Goal: Task Accomplishment & Management: Use online tool/utility

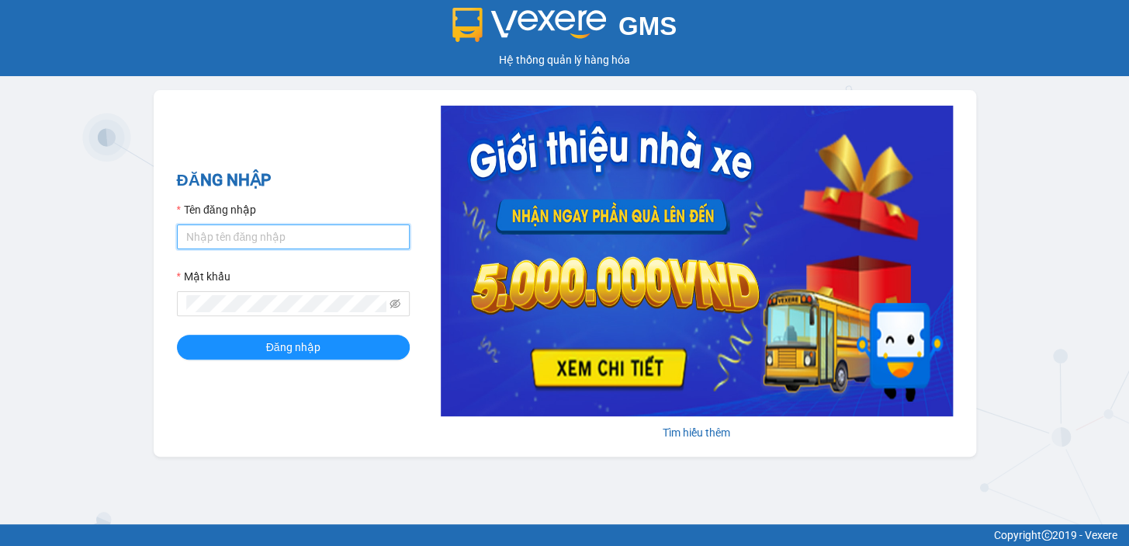
click at [207, 241] on input "Tên đăng nhập" at bounding box center [293, 236] width 233 height 25
type input "dung.nhuquynh"
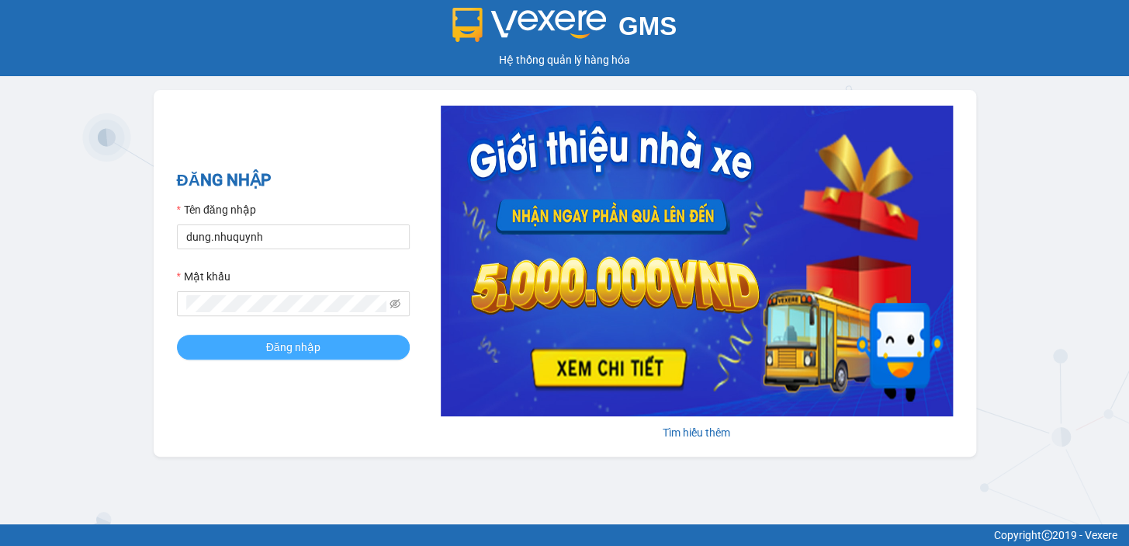
click at [286, 341] on span "Đăng nhập" at bounding box center [293, 346] width 54 height 17
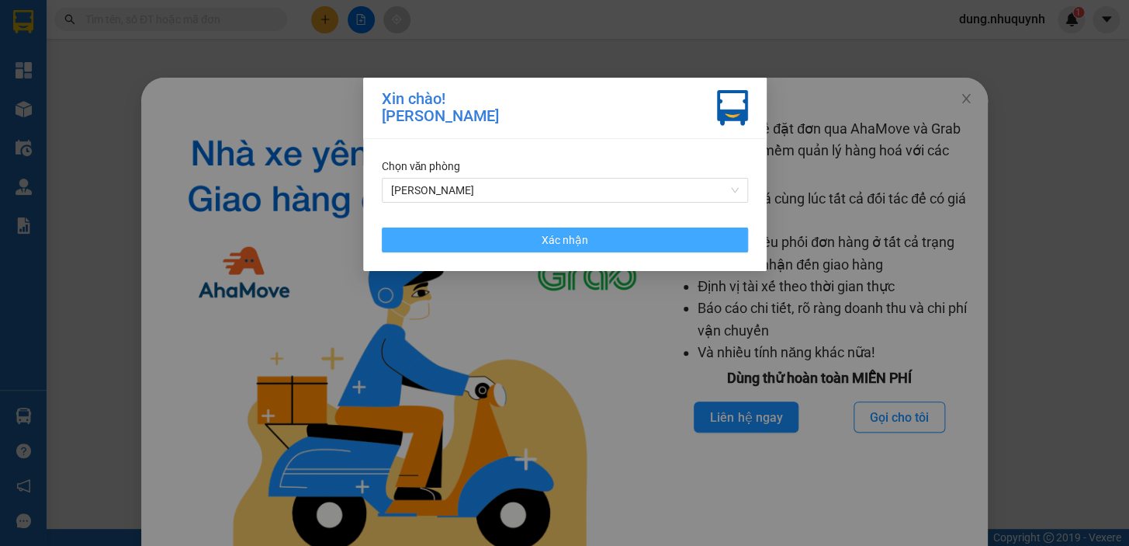
click at [535, 242] on button "Xác nhận" at bounding box center [565, 239] width 366 height 25
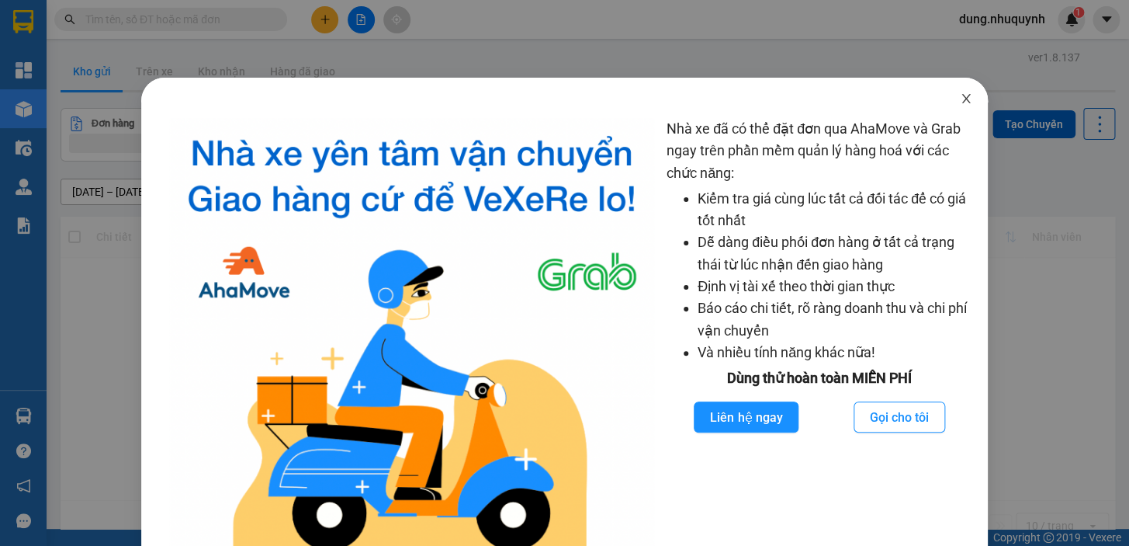
click at [960, 105] on icon "close" at bounding box center [966, 98] width 12 height 12
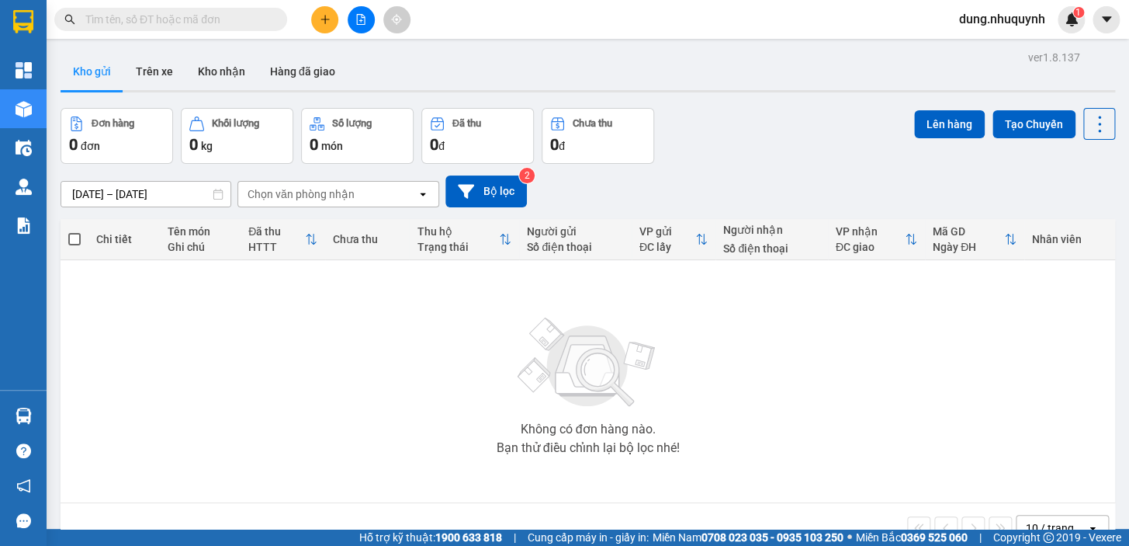
drag, startPoint x: 150, startPoint y: 16, endPoint x: 172, endPoint y: 25, distance: 24.1
click at [151, 16] on input "text" at bounding box center [176, 19] width 183 height 17
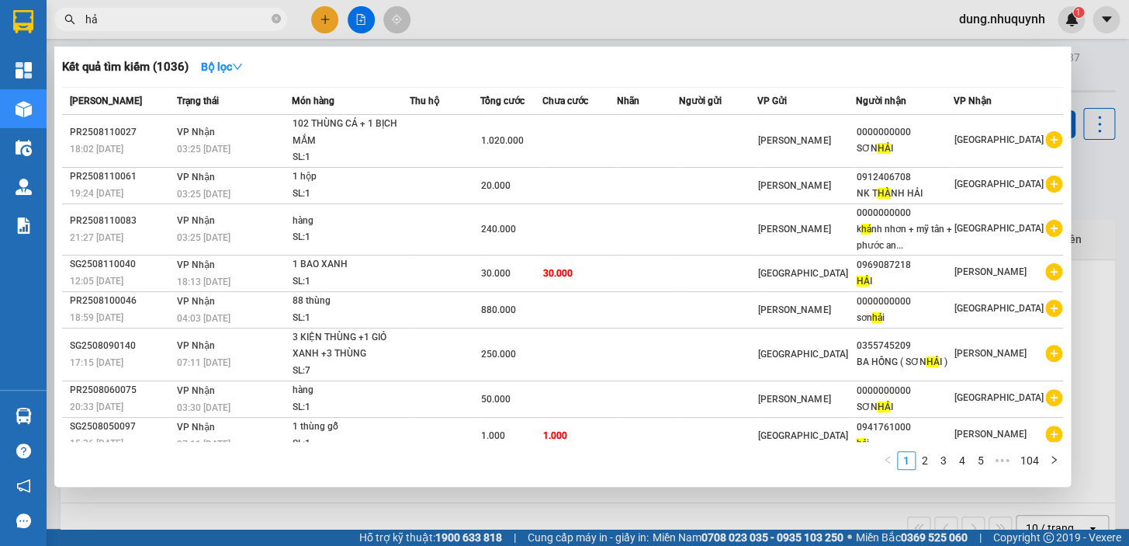
type input "h"
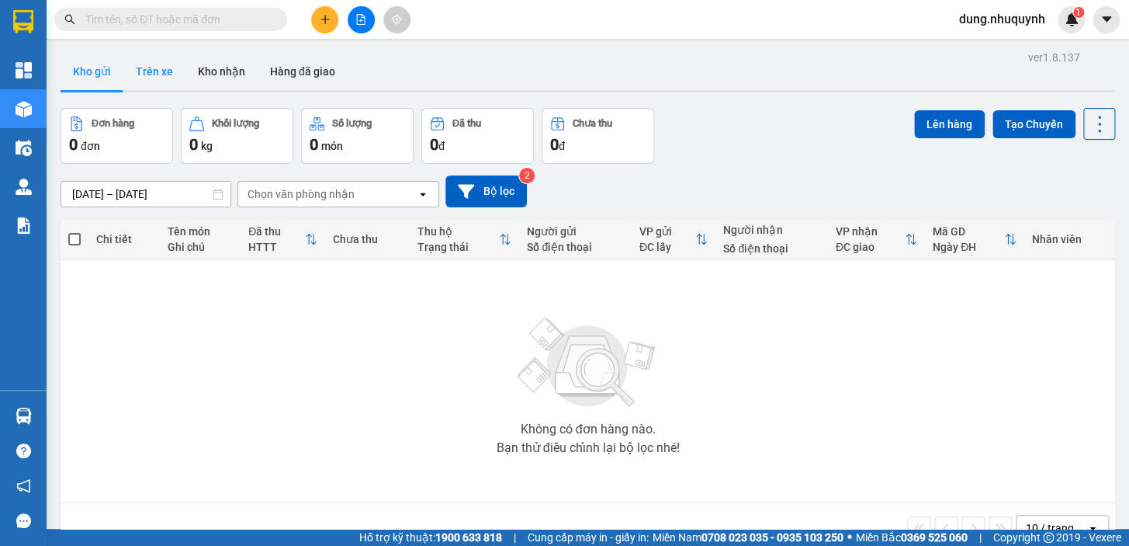
click at [151, 68] on button "Trên xe" at bounding box center [154, 71] width 62 height 37
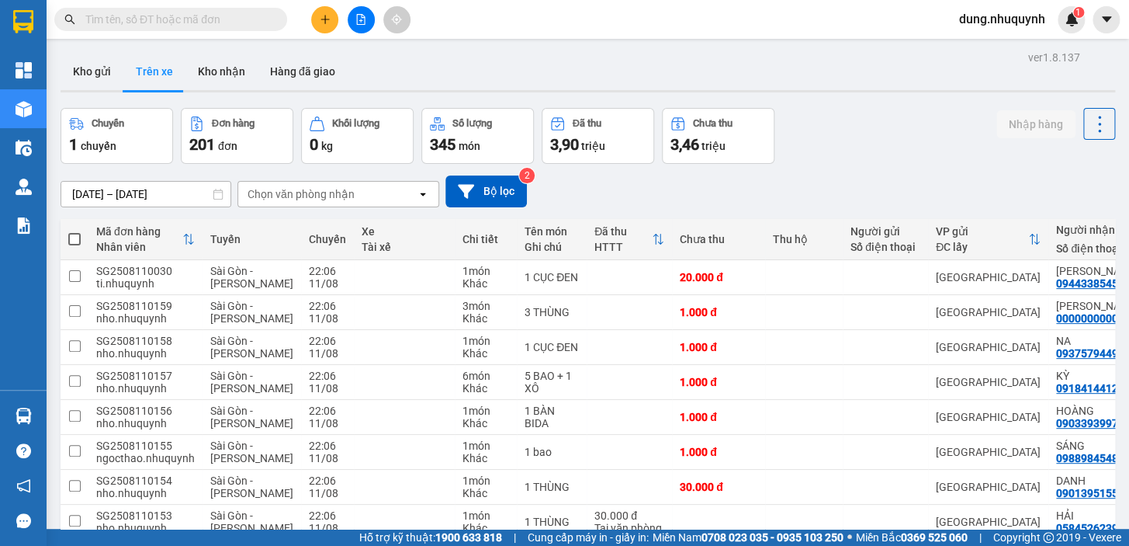
click at [71, 233] on span at bounding box center [74, 239] width 12 height 12
click at [74, 231] on input "checkbox" at bounding box center [74, 231] width 0 height 0
checkbox input "true"
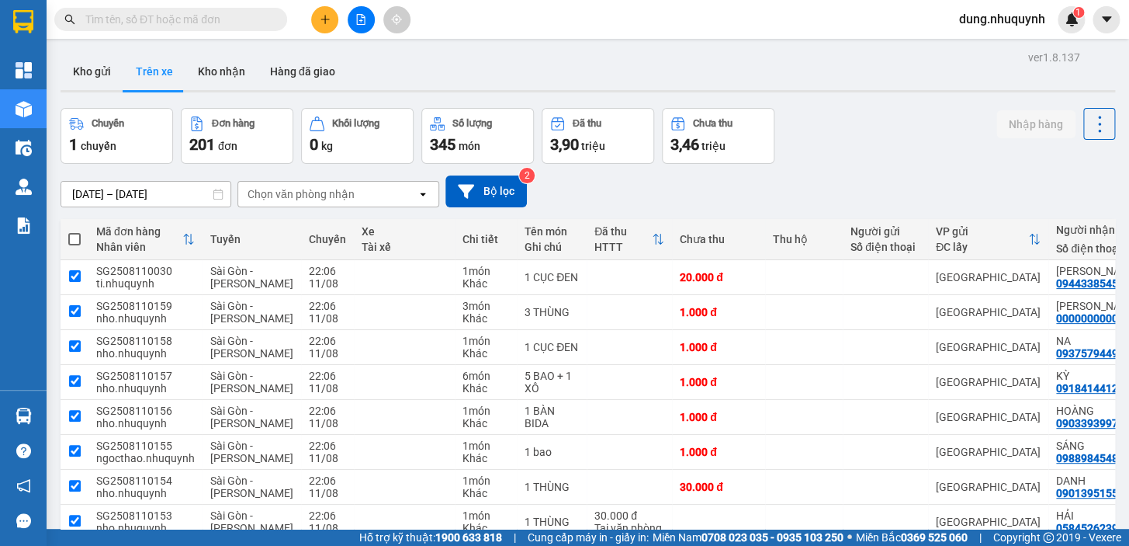
checkbox input "true"
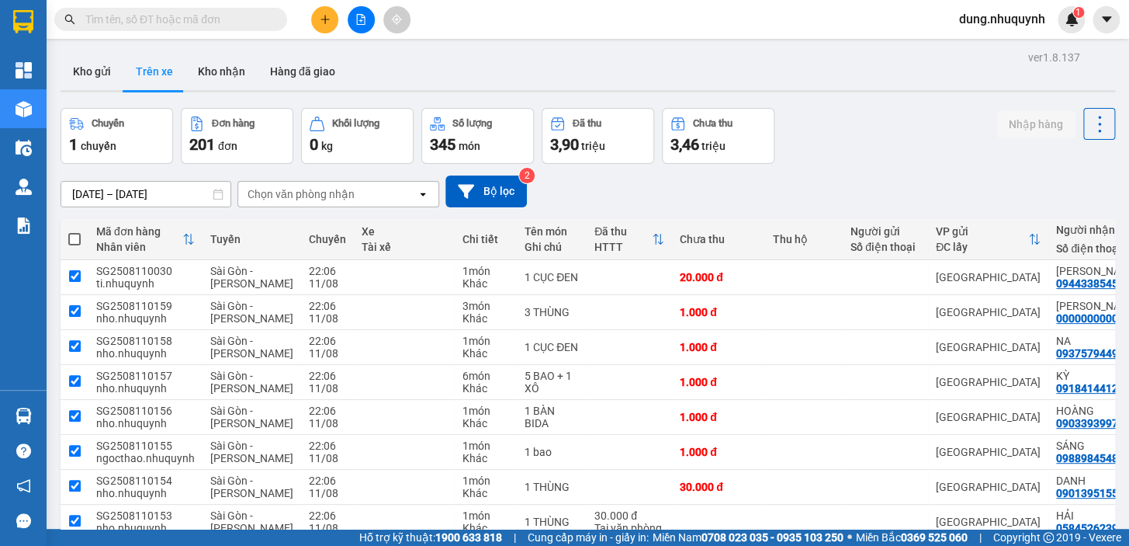
checkbox input "true"
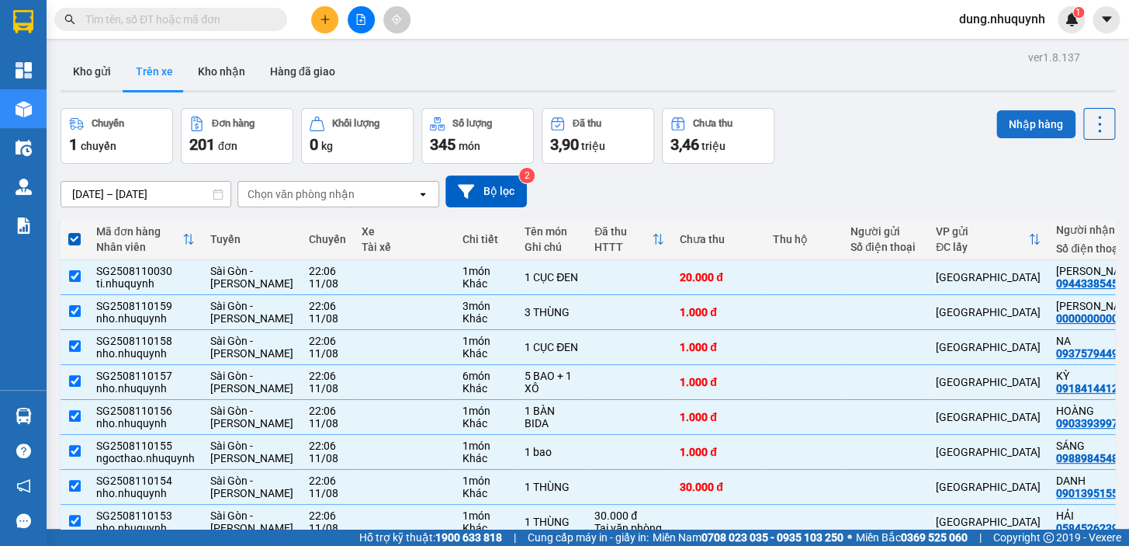
click at [1022, 124] on button "Nhập hàng" at bounding box center [1035, 124] width 79 height 28
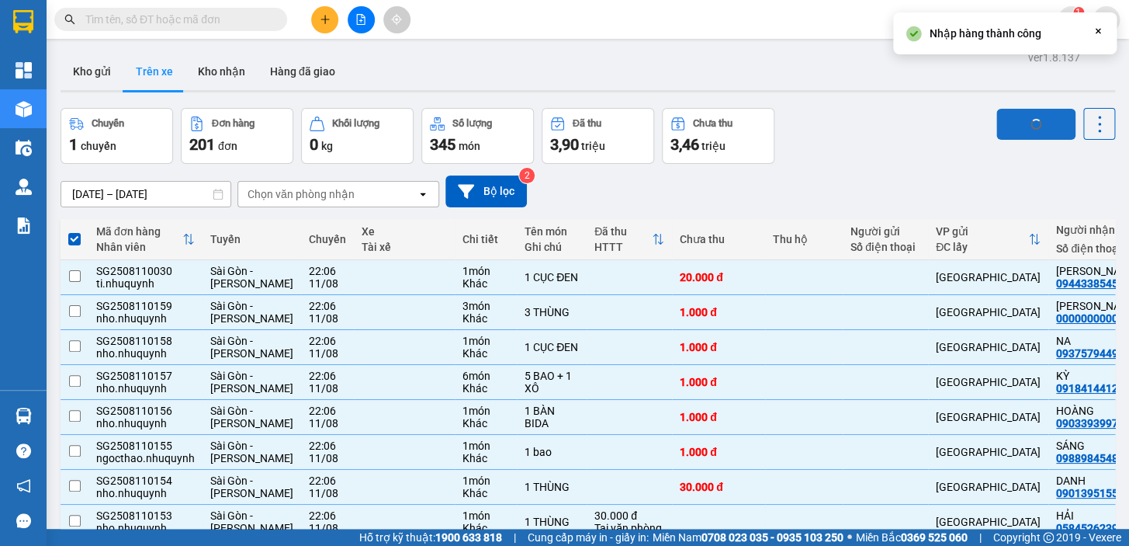
checkbox input "false"
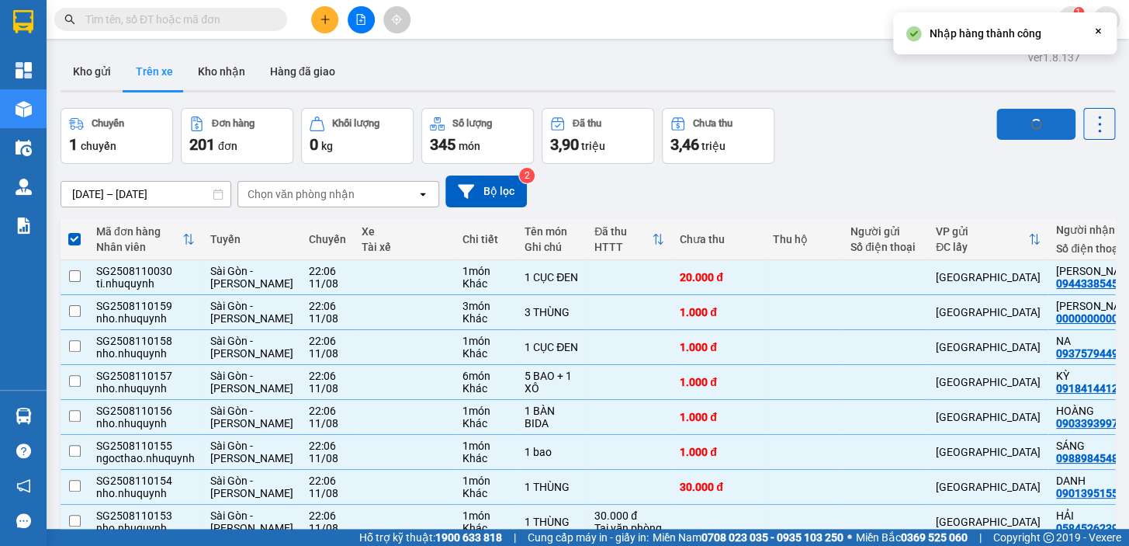
checkbox input "false"
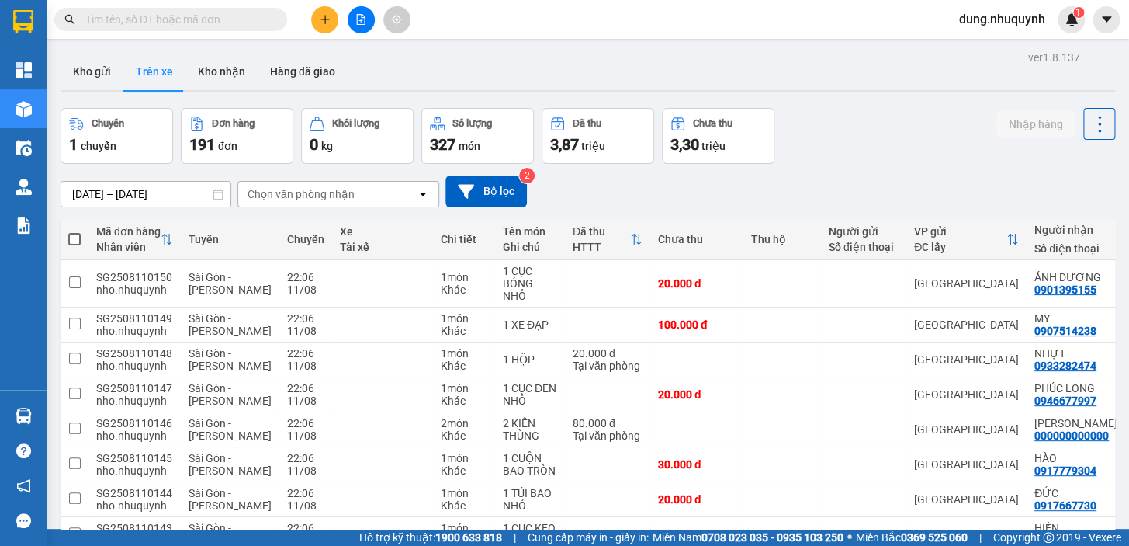
click at [122, 16] on input "text" at bounding box center [176, 19] width 183 height 17
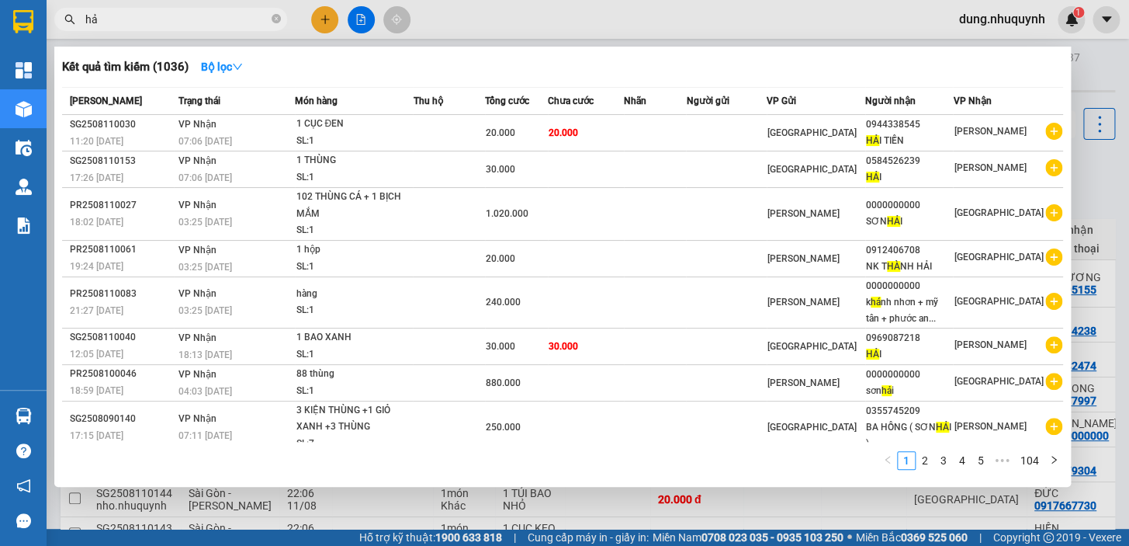
type input "h"
type input "hải"
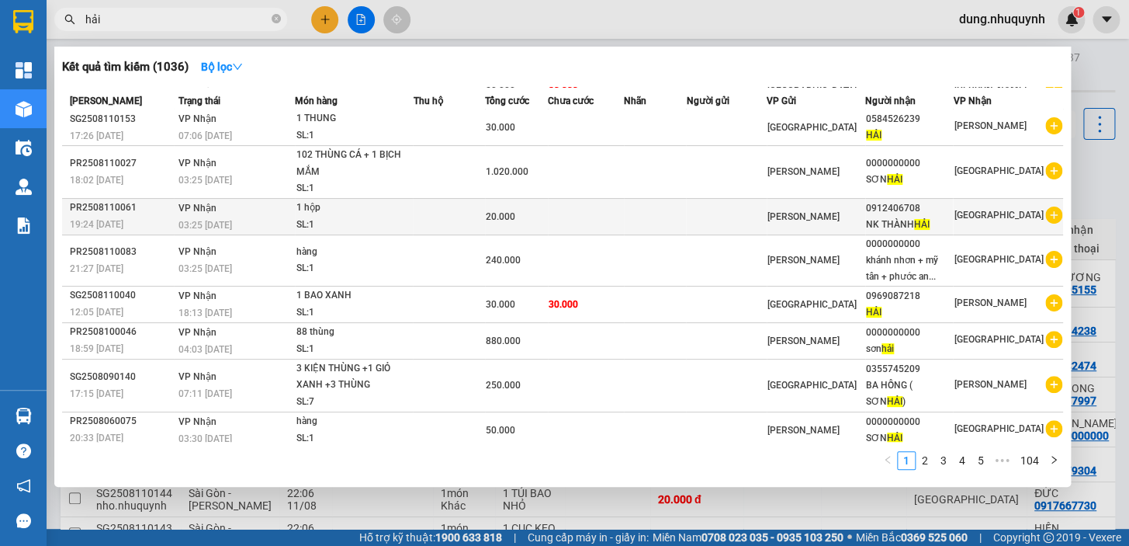
scroll to position [83, 0]
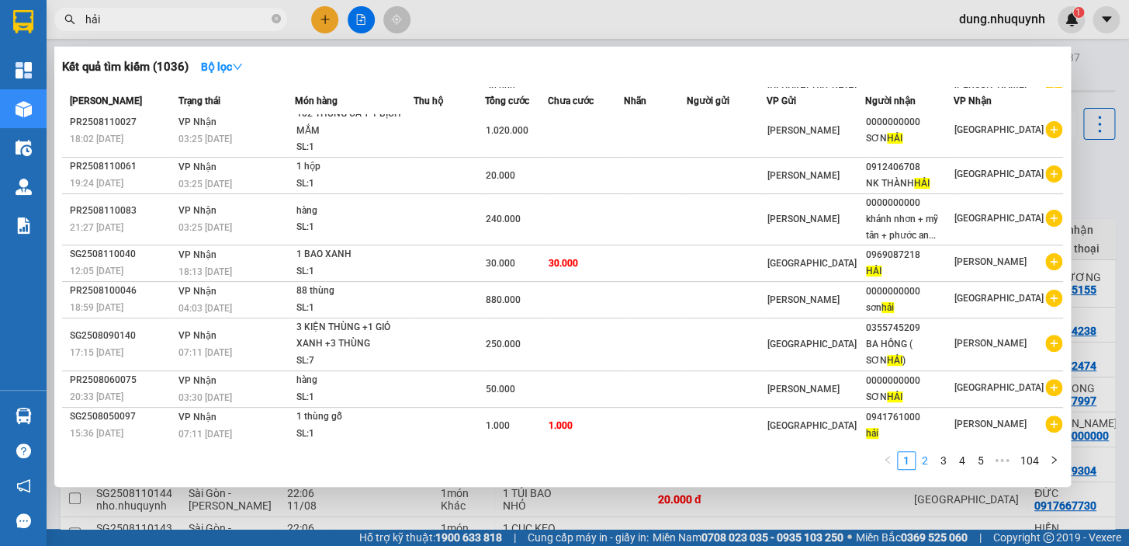
click at [927, 460] on link "2" at bounding box center [924, 460] width 17 height 17
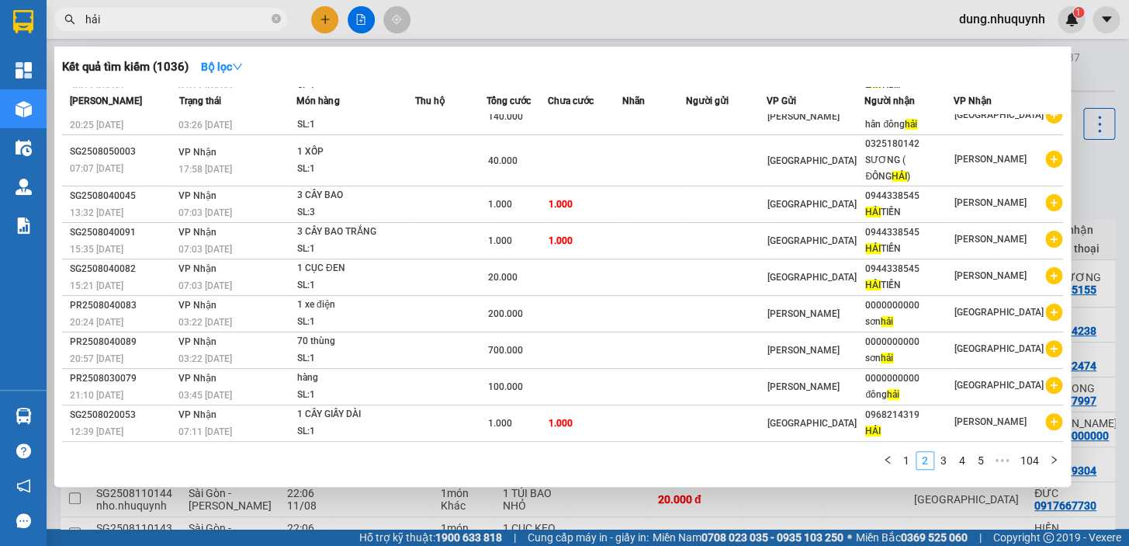
scroll to position [50, 0]
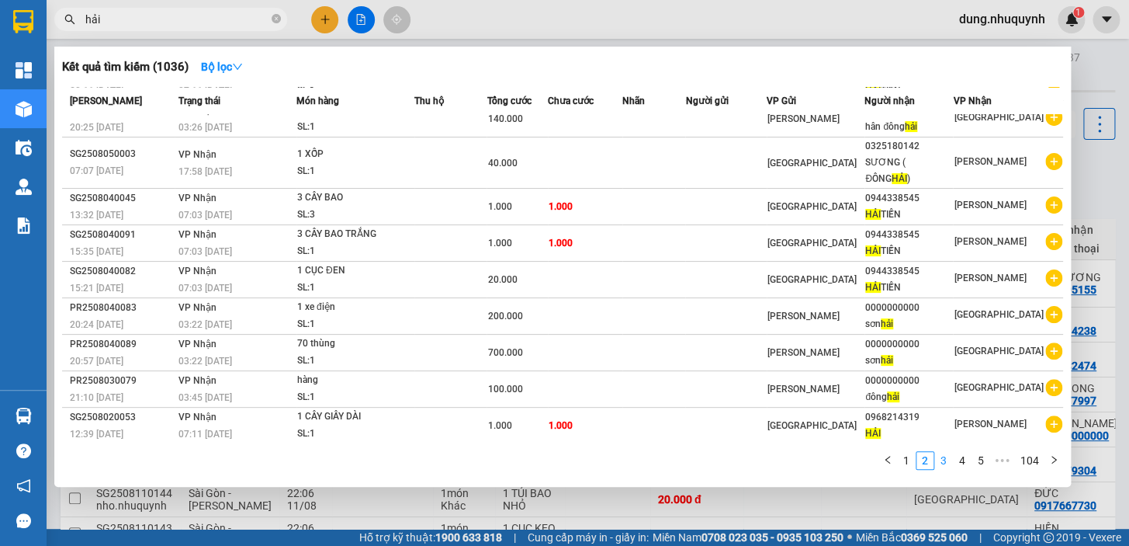
click at [940, 459] on link "3" at bounding box center [943, 460] width 17 height 17
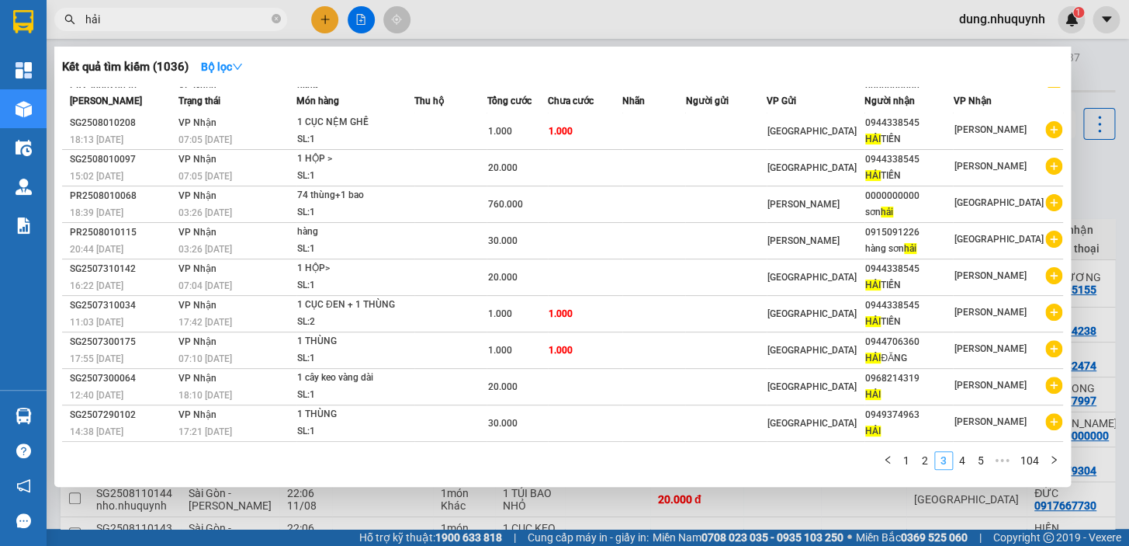
scroll to position [36, 0]
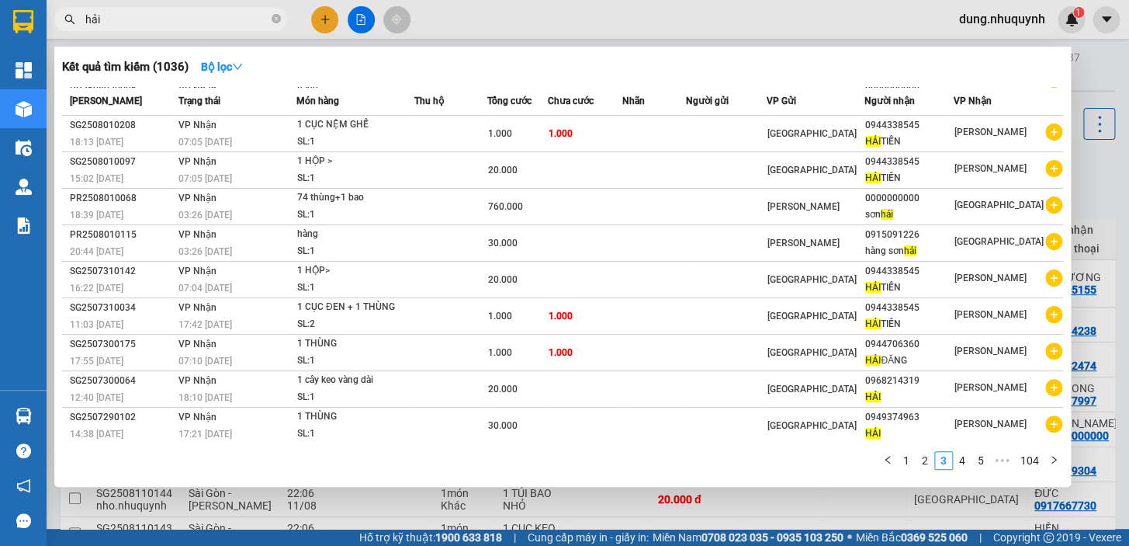
click at [983, 22] on div at bounding box center [564, 273] width 1129 height 546
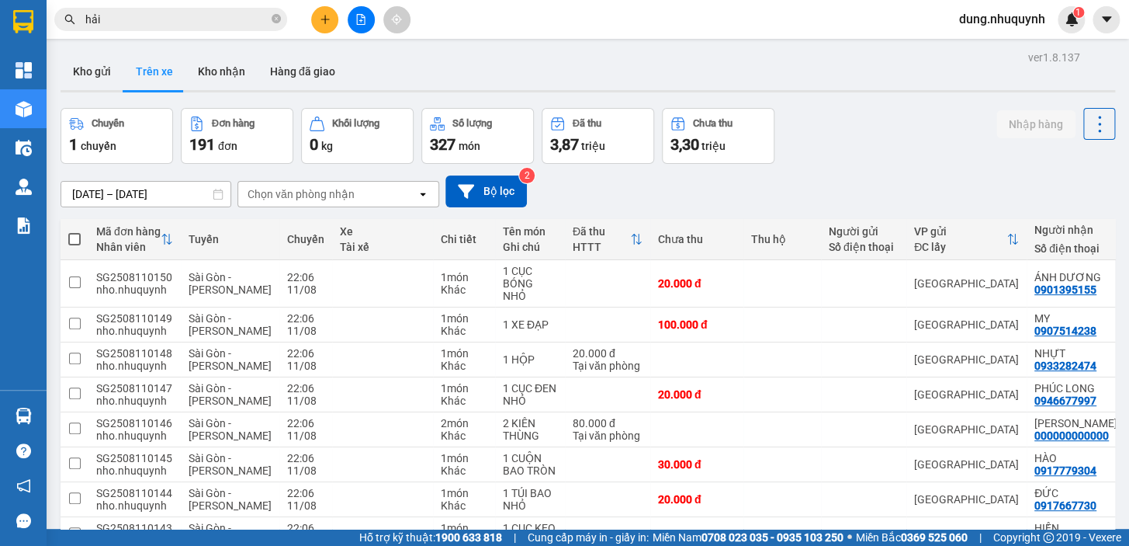
click at [992, 23] on span "dung.nhuquynh" at bounding box center [1002, 18] width 111 height 19
click at [989, 46] on span "Đăng xuất" at bounding box center [1008, 48] width 81 height 17
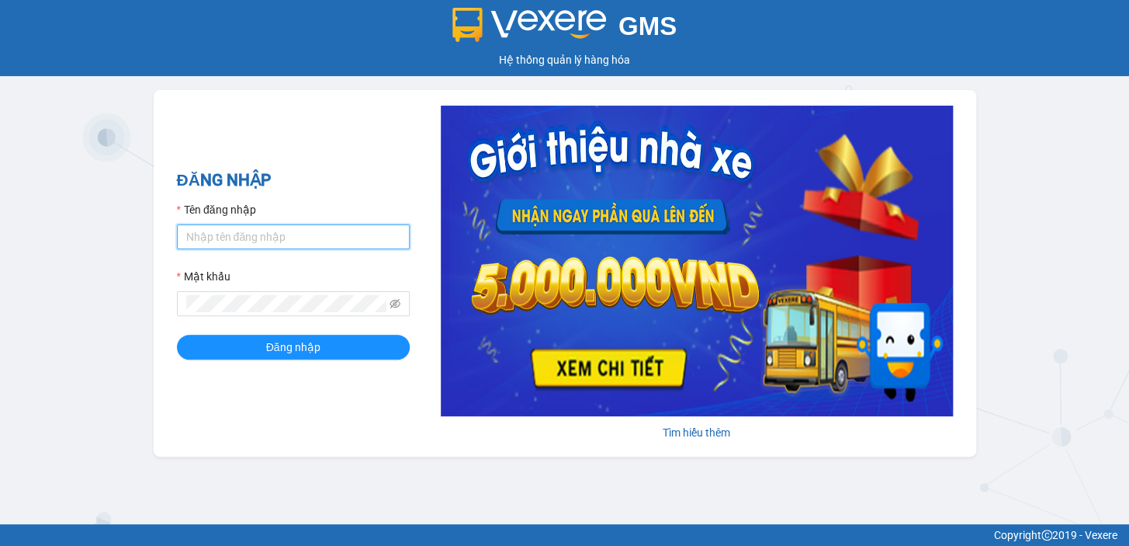
click at [275, 233] on input "Tên đăng nhập" at bounding box center [293, 236] width 233 height 25
type input "diep.nhuquynh"
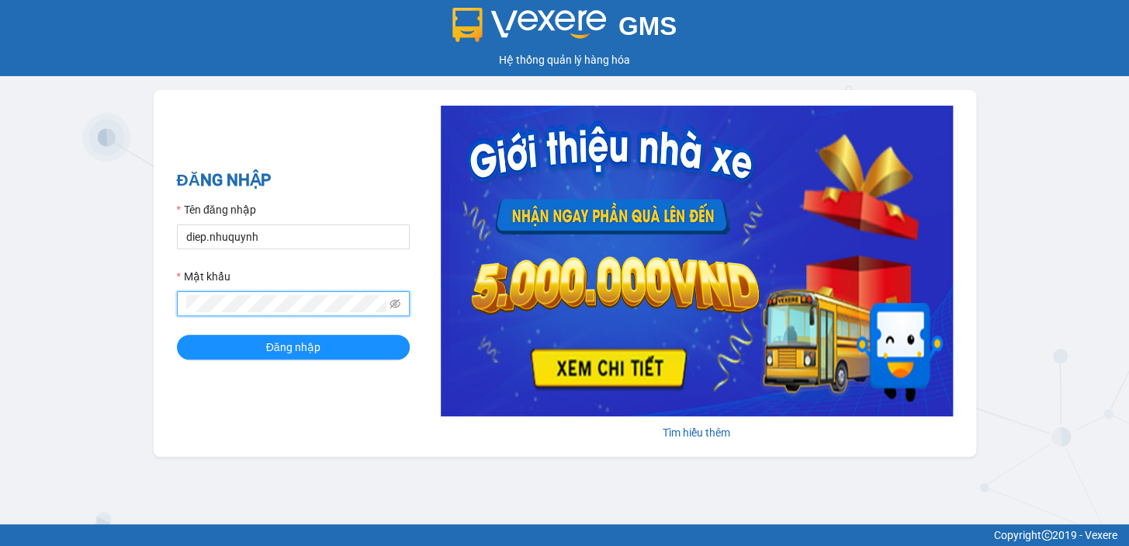
click at [177, 334] on button "Đăng nhập" at bounding box center [293, 346] width 233 height 25
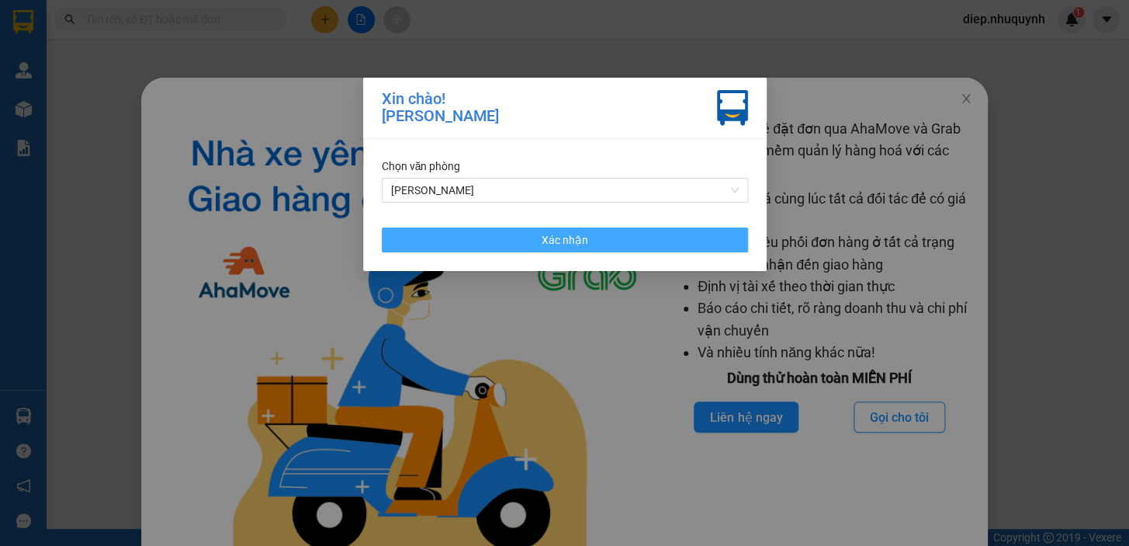
click at [570, 233] on span "Xác nhận" at bounding box center [565, 239] width 47 height 17
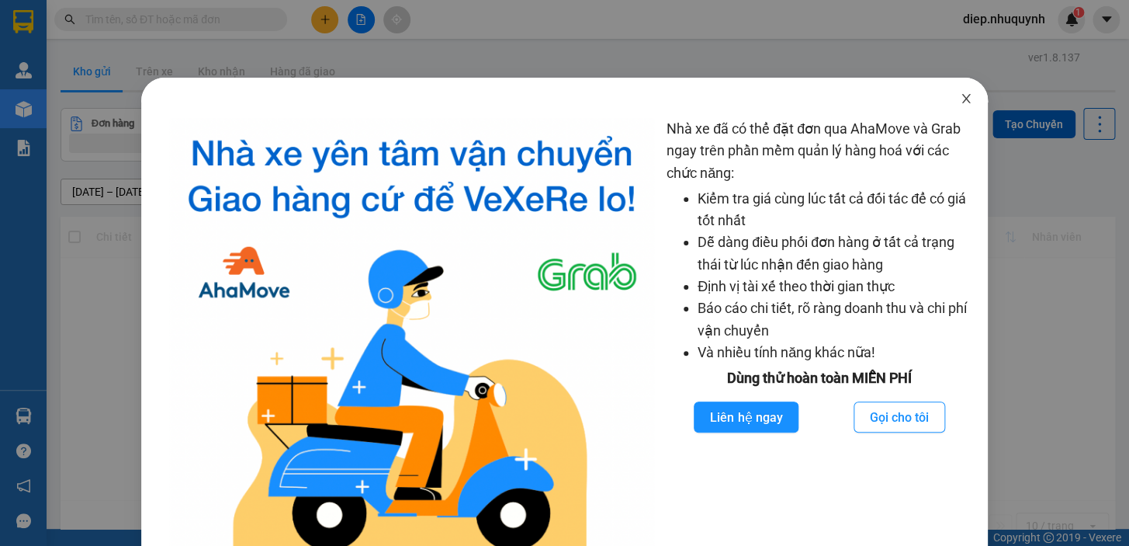
click at [961, 100] on icon "close" at bounding box center [966, 98] width 12 height 12
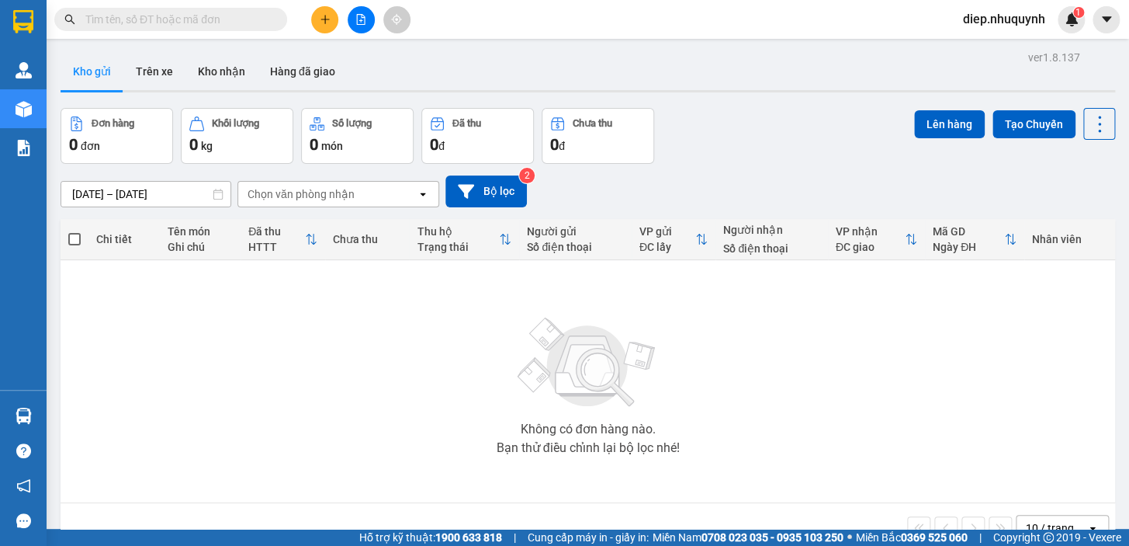
click at [178, 17] on input "text" at bounding box center [176, 19] width 183 height 17
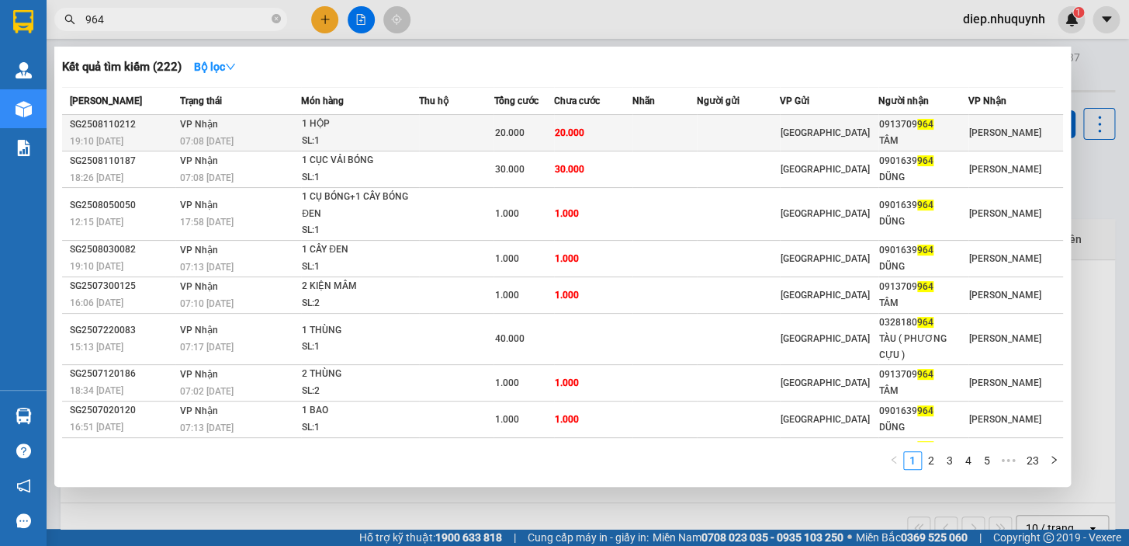
type input "964"
click at [494, 129] on td at bounding box center [456, 133] width 74 height 36
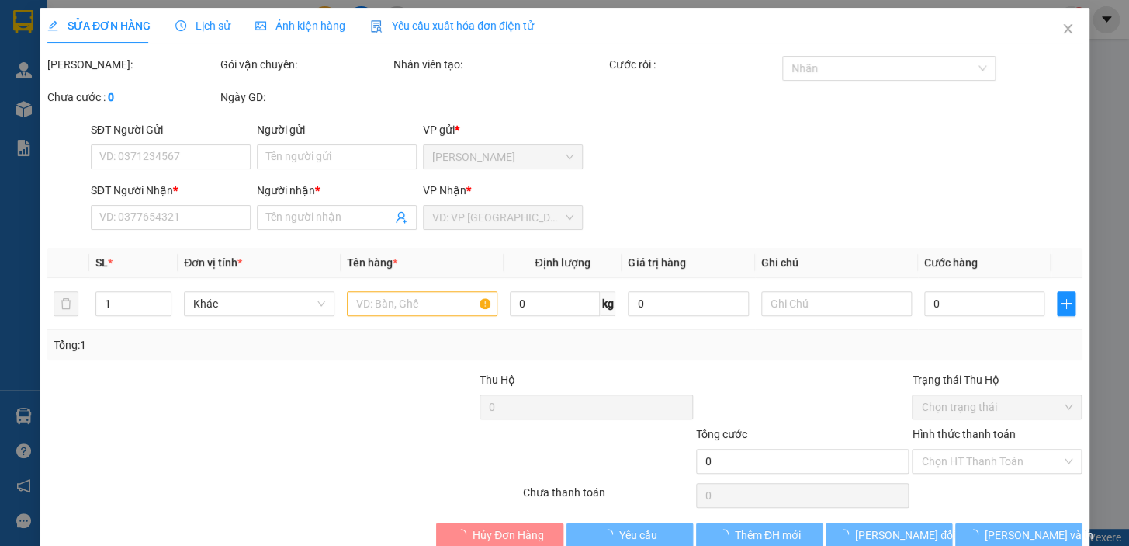
type input "0913709964"
type input "TÂM"
type input "20.000"
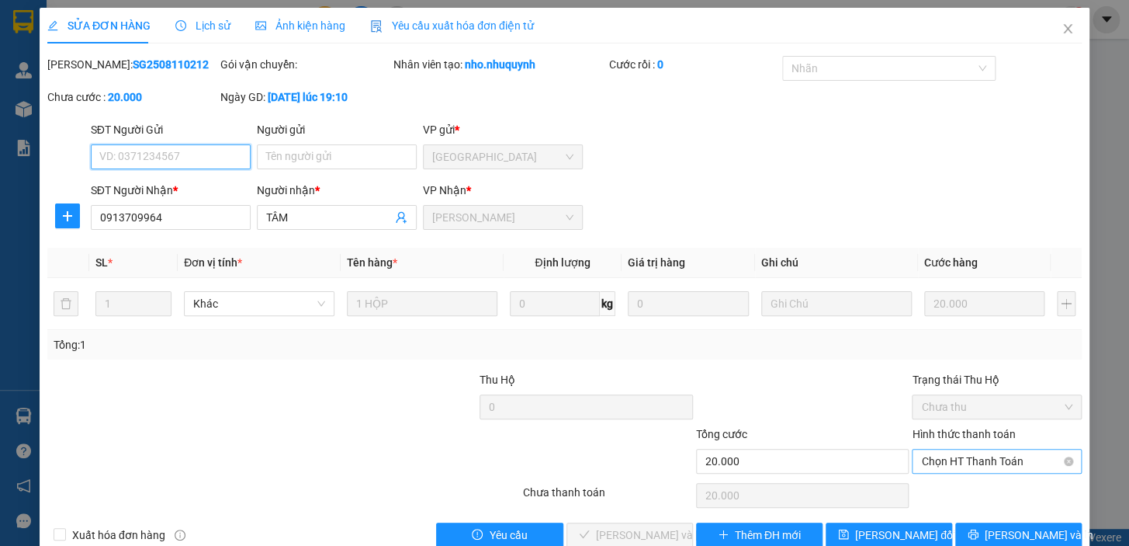
click at [960, 469] on span "Chọn HT Thanh Toán" at bounding box center [996, 460] width 151 height 23
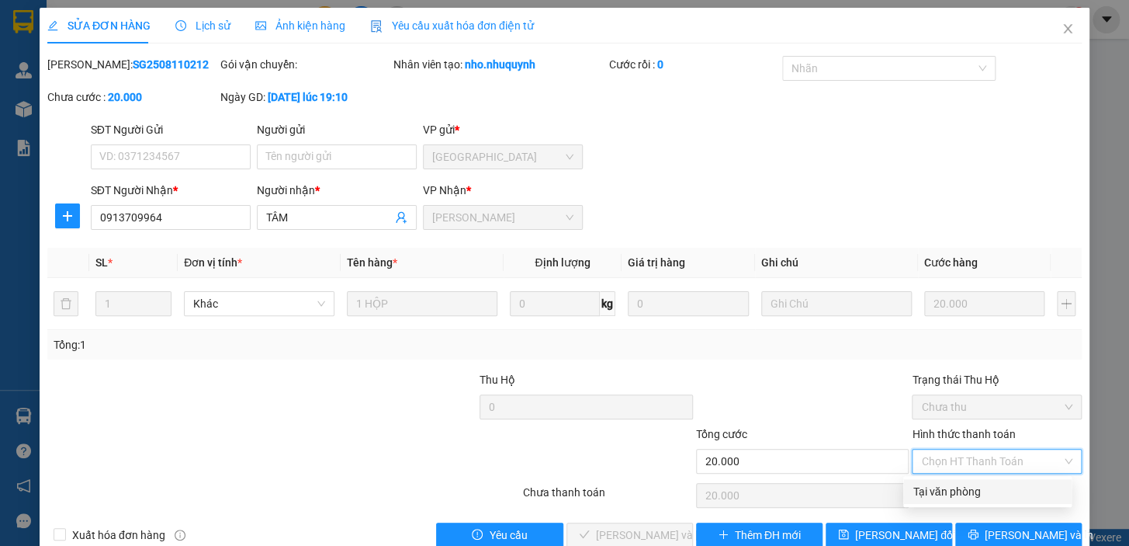
click at [951, 487] on div "Tại văn phòng" at bounding box center [988, 491] width 150 height 17
type input "0"
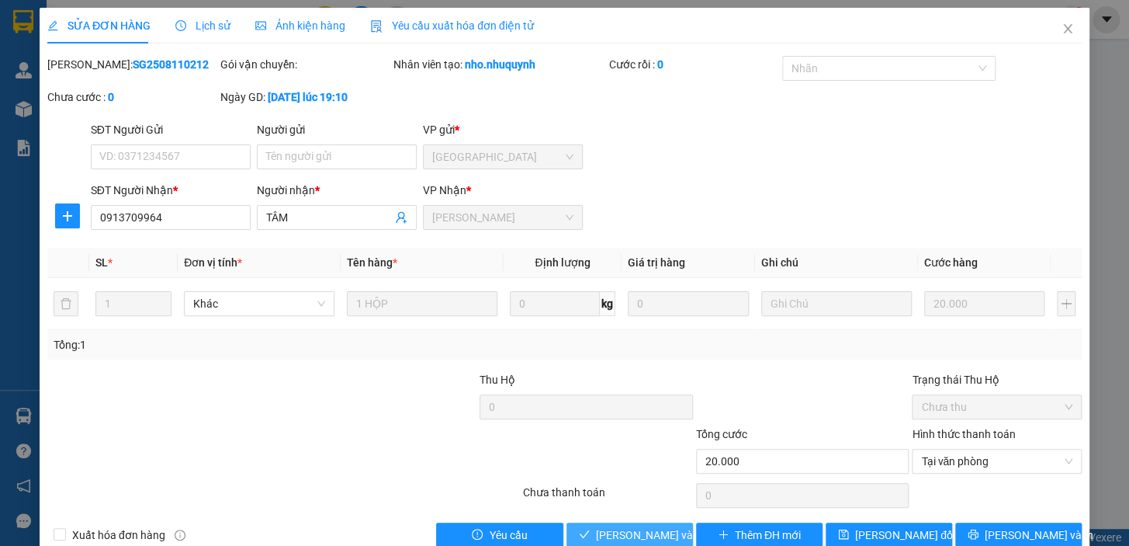
click at [636, 532] on span "[PERSON_NAME] và [PERSON_NAME] hàng" at bounding box center [701, 534] width 210 height 17
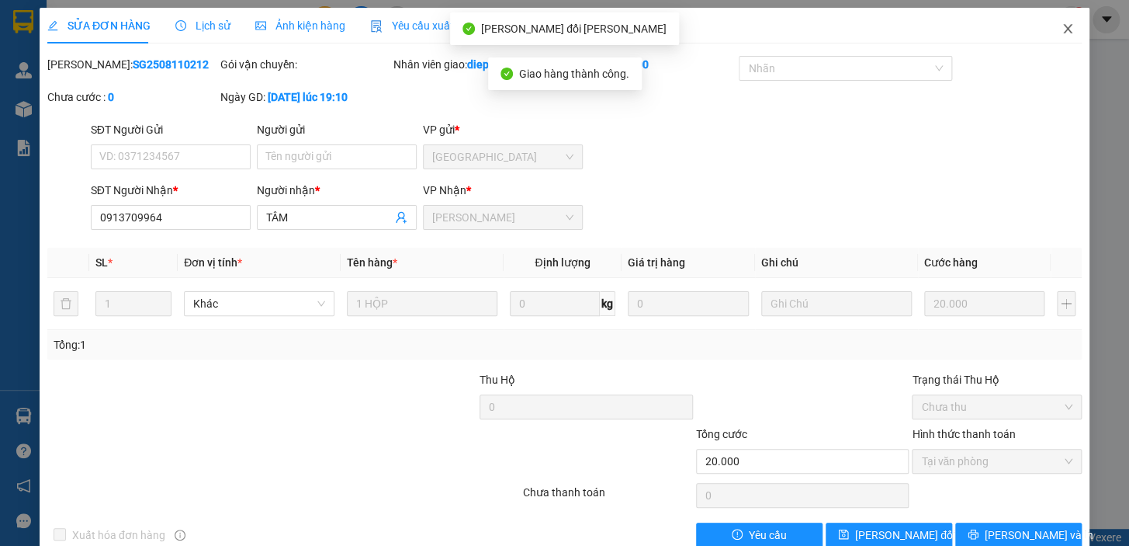
click at [1063, 29] on icon "close" at bounding box center [1067, 28] width 9 height 9
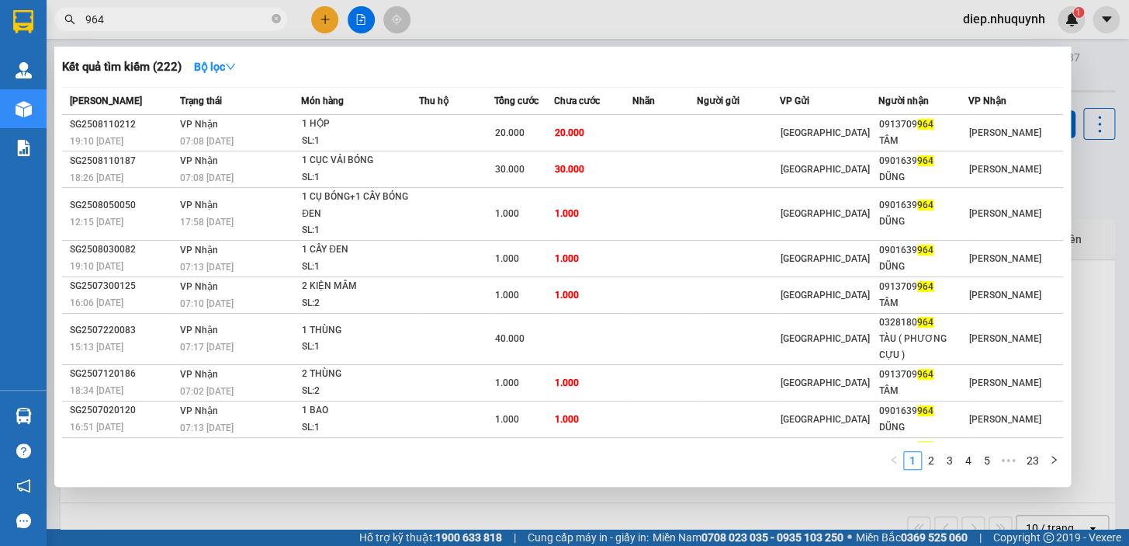
drag, startPoint x: 111, startPoint y: 23, endPoint x: 78, endPoint y: 23, distance: 33.4
click at [78, 23] on span "964" at bounding box center [170, 19] width 233 height 23
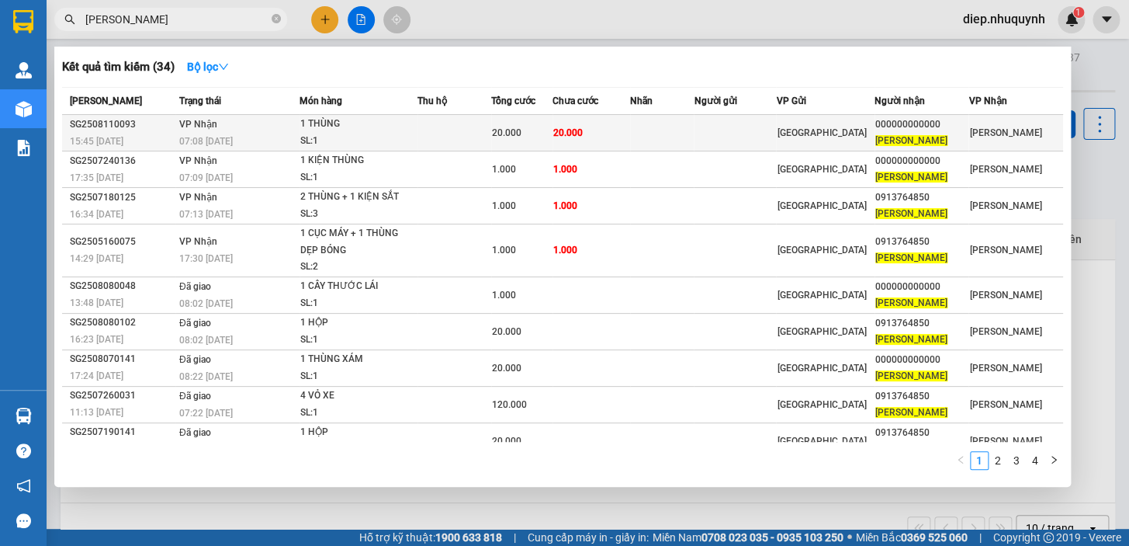
type input "[PERSON_NAME]"
click at [446, 137] on td at bounding box center [454, 133] width 74 height 36
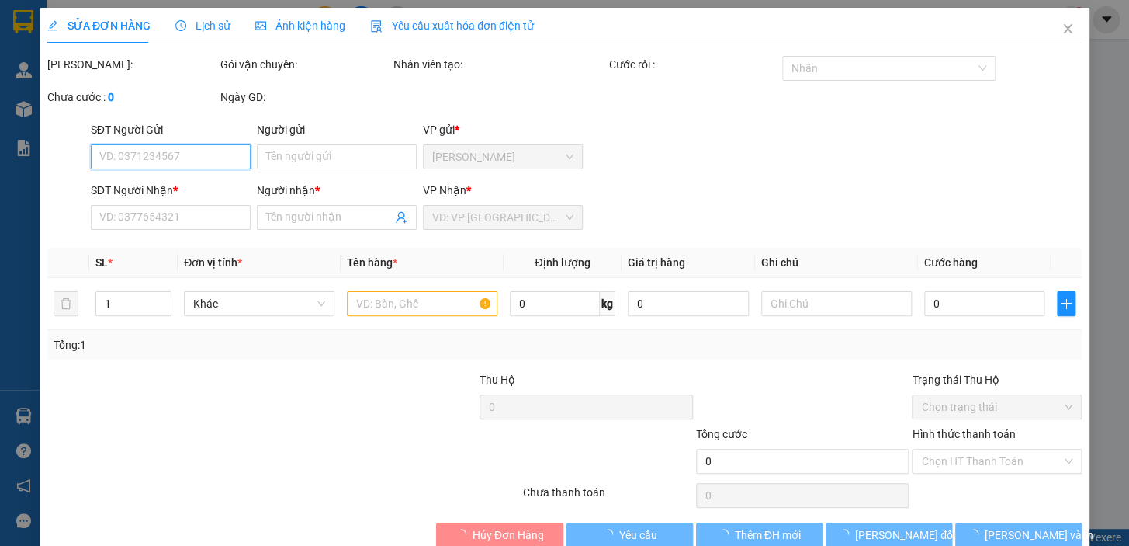
type input "000000000000"
type input "[PERSON_NAME]"
type input "20.000"
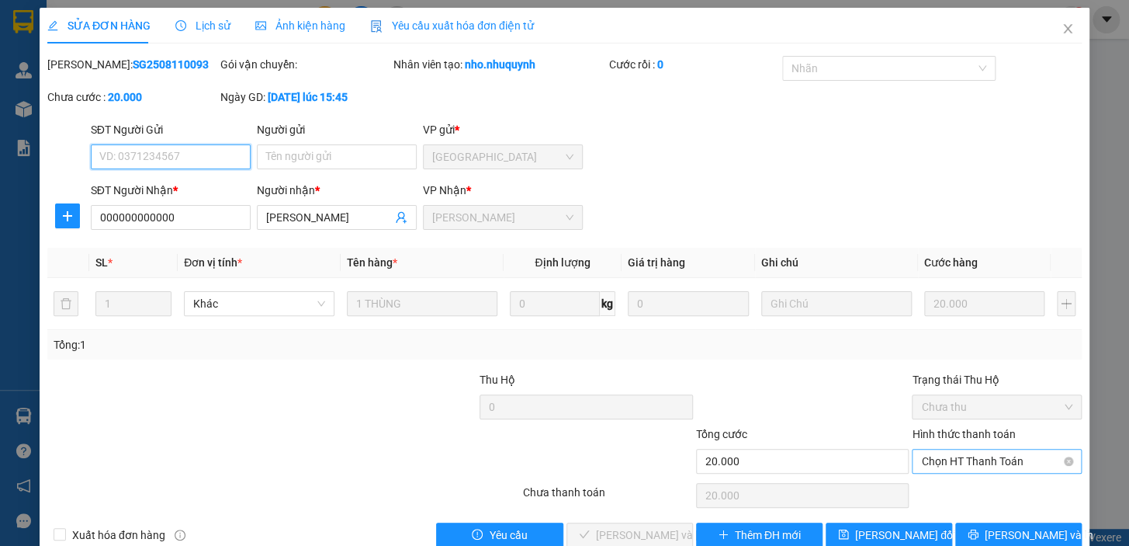
click at [965, 463] on span "Chọn HT Thanh Toán" at bounding box center [996, 460] width 151 height 23
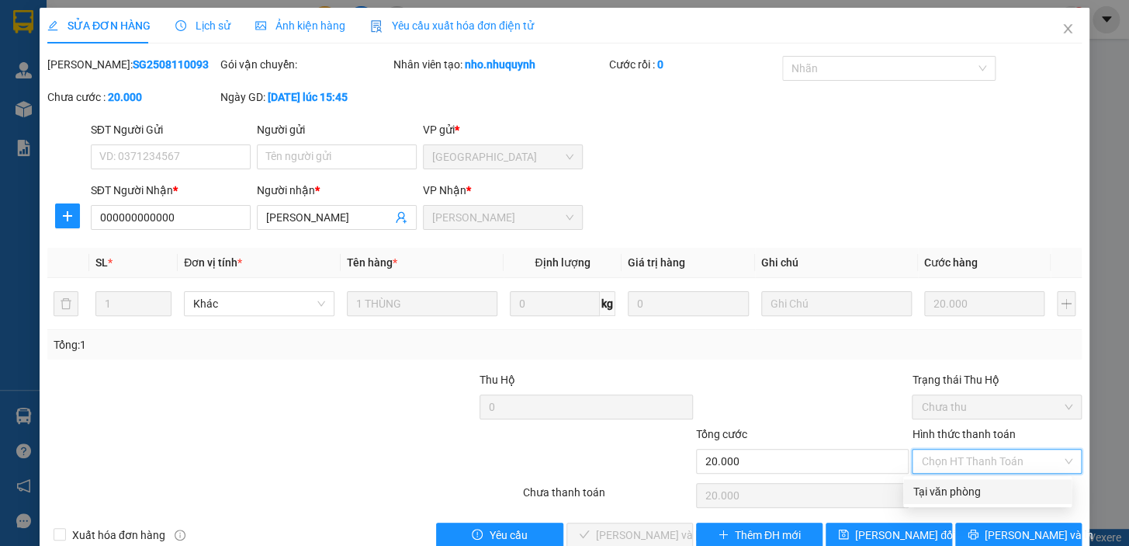
click at [971, 500] on div "Tại văn phòng" at bounding box center [987, 491] width 168 height 25
type input "0"
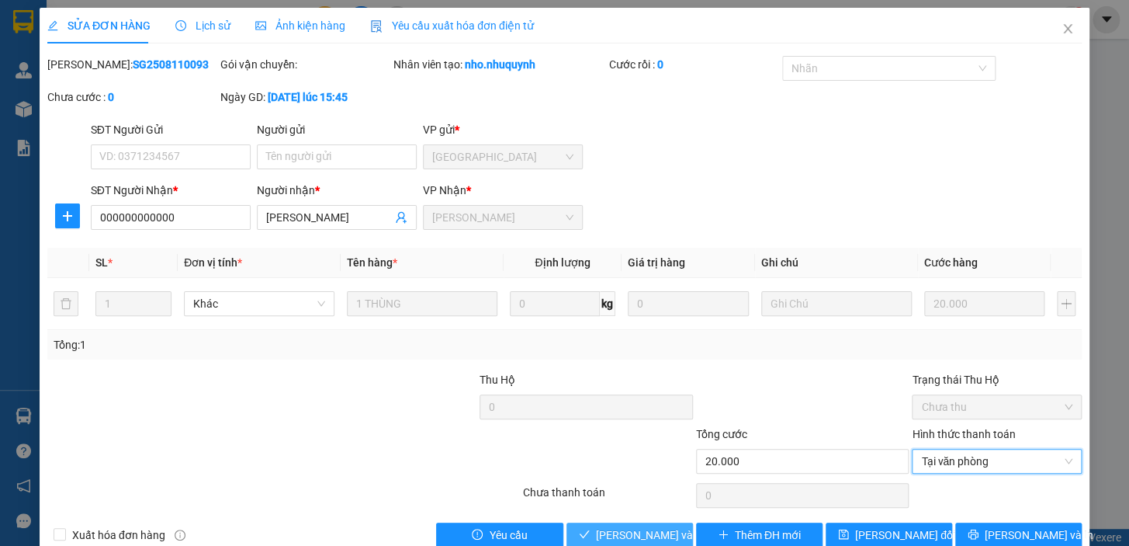
click at [684, 528] on button "[PERSON_NAME] và [PERSON_NAME] hàng" at bounding box center [629, 534] width 126 height 25
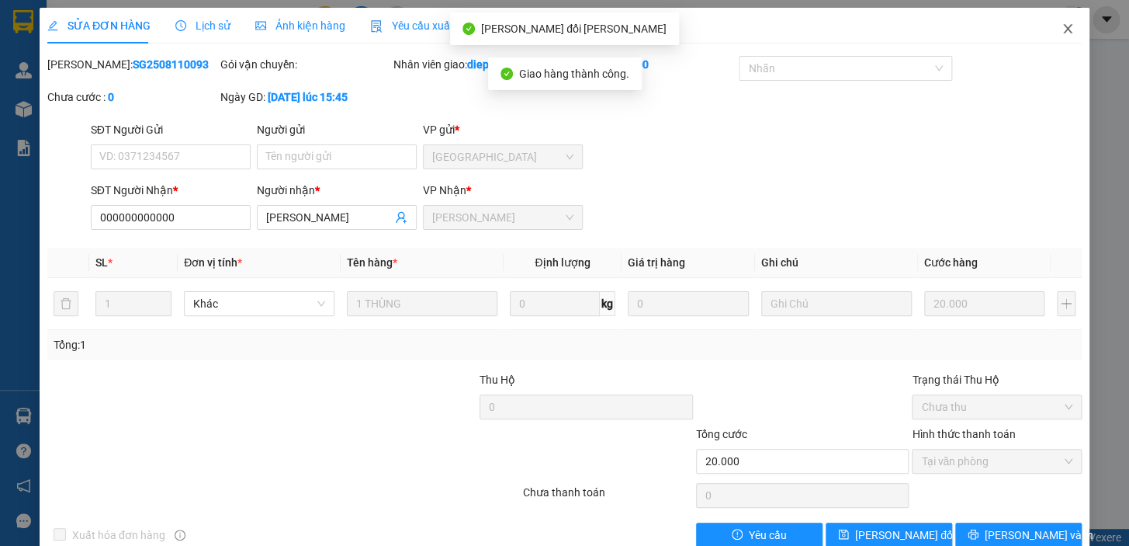
click at [1062, 30] on icon "close" at bounding box center [1068, 29] width 12 height 12
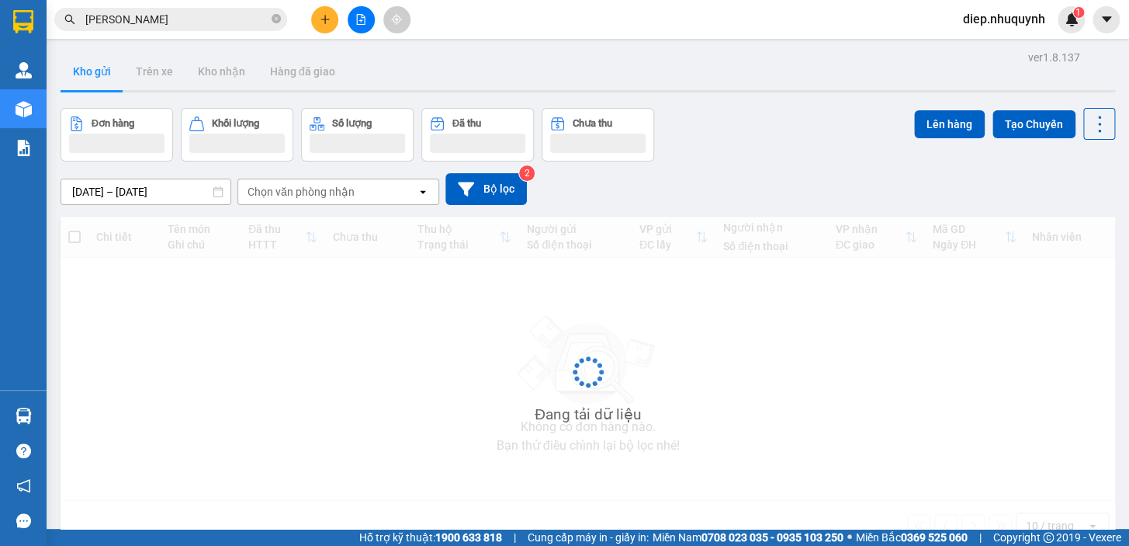
click at [163, 22] on input "[PERSON_NAME]" at bounding box center [176, 19] width 183 height 17
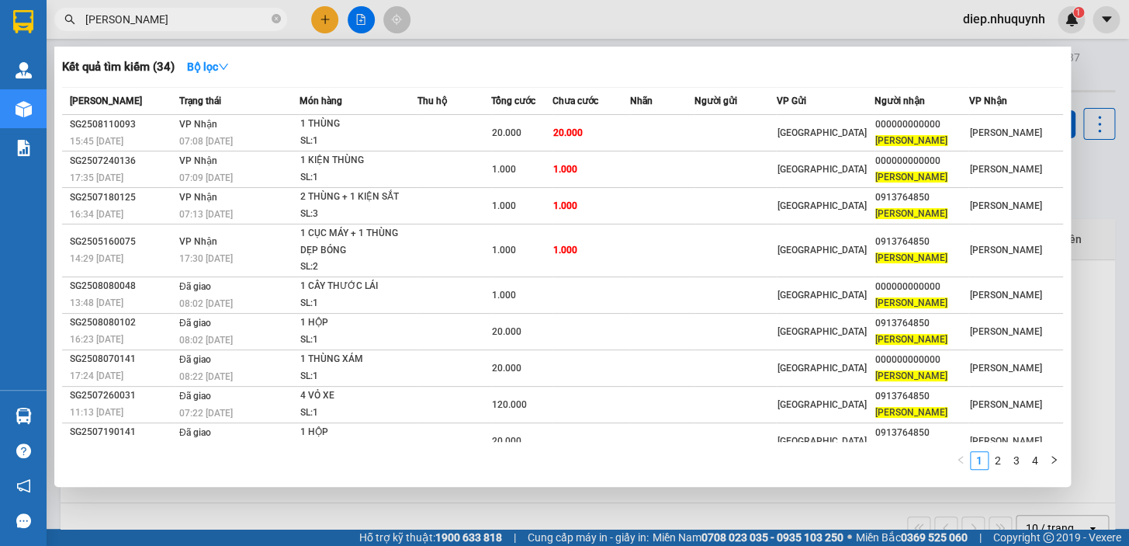
drag, startPoint x: 165, startPoint y: 23, endPoint x: 74, endPoint y: 23, distance: 90.8
click at [74, 23] on div "[PERSON_NAME]" at bounding box center [151, 19] width 303 height 23
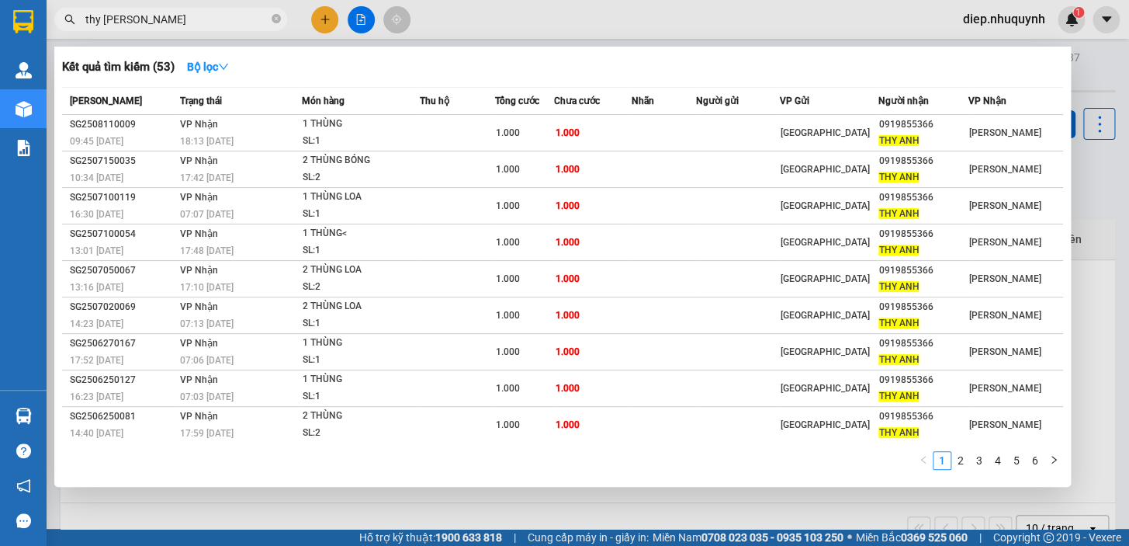
drag, startPoint x: 115, startPoint y: 24, endPoint x: 68, endPoint y: 21, distance: 46.7
click at [64, 21] on div "thy [PERSON_NAME]" at bounding box center [151, 19] width 303 height 23
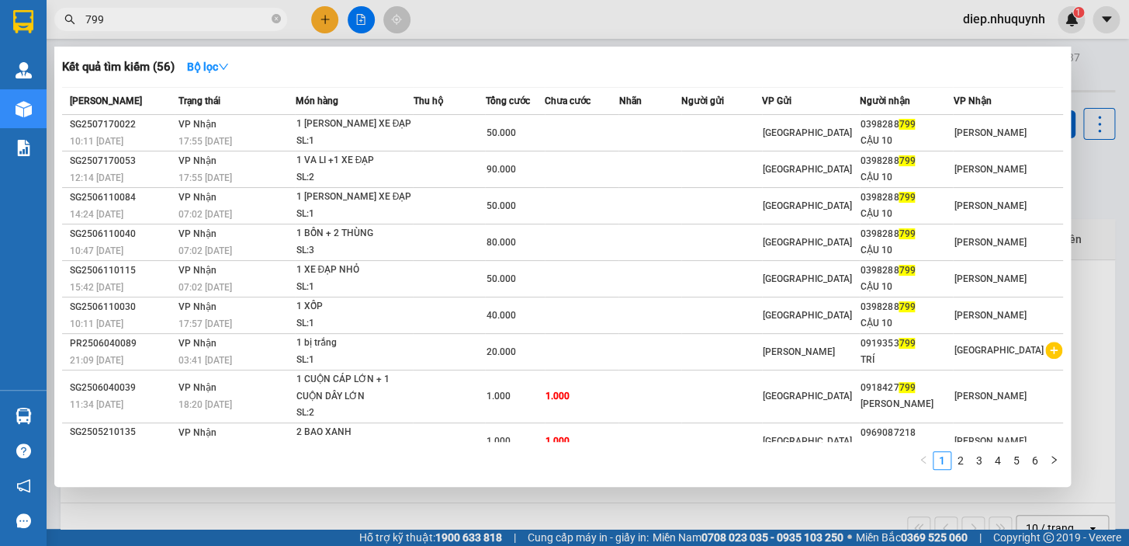
drag, startPoint x: 117, startPoint y: 21, endPoint x: 74, endPoint y: 22, distance: 43.5
click at [74, 22] on div "799" at bounding box center [151, 19] width 303 height 23
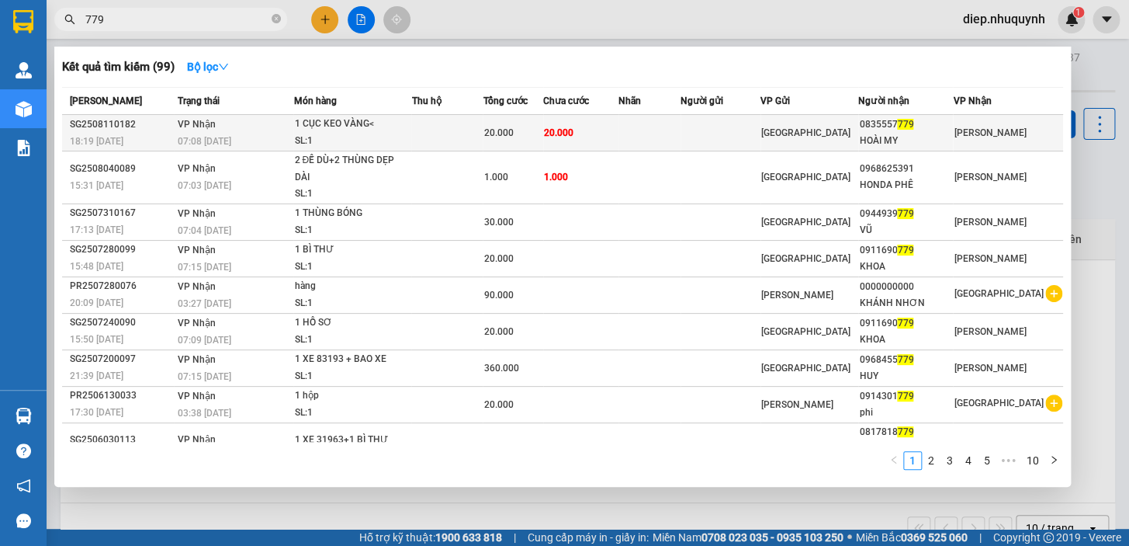
type input "779"
click at [613, 126] on td "20.000" at bounding box center [580, 133] width 75 height 36
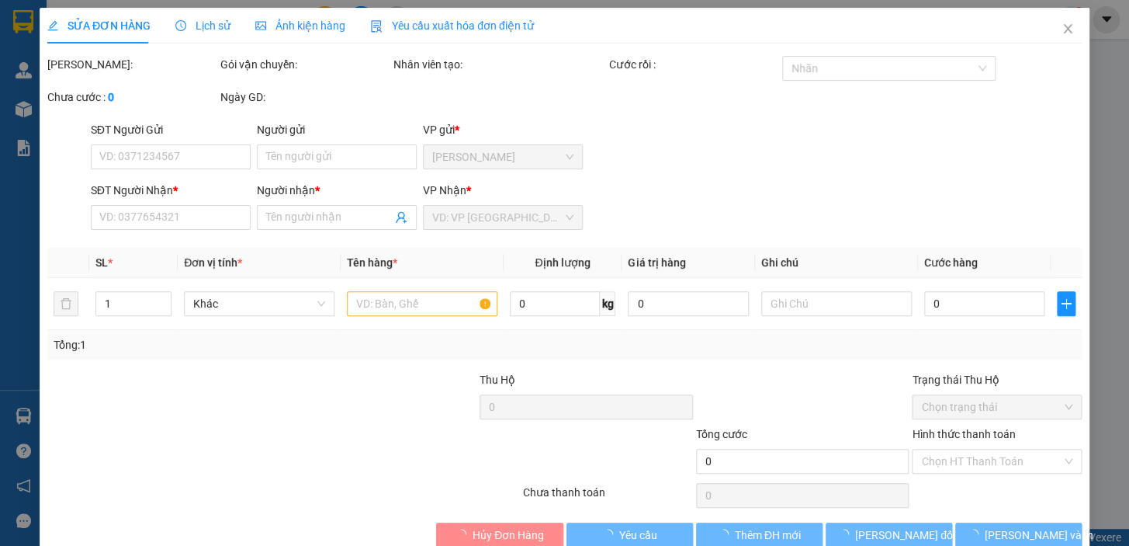
type input "0835557779"
type input "HOÀI MY"
type input "20.000"
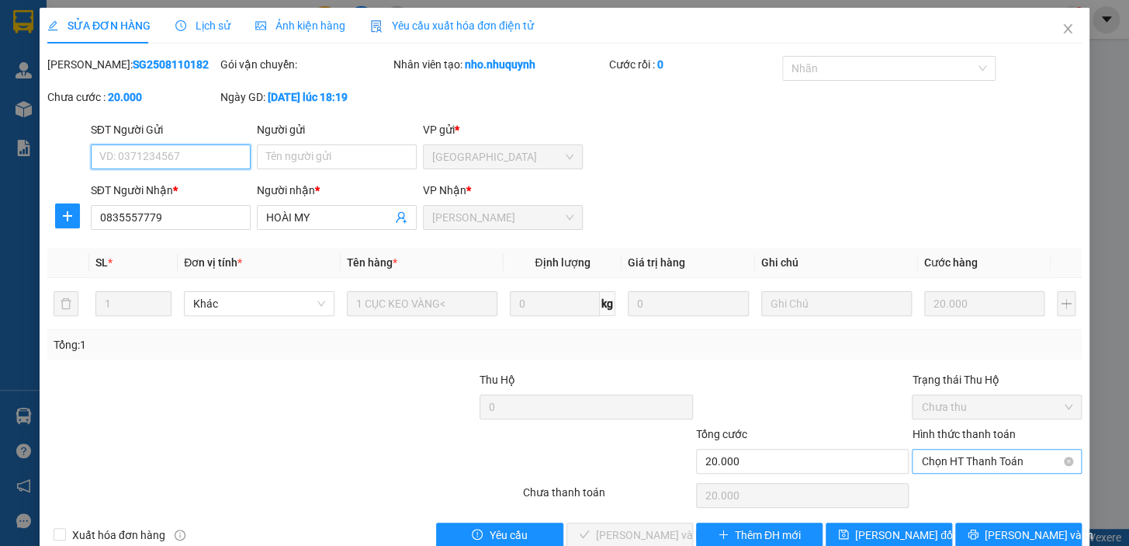
click at [975, 461] on span "Chọn HT Thanh Toán" at bounding box center [996, 460] width 151 height 23
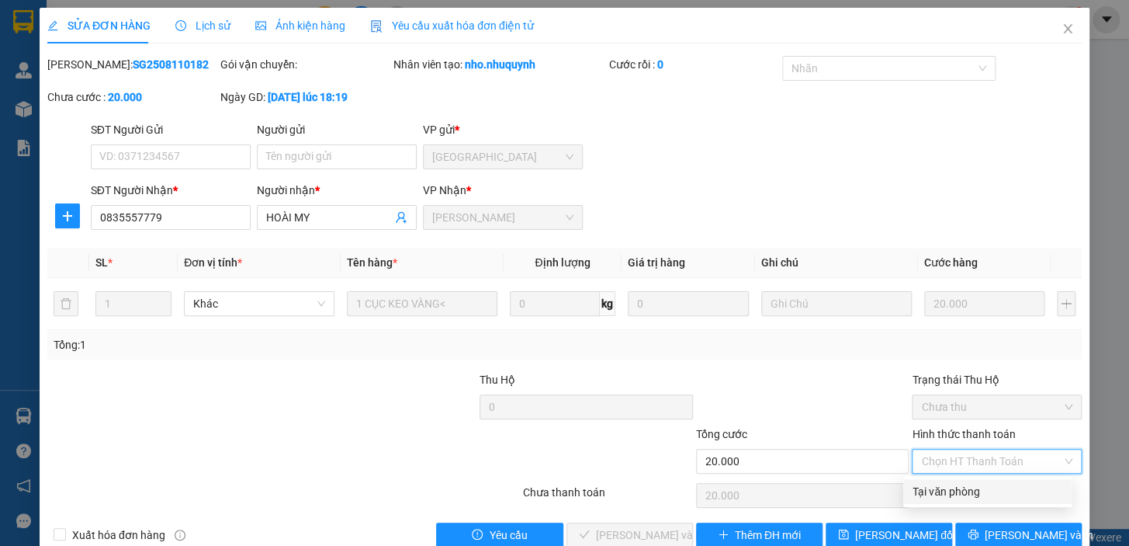
click at [955, 487] on div "Tại văn phòng" at bounding box center [988, 491] width 150 height 17
type input "0"
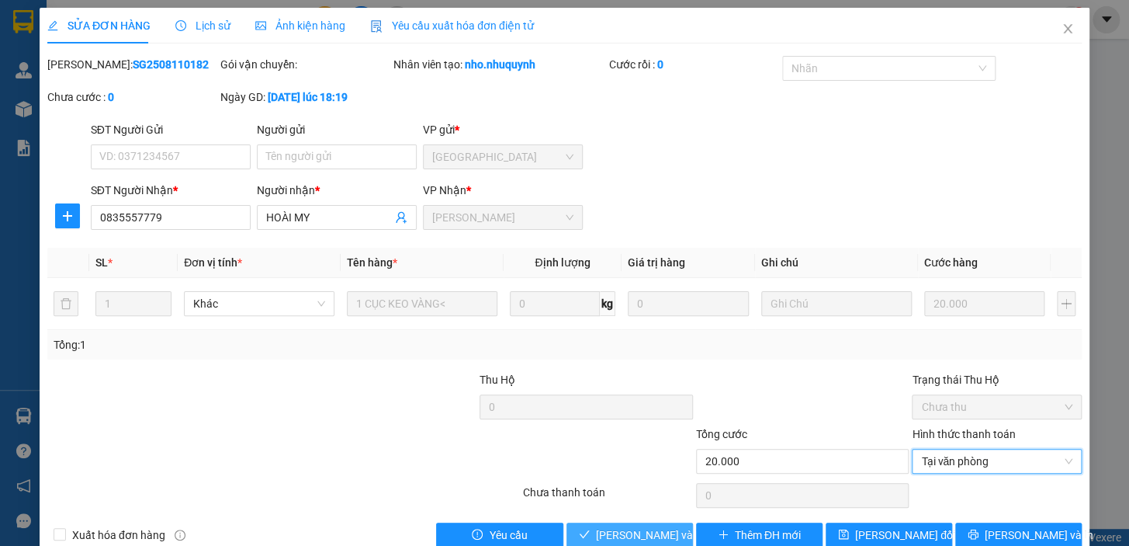
click at [654, 535] on span "[PERSON_NAME] và [PERSON_NAME] hàng" at bounding box center [701, 534] width 210 height 17
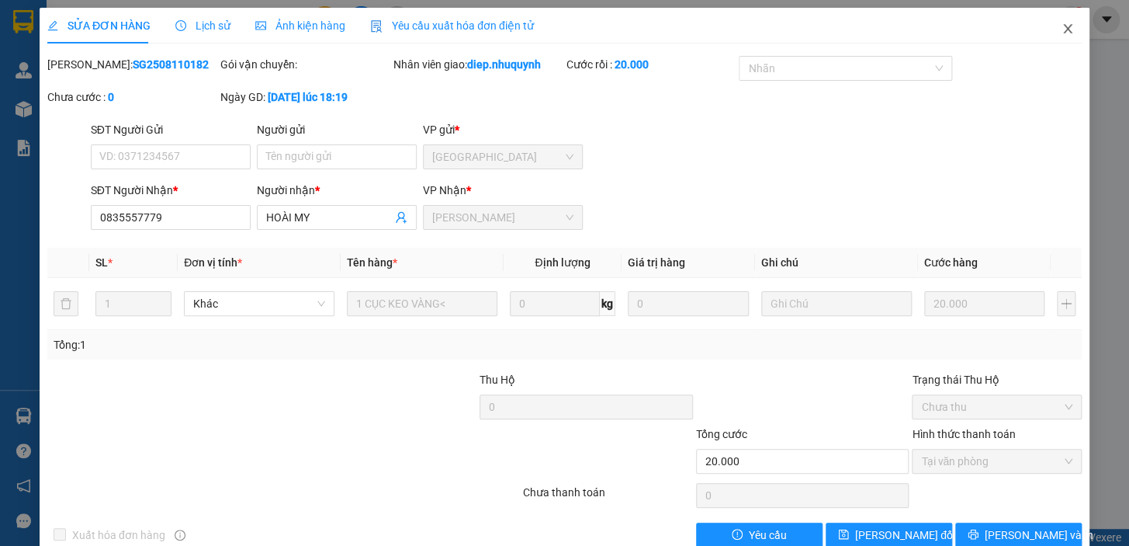
click at [1063, 32] on icon "close" at bounding box center [1067, 28] width 9 height 9
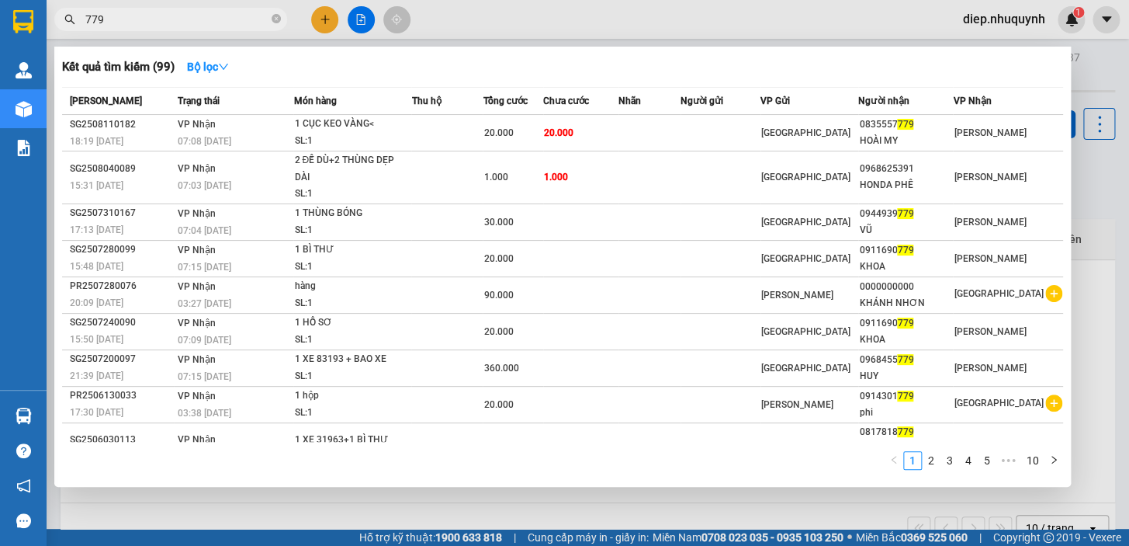
click at [158, 24] on input "779" at bounding box center [176, 19] width 183 height 17
drag, startPoint x: 92, startPoint y: 26, endPoint x: 65, endPoint y: 26, distance: 27.2
click at [65, 26] on span "779" at bounding box center [170, 19] width 233 height 23
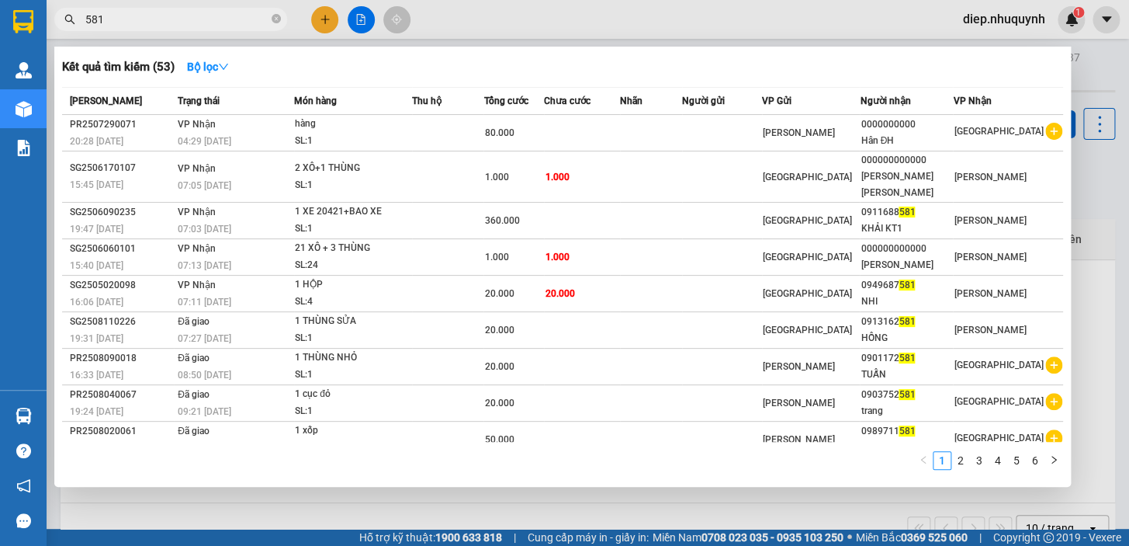
drag, startPoint x: 107, startPoint y: 22, endPoint x: 68, endPoint y: 16, distance: 39.3
click at [68, 16] on div "581" at bounding box center [151, 19] width 303 height 23
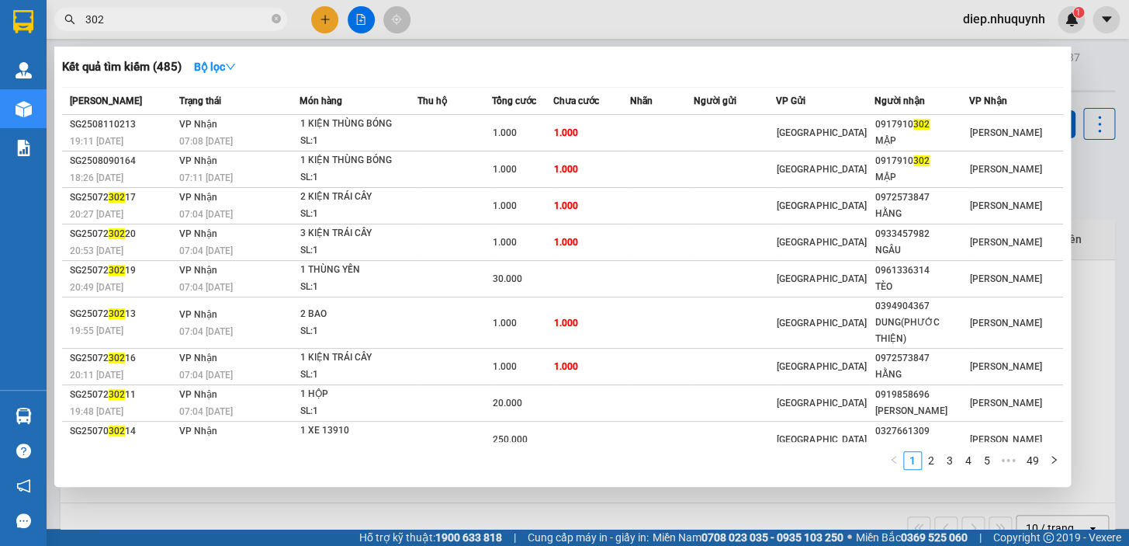
drag, startPoint x: 140, startPoint y: 22, endPoint x: 71, endPoint y: 21, distance: 68.3
click at [71, 21] on div "302" at bounding box center [151, 19] width 303 height 23
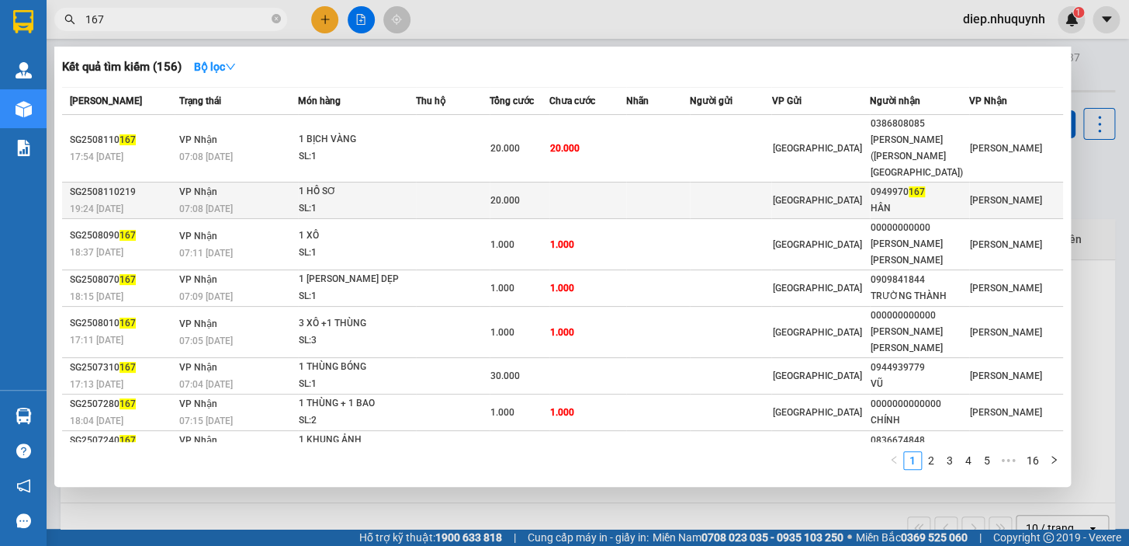
type input "167"
click at [656, 182] on td at bounding box center [658, 200] width 64 height 36
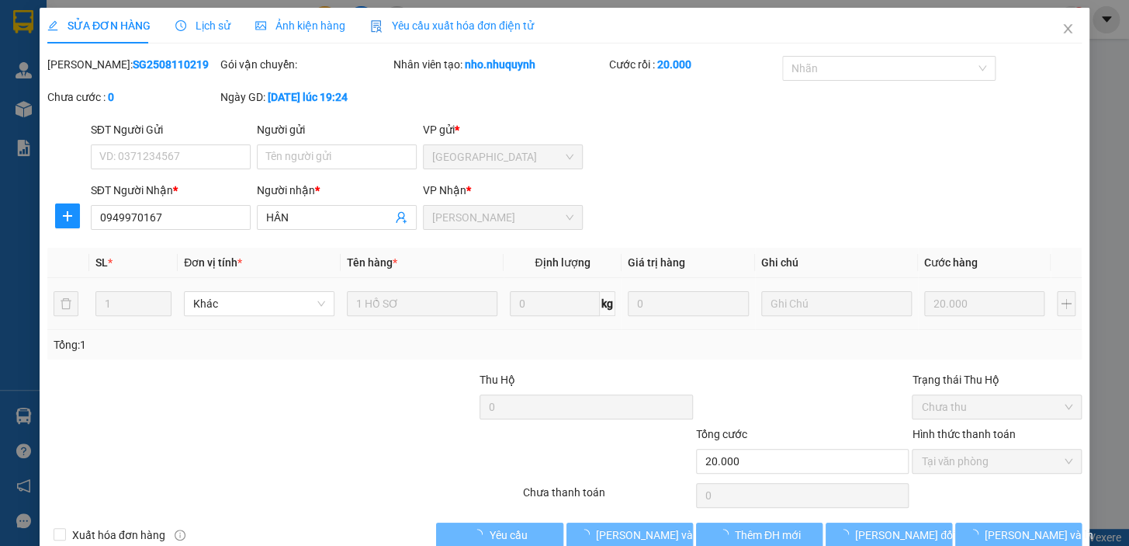
type input "0949970167"
type input "HÂN"
type input "20.000"
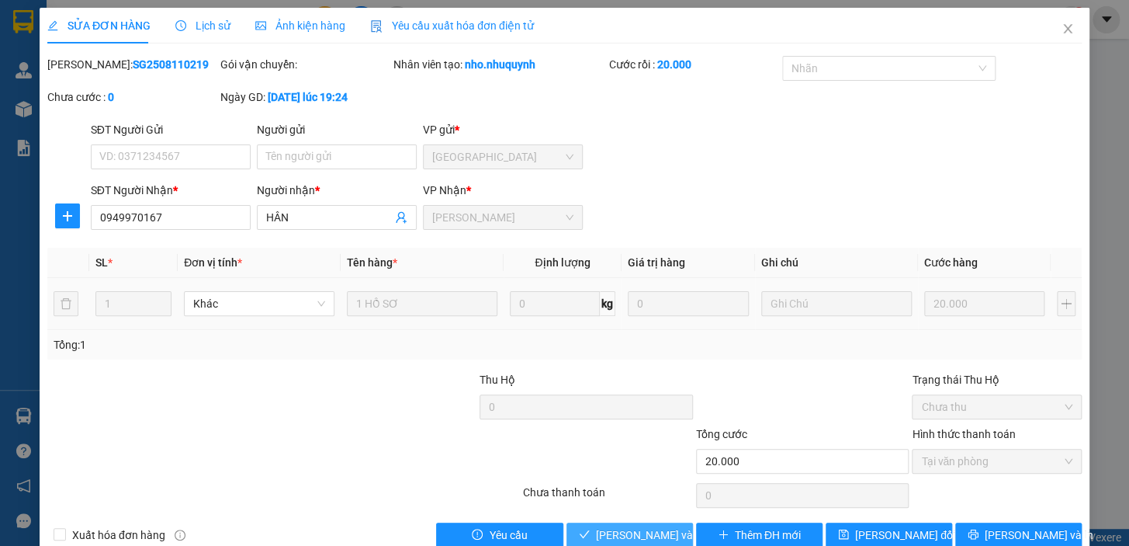
click at [637, 537] on span "[PERSON_NAME] và [PERSON_NAME] hàng" at bounding box center [701, 534] width 210 height 17
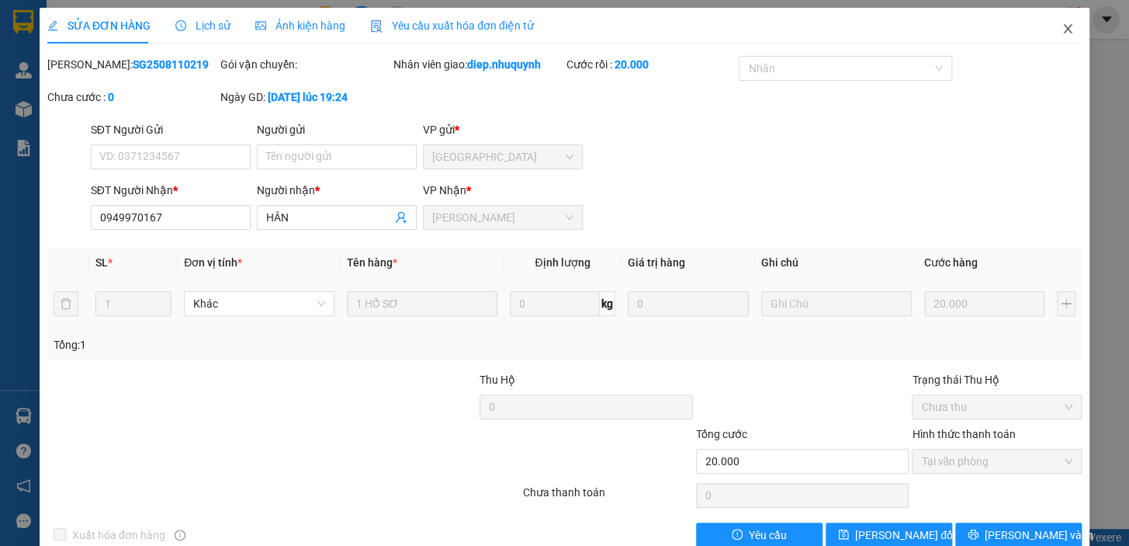
click at [1062, 27] on icon "close" at bounding box center [1068, 29] width 12 height 12
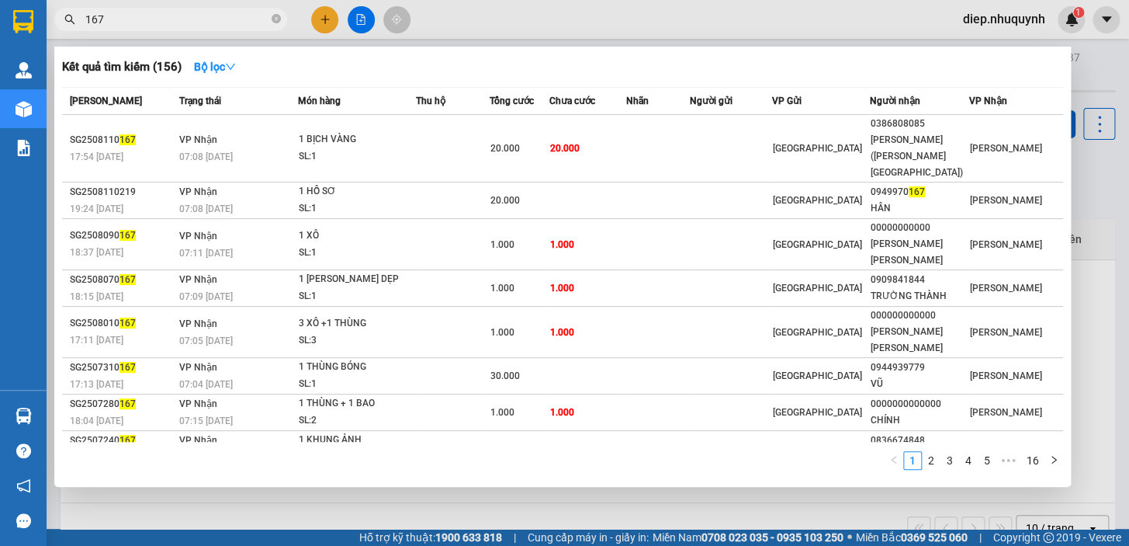
drag, startPoint x: 116, startPoint y: 23, endPoint x: 71, endPoint y: 22, distance: 45.0
click at [71, 22] on div "167" at bounding box center [151, 19] width 303 height 23
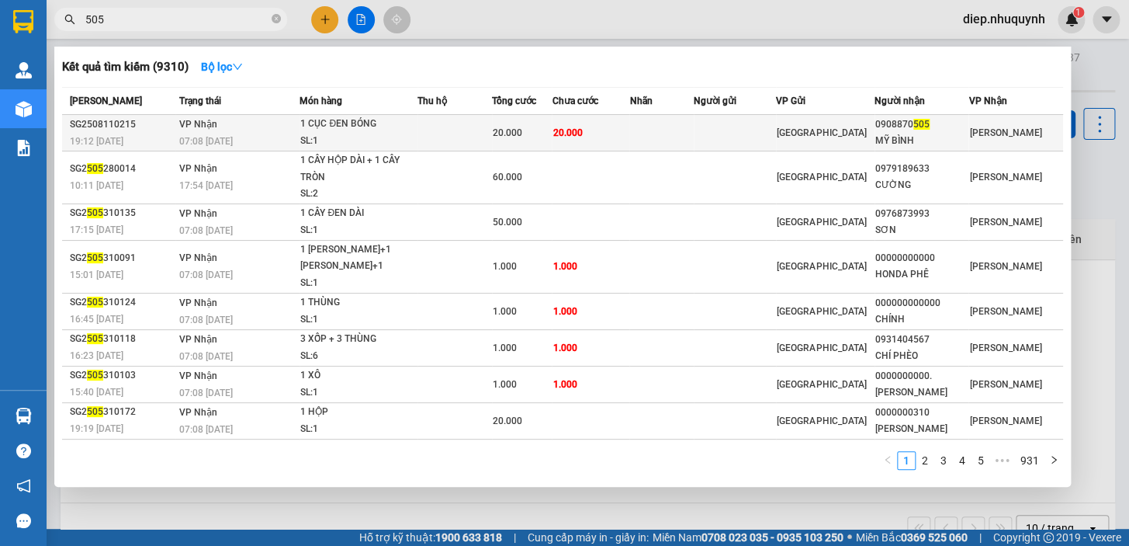
type input "505"
click at [341, 124] on div "1 CỤC ĐEN BÓNG" at bounding box center [358, 124] width 116 height 17
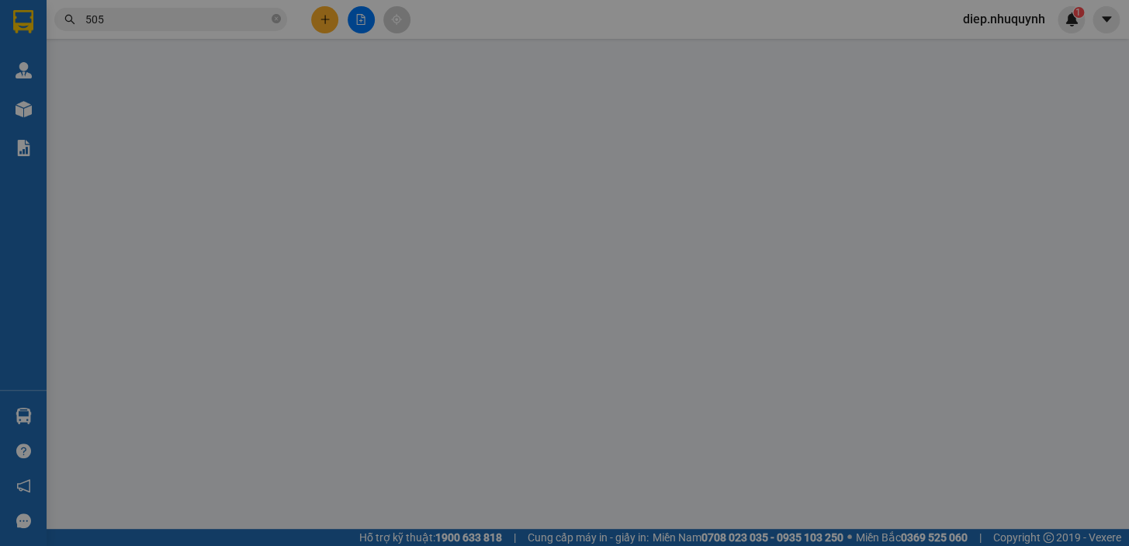
type input "0908870505"
type input "MỸ BÌNH"
type input "20.000"
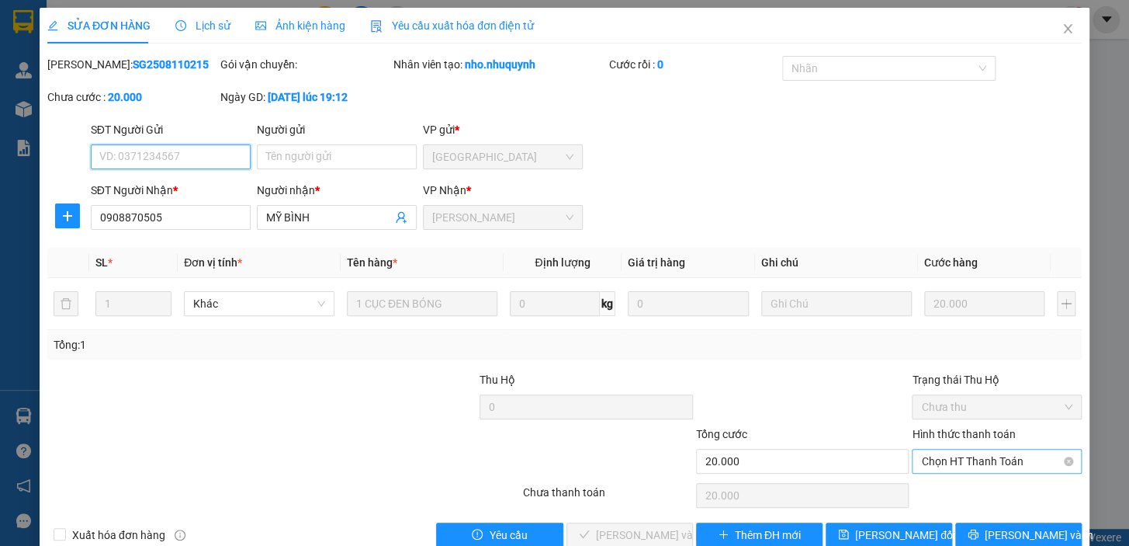
click at [968, 464] on span "Chọn HT Thanh Toán" at bounding box center [996, 460] width 151 height 23
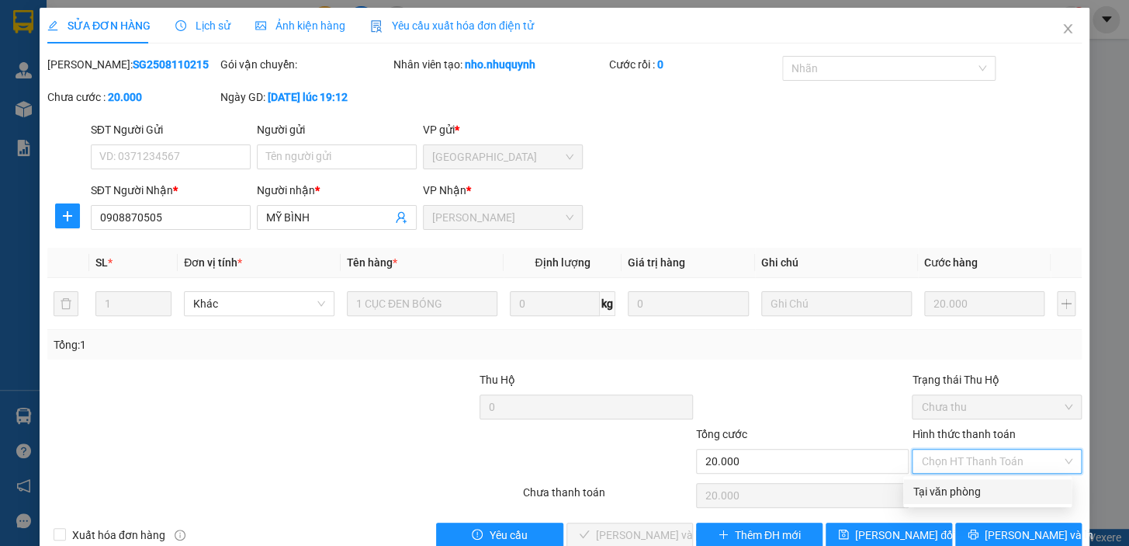
click at [968, 494] on div "Tại văn phòng" at bounding box center [988, 491] width 150 height 17
type input "0"
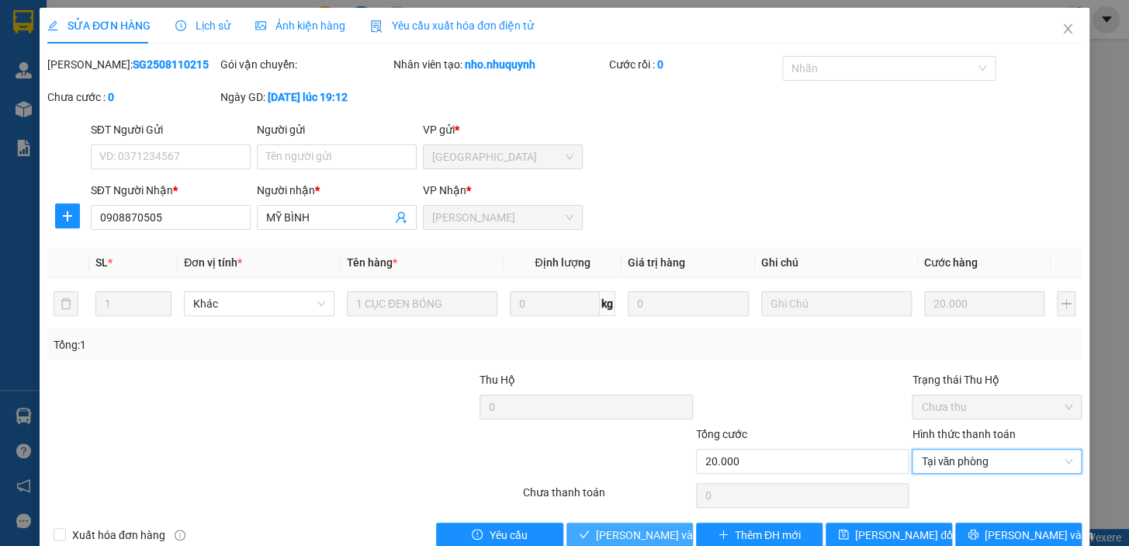
click at [662, 539] on span "[PERSON_NAME] và [PERSON_NAME] hàng" at bounding box center [701, 534] width 210 height 17
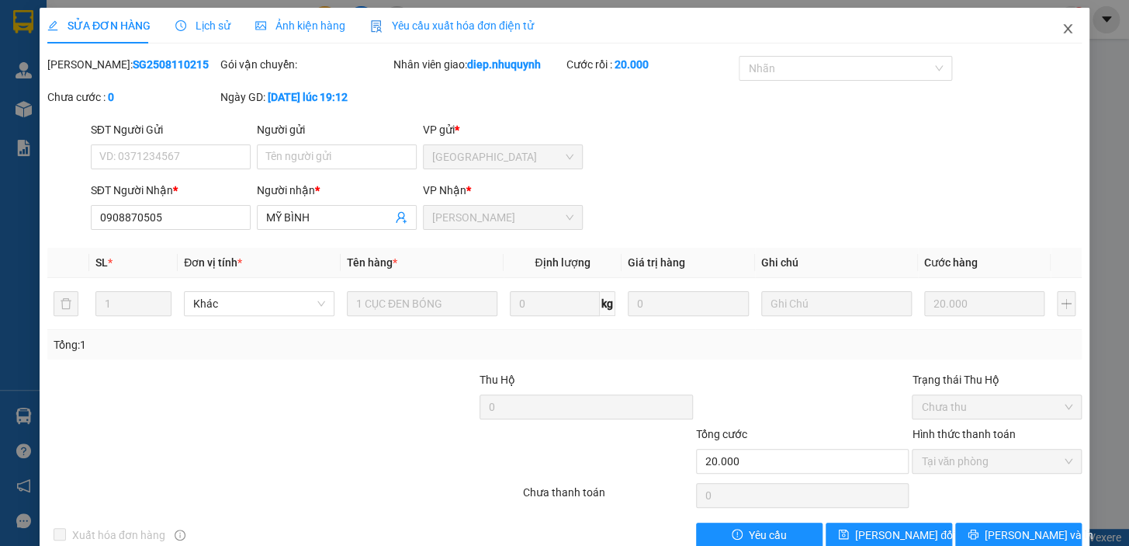
click at [1062, 28] on icon "close" at bounding box center [1068, 29] width 12 height 12
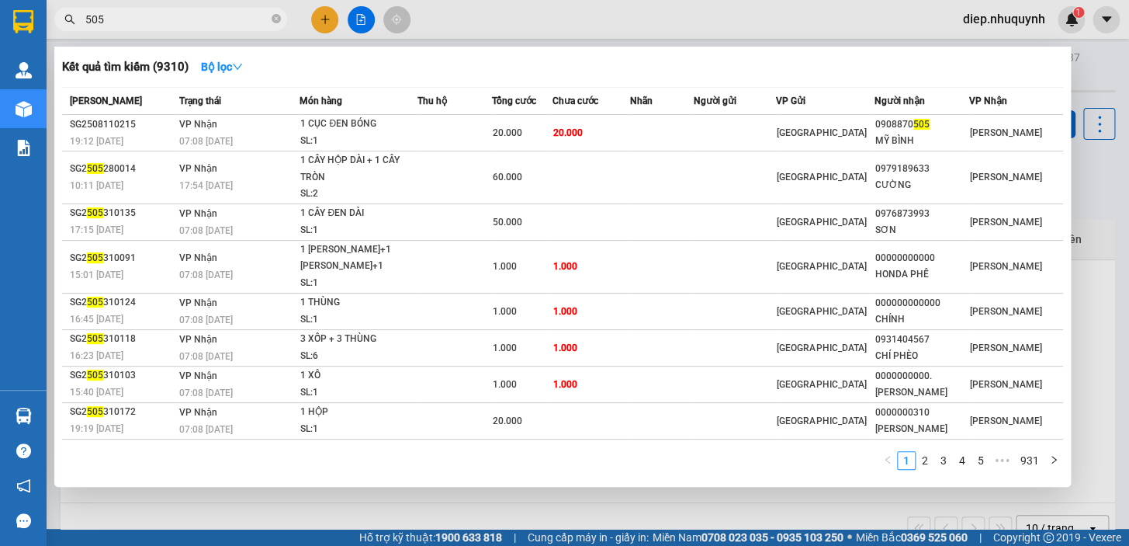
drag, startPoint x: 85, startPoint y: 15, endPoint x: 77, endPoint y: 15, distance: 8.5
click at [77, 15] on span "505" at bounding box center [170, 19] width 233 height 23
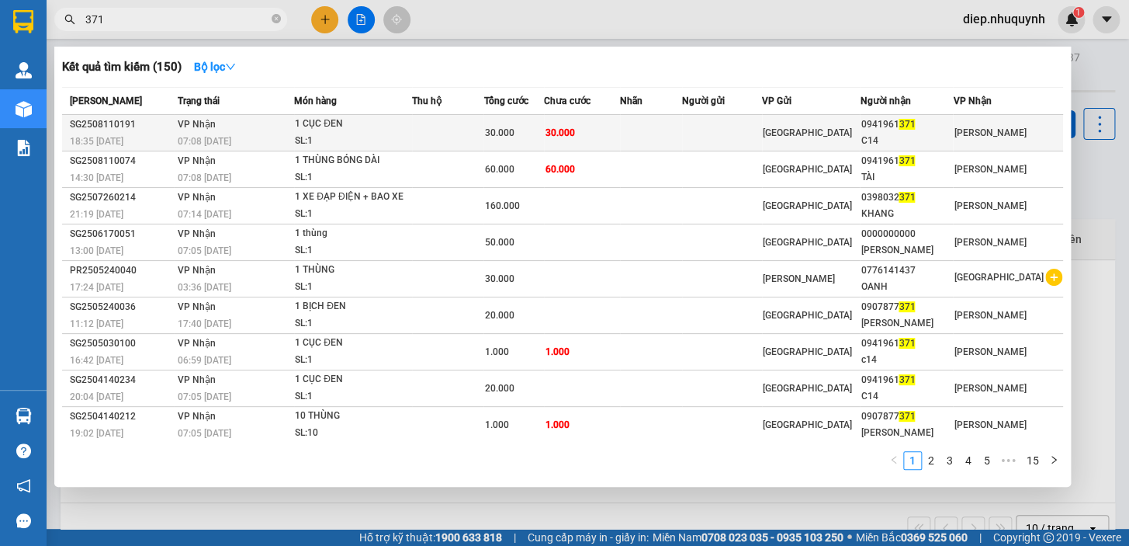
type input "371"
click at [572, 131] on span "30.000" at bounding box center [559, 132] width 29 height 11
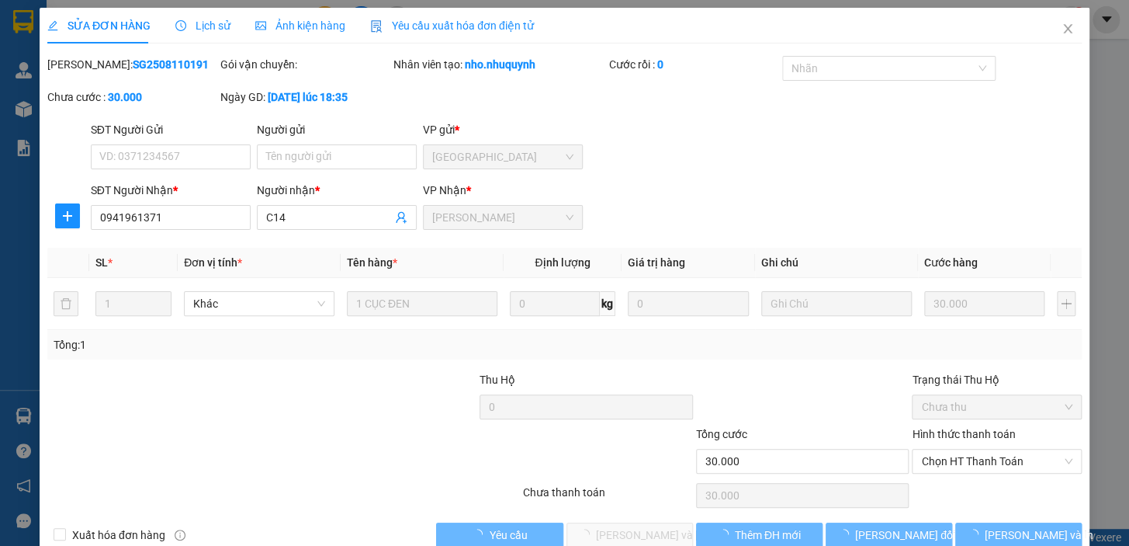
type input "0941961371"
type input "C14"
type input "30.000"
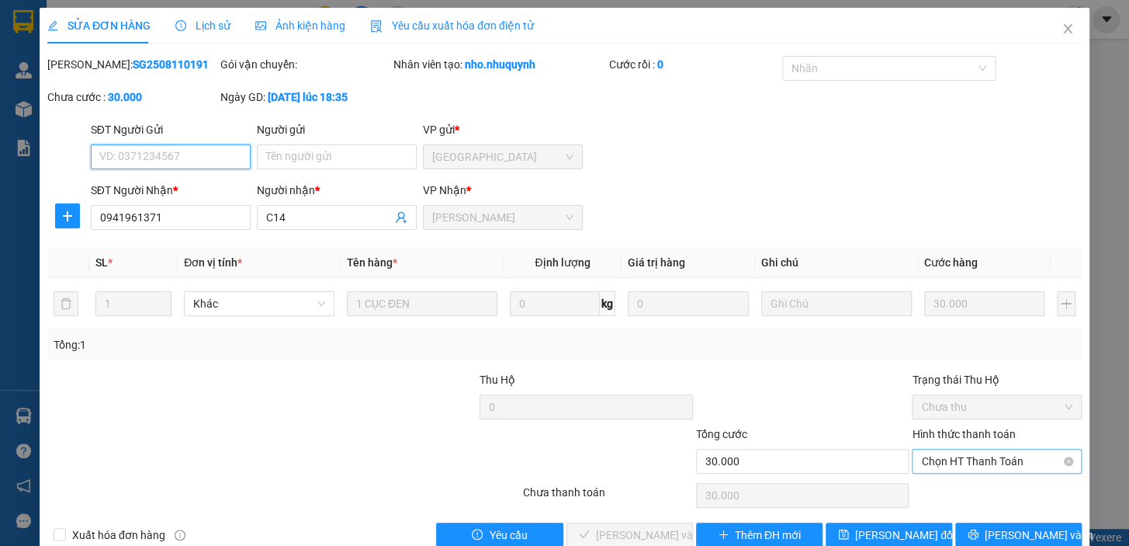
click at [955, 466] on span "Chọn HT Thanh Toán" at bounding box center [996, 460] width 151 height 23
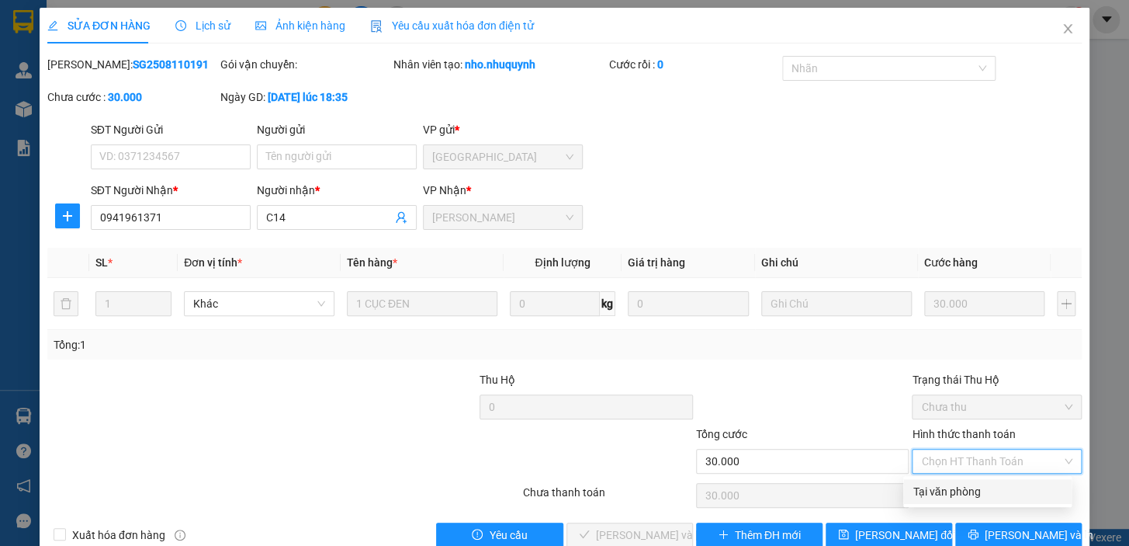
drag, startPoint x: 955, startPoint y: 487, endPoint x: 931, endPoint y: 491, distance: 23.6
click at [954, 487] on div "Tại văn phòng" at bounding box center [988, 491] width 150 height 17
type input "0"
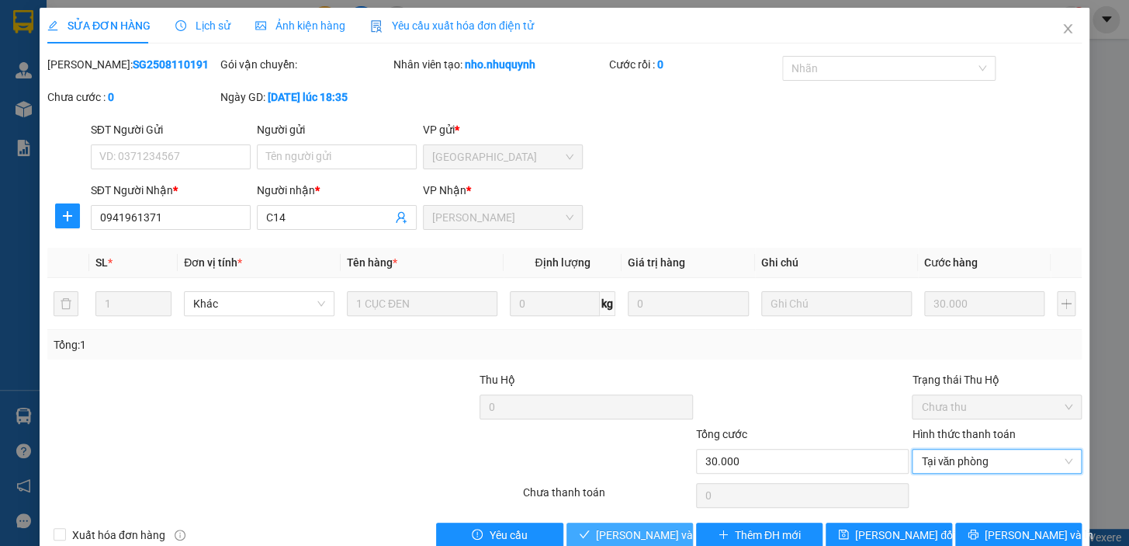
click at [632, 535] on span "[PERSON_NAME] và [PERSON_NAME] hàng" at bounding box center [701, 534] width 210 height 17
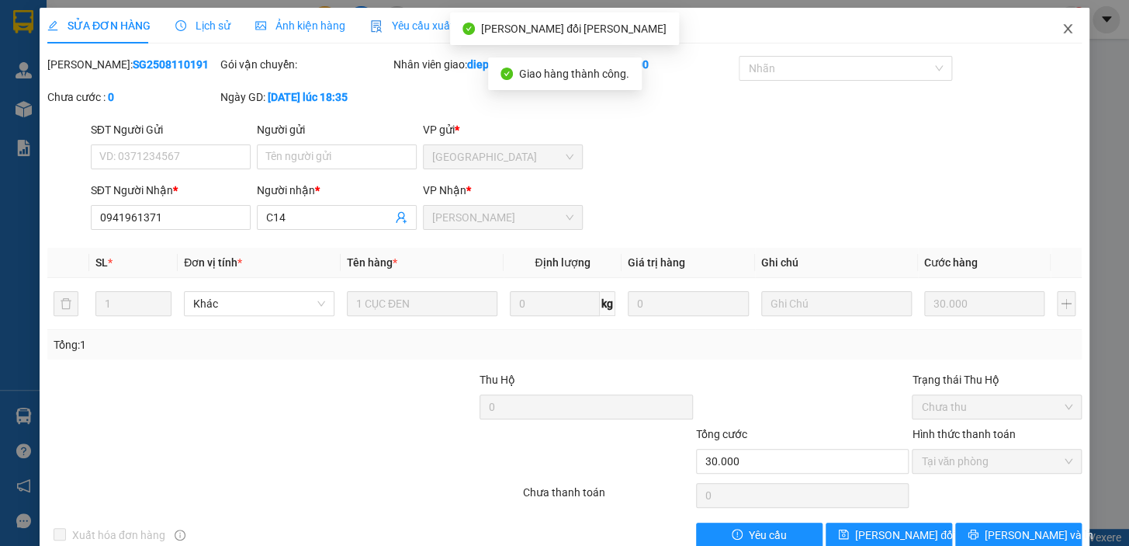
click at [1062, 29] on icon "close" at bounding box center [1068, 29] width 12 height 12
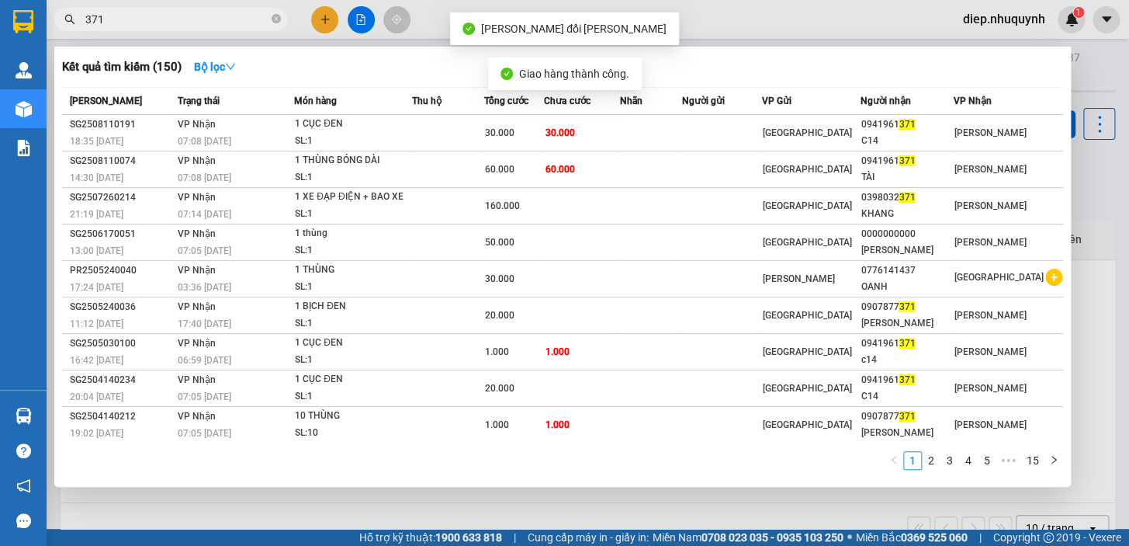
click at [111, 19] on input "371" at bounding box center [176, 19] width 183 height 17
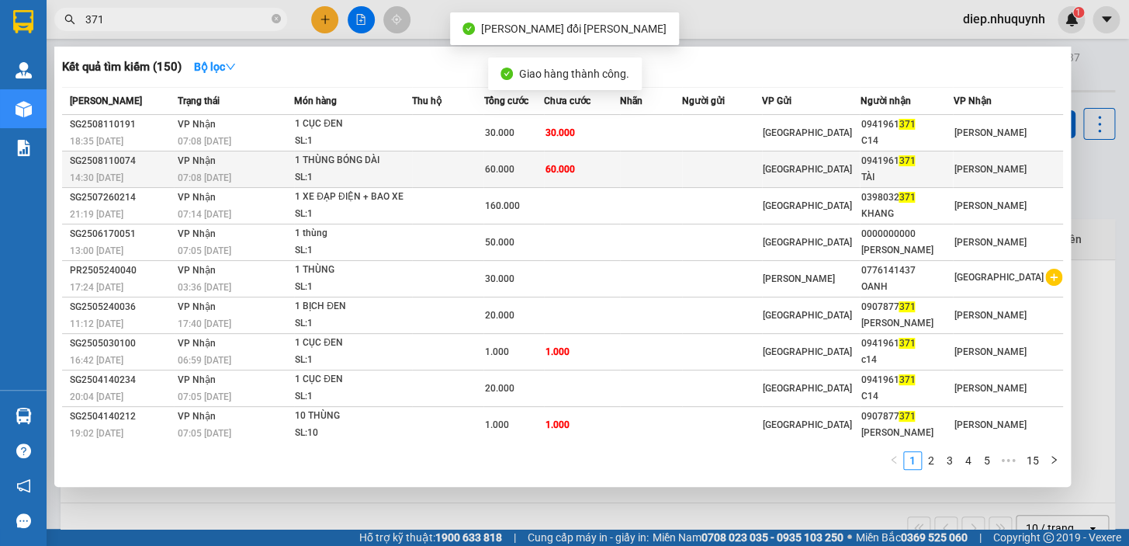
click at [514, 164] on span "60.000" at bounding box center [498, 169] width 29 height 11
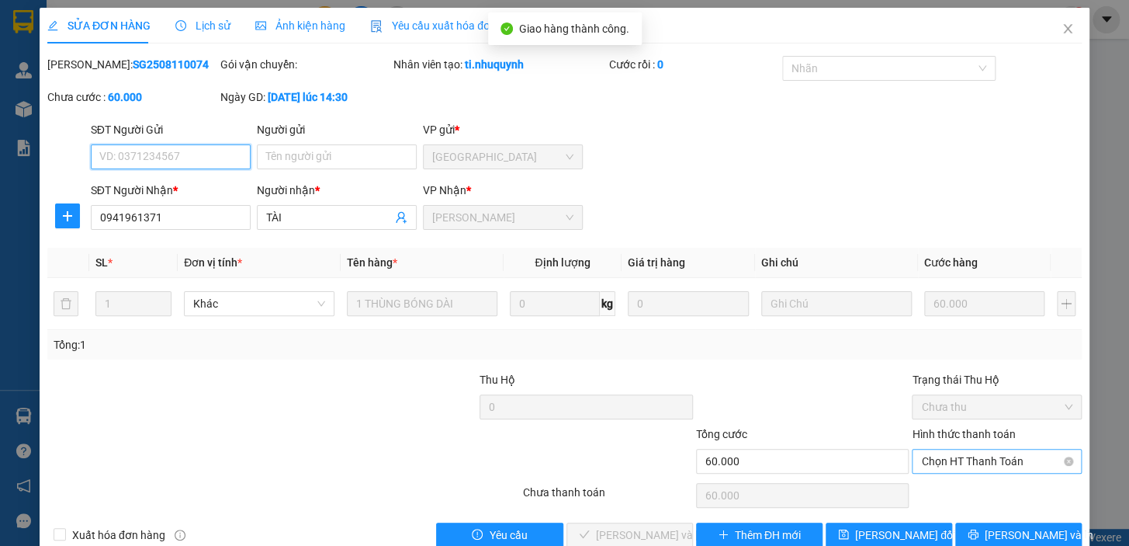
click at [965, 459] on span "Chọn HT Thanh Toán" at bounding box center [996, 460] width 151 height 23
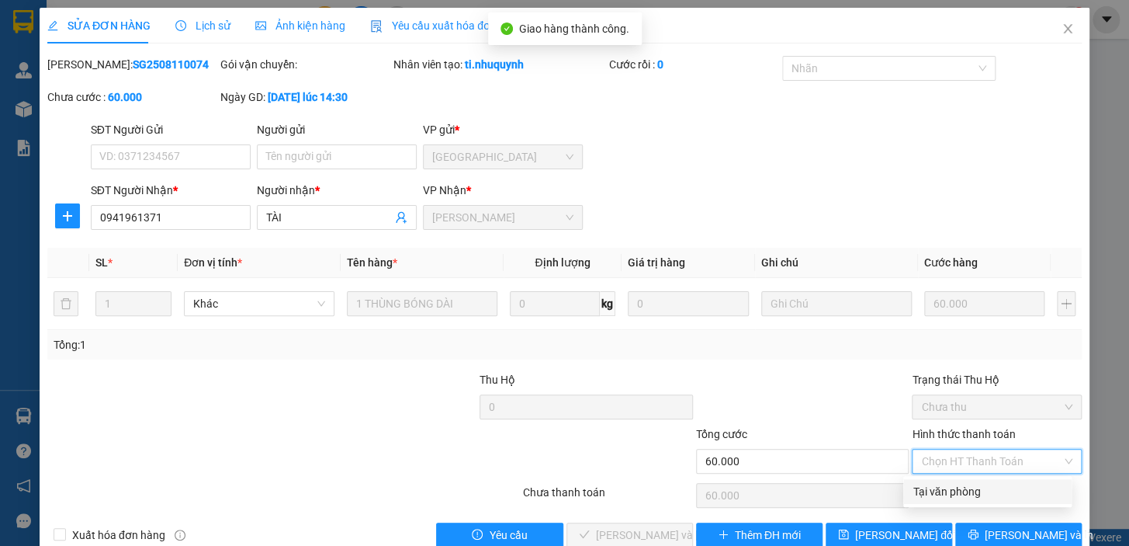
click at [951, 491] on div "Tại văn phòng" at bounding box center [988, 491] width 150 height 17
type input "0"
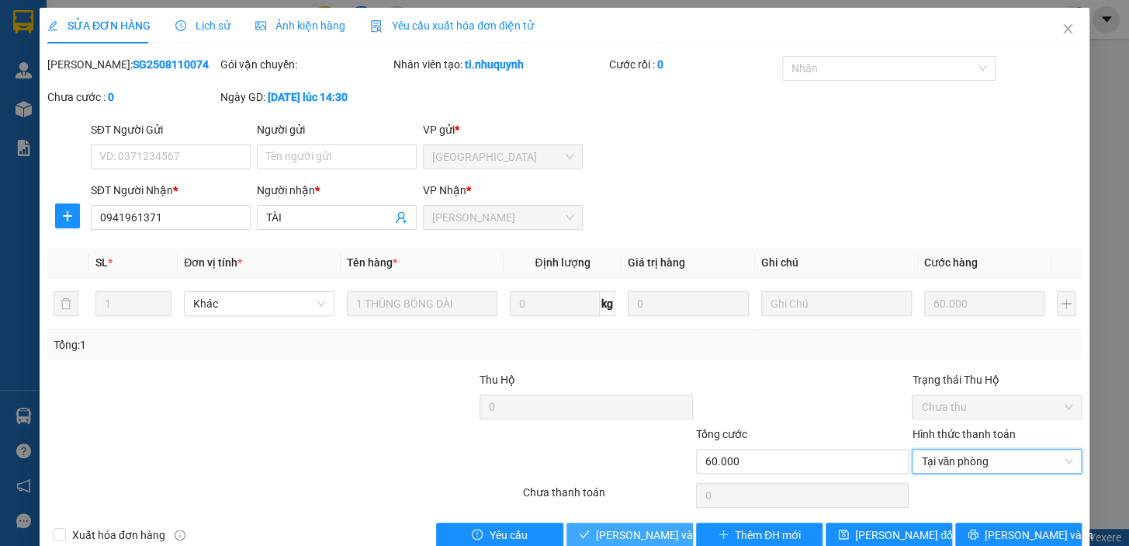
click at [636, 532] on span "[PERSON_NAME] và [PERSON_NAME] hàng" at bounding box center [701, 534] width 210 height 17
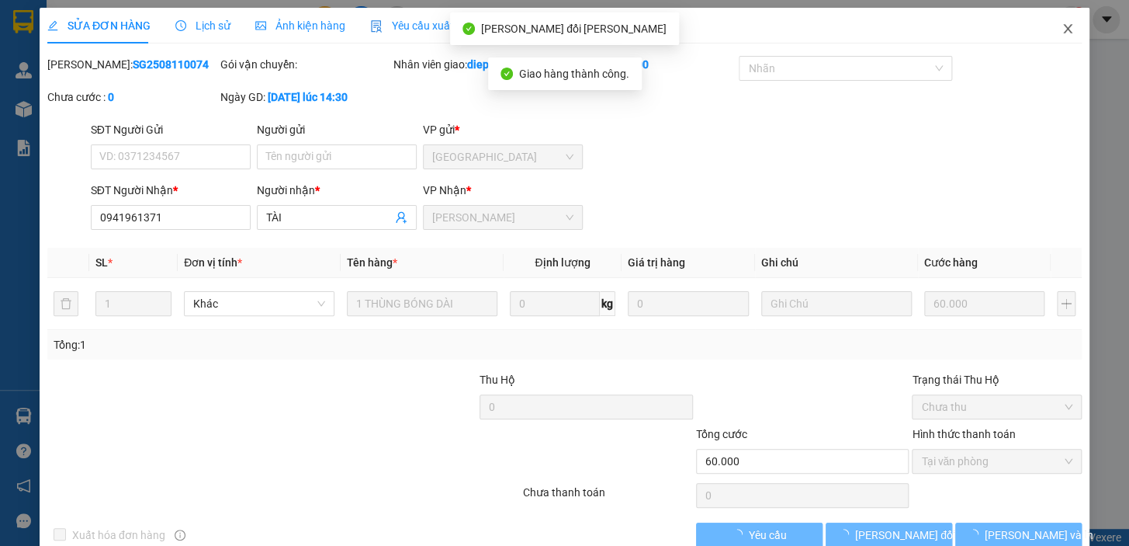
click at [1054, 30] on span "Close" at bounding box center [1067, 29] width 43 height 43
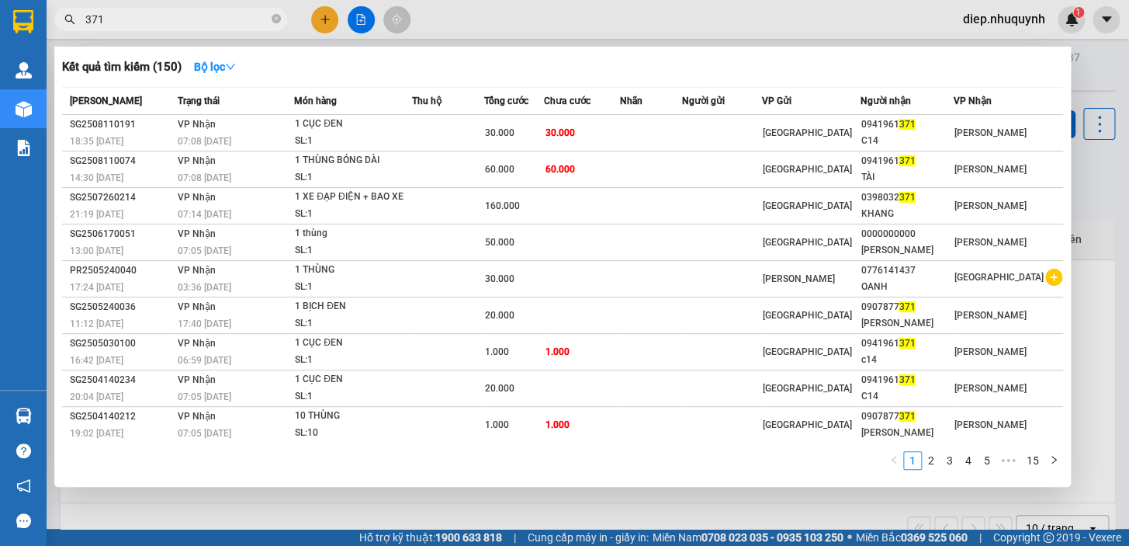
drag, startPoint x: 116, startPoint y: 26, endPoint x: 66, endPoint y: 29, distance: 50.5
click at [64, 26] on span "371" at bounding box center [170, 19] width 233 height 23
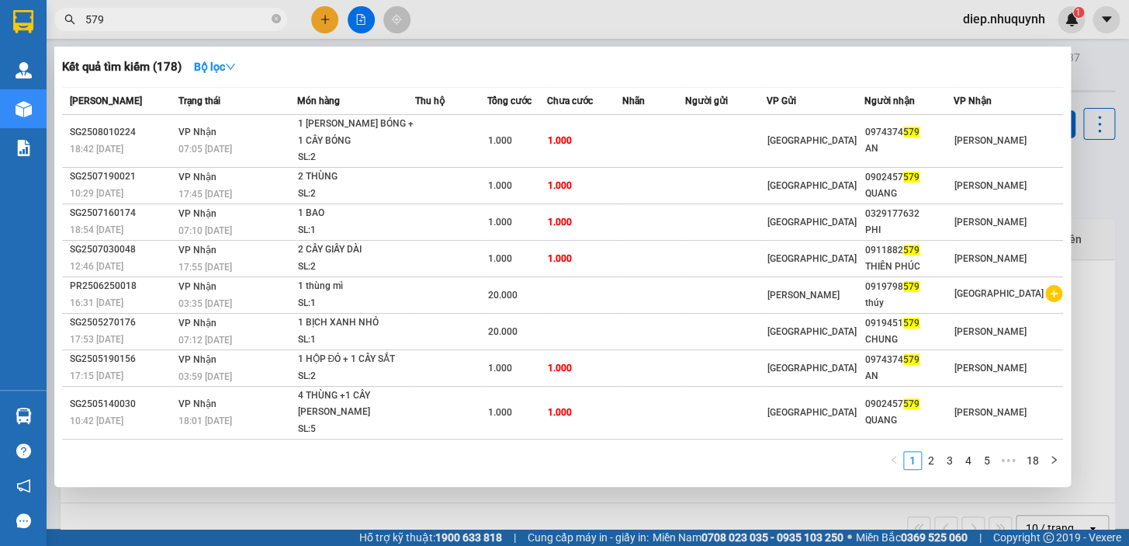
drag, startPoint x: 106, startPoint y: 16, endPoint x: 74, endPoint y: 16, distance: 31.8
click at [74, 16] on div "579" at bounding box center [151, 19] width 303 height 23
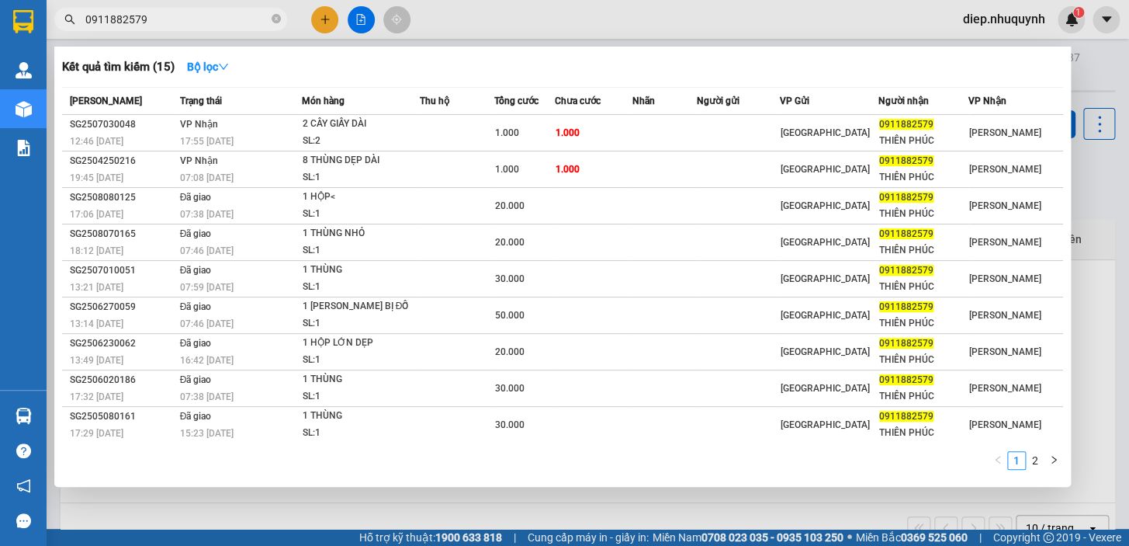
drag, startPoint x: 157, startPoint y: 16, endPoint x: 70, endPoint y: 16, distance: 86.9
click at [70, 16] on div "0911882579" at bounding box center [151, 19] width 303 height 23
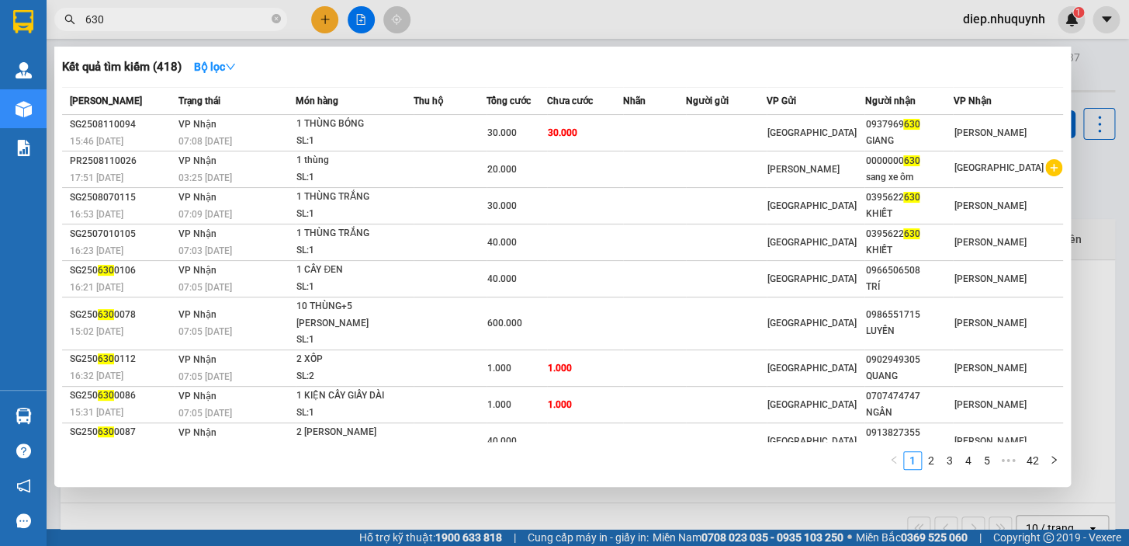
drag, startPoint x: 128, startPoint y: 15, endPoint x: 79, endPoint y: 14, distance: 48.9
click at [79, 14] on span "630" at bounding box center [170, 19] width 233 height 23
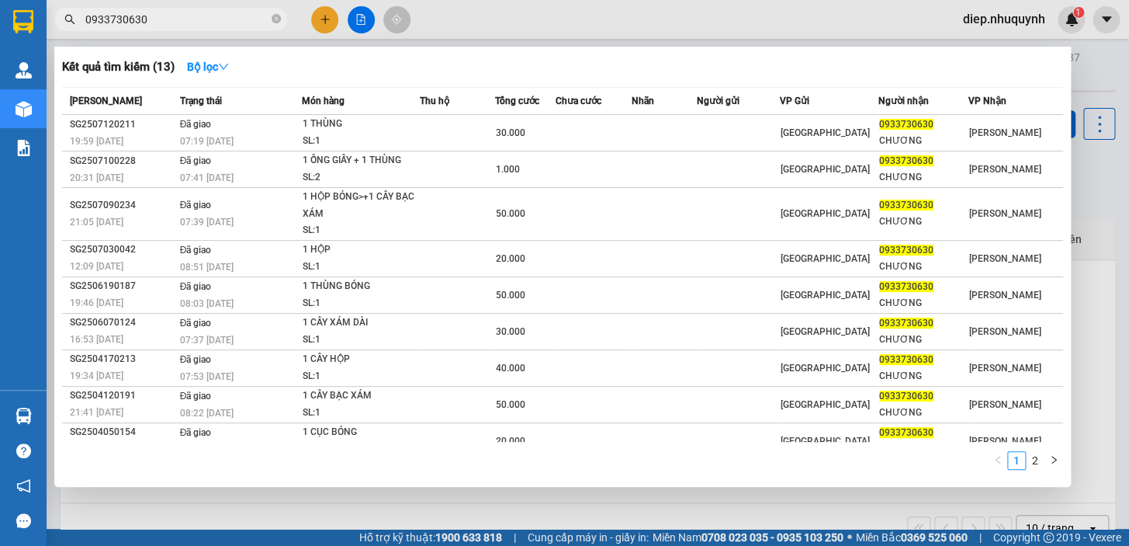
drag, startPoint x: 152, startPoint y: 16, endPoint x: 59, endPoint y: 22, distance: 93.3
click at [59, 22] on span "0933730630" at bounding box center [170, 19] width 233 height 23
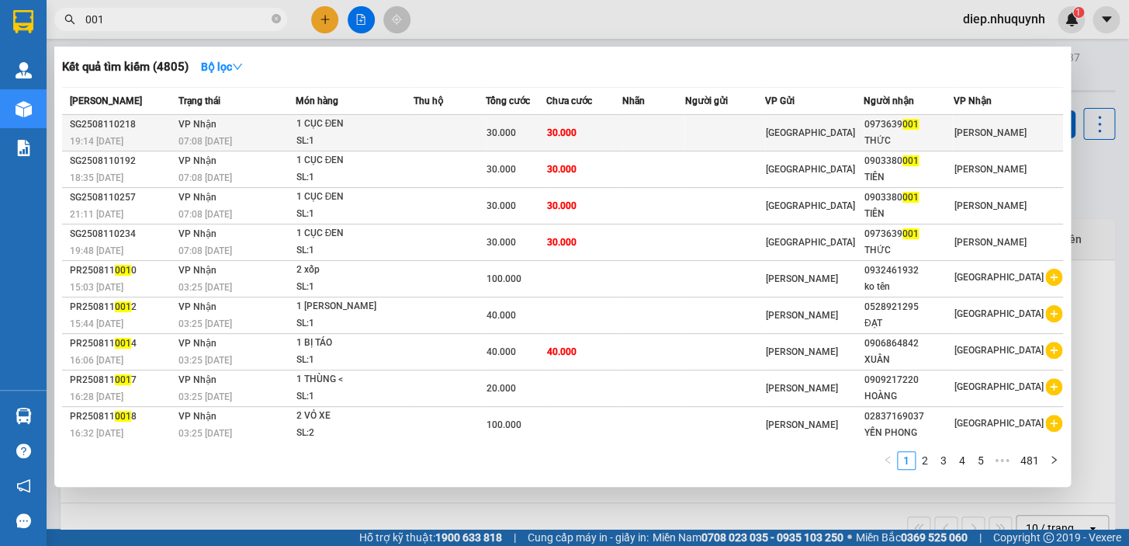
type input "001"
click at [466, 138] on td at bounding box center [450, 133] width 72 height 36
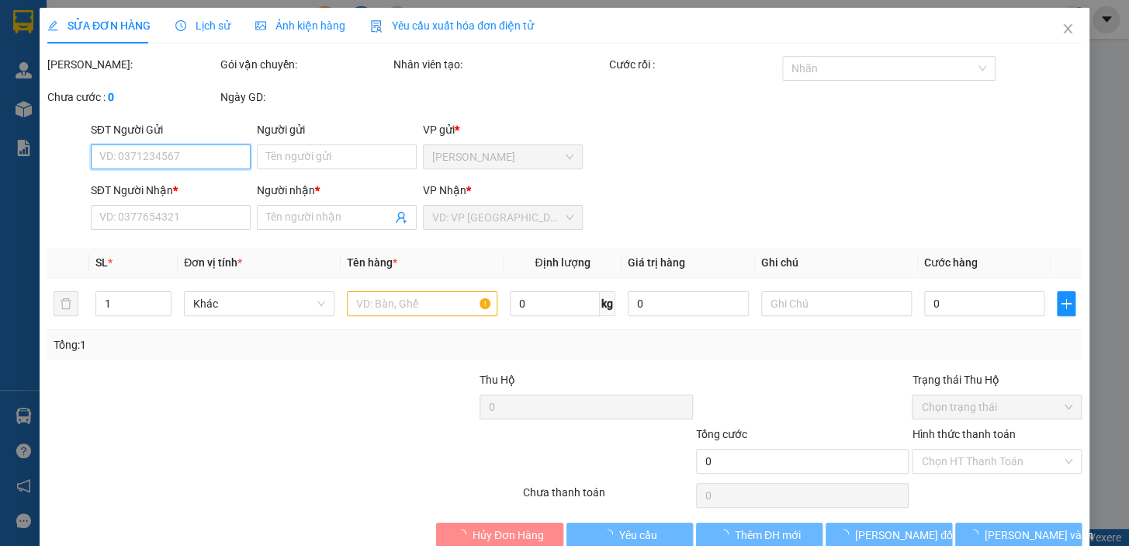
type input "0973639001"
type input "THỨC"
type input "30.000"
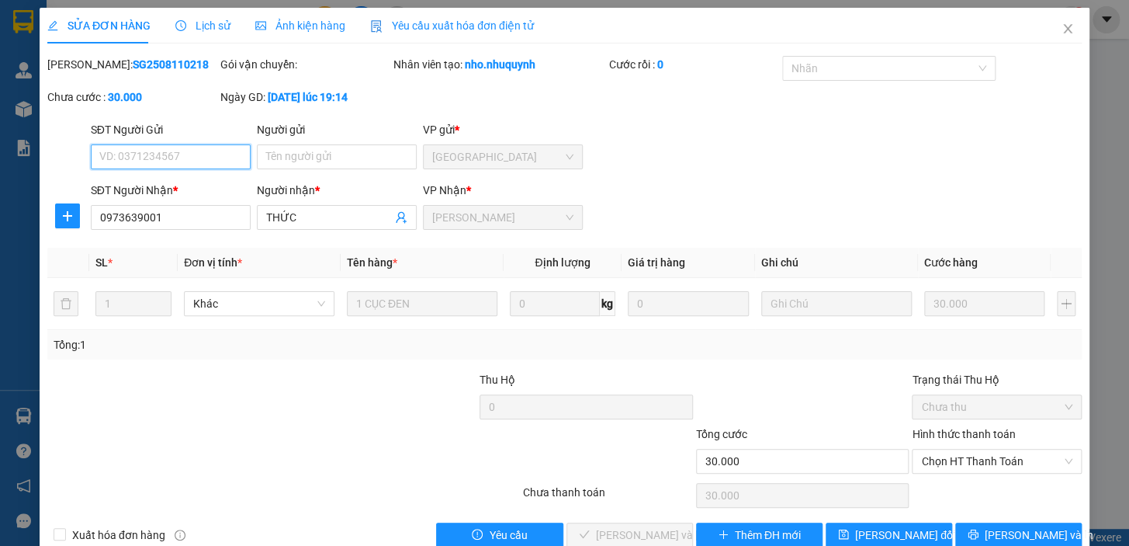
drag, startPoint x: 955, startPoint y: 465, endPoint x: 955, endPoint y: 473, distance: 8.5
click at [955, 464] on span "Chọn HT Thanh Toán" at bounding box center [996, 460] width 151 height 23
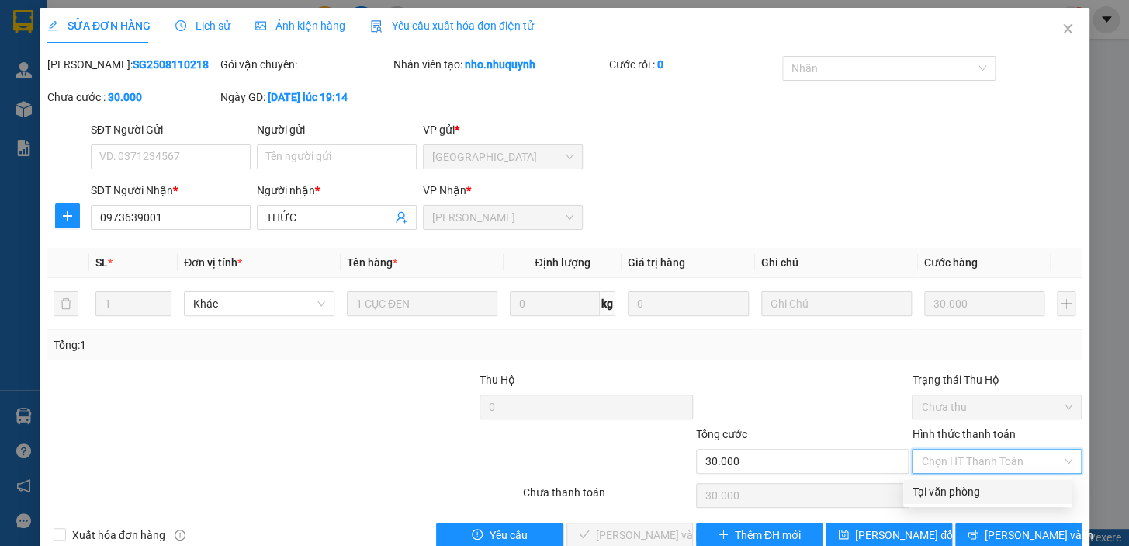
click at [953, 490] on div "Tại văn phòng" at bounding box center [988, 491] width 150 height 17
type input "0"
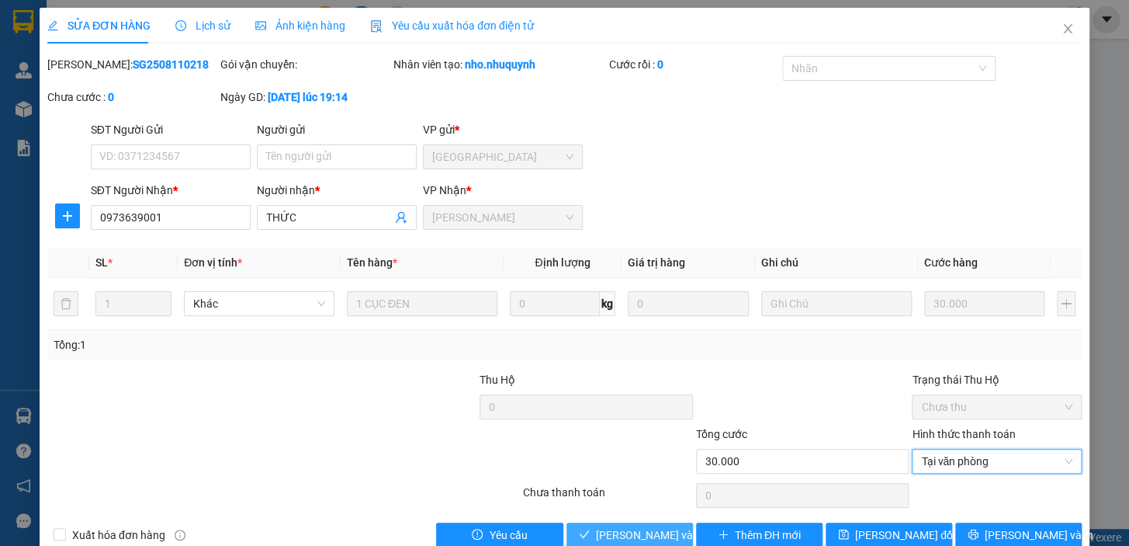
click at [644, 526] on span "[PERSON_NAME] và [PERSON_NAME] hàng" at bounding box center [701, 534] width 210 height 17
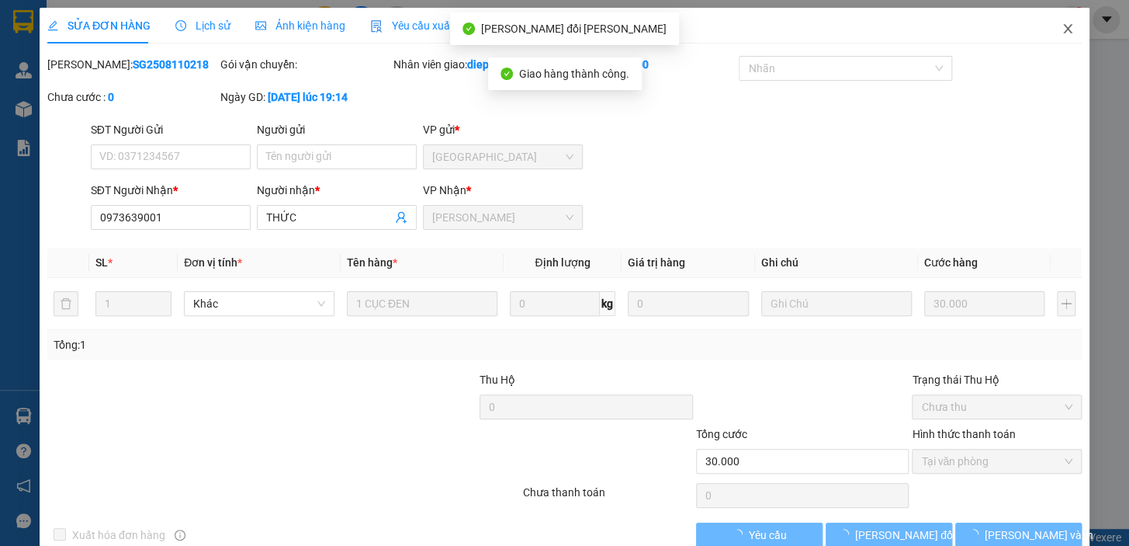
click at [1062, 31] on icon "close" at bounding box center [1068, 29] width 12 height 12
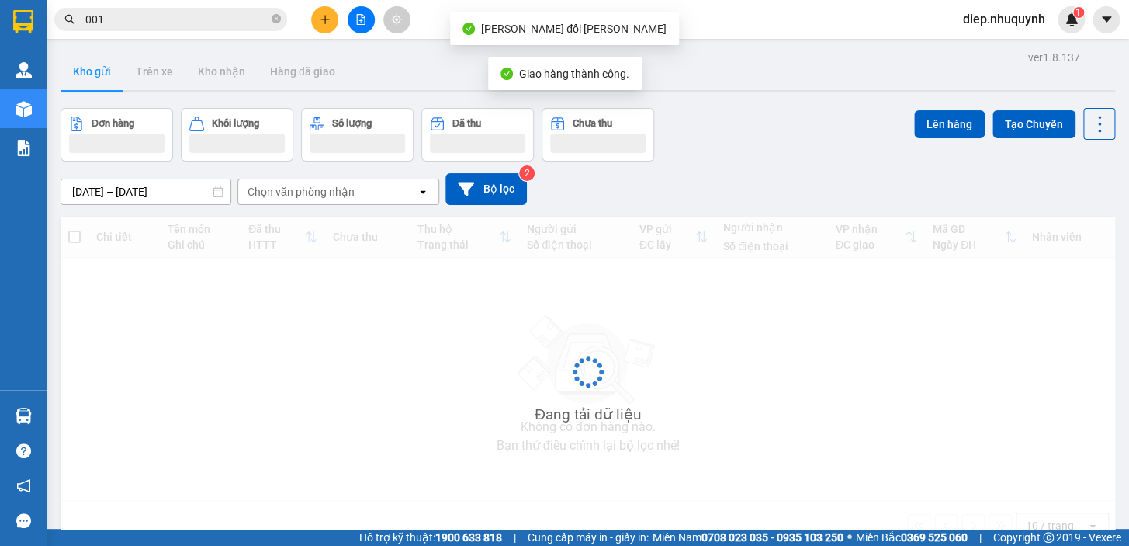
click at [199, 16] on input "001" at bounding box center [176, 19] width 183 height 17
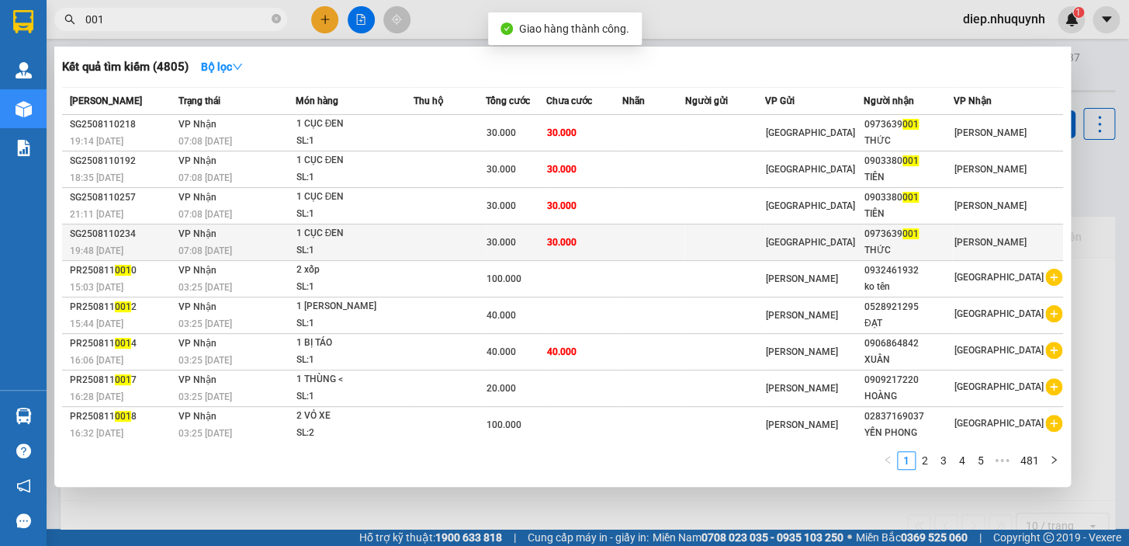
click at [605, 241] on td "30.000" at bounding box center [584, 242] width 76 height 36
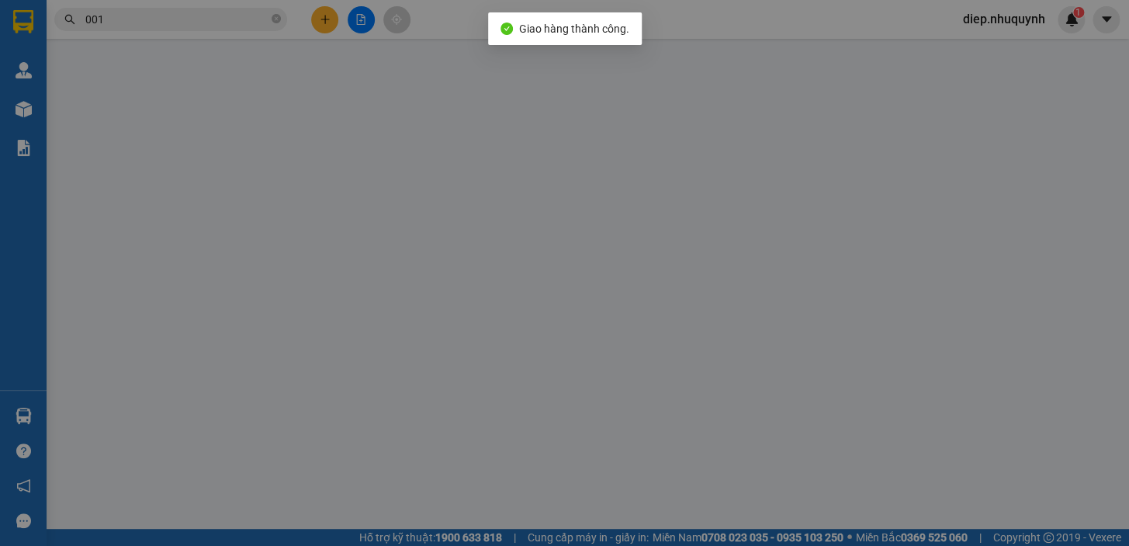
type input "0973639001"
type input "THỨC"
type input "30.000"
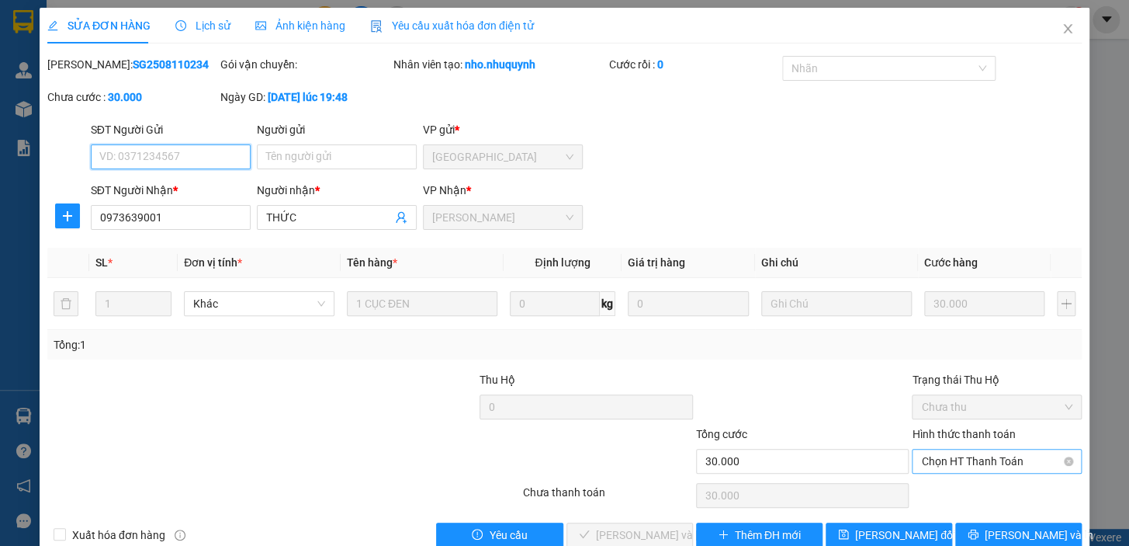
click at [947, 460] on span "Chọn HT Thanh Toán" at bounding box center [996, 460] width 151 height 23
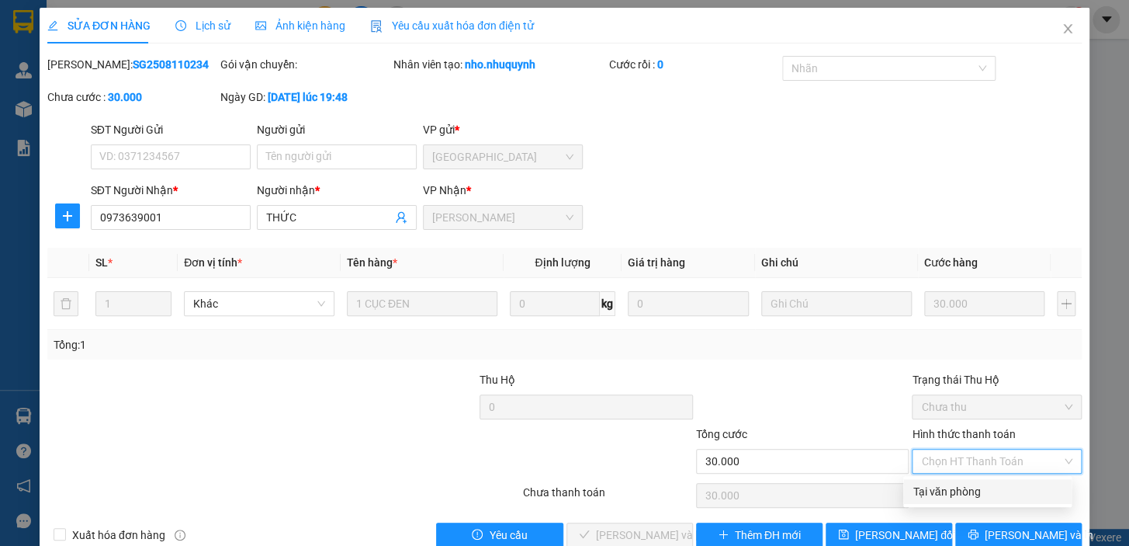
click at [948, 483] on div "Tại văn phòng" at bounding box center [988, 491] width 150 height 17
type input "0"
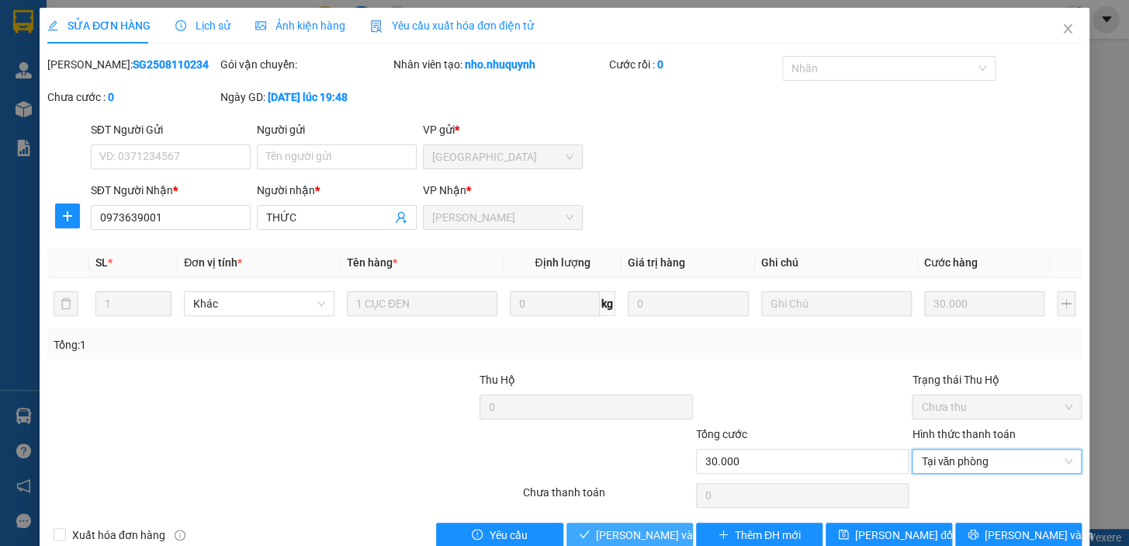
click at [655, 535] on span "[PERSON_NAME] và [PERSON_NAME] hàng" at bounding box center [701, 534] width 210 height 17
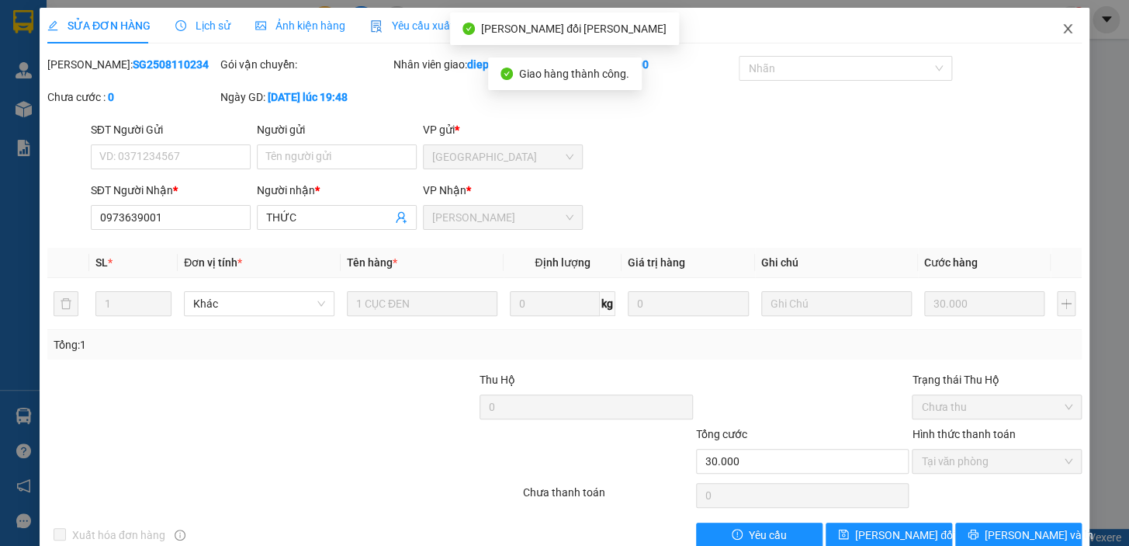
click at [1062, 30] on icon "close" at bounding box center [1068, 29] width 12 height 12
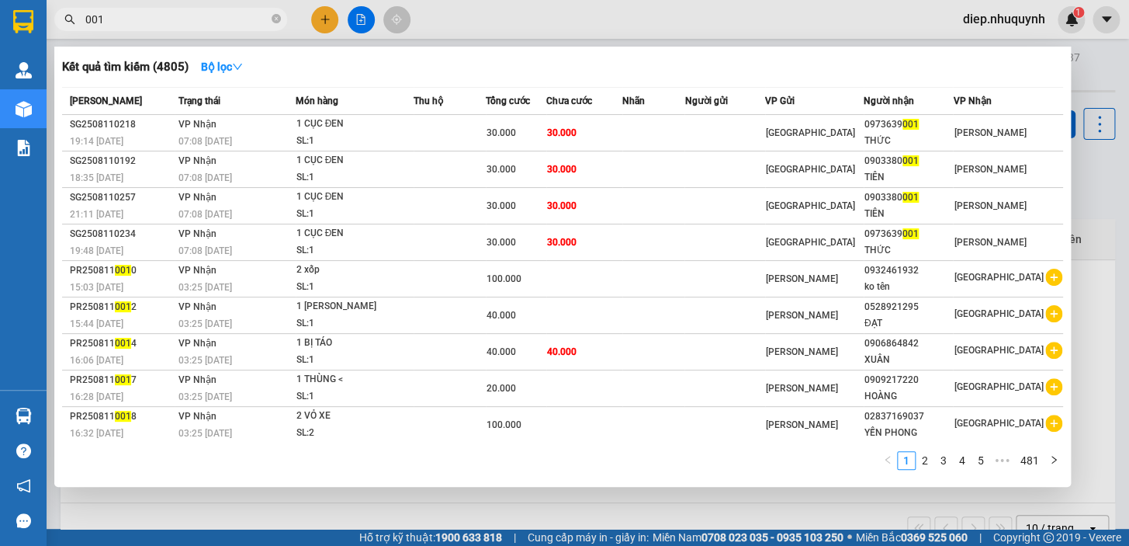
drag, startPoint x: 110, startPoint y: 21, endPoint x: 64, endPoint y: 21, distance: 45.8
click at [66, 21] on div "001" at bounding box center [151, 19] width 303 height 23
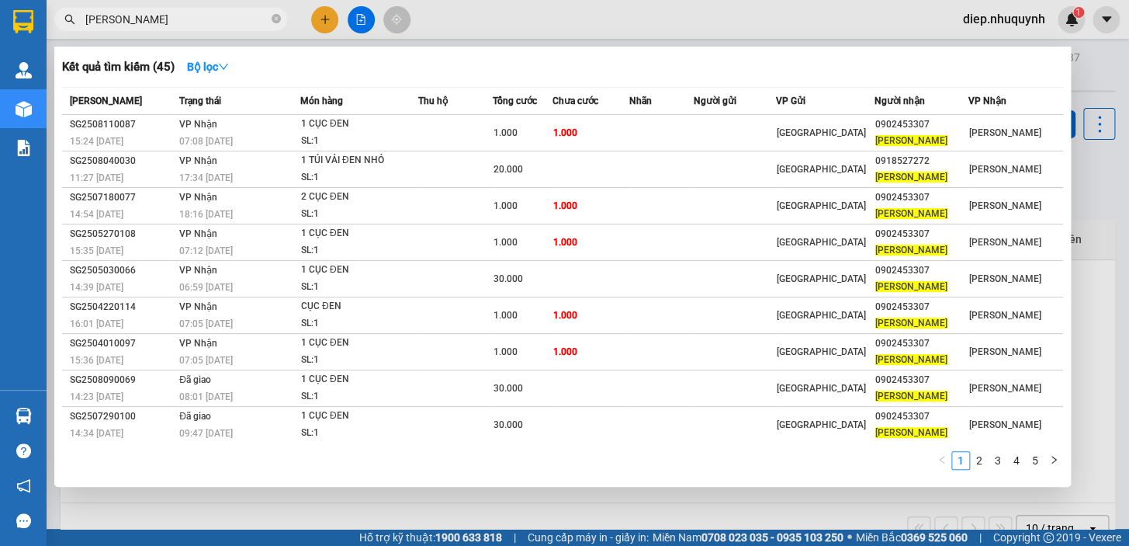
drag, startPoint x: 155, startPoint y: 16, endPoint x: 68, endPoint y: 23, distance: 87.9
click at [68, 23] on div "[PERSON_NAME]" at bounding box center [151, 19] width 303 height 23
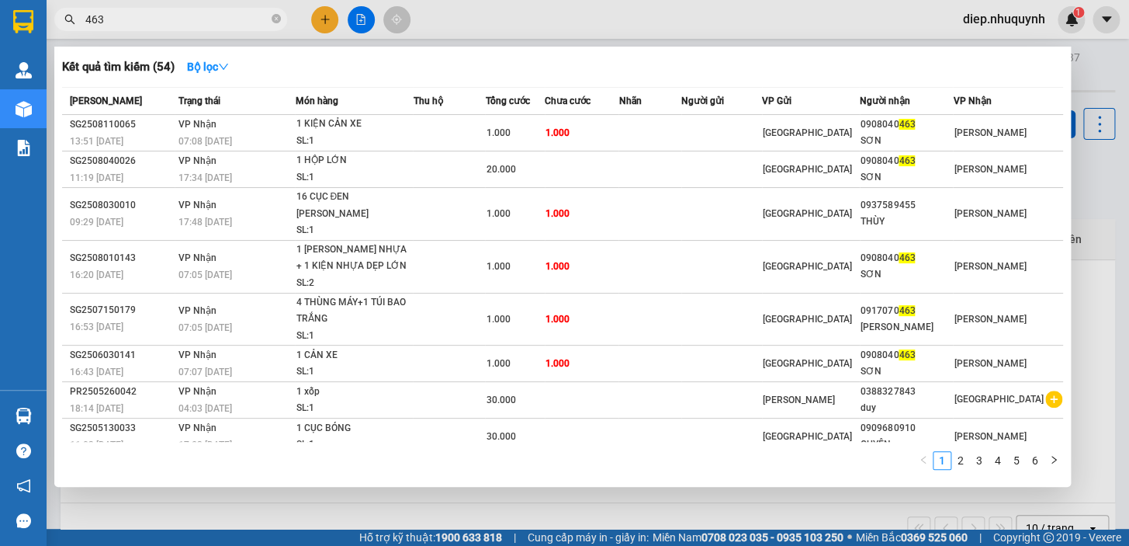
type input "463"
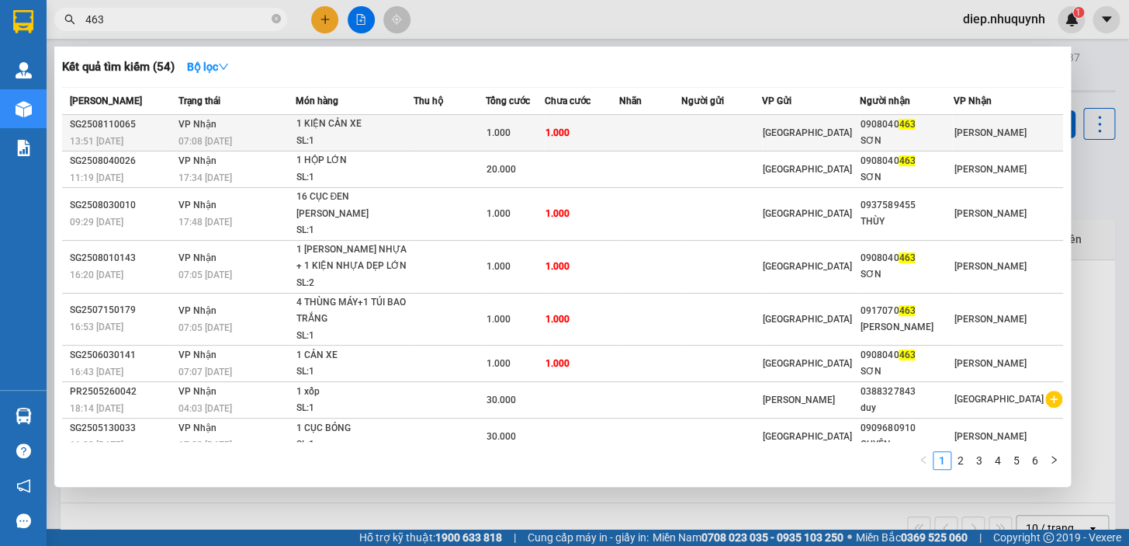
click at [485, 134] on td at bounding box center [449, 133] width 72 height 36
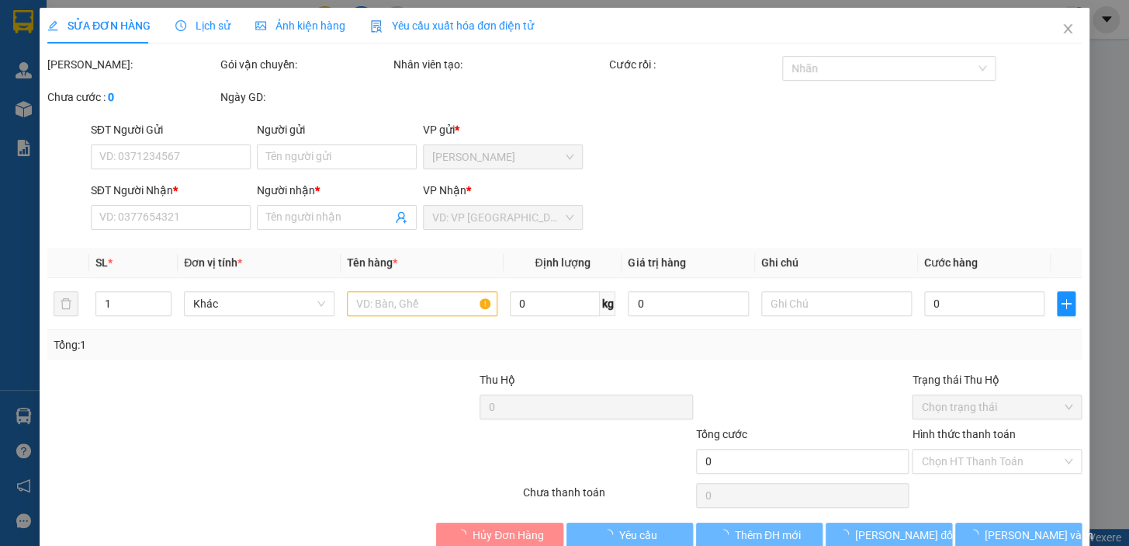
type input "0908040463"
type input "SƠN"
type input "1.000"
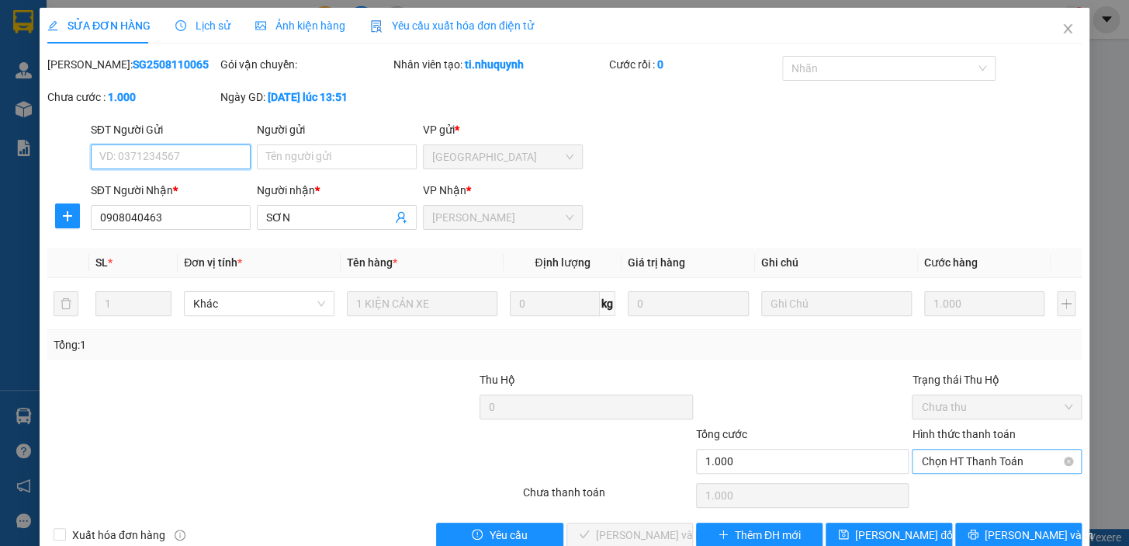
click at [956, 467] on span "Chọn HT Thanh Toán" at bounding box center [996, 460] width 151 height 23
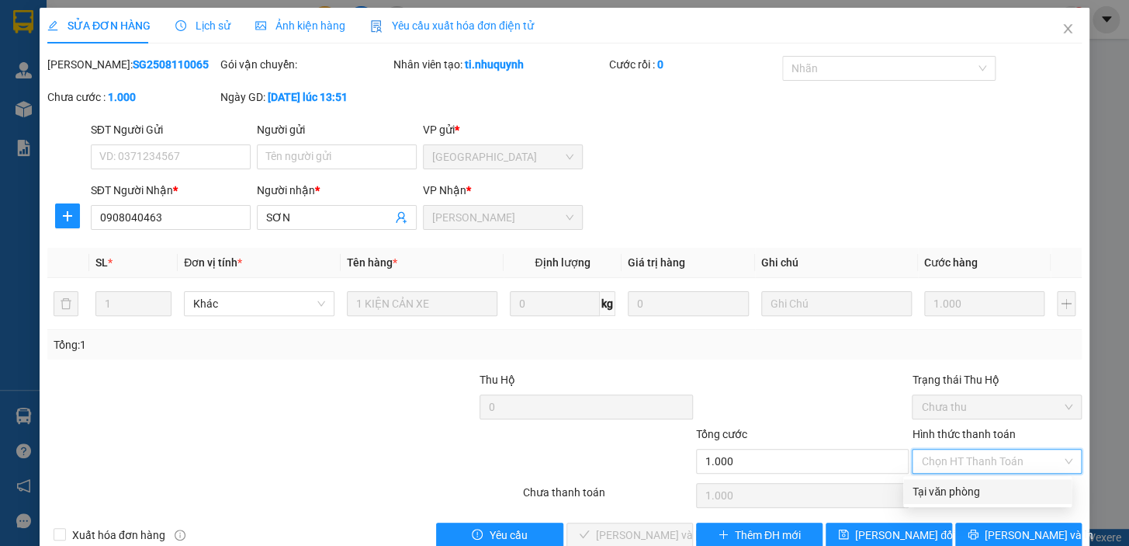
click at [948, 494] on div "Tại văn phòng" at bounding box center [988, 491] width 150 height 17
type input "0"
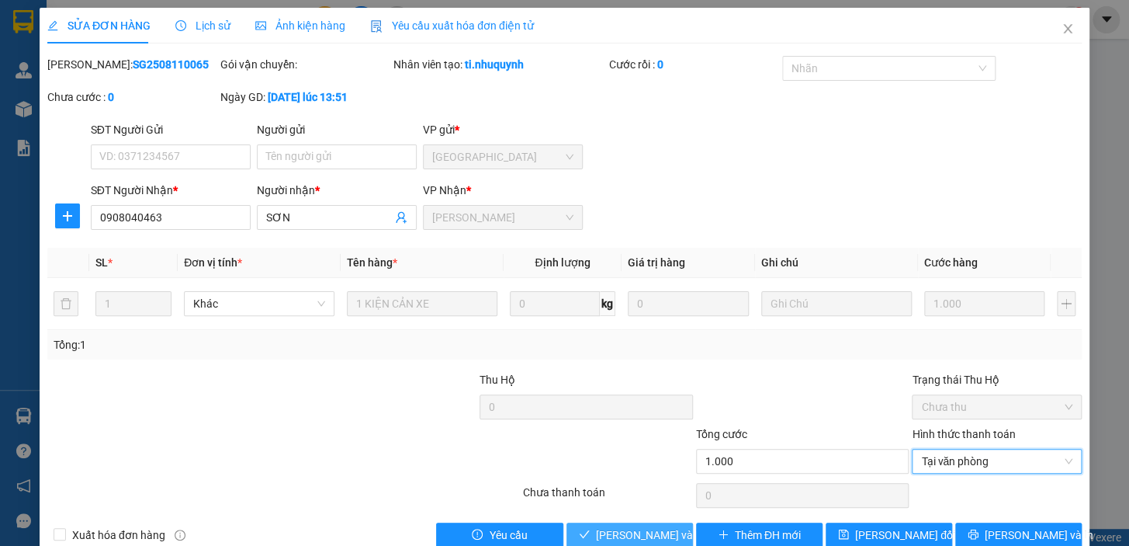
click at [662, 534] on span "[PERSON_NAME] và [PERSON_NAME] hàng" at bounding box center [701, 534] width 210 height 17
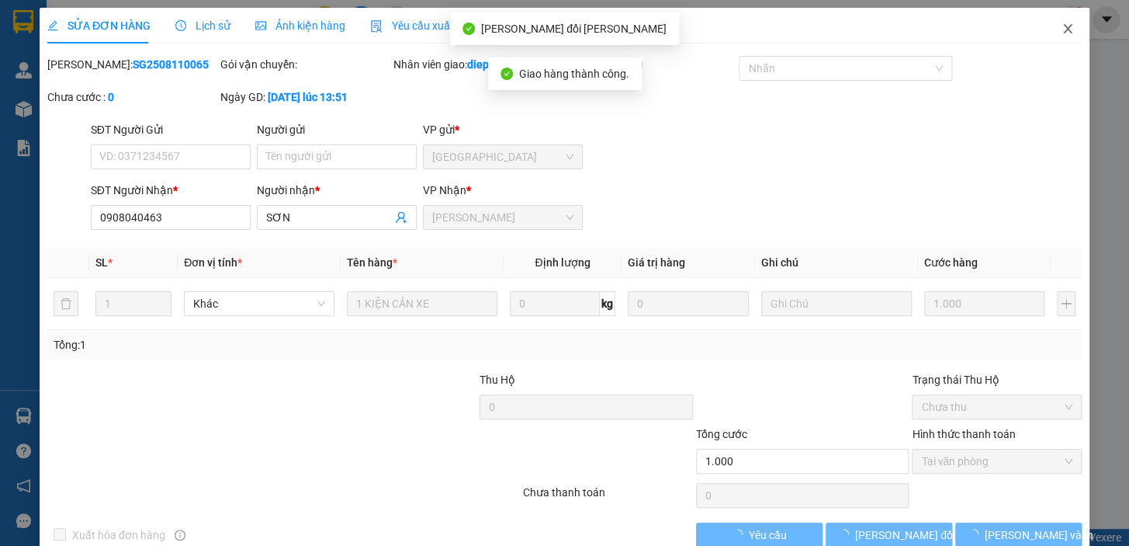
drag, startPoint x: 1062, startPoint y: 31, endPoint x: 1016, endPoint y: 40, distance: 46.6
click at [1062, 31] on icon "close" at bounding box center [1068, 29] width 12 height 12
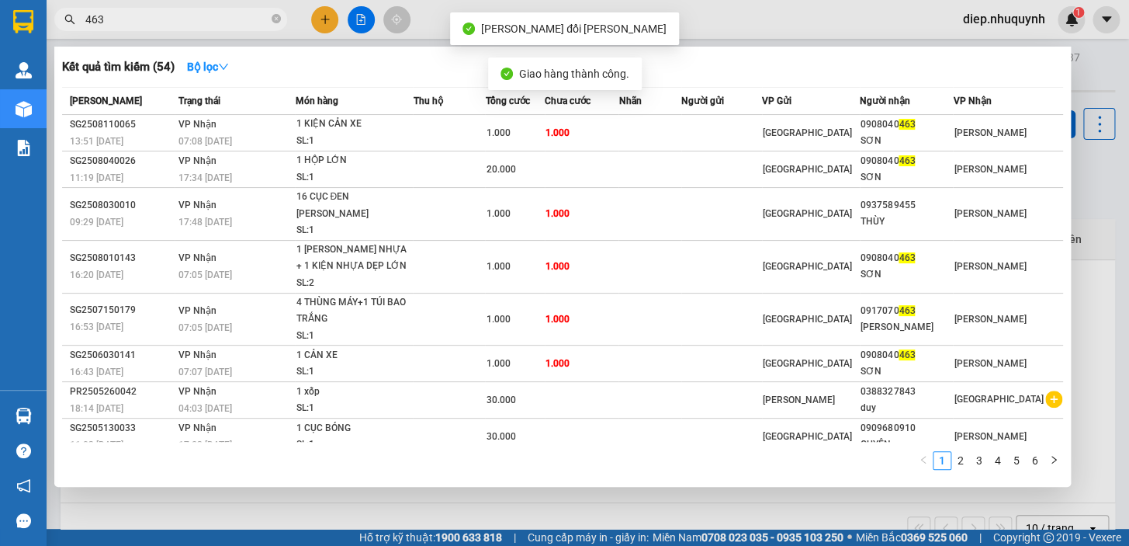
click at [174, 16] on input "463" at bounding box center [176, 19] width 183 height 17
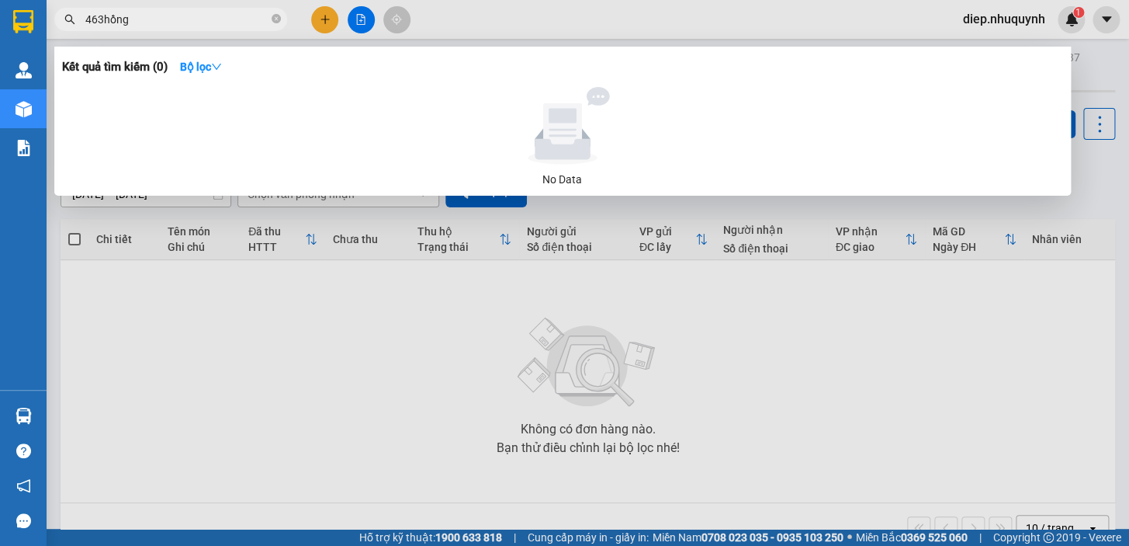
drag, startPoint x: 140, startPoint y: 18, endPoint x: 74, endPoint y: 23, distance: 65.4
click at [75, 23] on span "463hồng" at bounding box center [170, 19] width 233 height 23
type input "hồng"
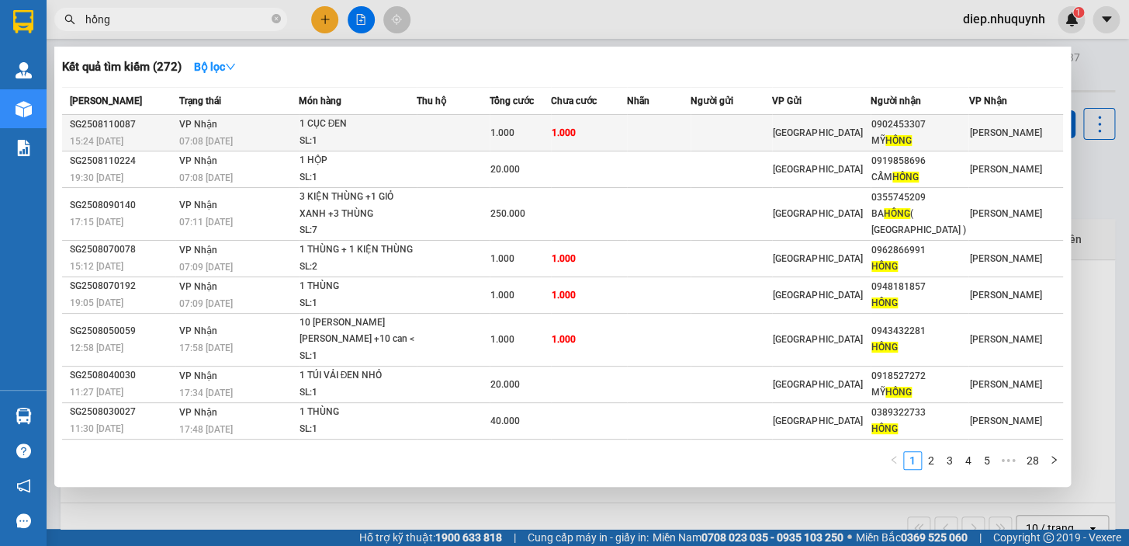
click at [627, 132] on td "1.000" at bounding box center [589, 133] width 76 height 36
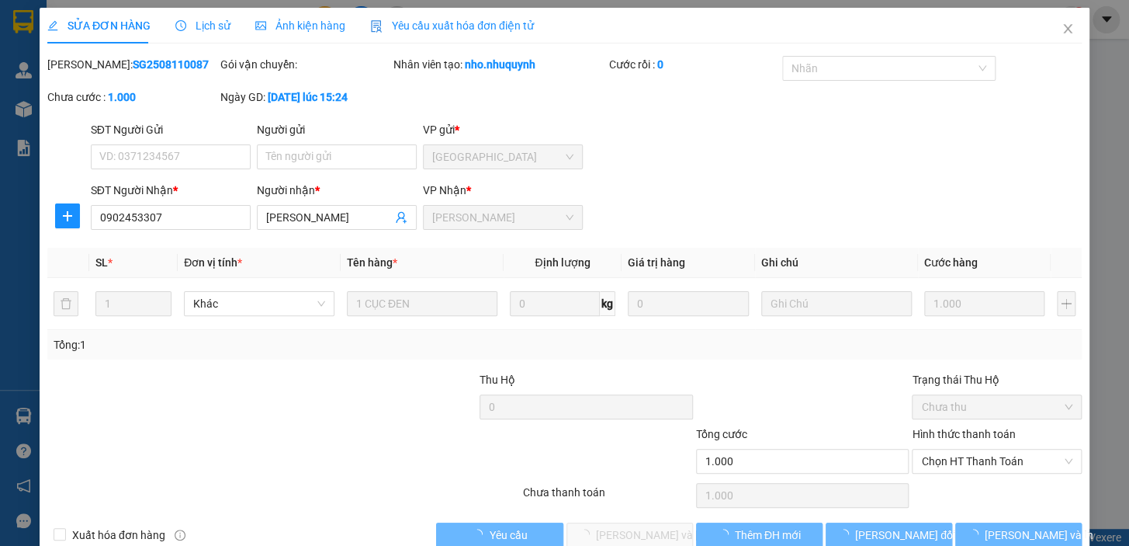
type input "0902453307"
type input "[PERSON_NAME]"
type input "1.000"
click at [953, 462] on span "Chọn HT Thanh Toán" at bounding box center [996, 460] width 151 height 23
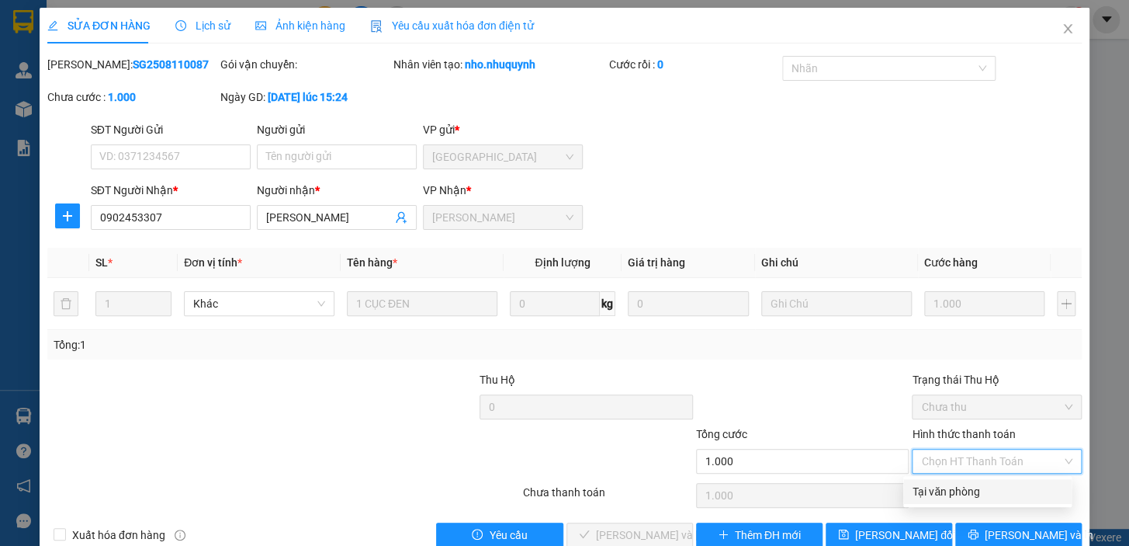
drag, startPoint x: 947, startPoint y: 490, endPoint x: 922, endPoint y: 491, distance: 24.8
click at [947, 491] on div "Tại văn phòng" at bounding box center [988, 491] width 150 height 17
type input "0"
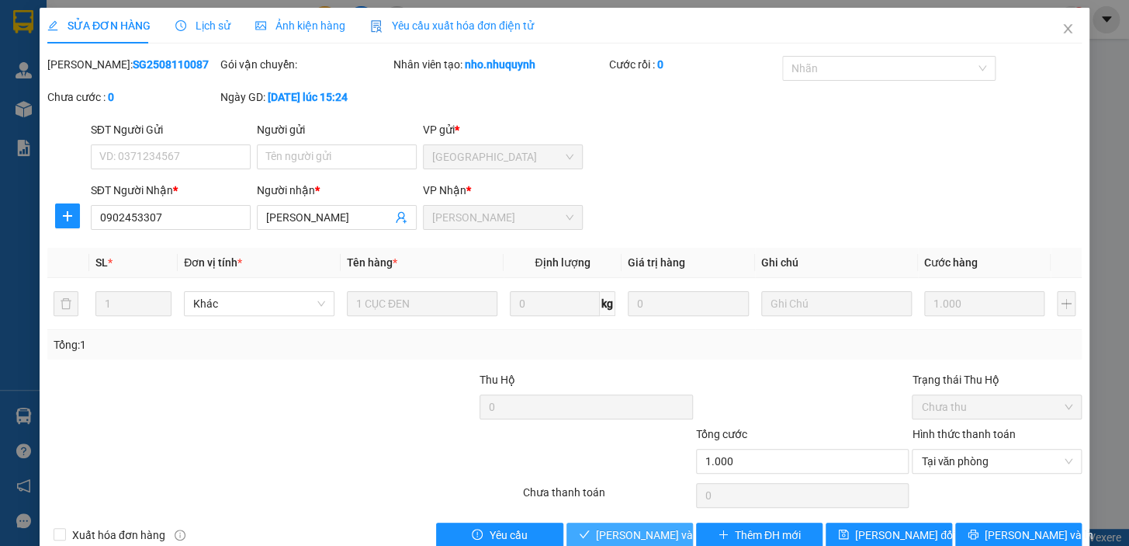
click at [639, 536] on span "[PERSON_NAME] và [PERSON_NAME] hàng" at bounding box center [701, 534] width 210 height 17
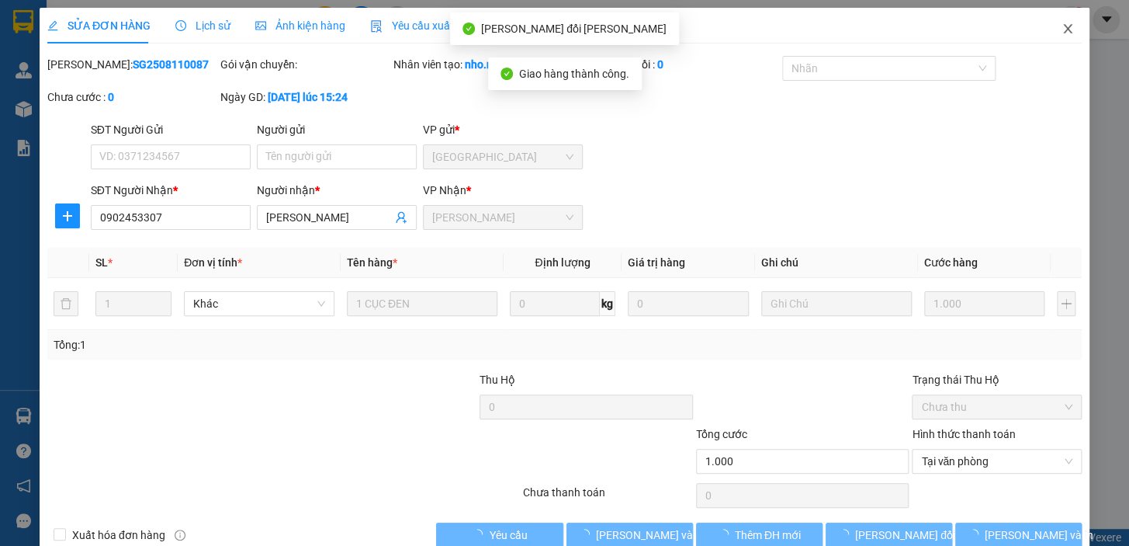
click at [1062, 32] on icon "close" at bounding box center [1068, 29] width 12 height 12
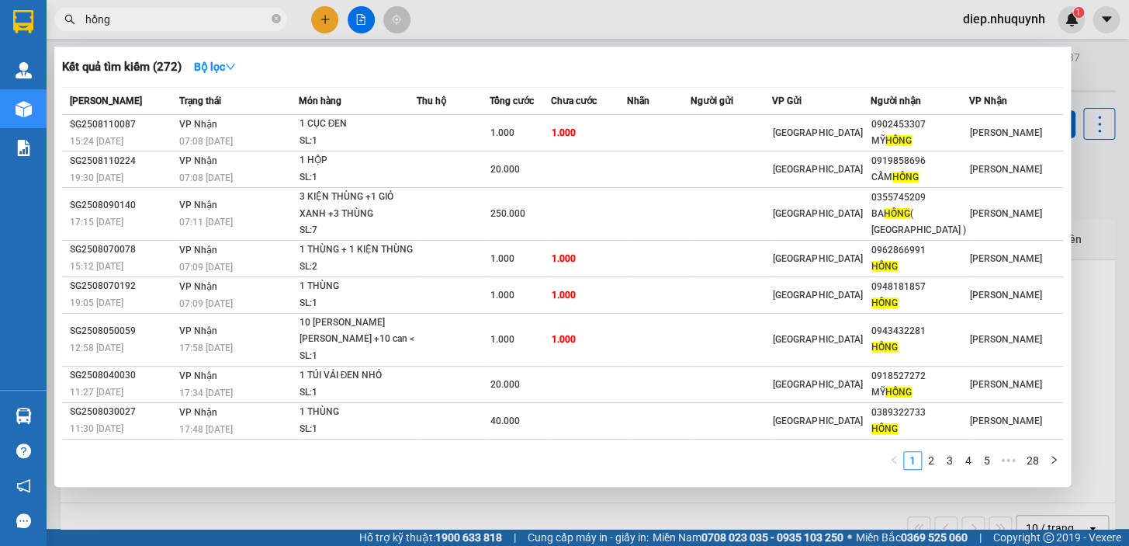
drag, startPoint x: 118, startPoint y: 16, endPoint x: 68, endPoint y: 16, distance: 49.7
click at [68, 16] on div "hồng" at bounding box center [151, 19] width 303 height 23
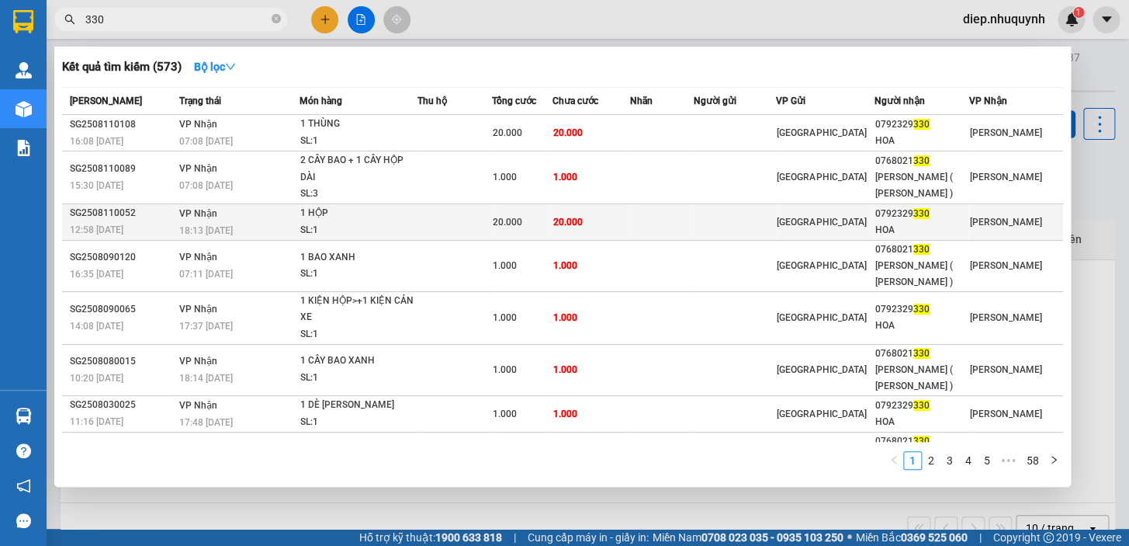
type input "330"
click at [492, 217] on td at bounding box center [454, 221] width 74 height 36
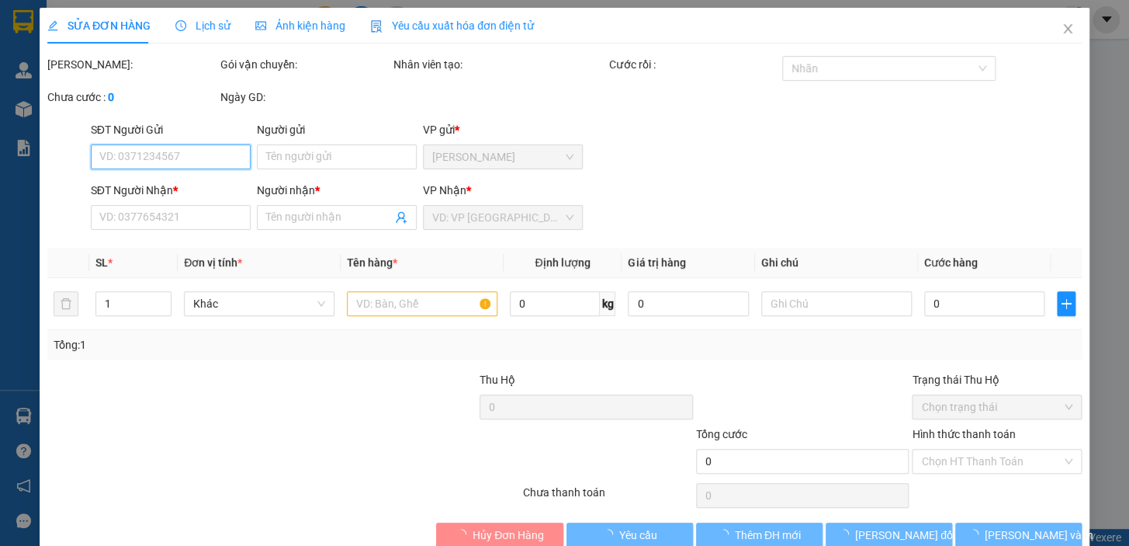
type input "0792329330"
type input "HOA"
type input "20.000"
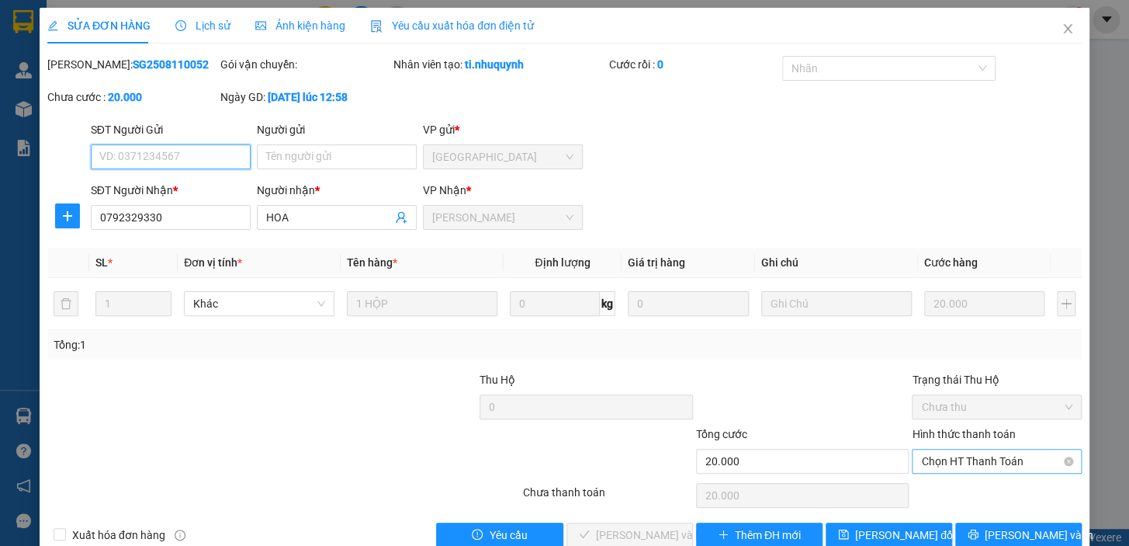
click at [968, 458] on span "Chọn HT Thanh Toán" at bounding box center [996, 460] width 151 height 23
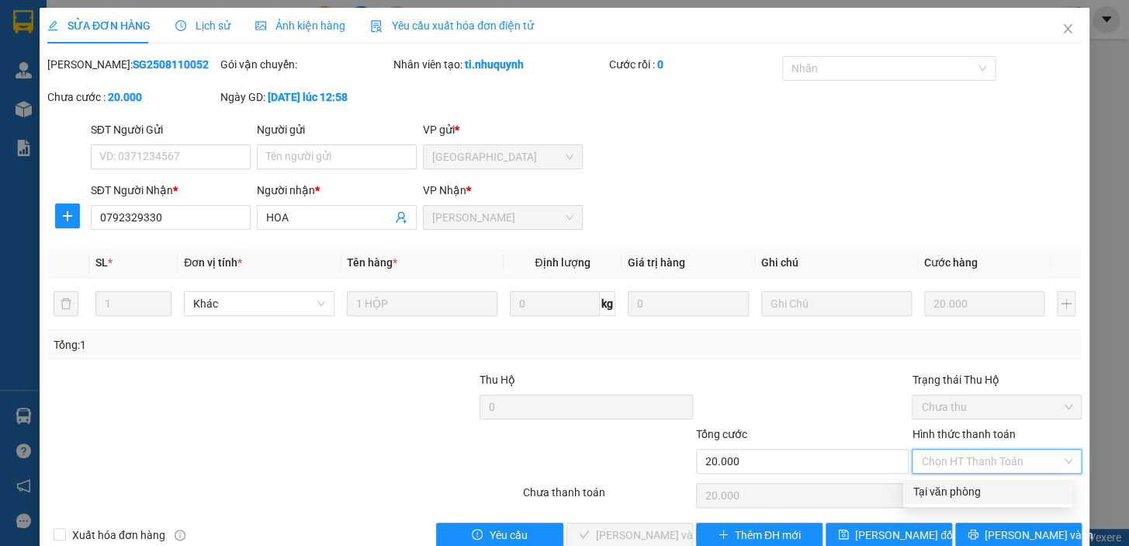
click at [970, 498] on div "Tại văn phòng" at bounding box center [988, 491] width 150 height 17
type input "0"
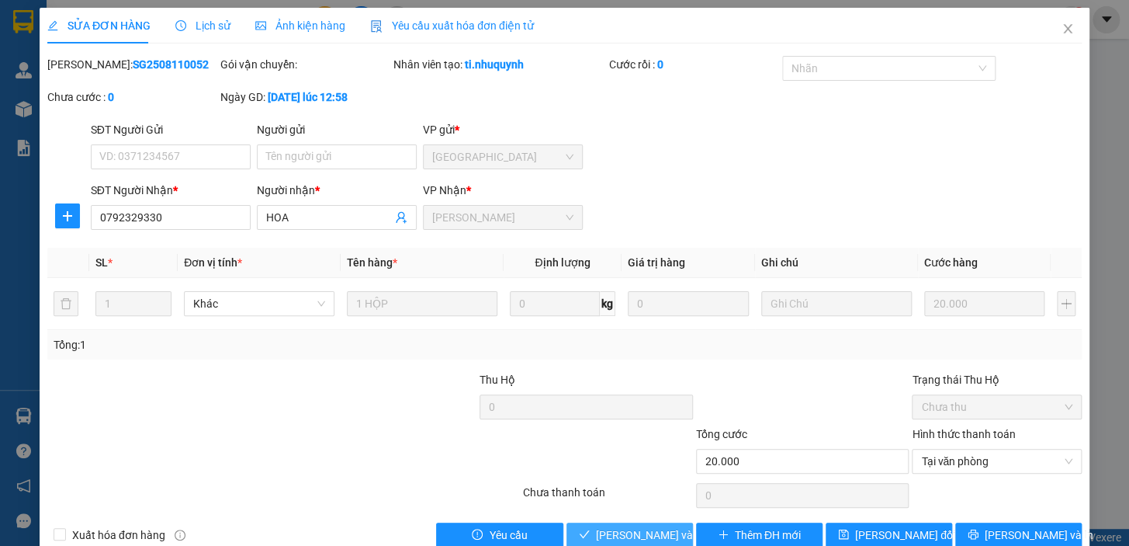
click at [661, 533] on span "[PERSON_NAME] và [PERSON_NAME] hàng" at bounding box center [701, 534] width 210 height 17
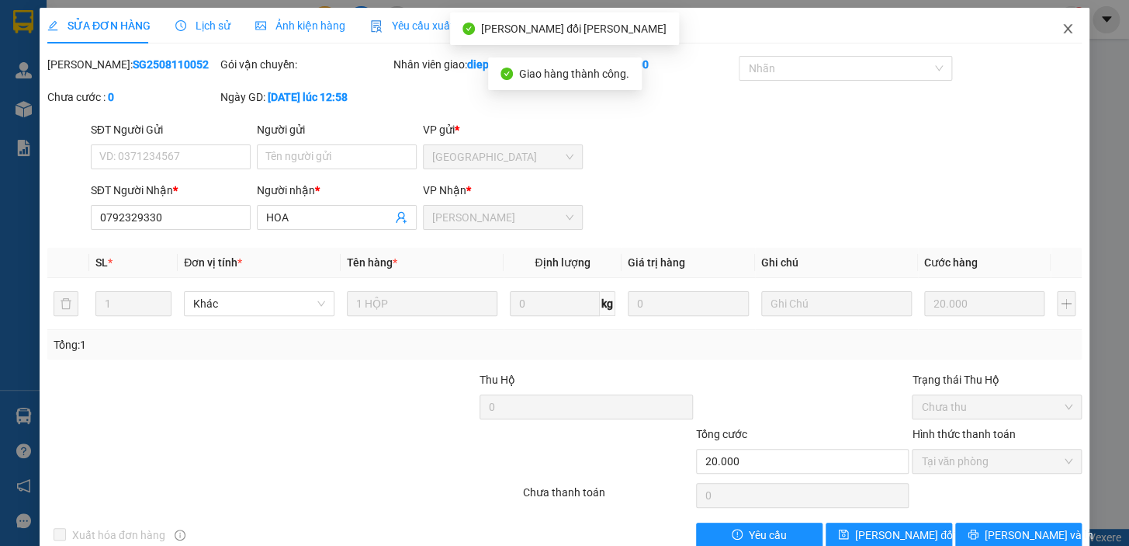
click at [1063, 33] on icon "close" at bounding box center [1067, 28] width 9 height 9
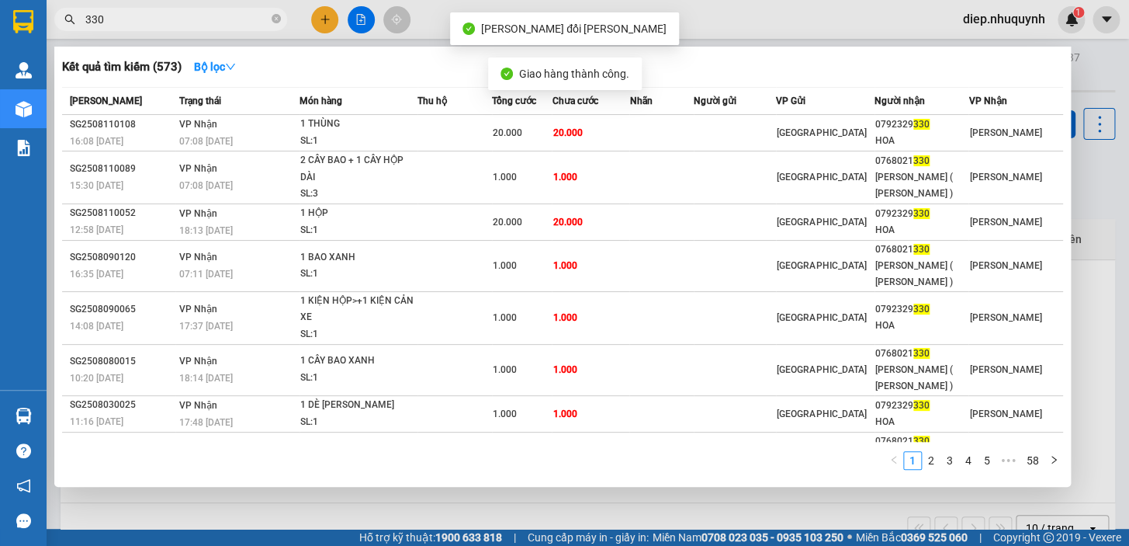
drag, startPoint x: 192, startPoint y: 17, endPoint x: 241, endPoint y: 47, distance: 57.5
click at [191, 19] on input "330" at bounding box center [176, 19] width 183 height 17
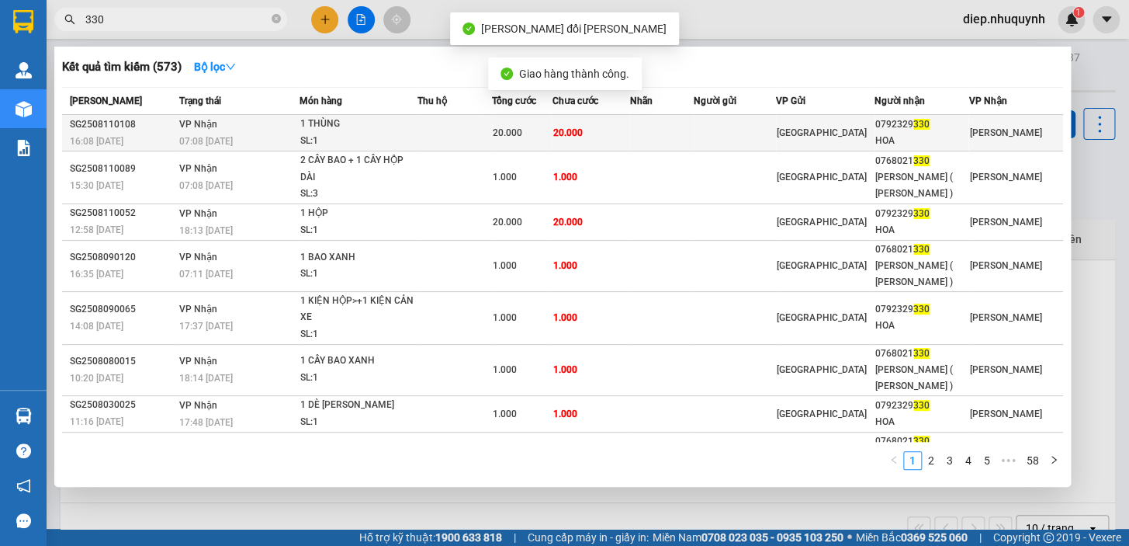
click at [484, 128] on td at bounding box center [454, 133] width 74 height 36
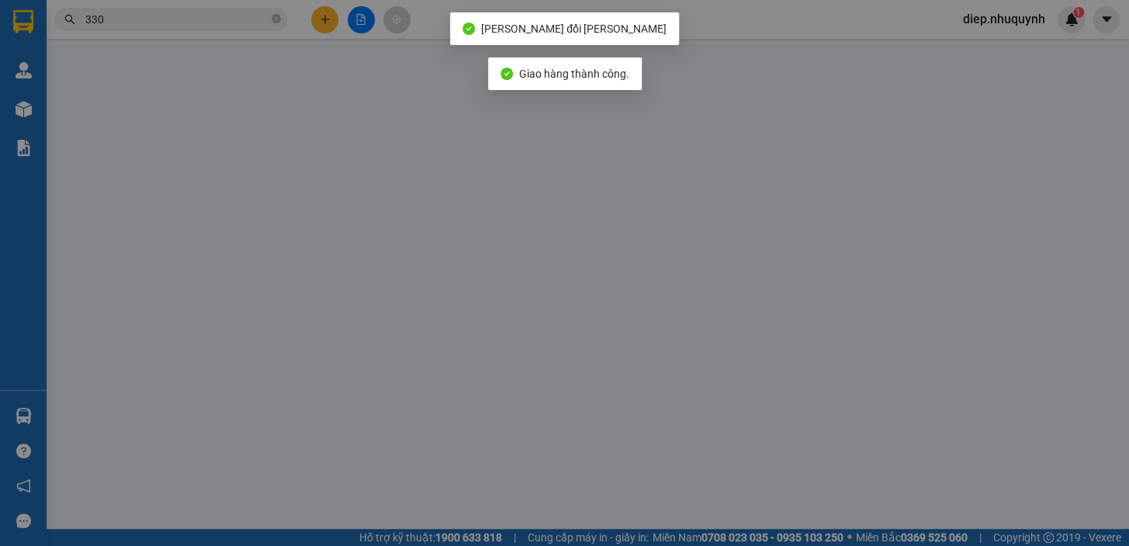
type input "0792329330"
type input "HOA"
type input "20.000"
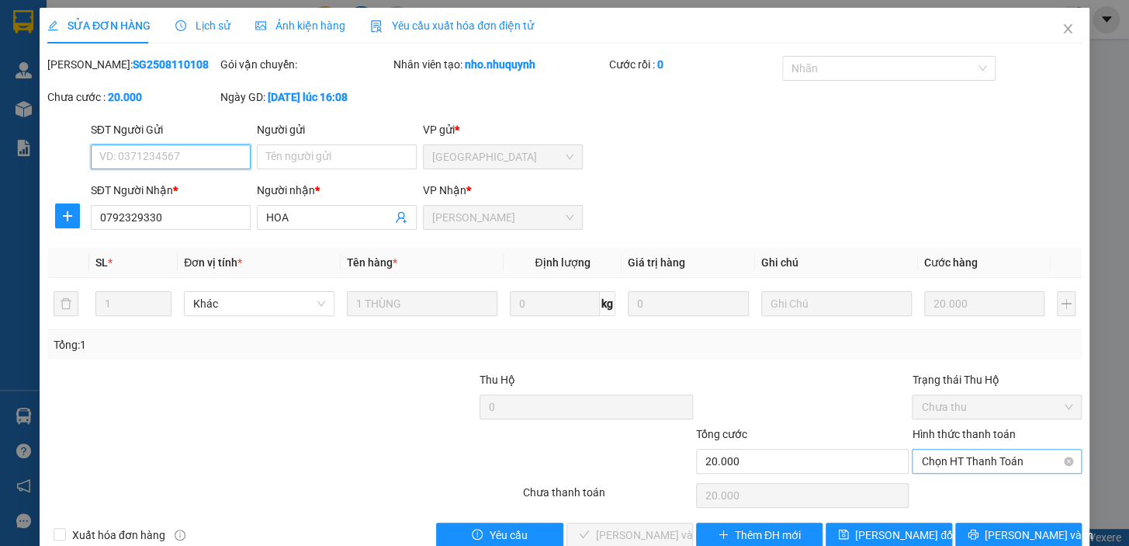
click at [952, 461] on span "Chọn HT Thanh Toán" at bounding box center [996, 460] width 151 height 23
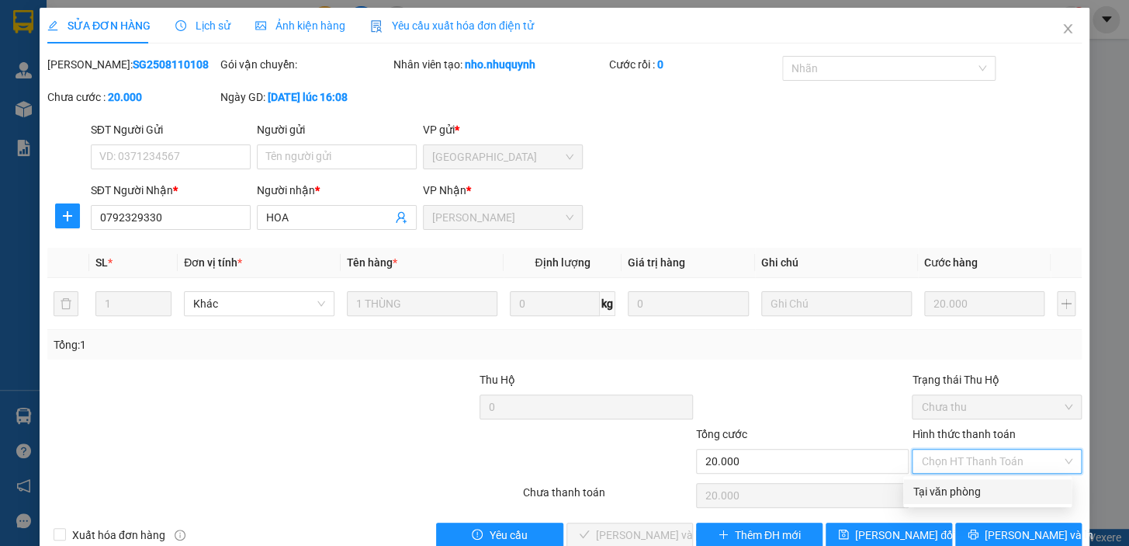
click at [951, 487] on div "Tại văn phòng" at bounding box center [988, 491] width 150 height 17
type input "0"
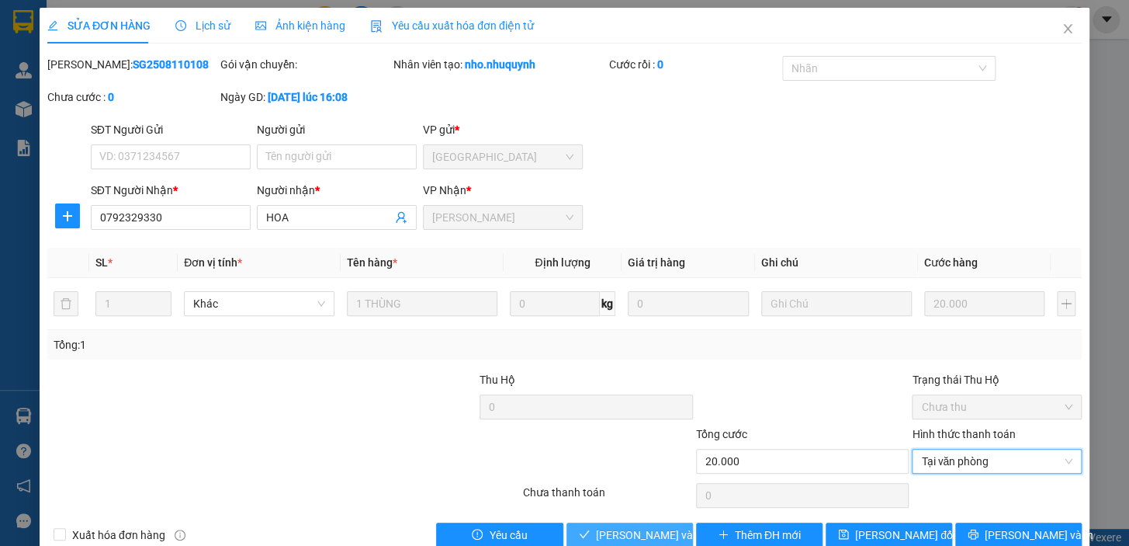
click at [650, 533] on span "[PERSON_NAME] và [PERSON_NAME] hàng" at bounding box center [701, 534] width 210 height 17
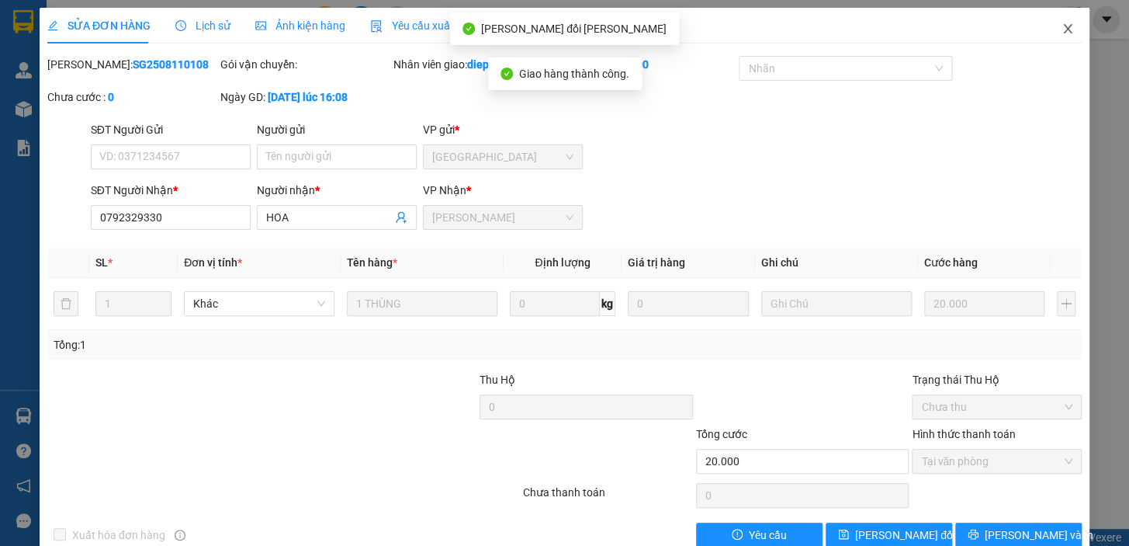
click at [1062, 33] on icon "close" at bounding box center [1068, 29] width 12 height 12
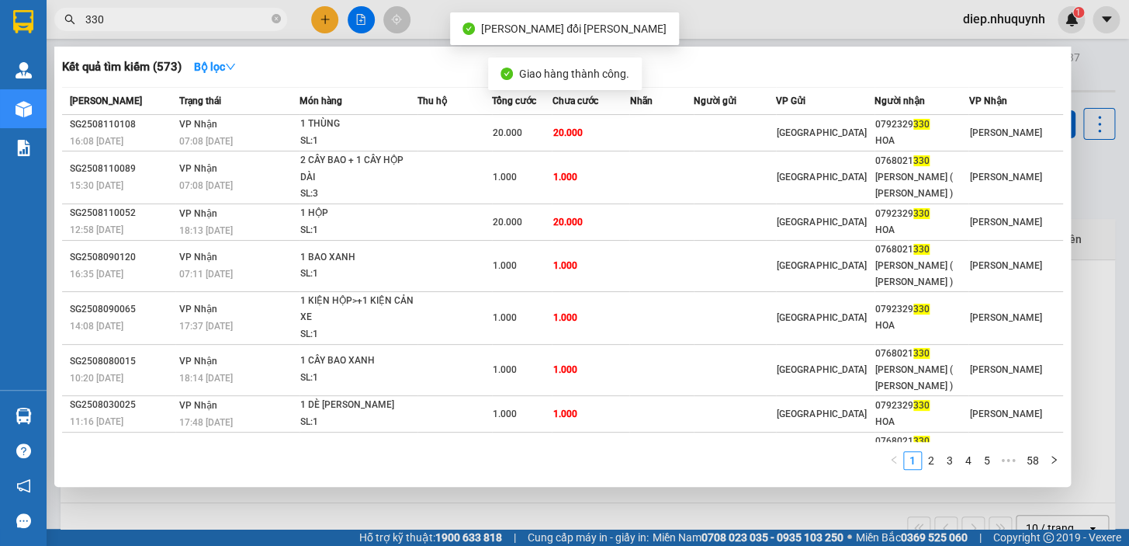
drag, startPoint x: 140, startPoint y: 19, endPoint x: 71, endPoint y: 23, distance: 69.9
click at [71, 23] on div "330" at bounding box center [151, 19] width 303 height 23
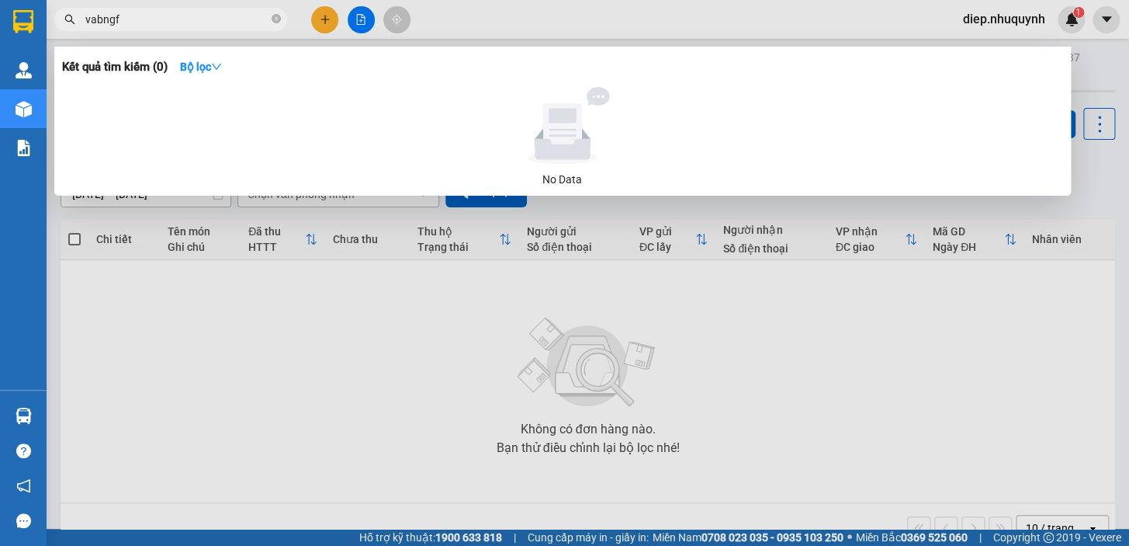
drag, startPoint x: 148, startPoint y: 16, endPoint x: 42, endPoint y: 16, distance: 106.3
click at [42, 16] on section "Kết quả [PERSON_NAME] ( 0 ) Bộ lọc No Data vabngf [PERSON_NAME].[PERSON_NAME] 1…" at bounding box center [564, 273] width 1129 height 546
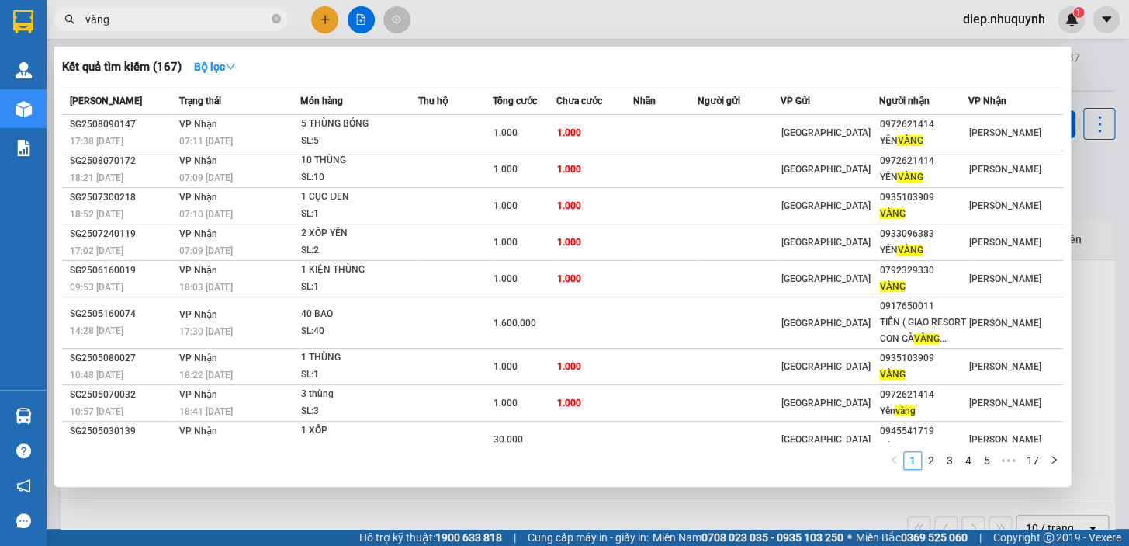
drag, startPoint x: 132, startPoint y: 23, endPoint x: 54, endPoint y: 26, distance: 77.7
click at [54, 26] on div "vàng" at bounding box center [151, 19] width 303 height 23
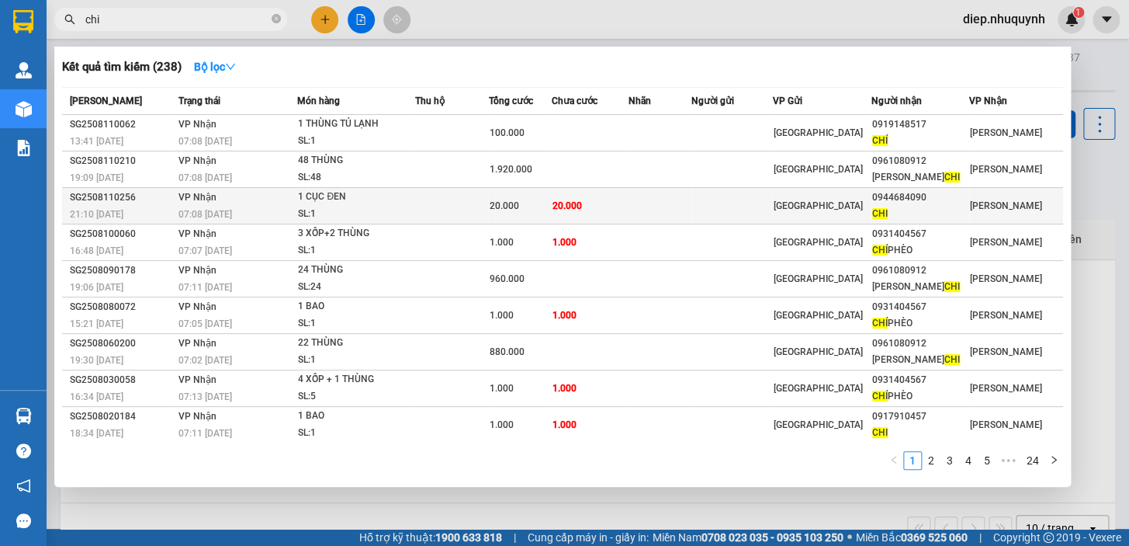
type input "chi"
click at [572, 208] on span "20.000" at bounding box center [567, 205] width 29 height 11
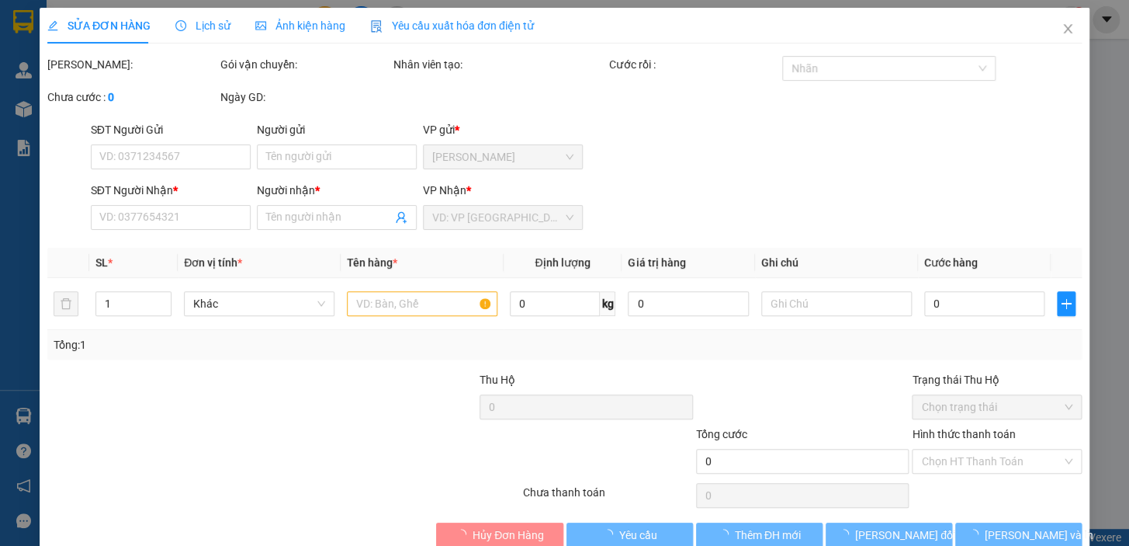
type input "0944684090"
type input "CHI"
type input "20.000"
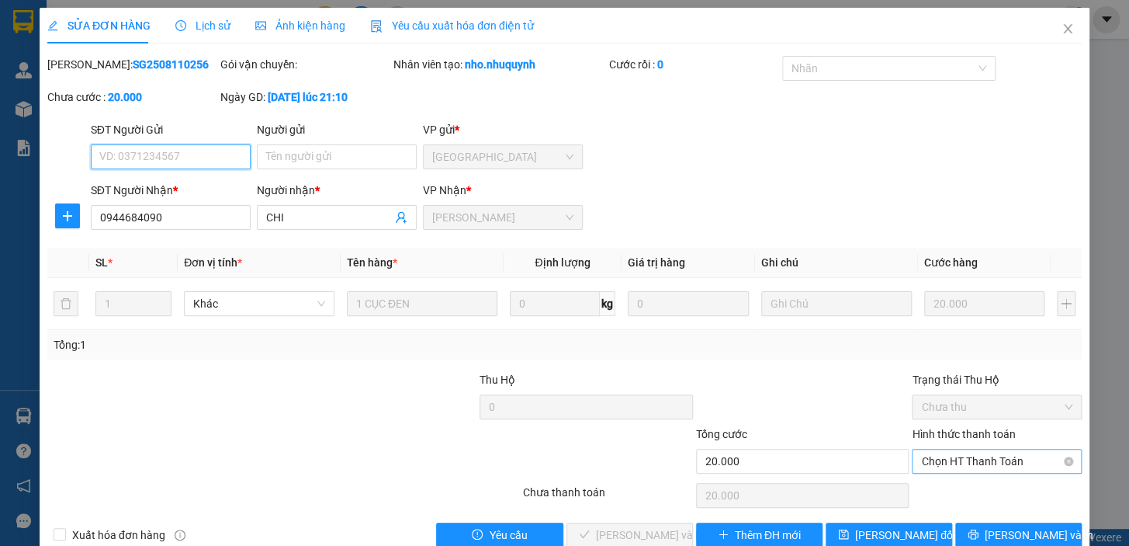
click at [974, 463] on span "Chọn HT Thanh Toán" at bounding box center [996, 460] width 151 height 23
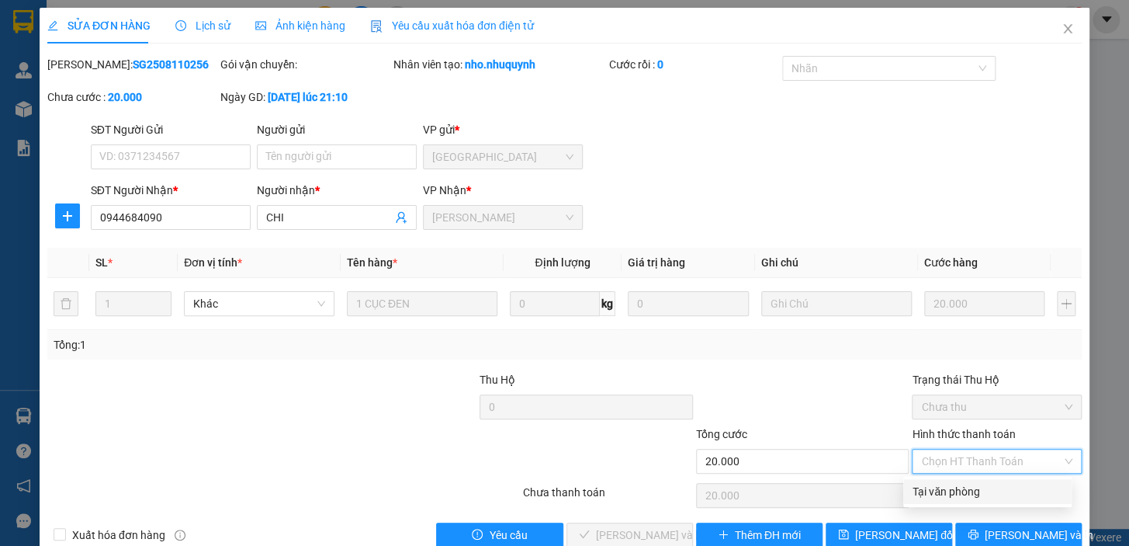
drag, startPoint x: 972, startPoint y: 487, endPoint x: 955, endPoint y: 490, distance: 17.4
click at [972, 487] on div "Tại văn phòng" at bounding box center [988, 491] width 150 height 17
type input "0"
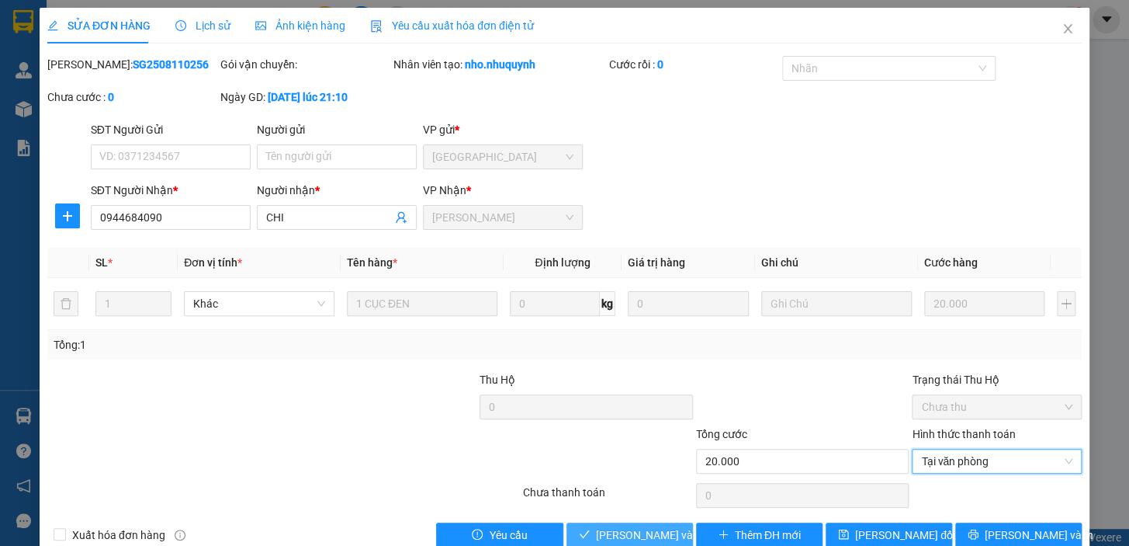
click at [633, 533] on span "[PERSON_NAME] và [PERSON_NAME] hàng" at bounding box center [701, 534] width 210 height 17
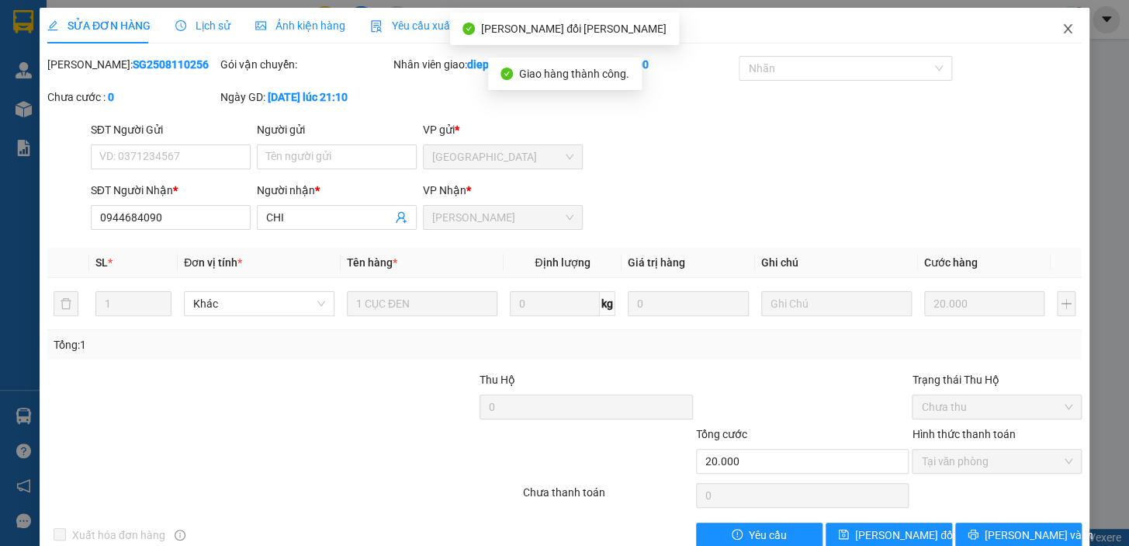
click at [1062, 29] on icon "close" at bounding box center [1068, 29] width 12 height 12
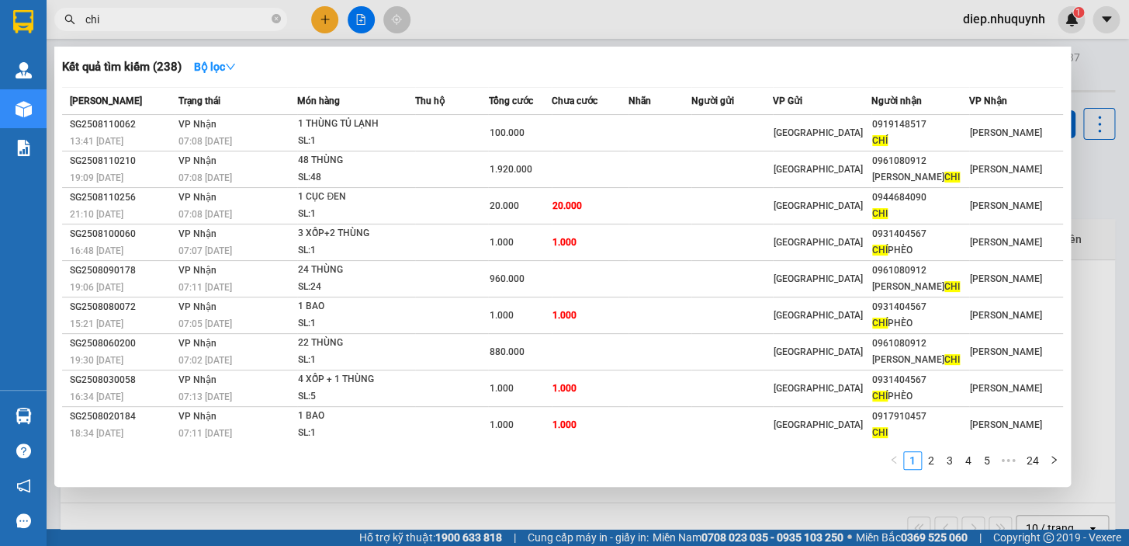
drag, startPoint x: 124, startPoint y: 25, endPoint x: 73, endPoint y: 24, distance: 51.2
click at [73, 24] on div "chi" at bounding box center [151, 19] width 303 height 23
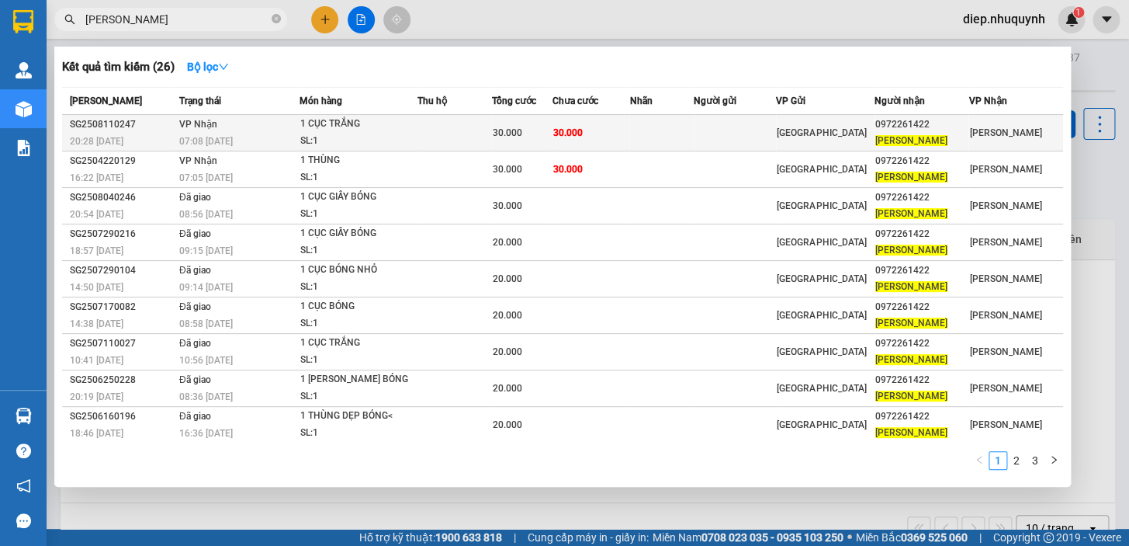
type input "[PERSON_NAME]"
click at [567, 126] on span "30.000" at bounding box center [567, 132] width 29 height 12
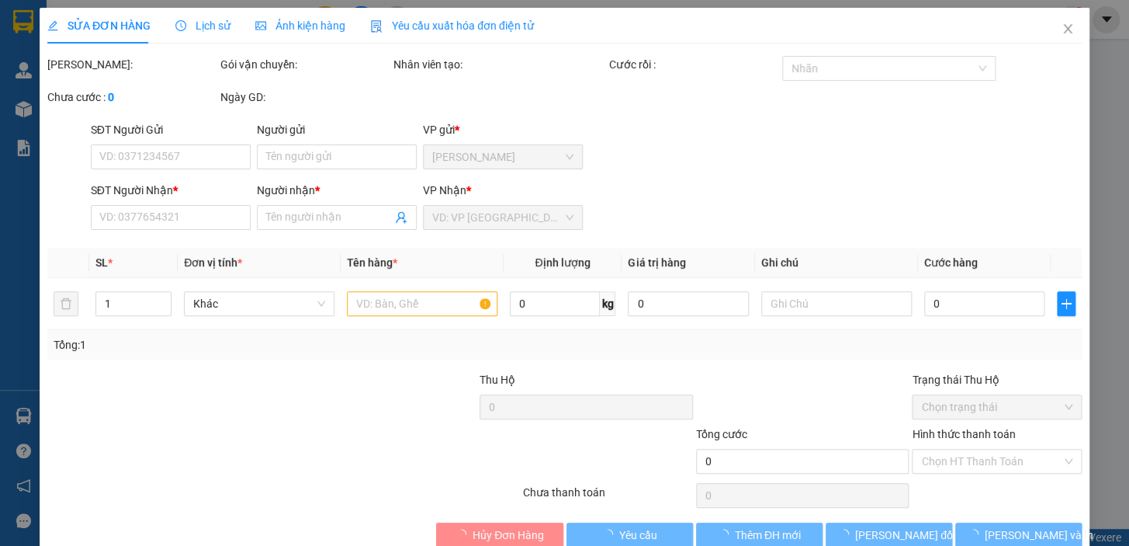
type input "0972261422"
type input "[PERSON_NAME]"
type input "30.000"
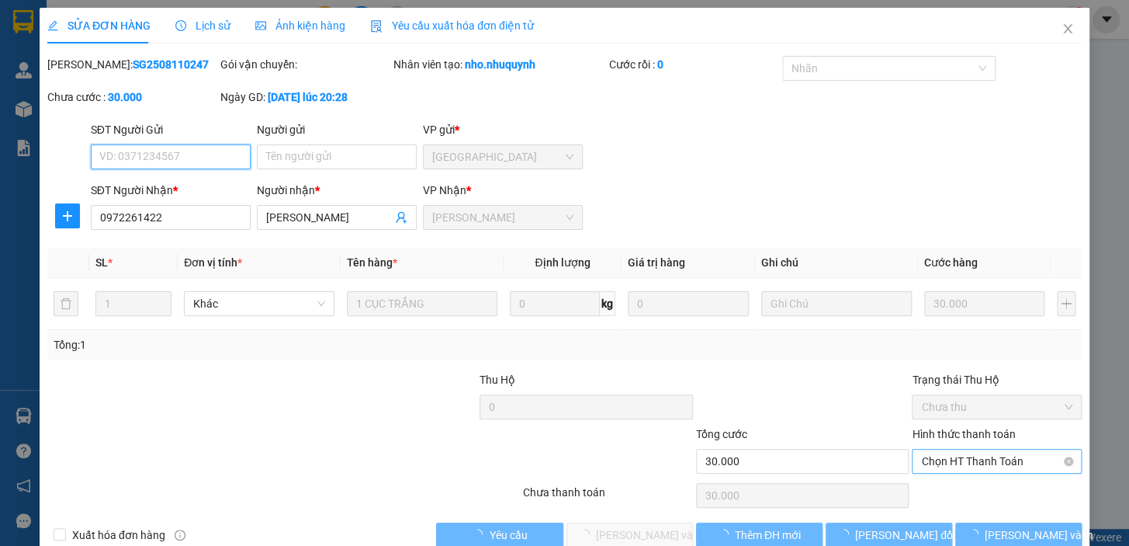
click at [958, 457] on span "Chọn HT Thanh Toán" at bounding box center [996, 460] width 151 height 23
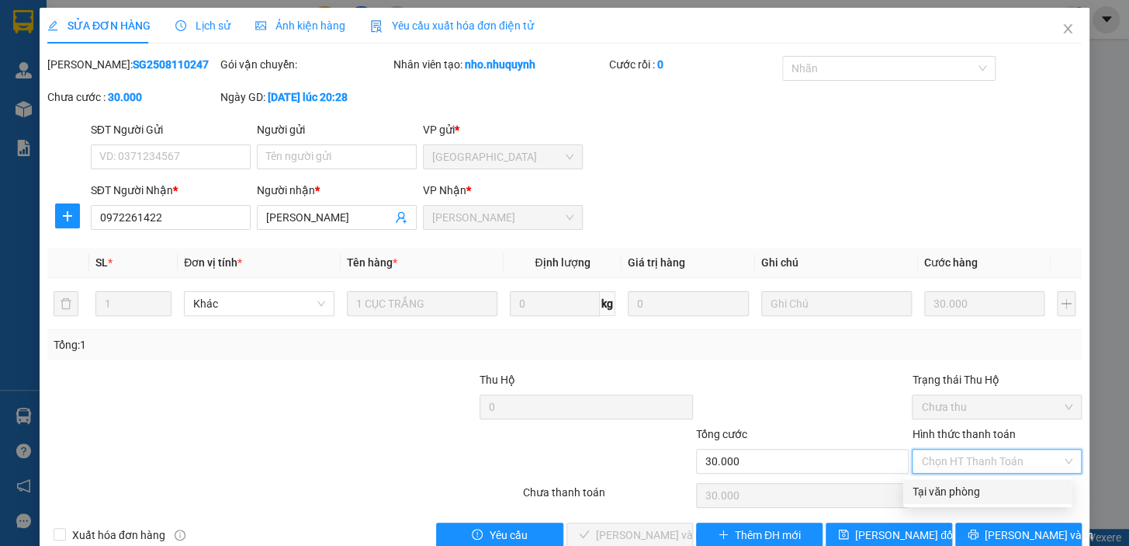
click at [967, 487] on div "Tại văn phòng" at bounding box center [988, 491] width 150 height 17
type input "0"
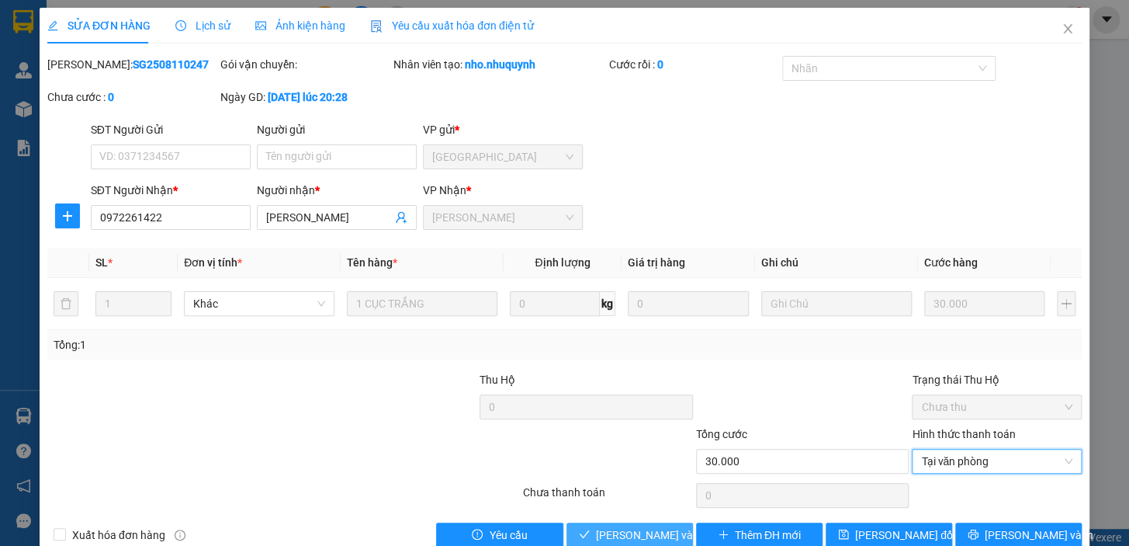
click at [657, 531] on span "[PERSON_NAME] và [PERSON_NAME] hàng" at bounding box center [701, 534] width 210 height 17
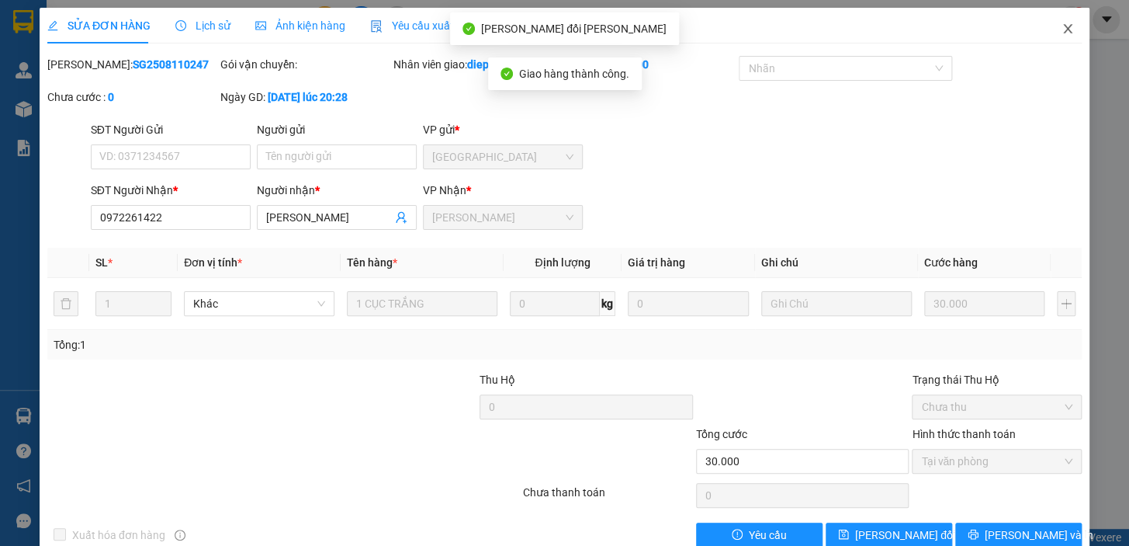
click at [1062, 28] on icon "close" at bounding box center [1068, 29] width 12 height 12
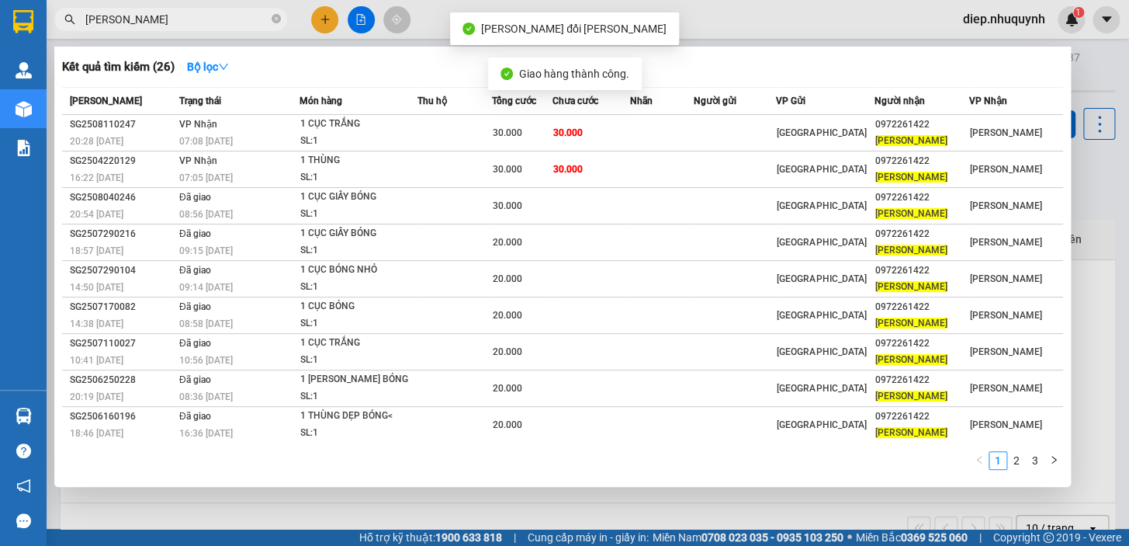
drag, startPoint x: 185, startPoint y: 23, endPoint x: 84, endPoint y: 16, distance: 101.9
click at [78, 23] on span "[PERSON_NAME]" at bounding box center [170, 19] width 233 height 23
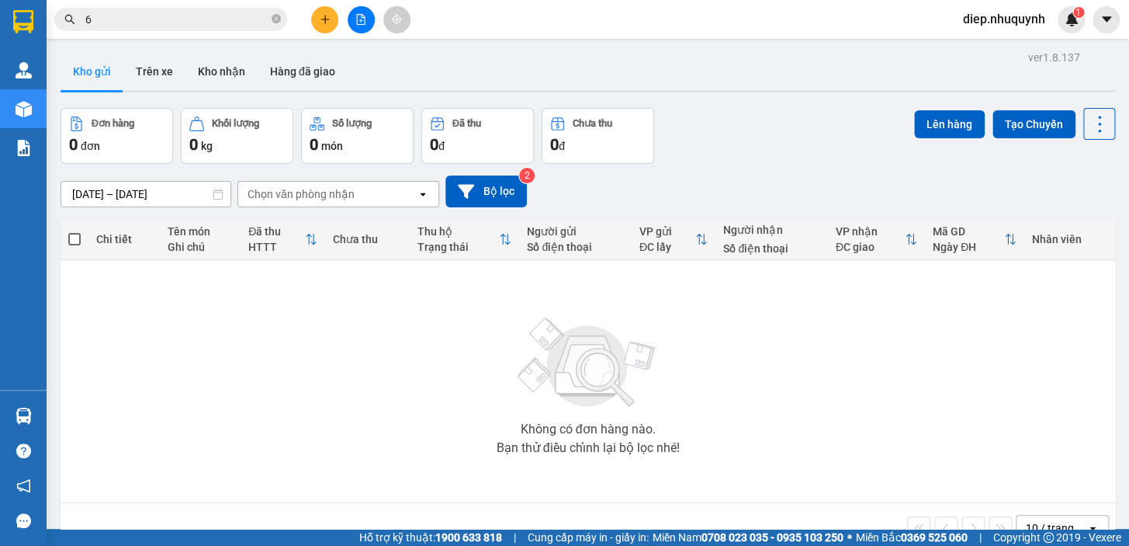
click at [110, 24] on input "6" at bounding box center [176, 19] width 183 height 17
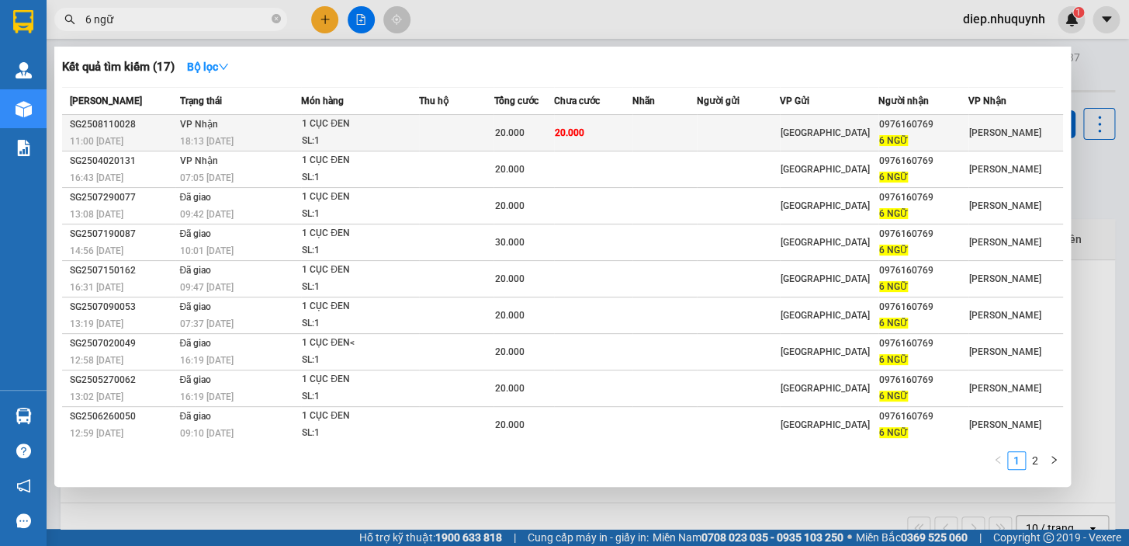
type input "6 ngữ"
click at [494, 131] on td at bounding box center [456, 133] width 74 height 36
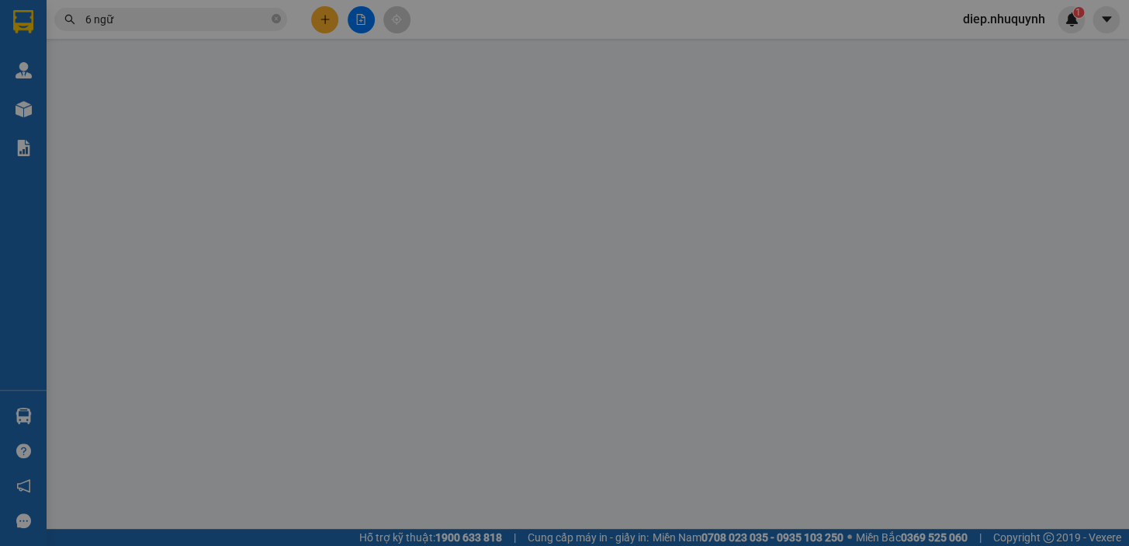
type input "0976160769"
type input "6 NGỮ"
type input "20.000"
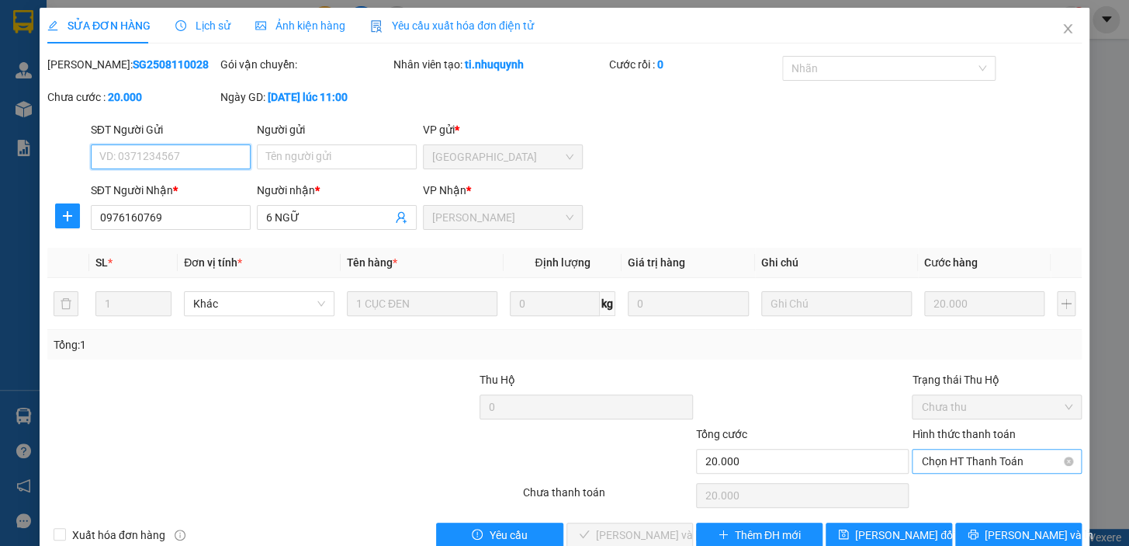
click at [976, 464] on span "Chọn HT Thanh Toán" at bounding box center [996, 460] width 151 height 23
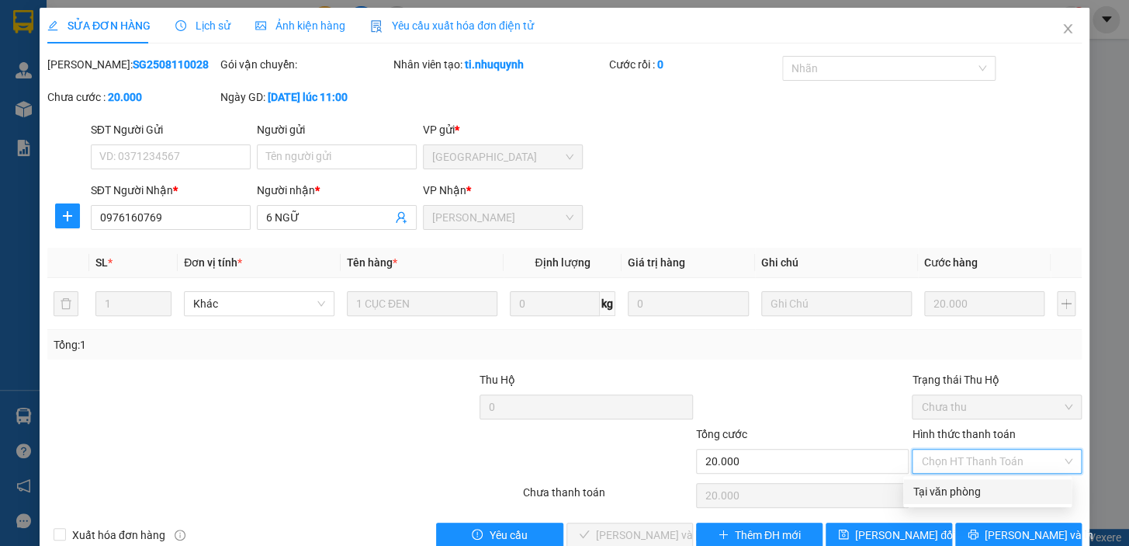
click at [962, 489] on div "Tại văn phòng" at bounding box center [988, 491] width 150 height 17
type input "0"
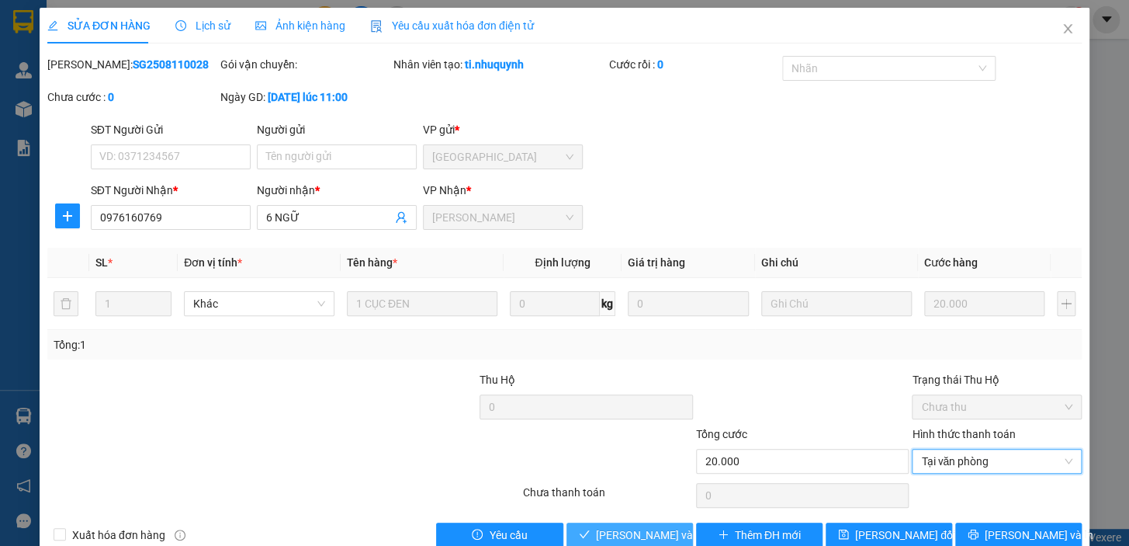
click at [657, 540] on span "[PERSON_NAME] và [PERSON_NAME] hàng" at bounding box center [701, 534] width 210 height 17
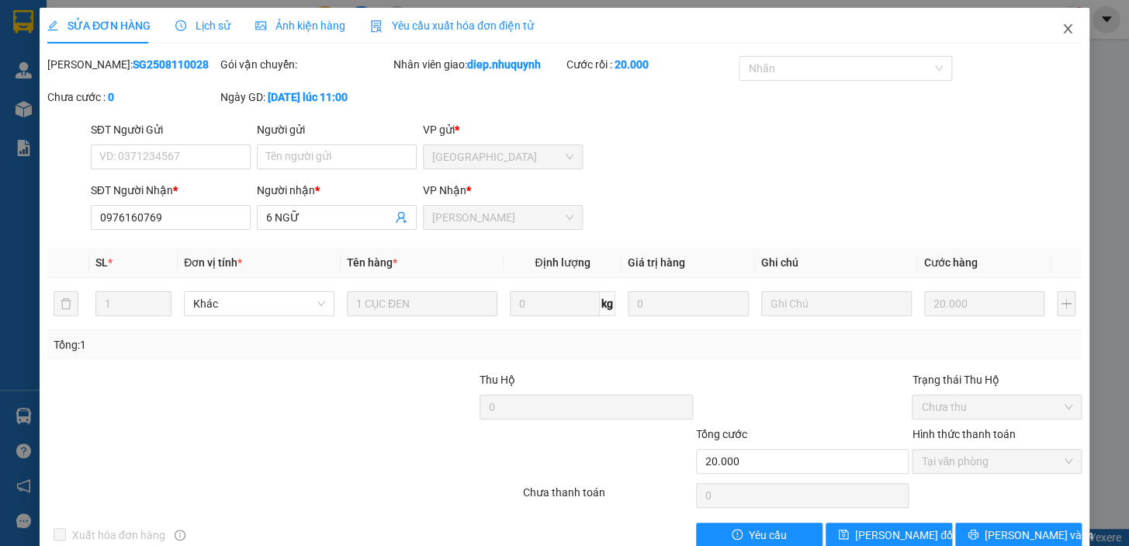
click at [1062, 26] on icon "close" at bounding box center [1068, 29] width 12 height 12
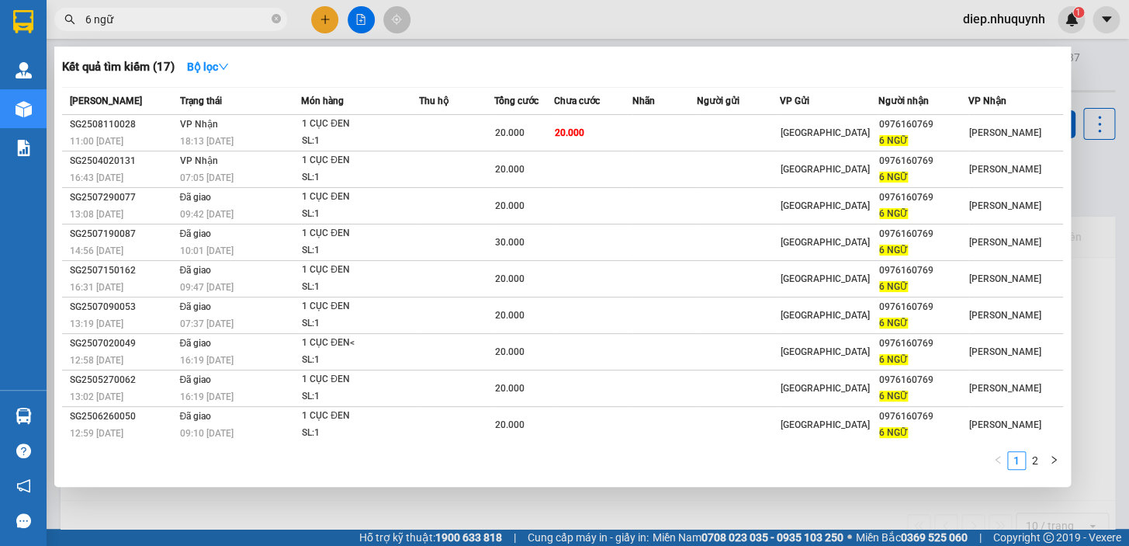
drag, startPoint x: 121, startPoint y: 22, endPoint x: 74, endPoint y: 19, distance: 47.4
click at [74, 19] on div "6 ngữ" at bounding box center [151, 19] width 303 height 23
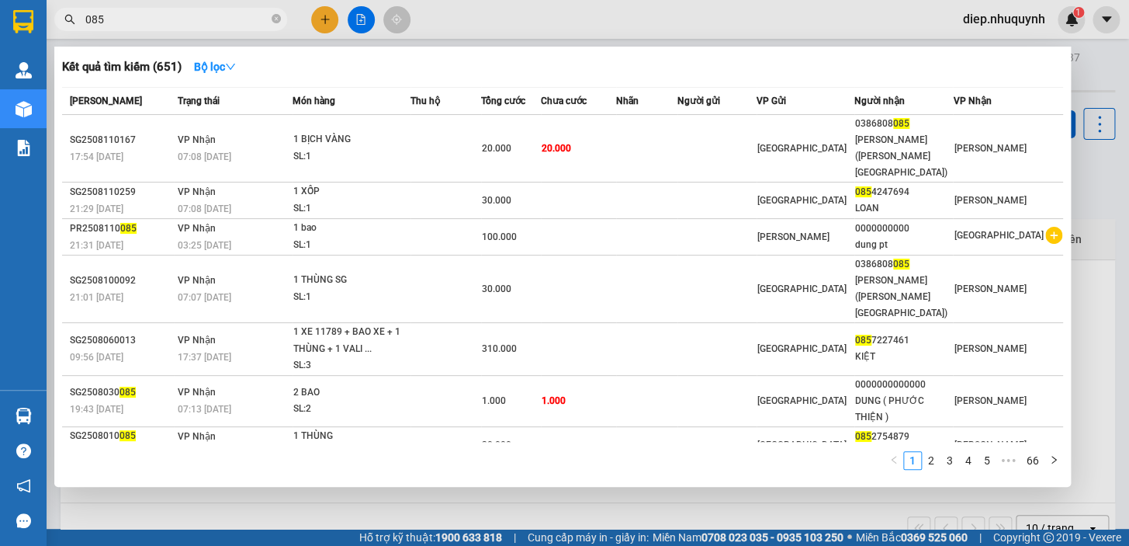
drag, startPoint x: 119, startPoint y: 25, endPoint x: 77, endPoint y: 16, distance: 42.9
click at [77, 16] on span "085" at bounding box center [170, 19] width 233 height 23
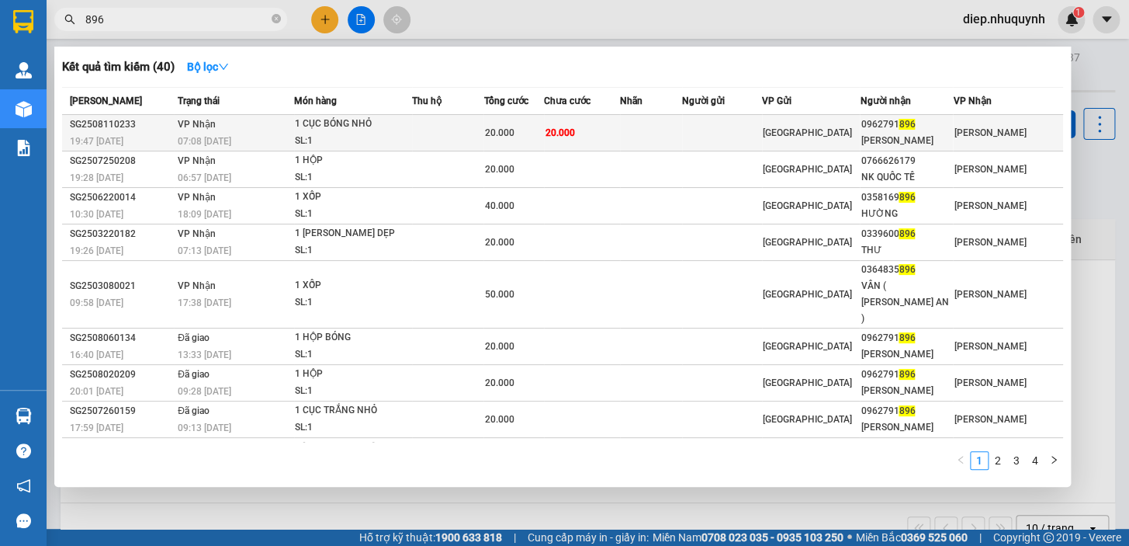
type input "896"
click at [574, 135] on span "20.000" at bounding box center [559, 132] width 29 height 11
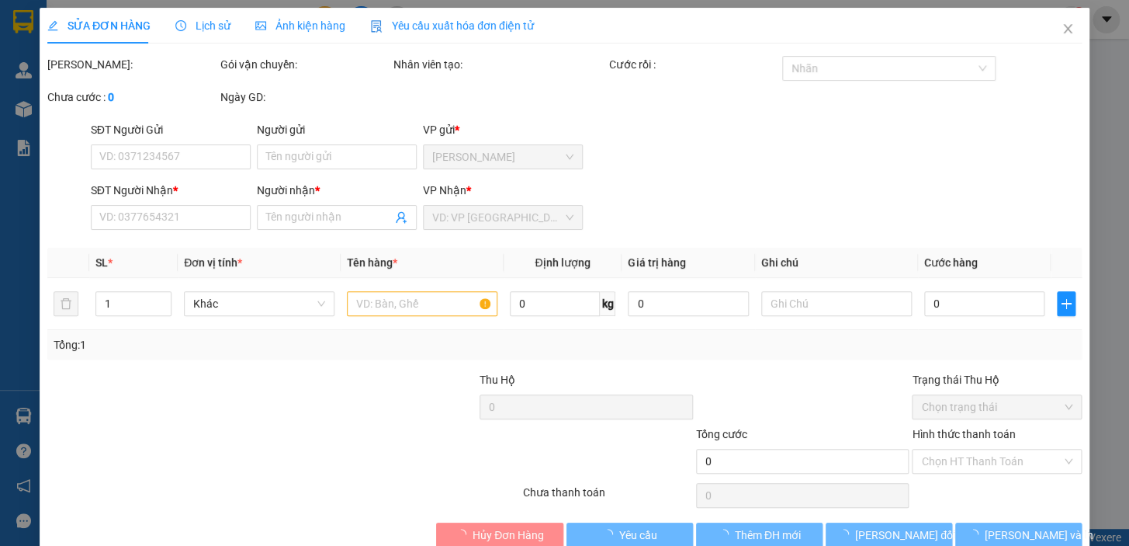
type input "0962791896"
type input "[PERSON_NAME]"
type input "20.000"
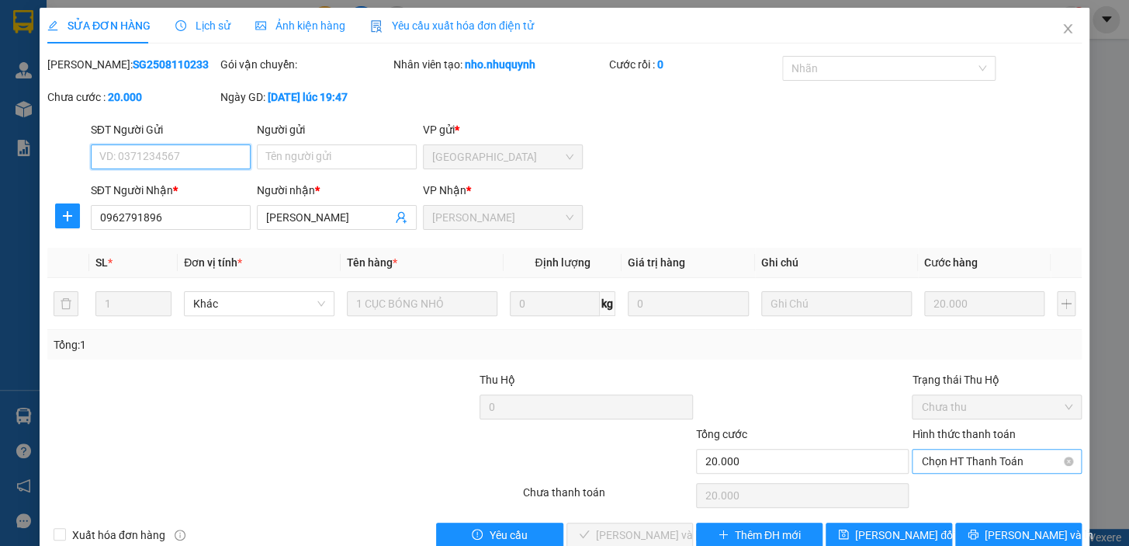
click at [986, 456] on span "Chọn HT Thanh Toán" at bounding box center [996, 460] width 151 height 23
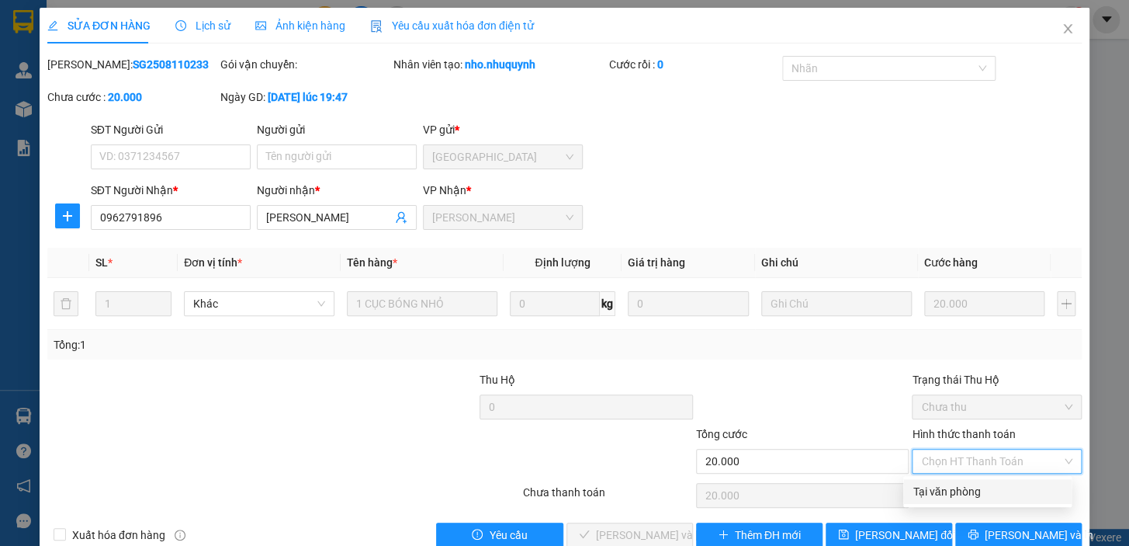
drag, startPoint x: 970, startPoint y: 487, endPoint x: 823, endPoint y: 523, distance: 151.7
click at [968, 487] on div "Tại văn phòng" at bounding box center [988, 491] width 150 height 17
type input "0"
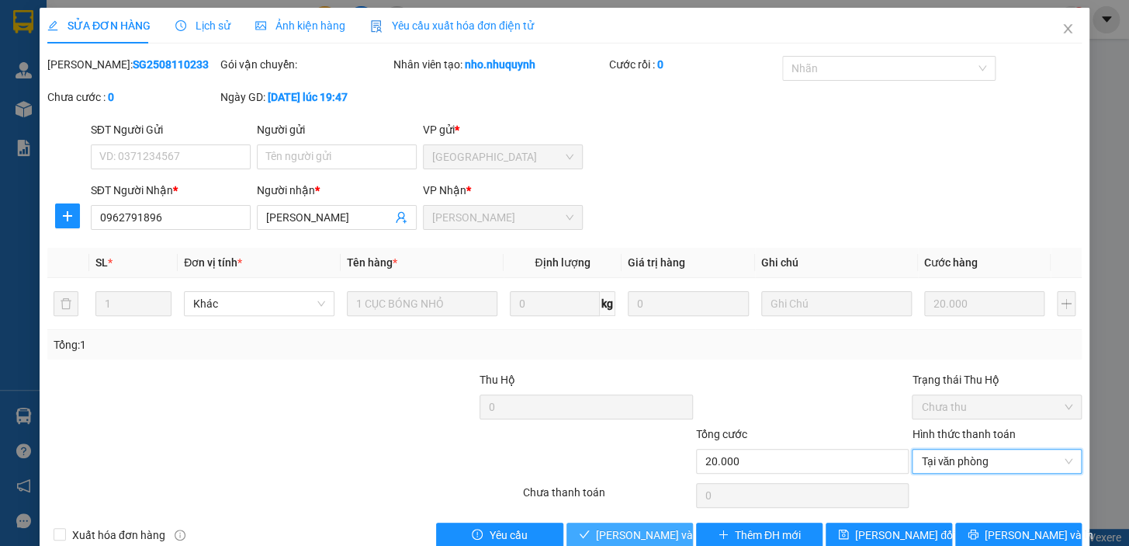
click at [633, 526] on span "[PERSON_NAME] và [PERSON_NAME] hàng" at bounding box center [701, 534] width 210 height 17
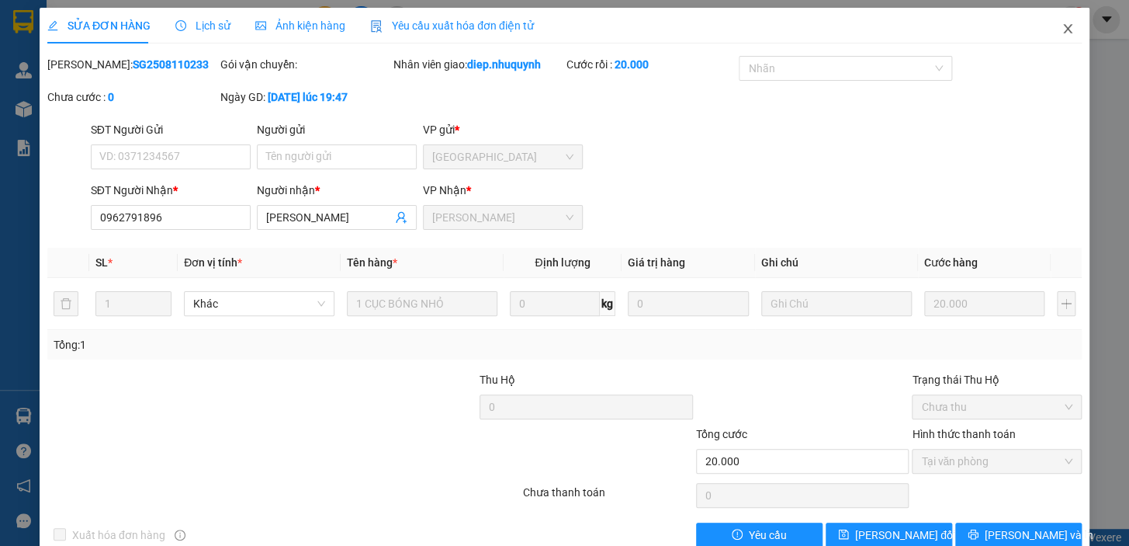
click at [1062, 31] on icon "close" at bounding box center [1068, 29] width 12 height 12
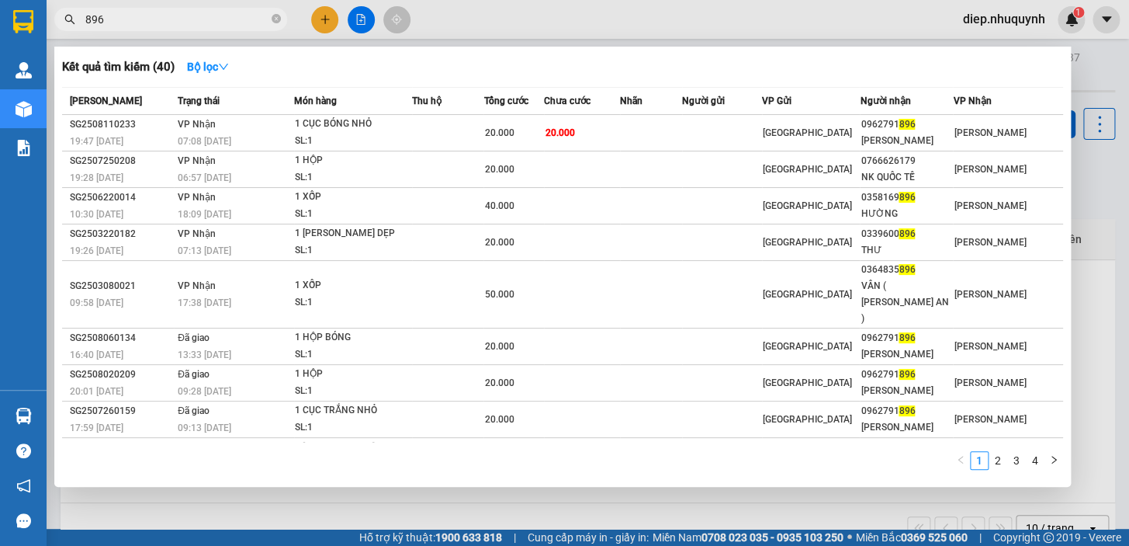
drag, startPoint x: 108, startPoint y: 16, endPoint x: 68, endPoint y: 11, distance: 40.6
click at [68, 11] on span "896" at bounding box center [170, 19] width 233 height 23
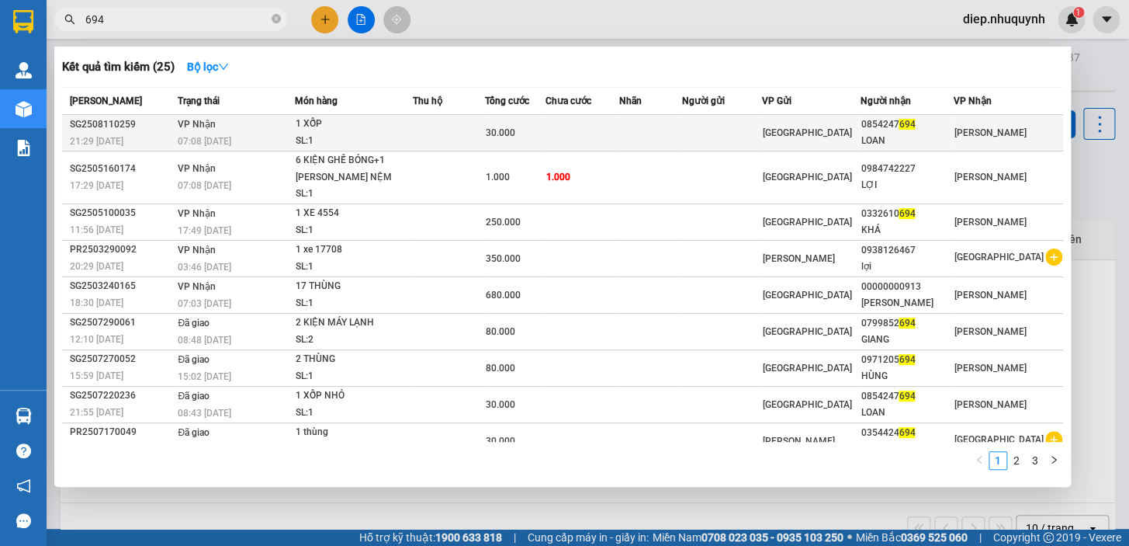
type input "694"
click at [466, 125] on td at bounding box center [449, 133] width 72 height 36
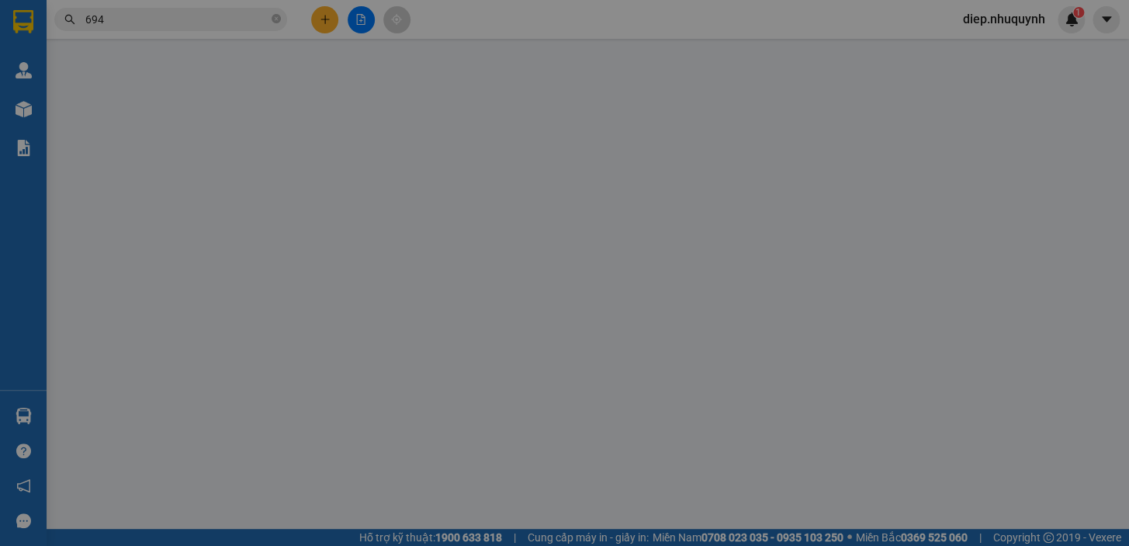
type input "0854247694"
type input "LOAN"
type input "30.000"
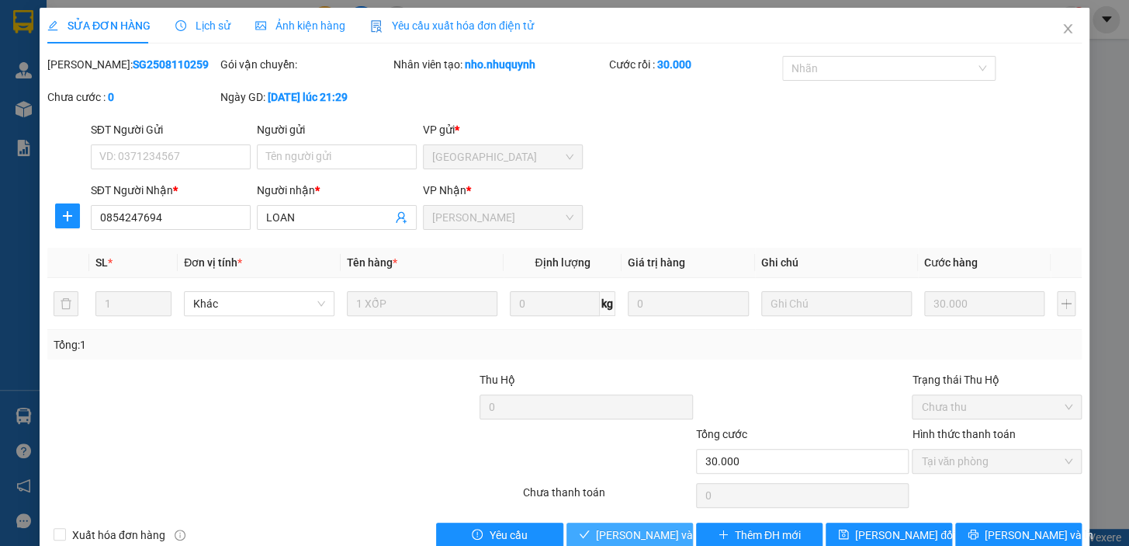
click at [613, 535] on span "[PERSON_NAME] và [PERSON_NAME] hàng" at bounding box center [701, 534] width 210 height 17
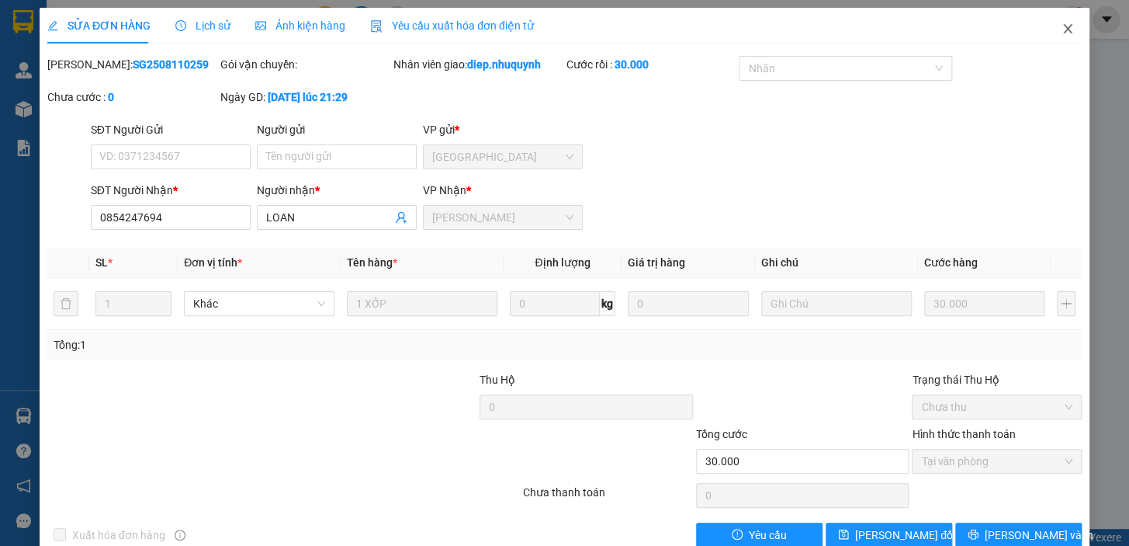
click at [1065, 31] on span "Close" at bounding box center [1067, 29] width 43 height 43
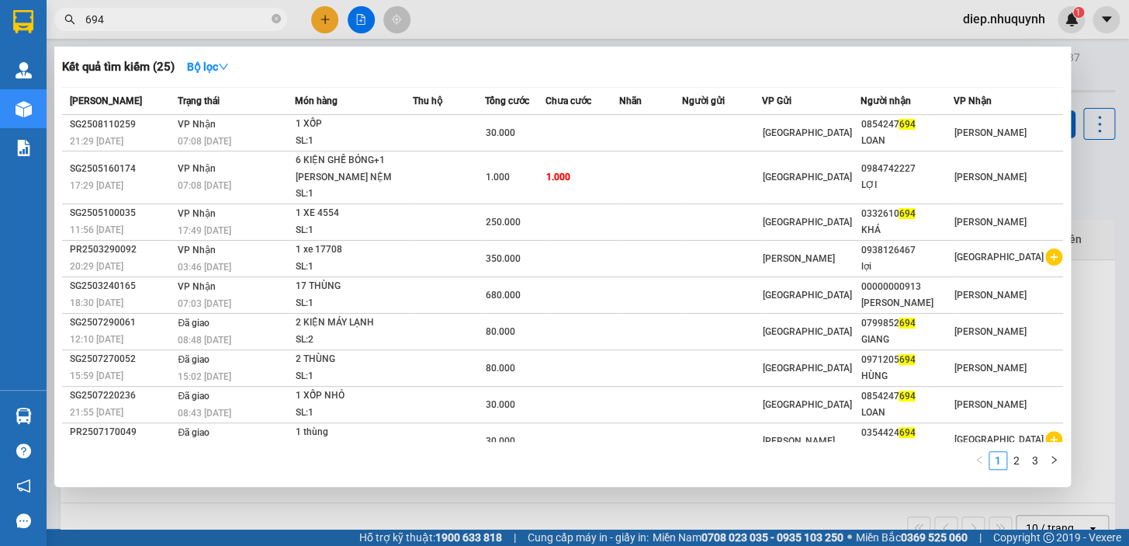
drag, startPoint x: 107, startPoint y: 26, endPoint x: 41, endPoint y: 28, distance: 66.0
click at [46, 27] on div "694" at bounding box center [151, 19] width 303 height 23
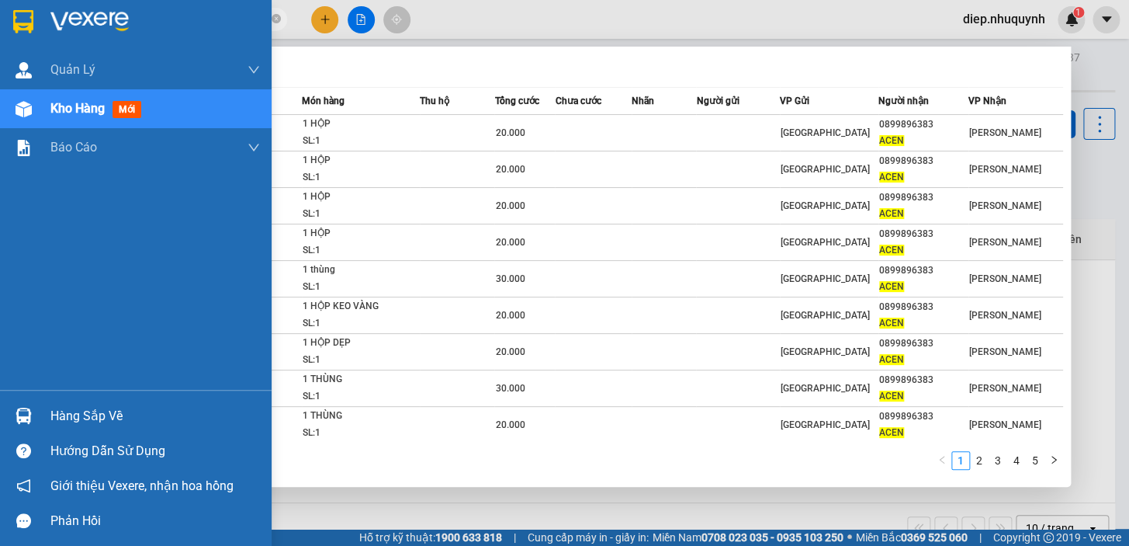
drag, startPoint x: 140, startPoint y: 17, endPoint x: 30, endPoint y: 20, distance: 110.2
click at [30, 20] on section "Kết quả [PERSON_NAME] ( 42 ) Bộ lọc Mã ĐH Trạng thái Món hàng Thu hộ Tổng [PERS…" at bounding box center [564, 273] width 1129 height 546
type input "7"
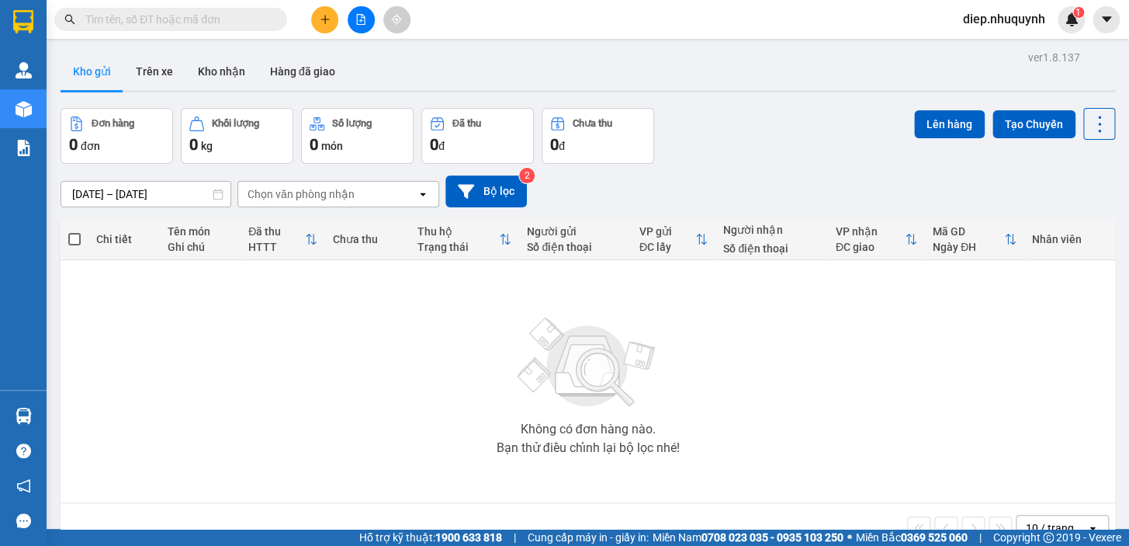
click at [140, 16] on input "text" at bounding box center [176, 19] width 183 height 17
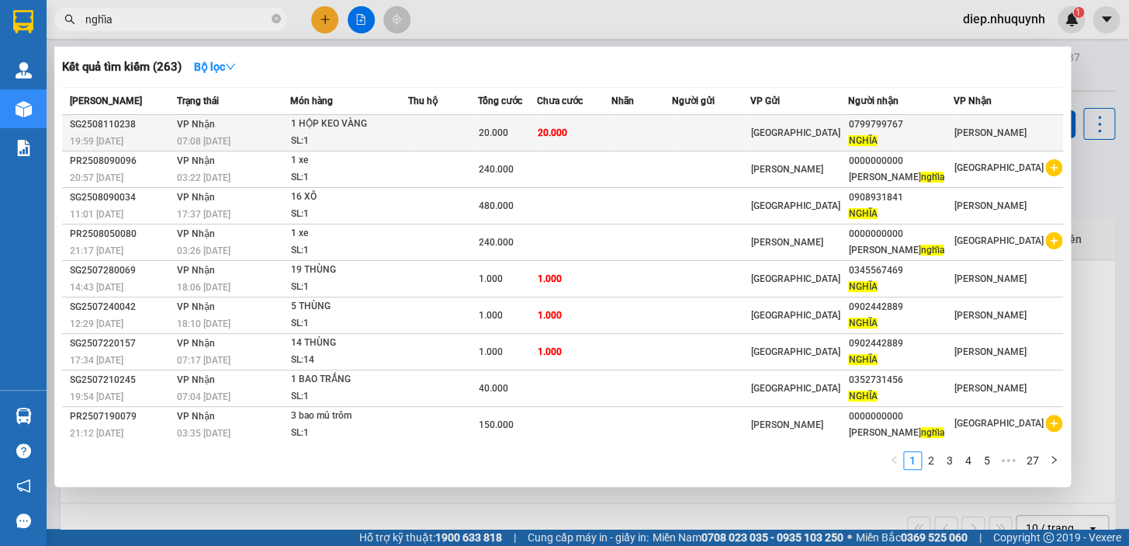
type input "nghĩa"
click at [582, 140] on td "20.000" at bounding box center [574, 133] width 74 height 36
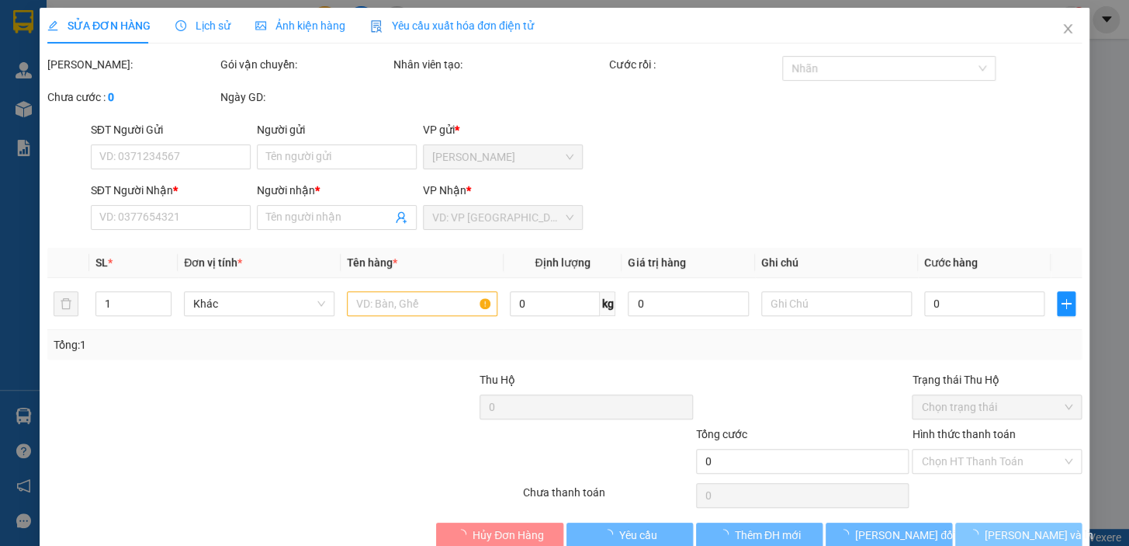
type input "0799799767"
type input "NGHĨA"
type input "20.000"
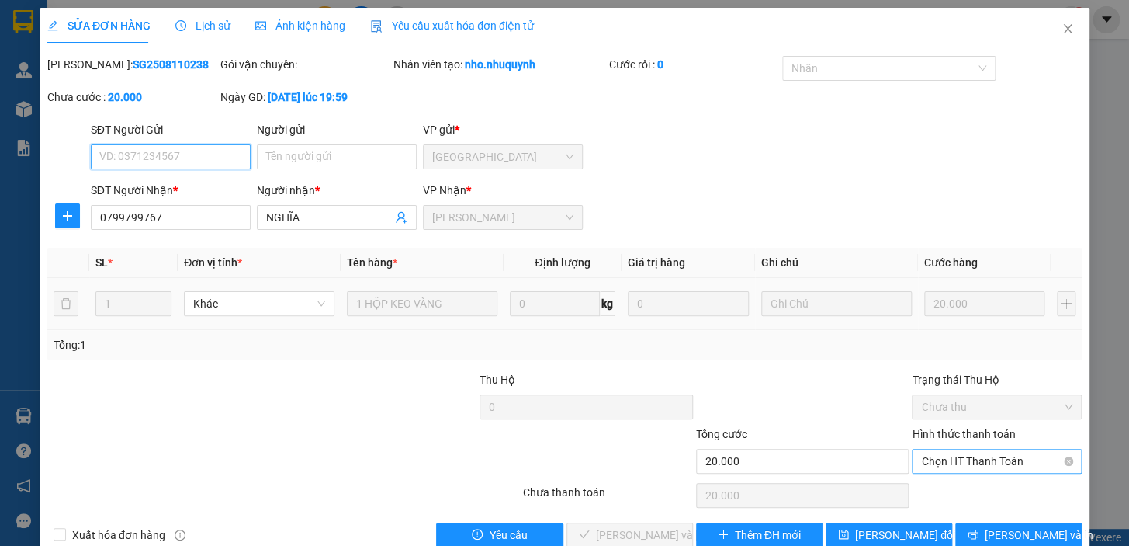
click at [975, 458] on span "Chọn HT Thanh Toán" at bounding box center [996, 460] width 151 height 23
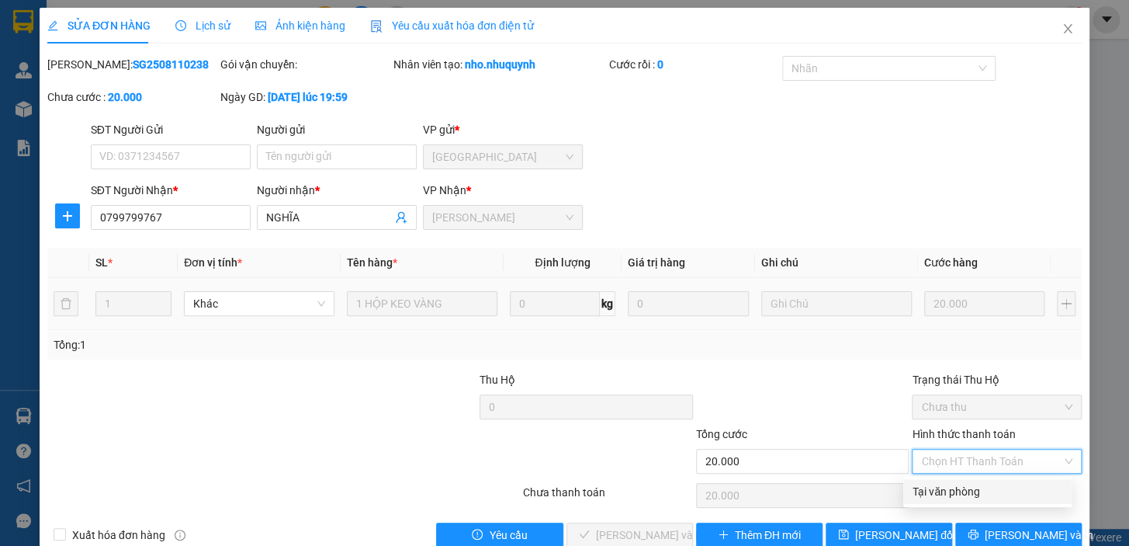
click at [962, 494] on div "Tại văn phòng" at bounding box center [988, 491] width 150 height 17
type input "0"
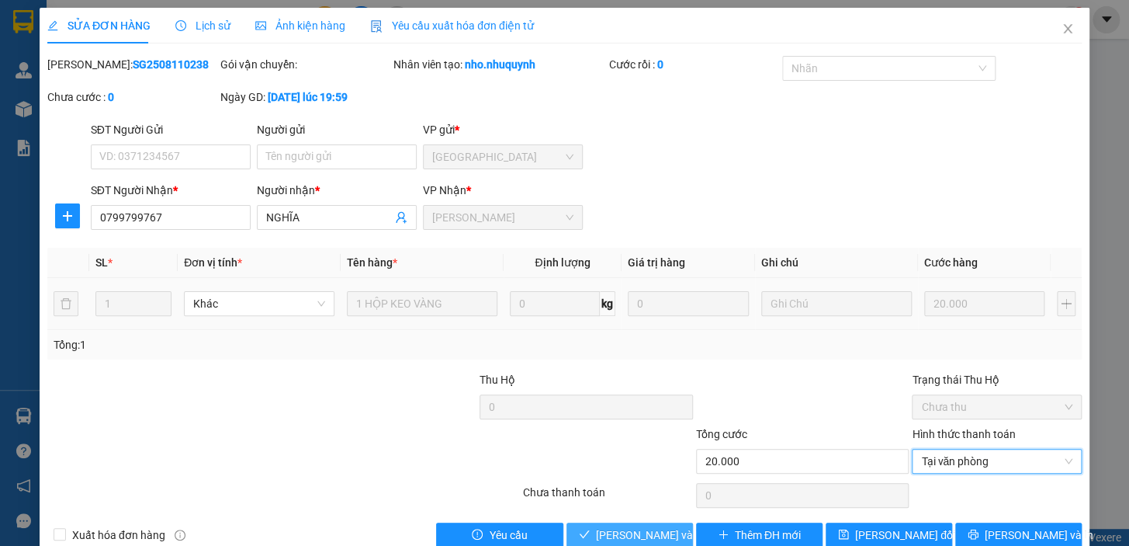
click at [658, 532] on span "[PERSON_NAME] và [PERSON_NAME] hàng" at bounding box center [701, 534] width 210 height 17
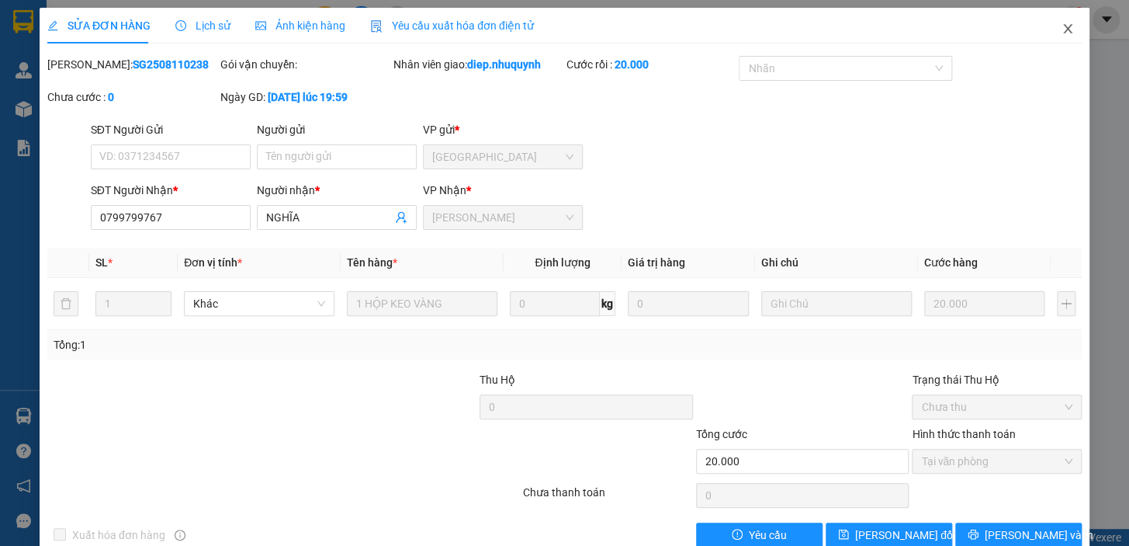
click at [1062, 28] on icon "close" at bounding box center [1068, 29] width 12 height 12
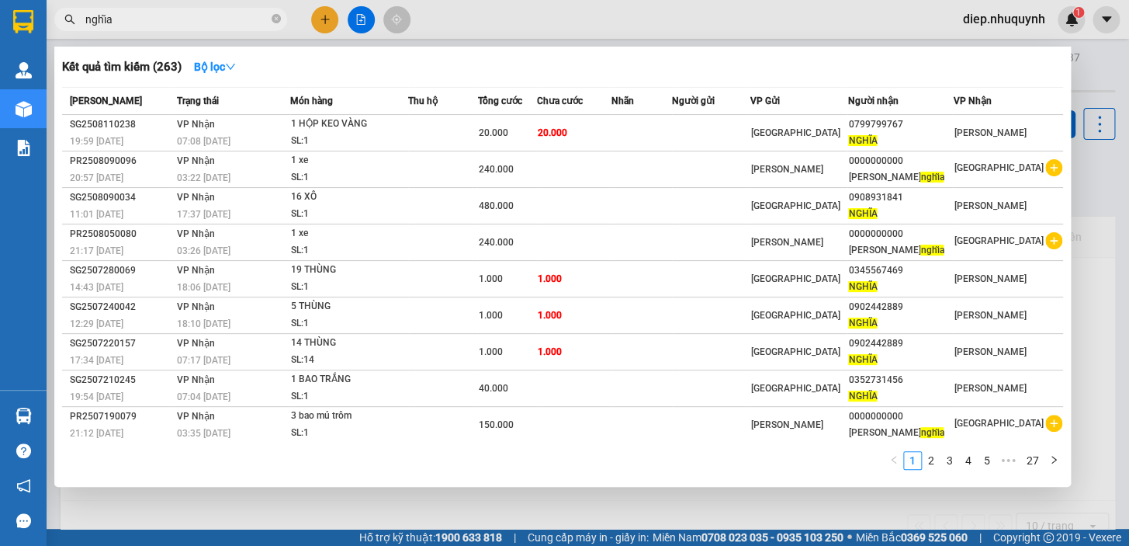
drag, startPoint x: 131, startPoint y: 21, endPoint x: 13, endPoint y: 5, distance: 119.1
click at [13, 5] on section "Kết quả [PERSON_NAME] ( 263 ) Bộ lọc Mã ĐH Trạng thái Món hàng Thu hộ Tổng [PER…" at bounding box center [564, 273] width 1129 height 546
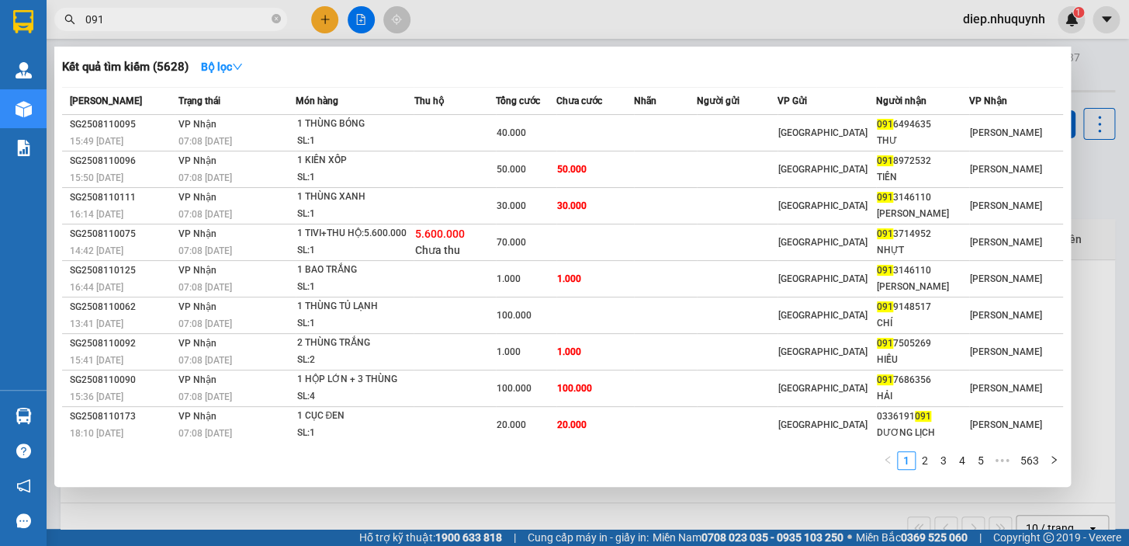
drag, startPoint x: 85, startPoint y: 22, endPoint x: 134, endPoint y: 21, distance: 49.7
click at [134, 21] on input "091" at bounding box center [176, 19] width 183 height 17
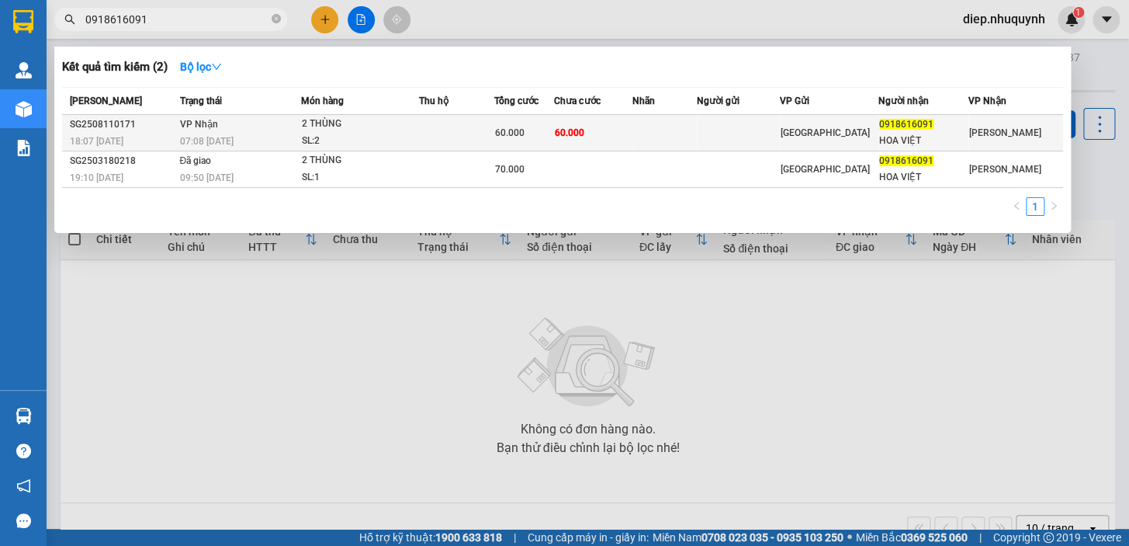
type input "0918616091"
click at [490, 140] on td at bounding box center [456, 133] width 74 height 36
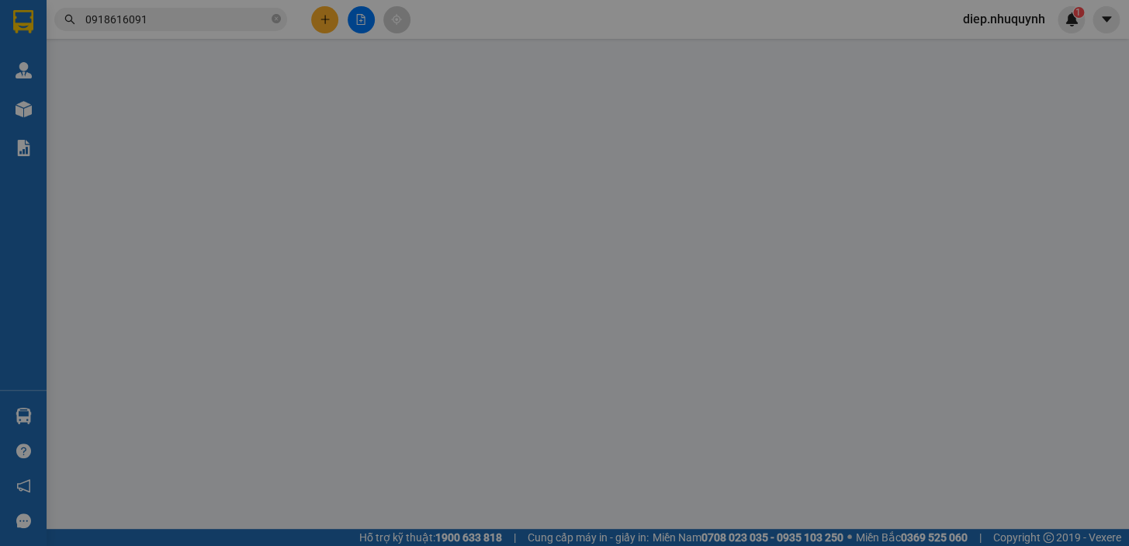
type input "0918616091"
type input "HOA VIỆT"
type input "60.000"
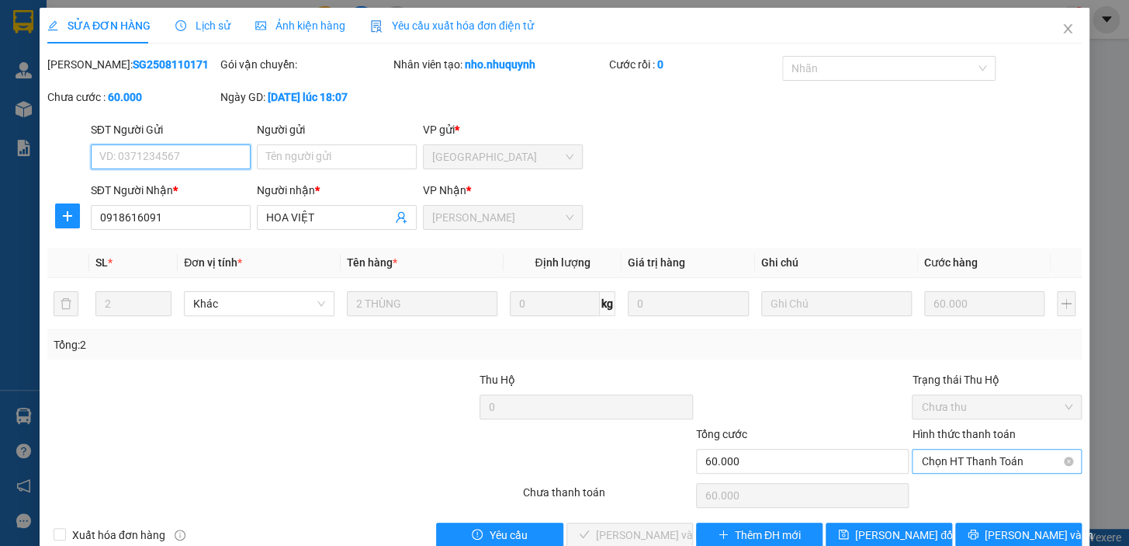
click at [984, 466] on span "Chọn HT Thanh Toán" at bounding box center [996, 460] width 151 height 23
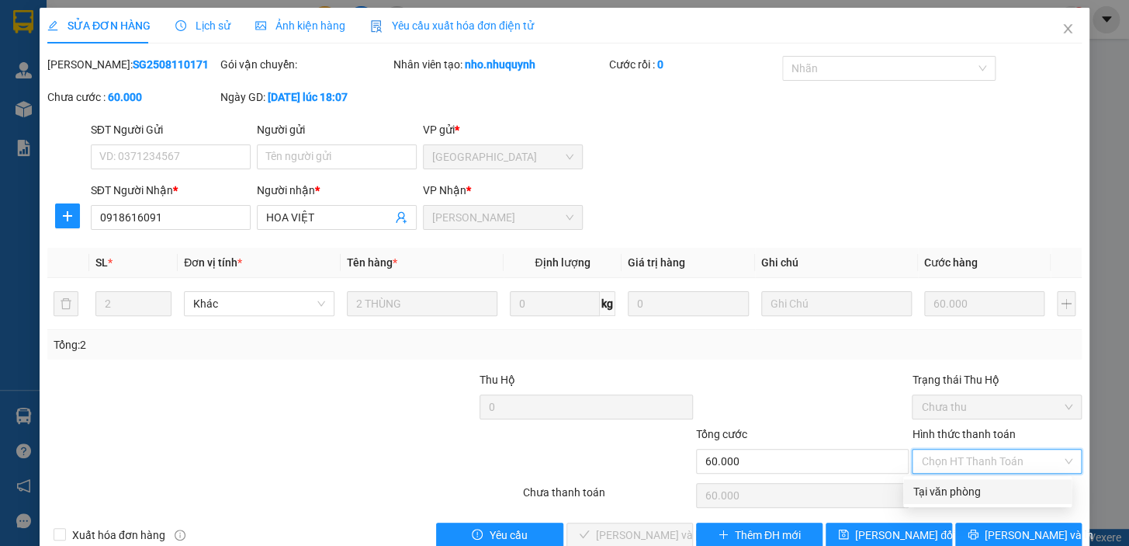
click at [979, 486] on div "Tại văn phòng" at bounding box center [988, 491] width 150 height 17
type input "0"
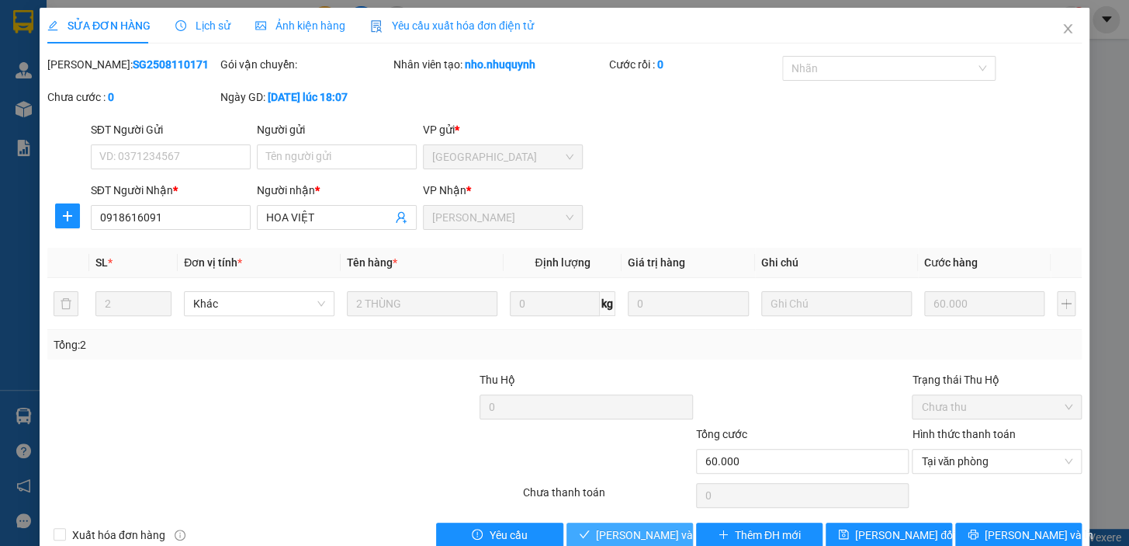
click at [639, 533] on span "[PERSON_NAME] và [PERSON_NAME] hàng" at bounding box center [701, 534] width 210 height 17
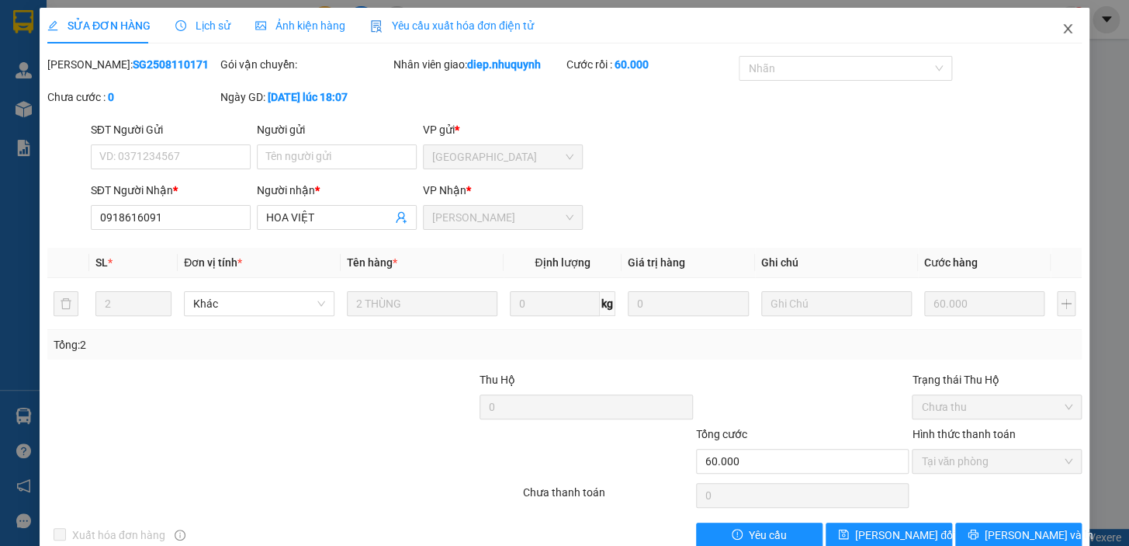
click at [1062, 31] on icon "close" at bounding box center [1068, 29] width 12 height 12
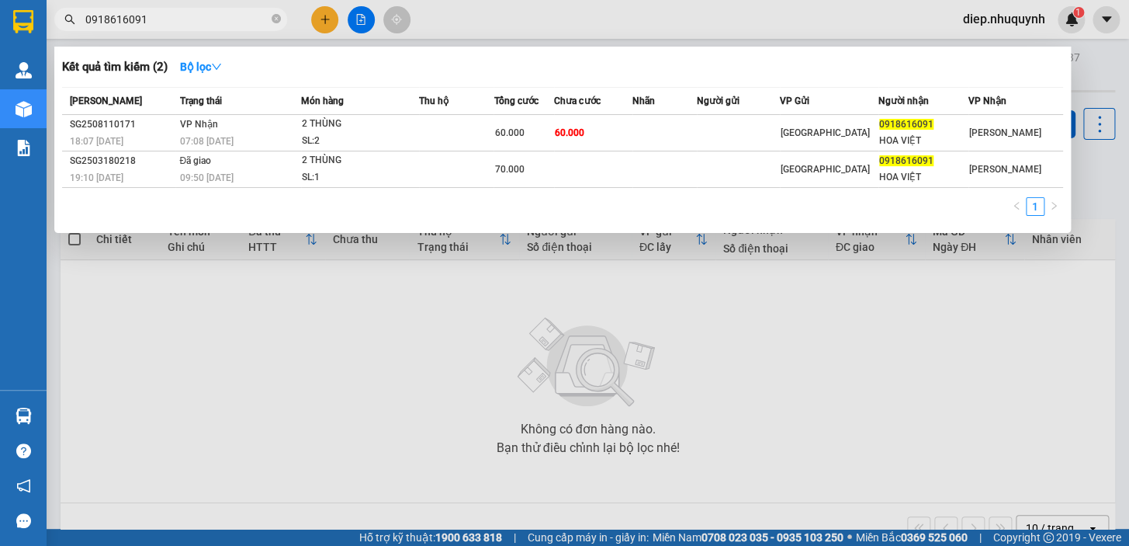
drag, startPoint x: 154, startPoint y: 23, endPoint x: 56, endPoint y: 23, distance: 97.8
click at [56, 23] on span "0918616091" at bounding box center [170, 19] width 233 height 23
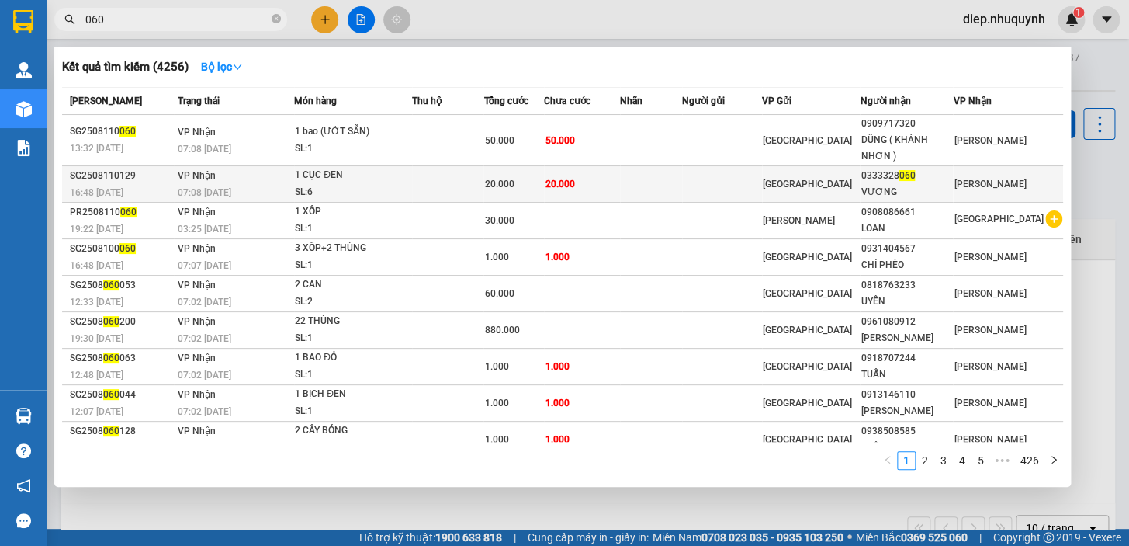
type input "060"
click at [481, 192] on td at bounding box center [447, 184] width 71 height 36
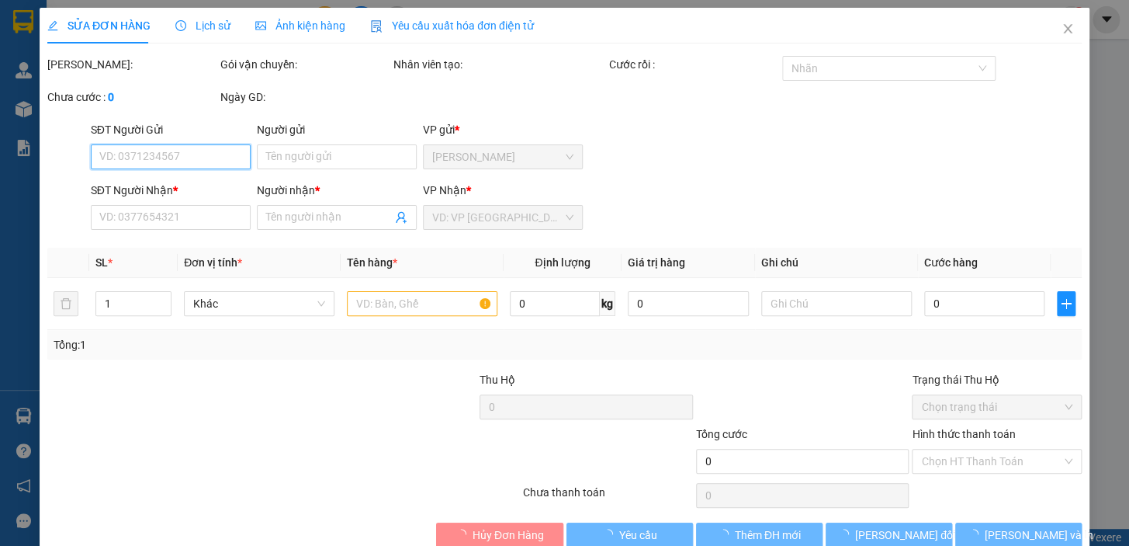
type input "0333328060"
type input "VƯƠNG"
type input "20.000"
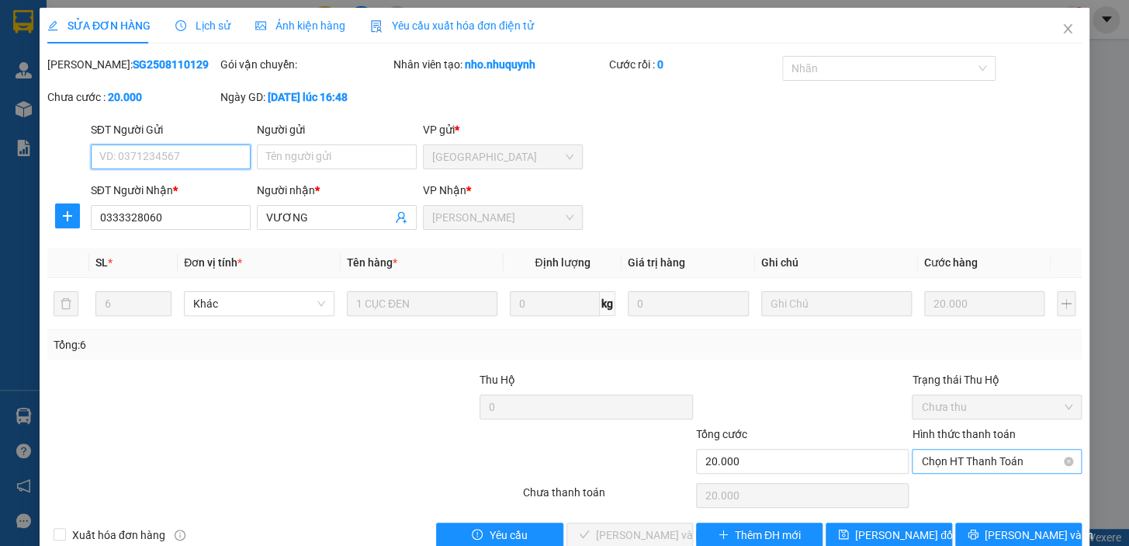
click at [967, 463] on span "Chọn HT Thanh Toán" at bounding box center [996, 460] width 151 height 23
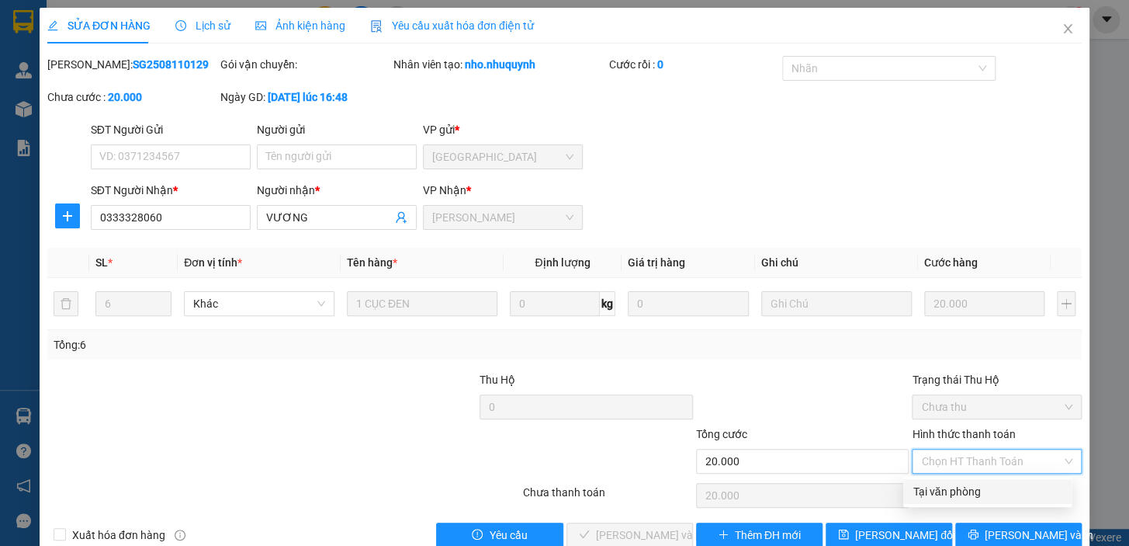
click at [972, 497] on div "Tại văn phòng" at bounding box center [988, 491] width 150 height 17
type input "0"
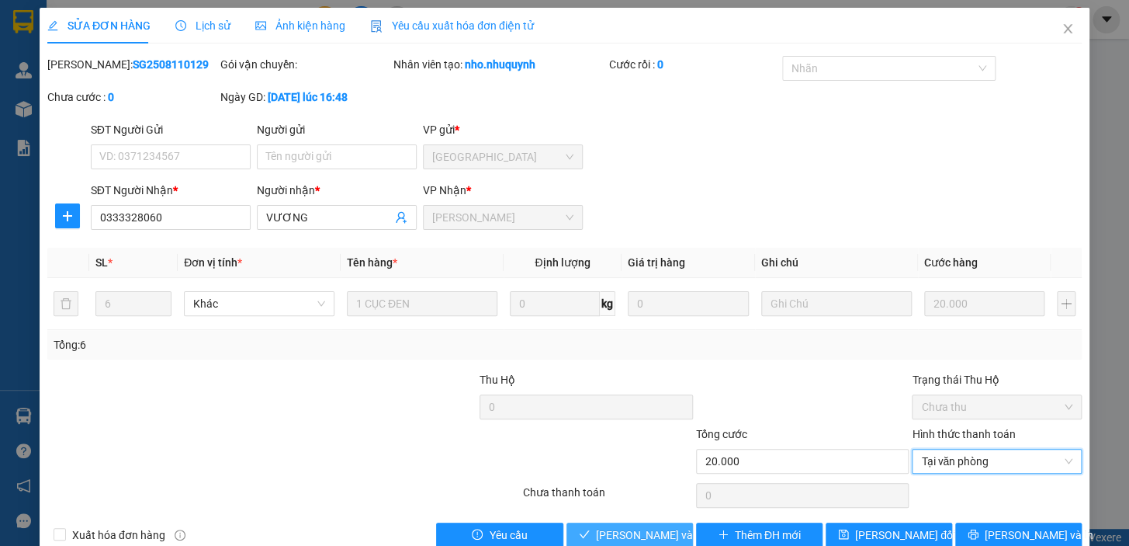
click at [580, 540] on span "check" at bounding box center [584, 534] width 11 height 12
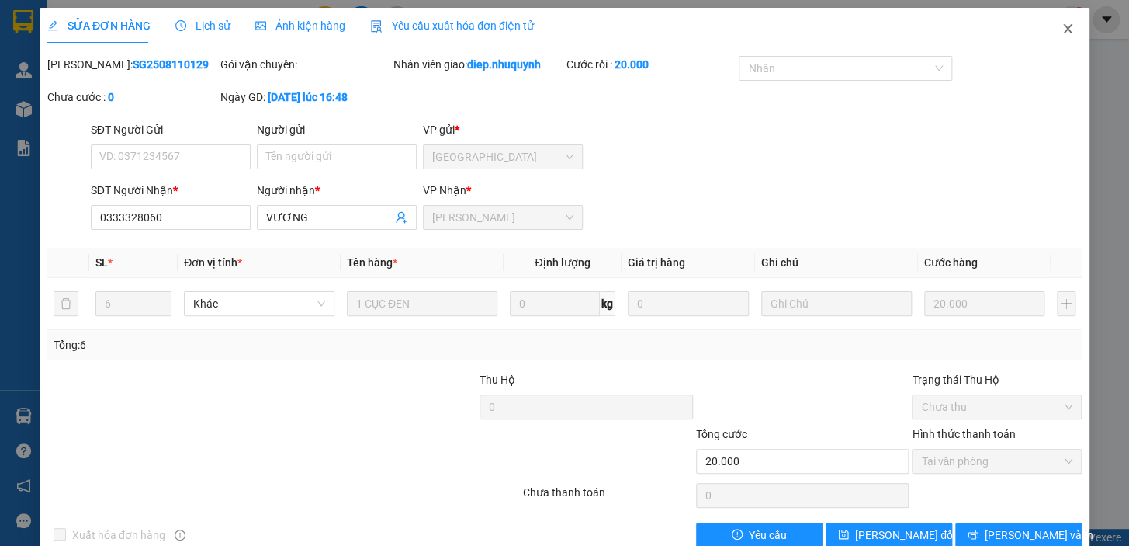
click at [1063, 30] on icon "close" at bounding box center [1067, 28] width 9 height 9
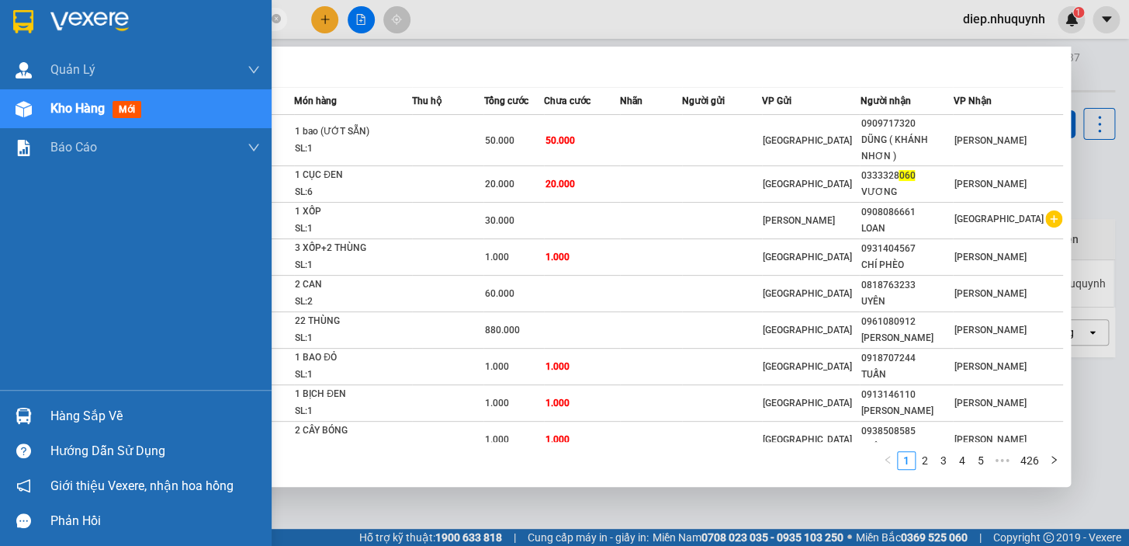
drag, startPoint x: 112, startPoint y: 25, endPoint x: 39, endPoint y: 32, distance: 73.3
click at [39, 32] on section "Kết quả [PERSON_NAME] ( 4256 ) Bộ lọc Mã ĐH Trạng thái Món hàng Thu hộ Tổng [PE…" at bounding box center [564, 273] width 1129 height 546
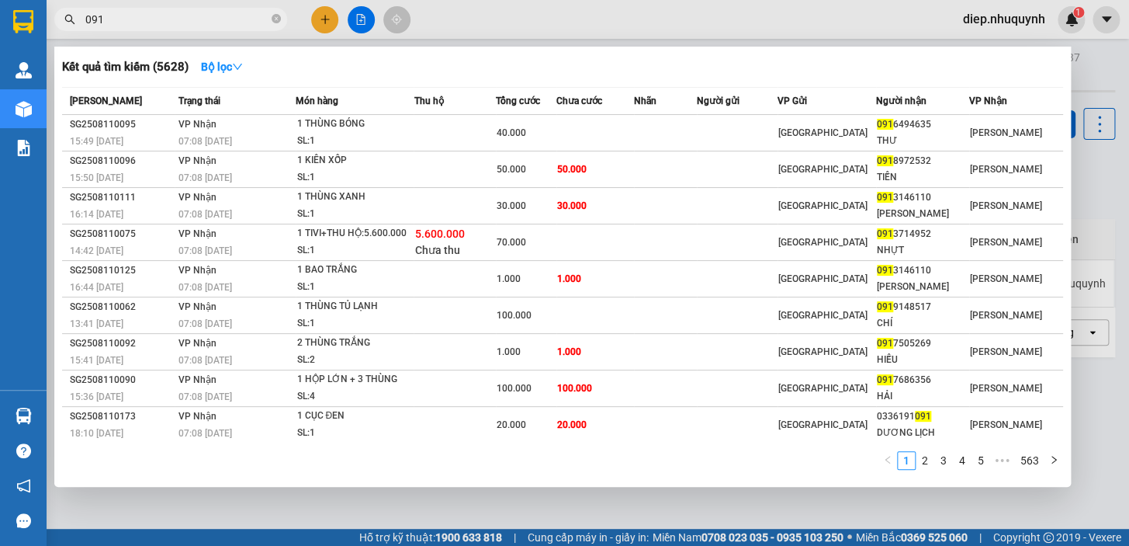
drag, startPoint x: 137, startPoint y: 20, endPoint x: 64, endPoint y: 23, distance: 72.2
click at [64, 23] on div "091" at bounding box center [151, 19] width 303 height 23
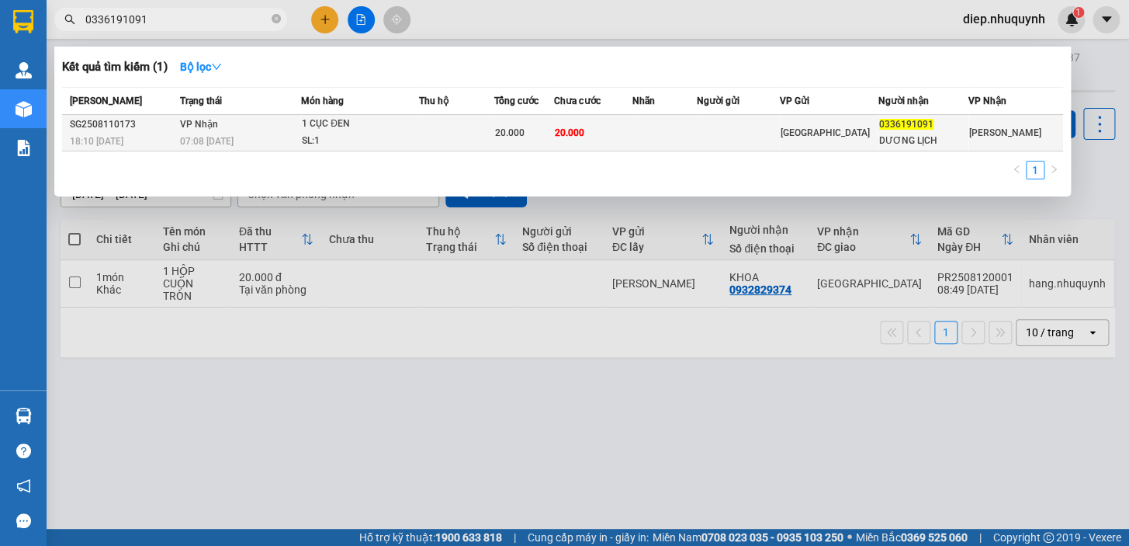
type input "0336191091"
click at [403, 133] on div "SL: 1" at bounding box center [360, 141] width 116 height 17
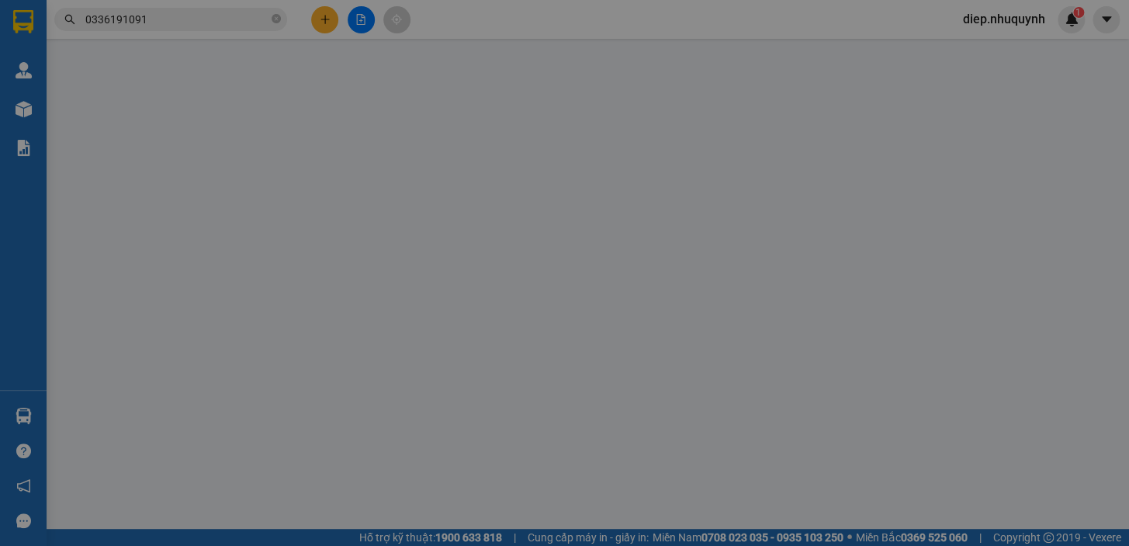
type input "0336191091"
type input "DƯƠNG LỊCH"
type input "20.000"
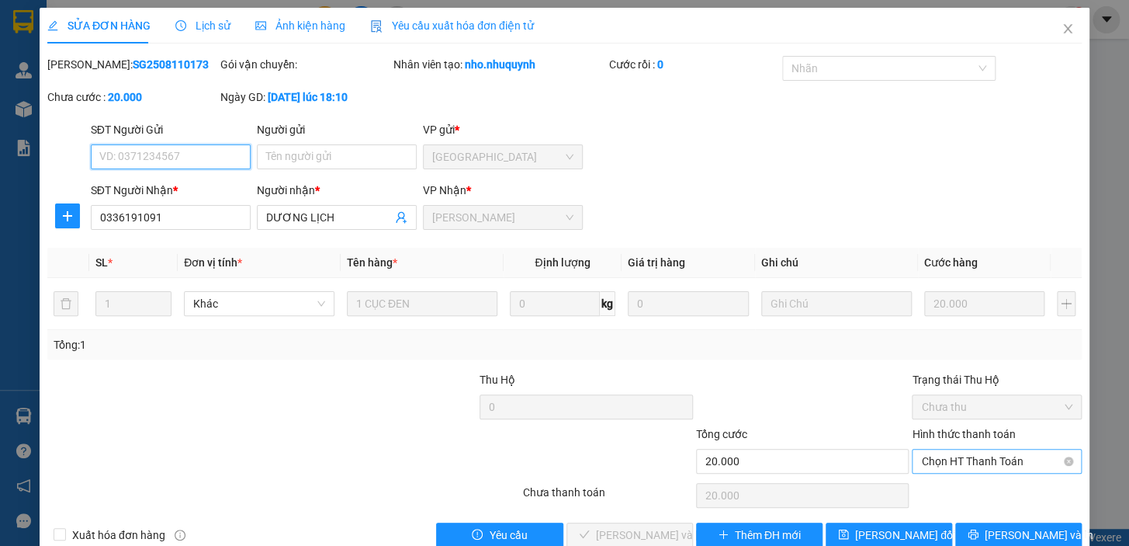
click at [941, 461] on span "Chọn HT Thanh Toán" at bounding box center [996, 460] width 151 height 23
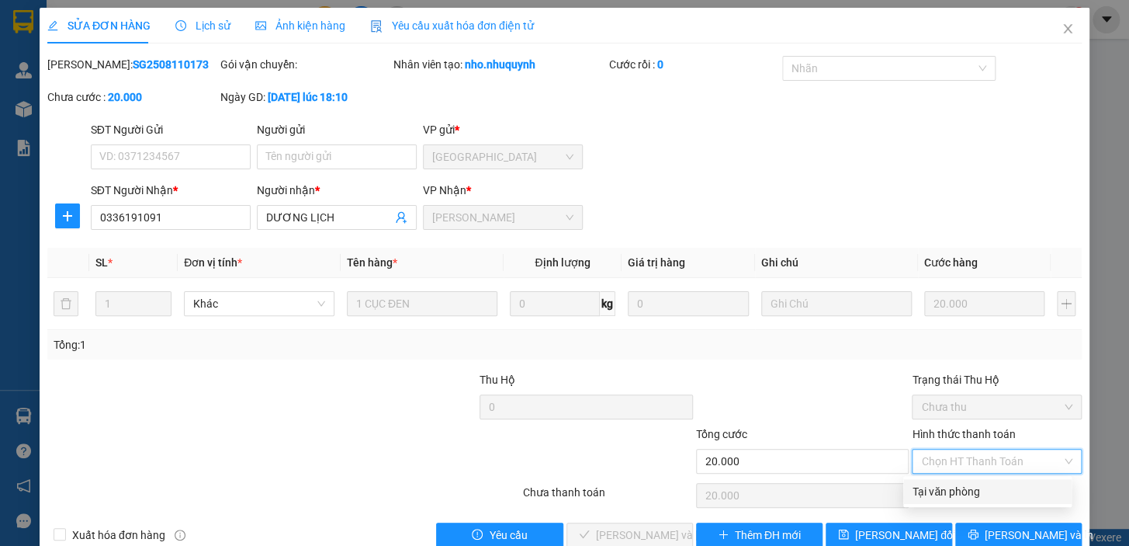
drag, startPoint x: 944, startPoint y: 491, endPoint x: 896, endPoint y: 494, distance: 47.4
click at [943, 491] on div "Tại văn phòng" at bounding box center [988, 491] width 150 height 17
type input "0"
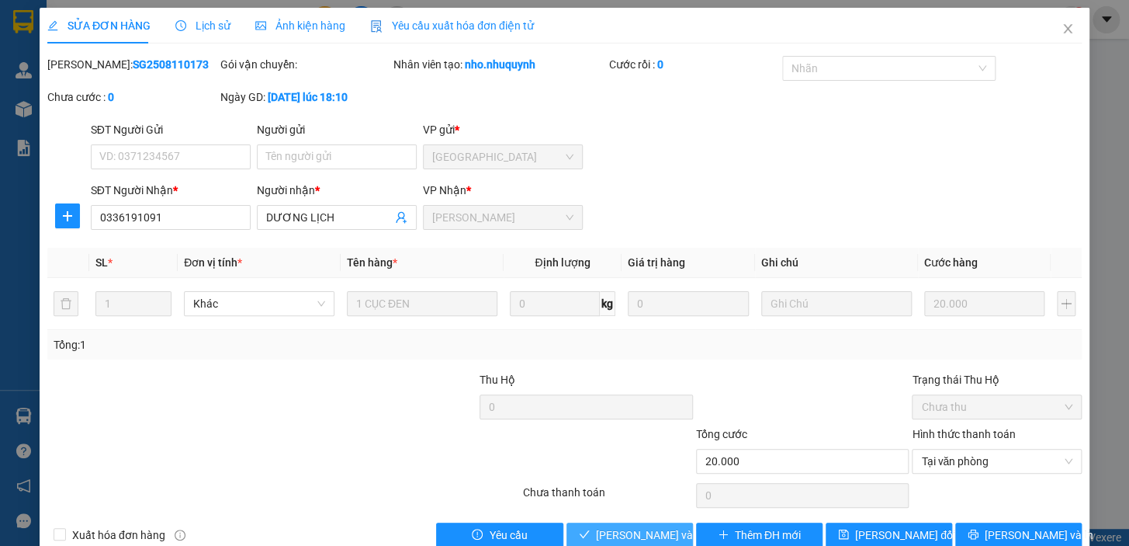
drag, startPoint x: 636, startPoint y: 523, endPoint x: 604, endPoint y: 525, distance: 32.7
click at [634, 523] on button "[PERSON_NAME] và [PERSON_NAME] hàng" at bounding box center [629, 534] width 126 height 25
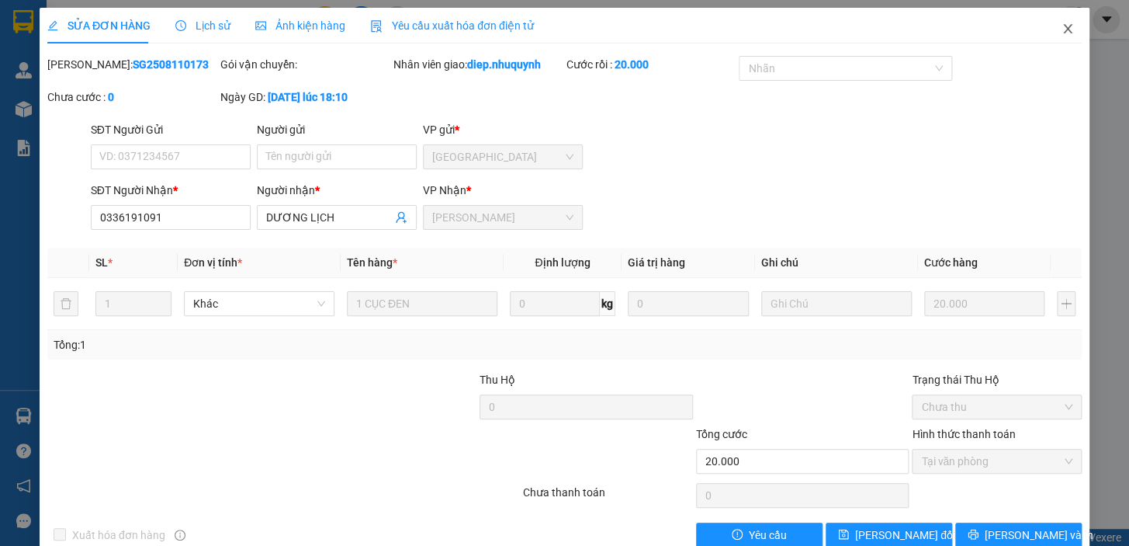
click at [1061, 21] on span "Close" at bounding box center [1067, 29] width 43 height 43
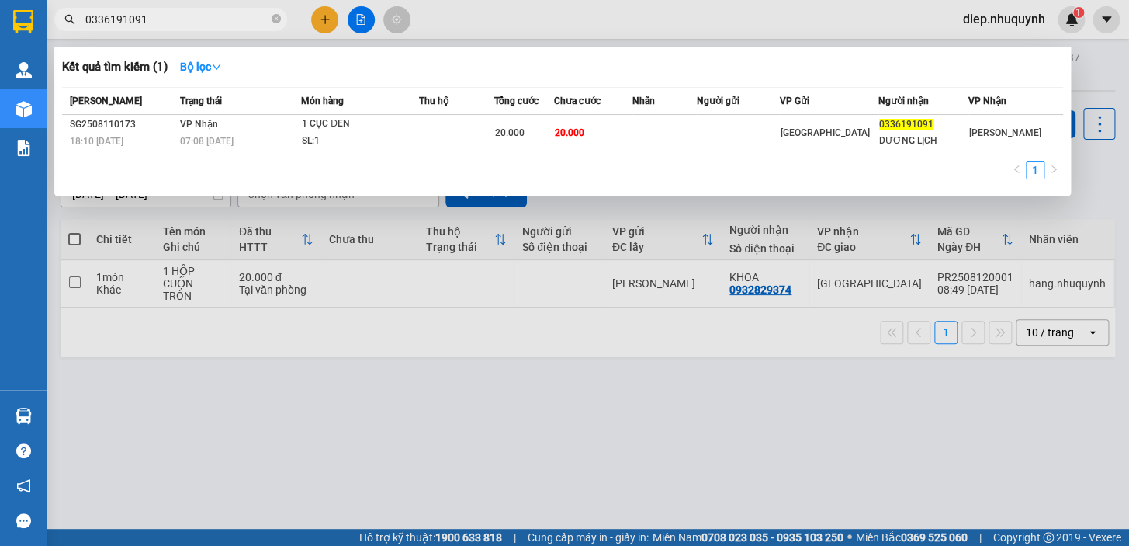
drag, startPoint x: 162, startPoint y: 19, endPoint x: 14, endPoint y: 27, distance: 148.4
click at [14, 27] on section "Kết quả [PERSON_NAME] ( 1 ) Bộ lọc Mã ĐH Trạng thái Món hàng Thu hộ Tổng [PERSO…" at bounding box center [564, 273] width 1129 height 546
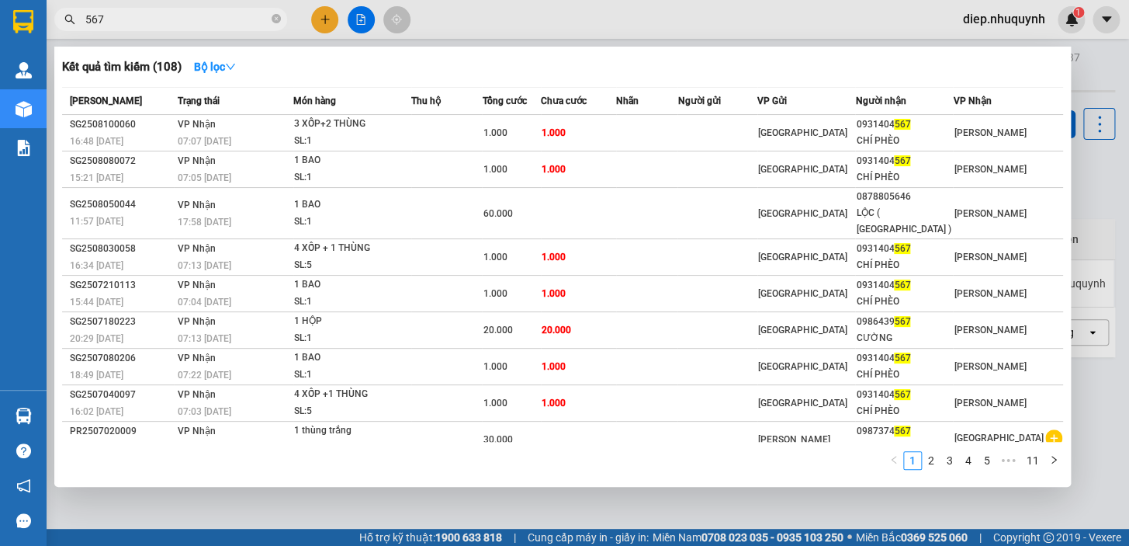
drag, startPoint x: 112, startPoint y: 24, endPoint x: 66, endPoint y: 18, distance: 46.2
click at [66, 18] on div "567" at bounding box center [151, 19] width 303 height 23
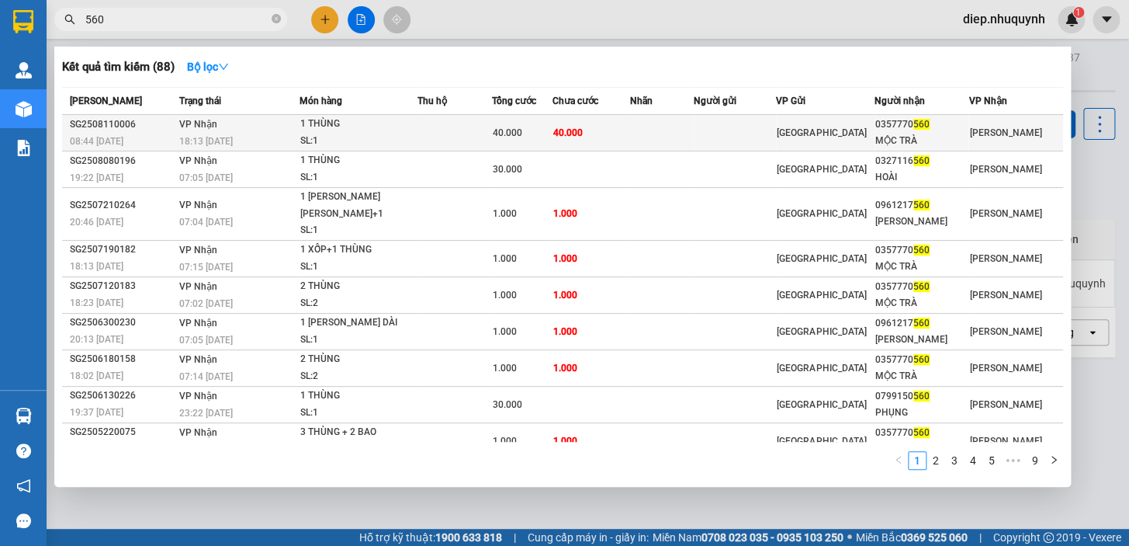
type input "560"
click at [405, 137] on div "SL: 1" at bounding box center [358, 141] width 116 height 17
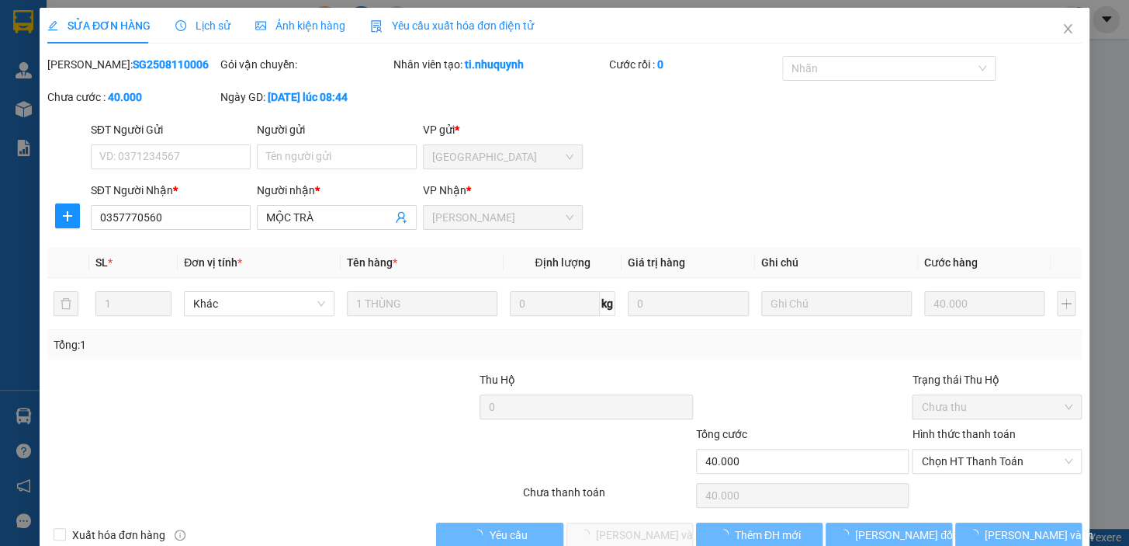
type input "0357770560"
type input "MỘC TRÀ"
type input "40.000"
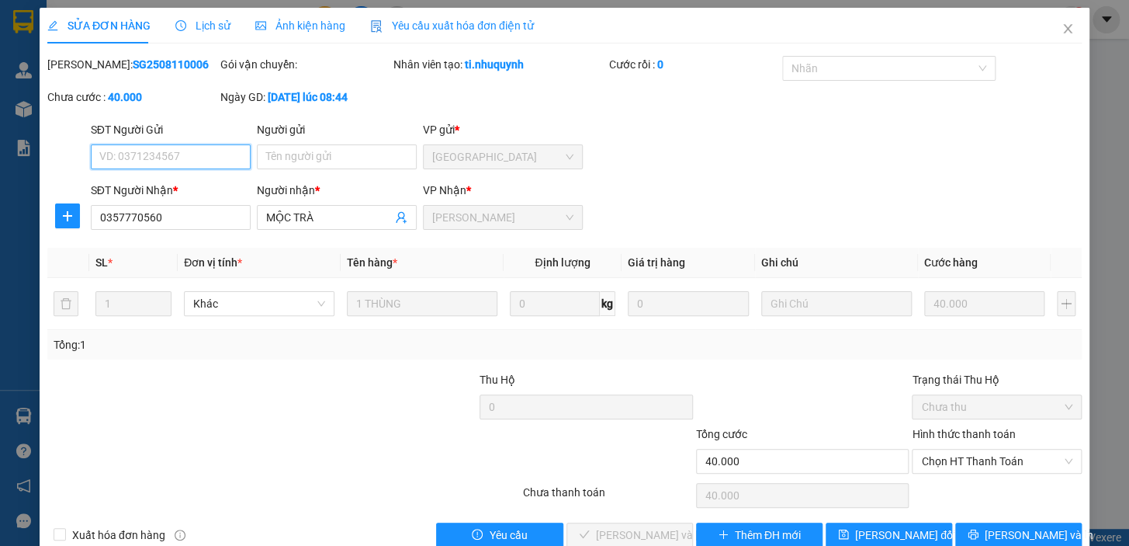
drag, startPoint x: 970, startPoint y: 458, endPoint x: 954, endPoint y: 473, distance: 22.5
click at [969, 459] on span "Chọn HT Thanh Toán" at bounding box center [996, 460] width 151 height 23
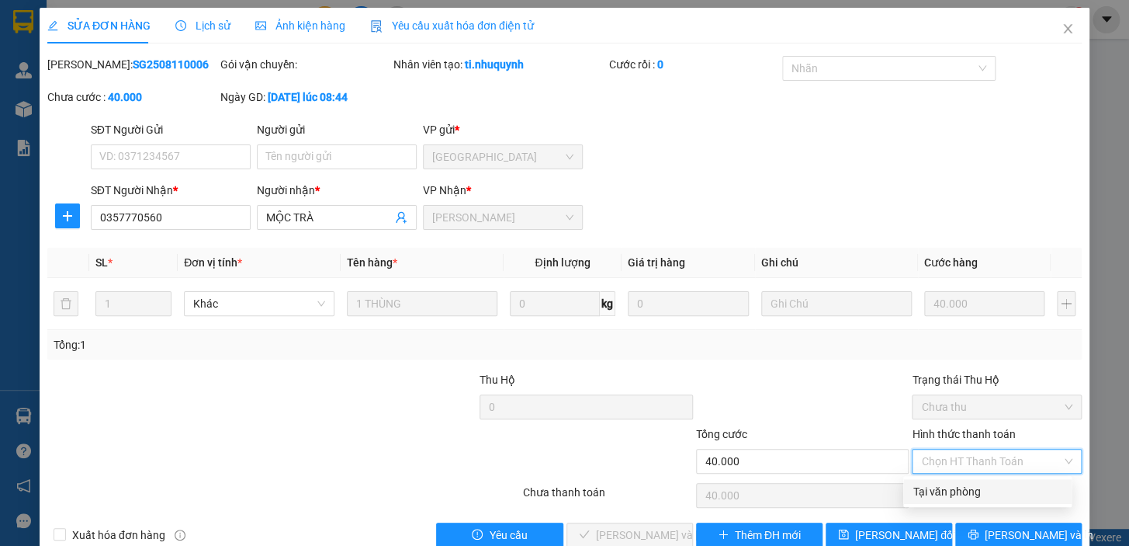
click at [941, 494] on div "Tại văn phòng" at bounding box center [988, 491] width 150 height 17
type input "0"
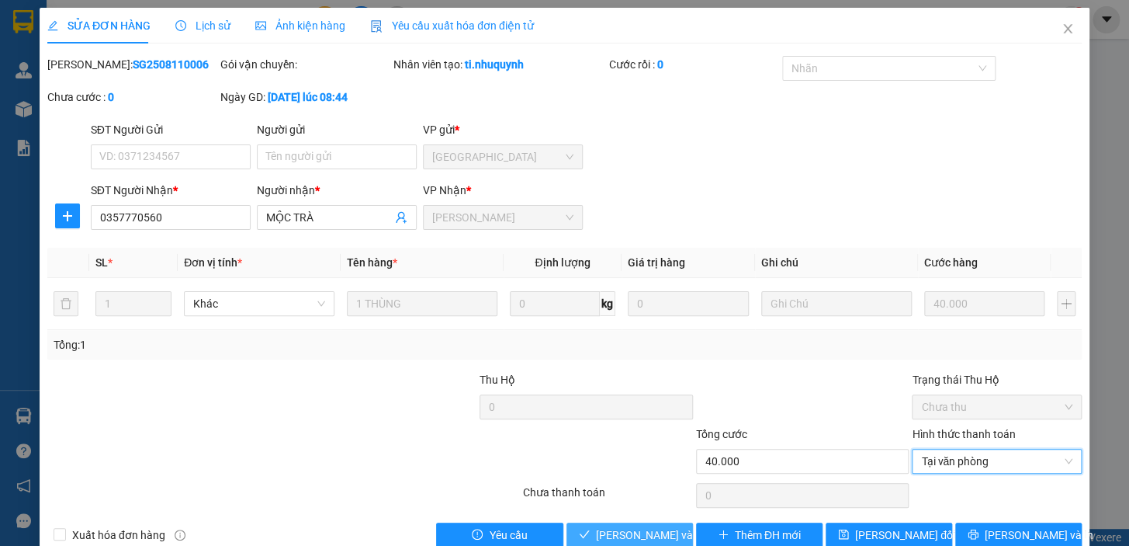
click at [639, 534] on span "[PERSON_NAME] và [PERSON_NAME] hàng" at bounding box center [701, 534] width 210 height 17
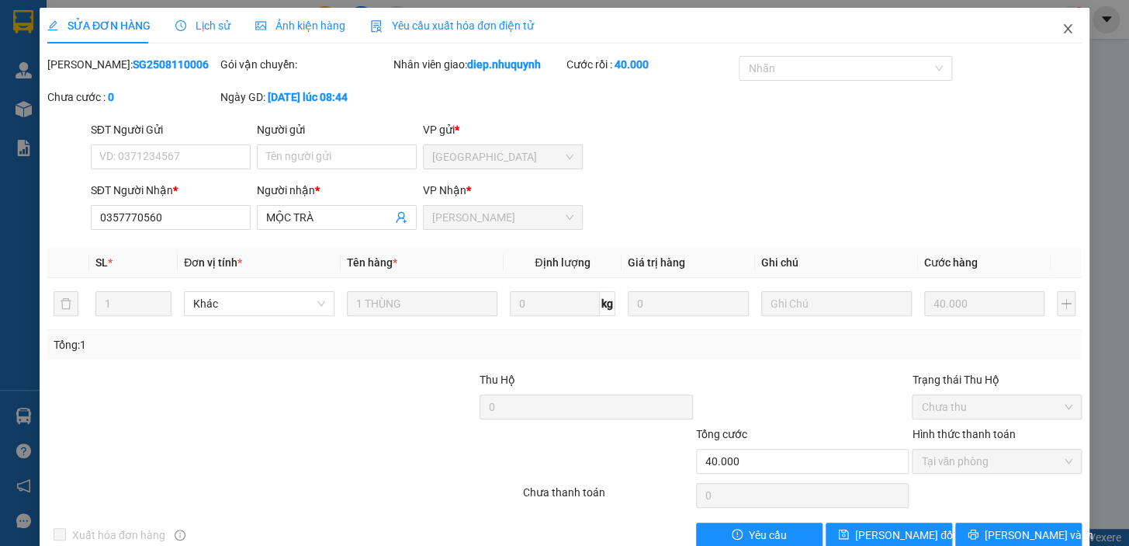
click at [1062, 29] on icon "close" at bounding box center [1068, 29] width 12 height 12
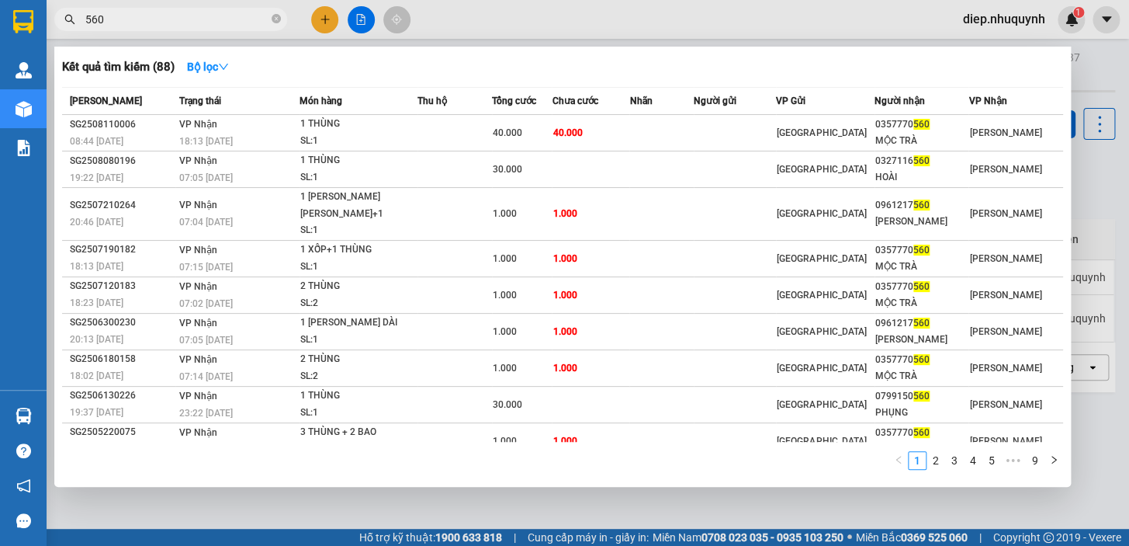
drag, startPoint x: 109, startPoint y: 26, endPoint x: 57, endPoint y: 26, distance: 52.8
click at [57, 26] on span "560" at bounding box center [170, 19] width 233 height 23
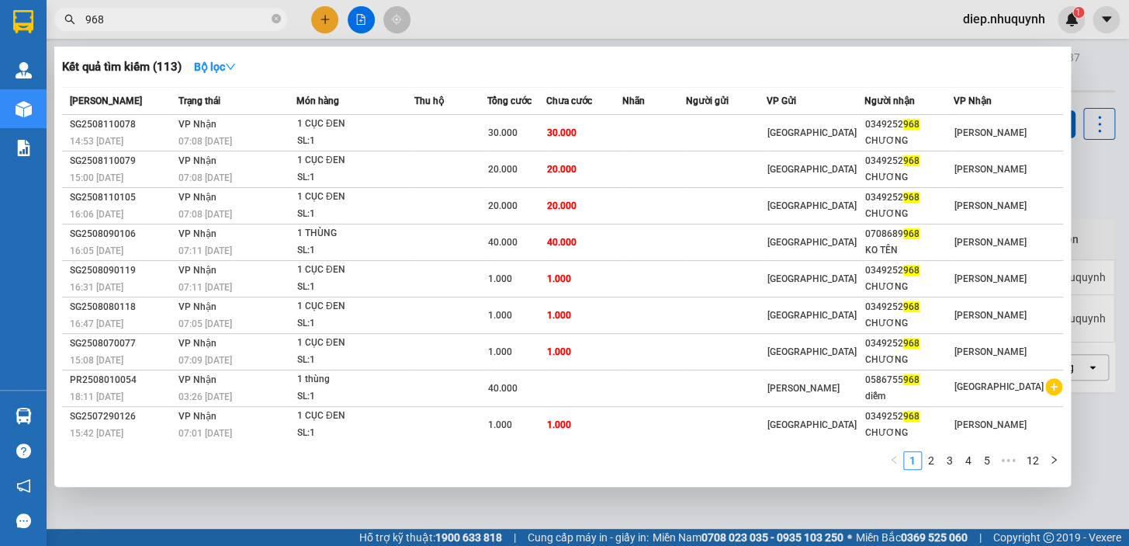
drag, startPoint x: 120, startPoint y: 20, endPoint x: 74, endPoint y: 20, distance: 45.8
click at [74, 20] on div "968" at bounding box center [151, 19] width 303 height 23
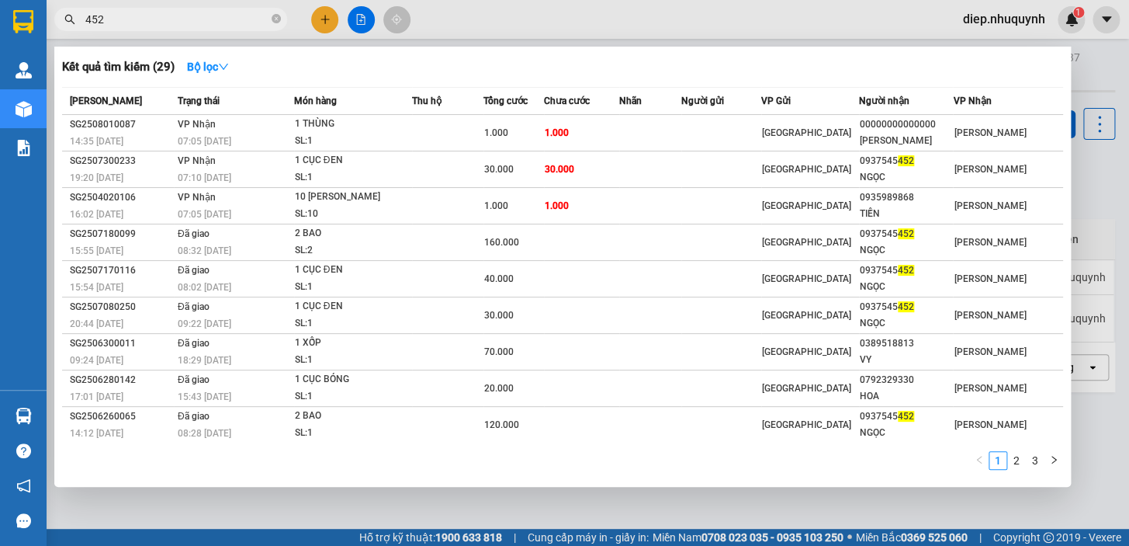
drag, startPoint x: 116, startPoint y: 20, endPoint x: 43, endPoint y: 18, distance: 73.8
click at [43, 18] on section "Kết quả [PERSON_NAME] ( 29 ) Bộ lọc Mã ĐH Trạng thái Món hàng Thu hộ Tổng [PERS…" at bounding box center [564, 273] width 1129 height 546
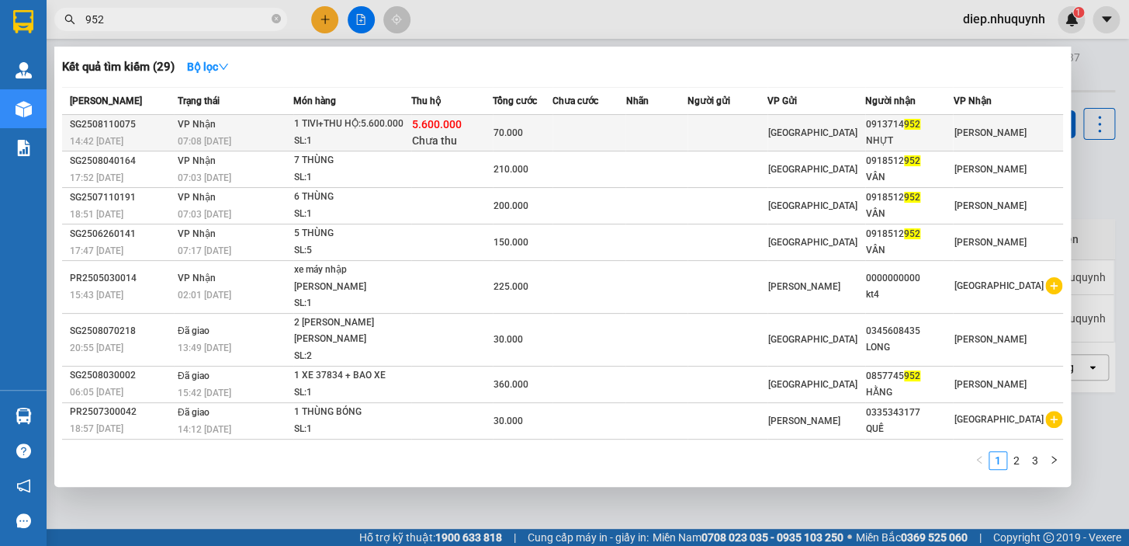
type input "952"
click at [443, 130] on span "5.600.000" at bounding box center [437, 124] width 50 height 12
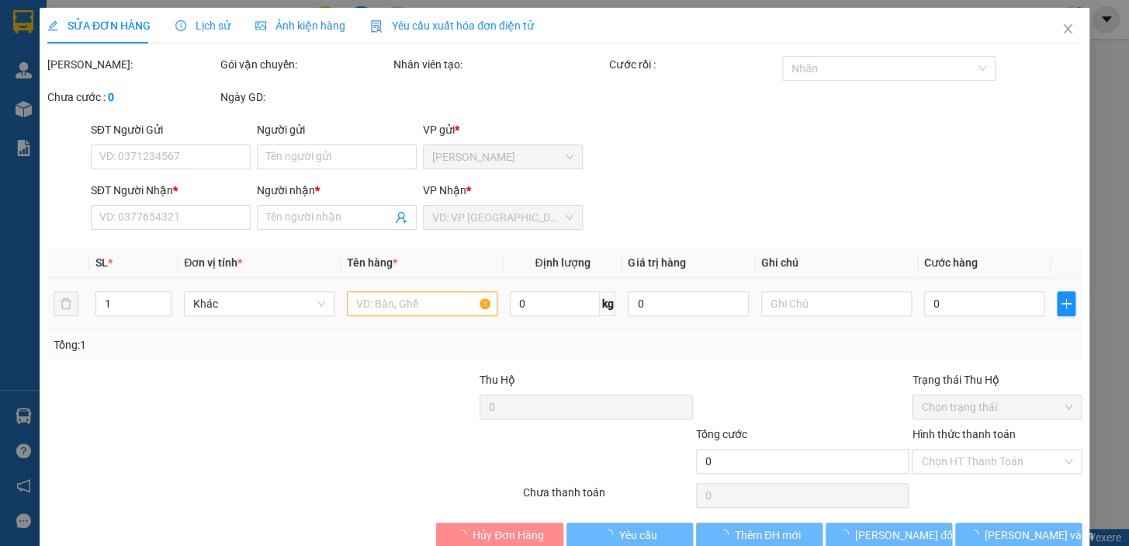
type input "0913714952"
type input "NHỰT"
type input "5.600.000"
type input "70.000"
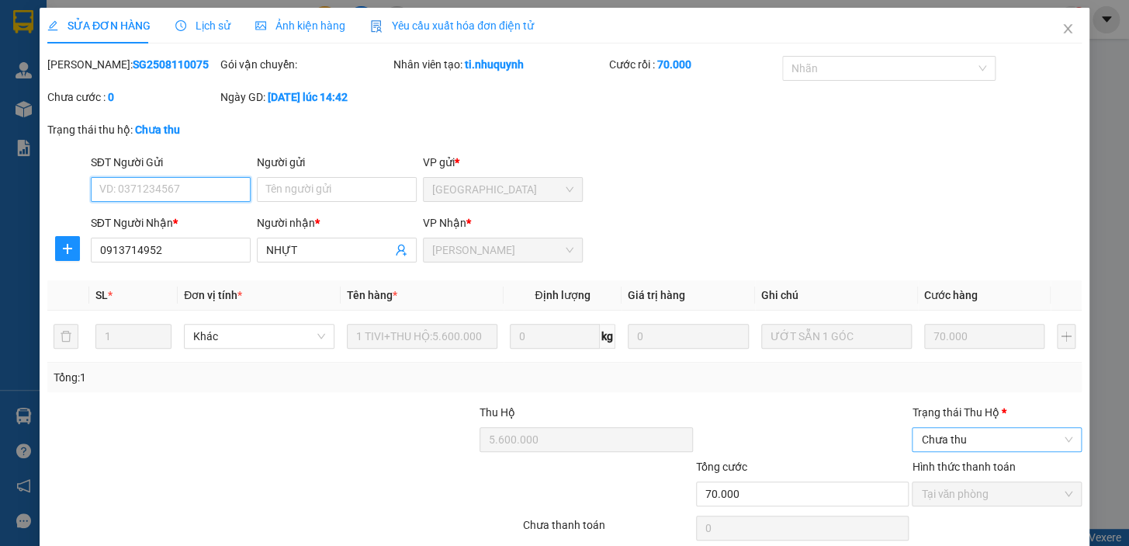
click at [985, 439] on span "Chưa thu" at bounding box center [996, 439] width 151 height 23
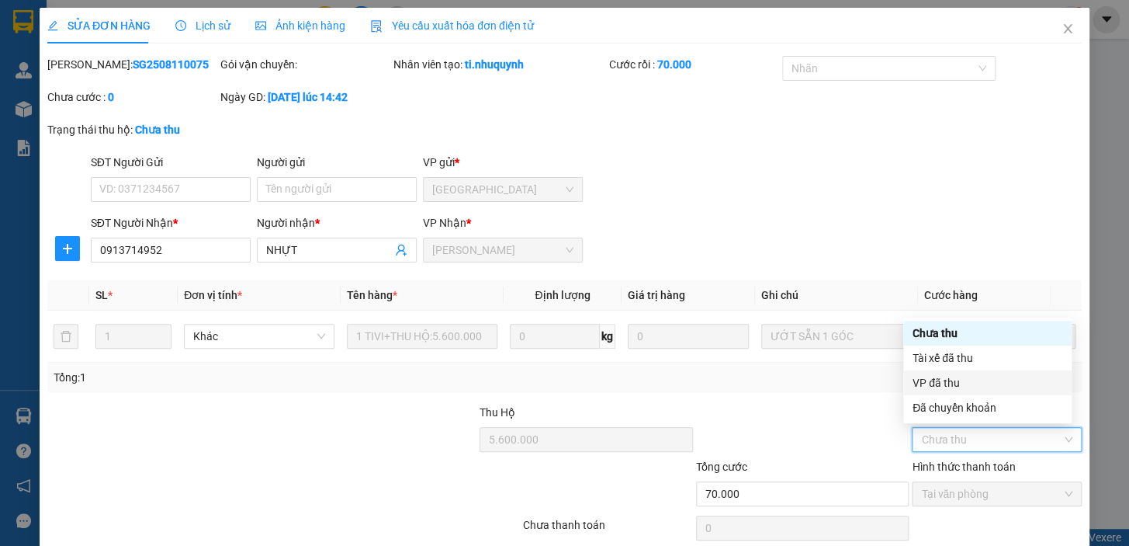
click at [957, 386] on div "VP đã thu" at bounding box center [988, 382] width 150 height 17
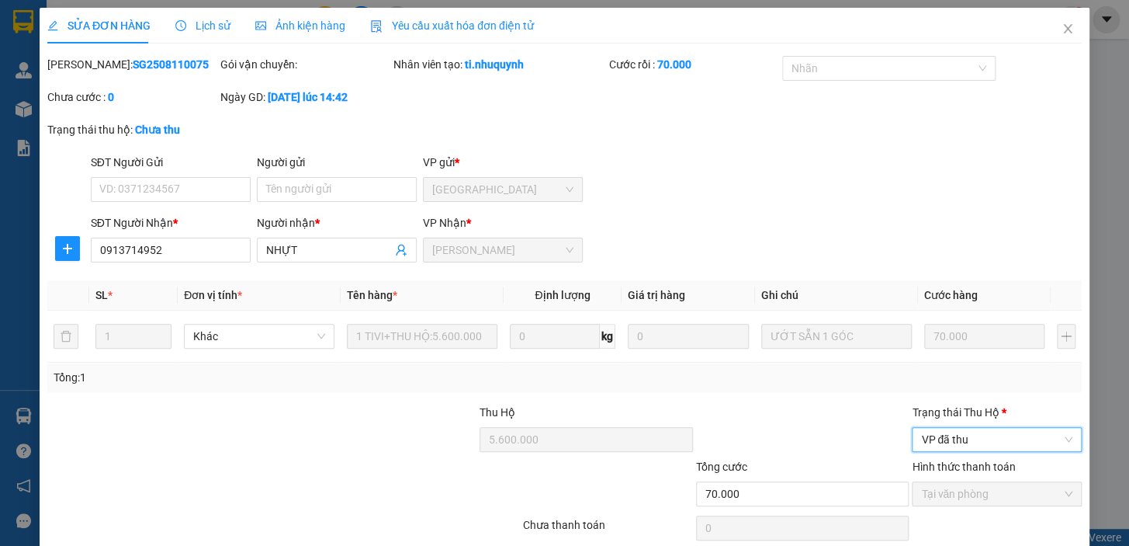
scroll to position [64, 0]
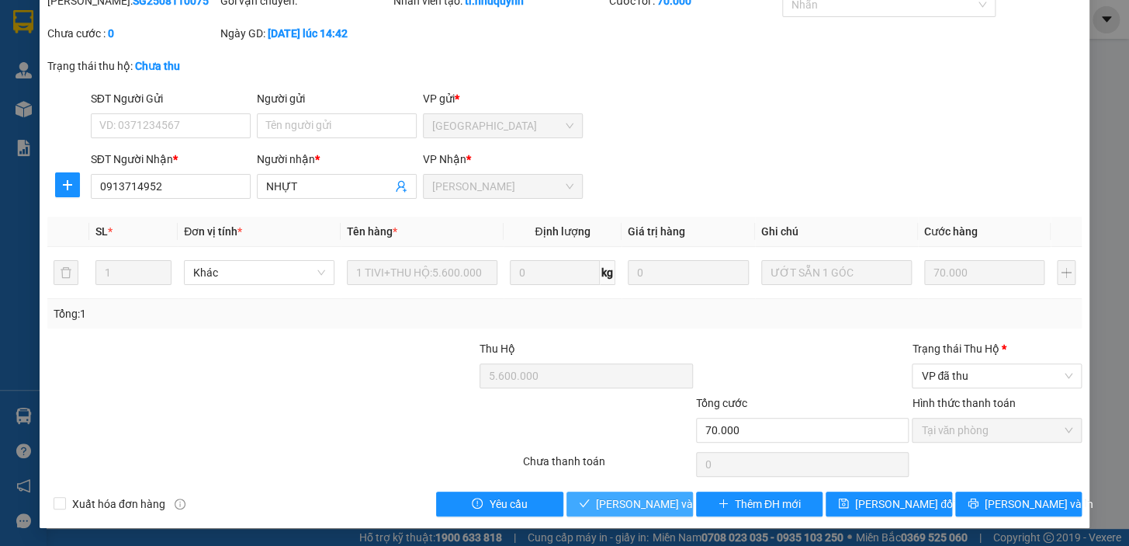
click at [644, 505] on span "[PERSON_NAME] và [PERSON_NAME] hàng" at bounding box center [701, 503] width 210 height 17
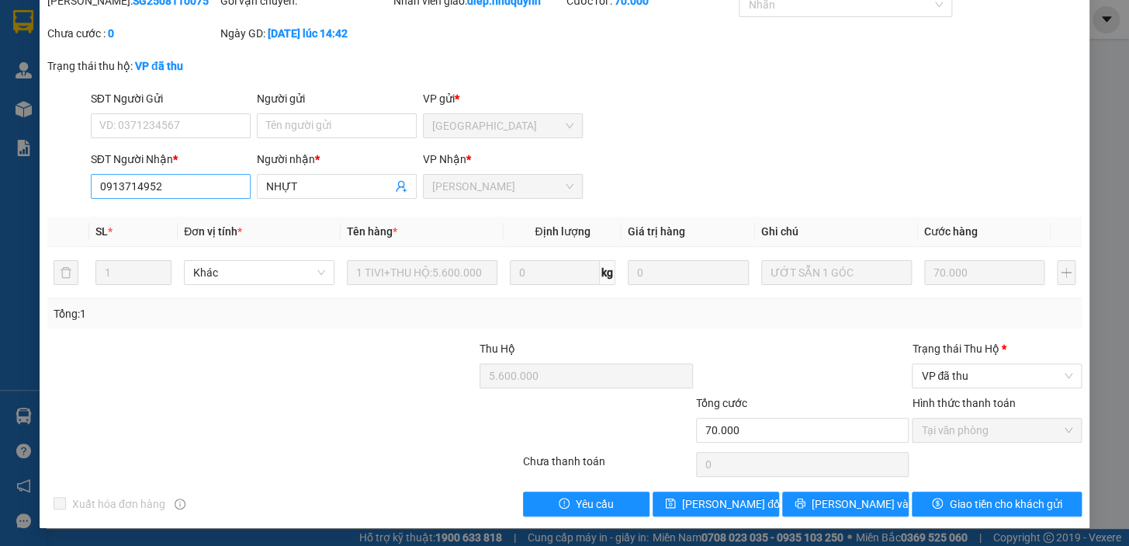
drag, startPoint x: 182, startPoint y: 199, endPoint x: 163, endPoint y: 192, distance: 19.9
click at [163, 192] on div "SĐT Người [PERSON_NAME] * 0913714952" at bounding box center [171, 178] width 160 height 54
drag, startPoint x: 178, startPoint y: 183, endPoint x: 140, endPoint y: 183, distance: 38.0
click at [31, 176] on div "SỬA ĐƠN HÀNG Lịch sử [PERSON_NAME] hàng Yêu cầu xuất [PERSON_NAME] điện tử Tota…" at bounding box center [564, 273] width 1129 height 546
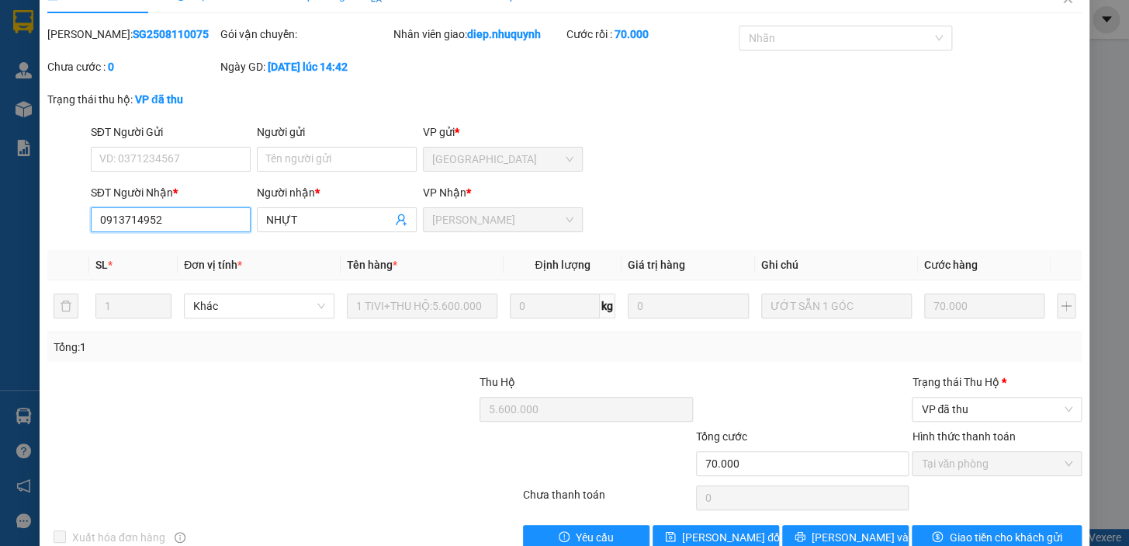
scroll to position [0, 0]
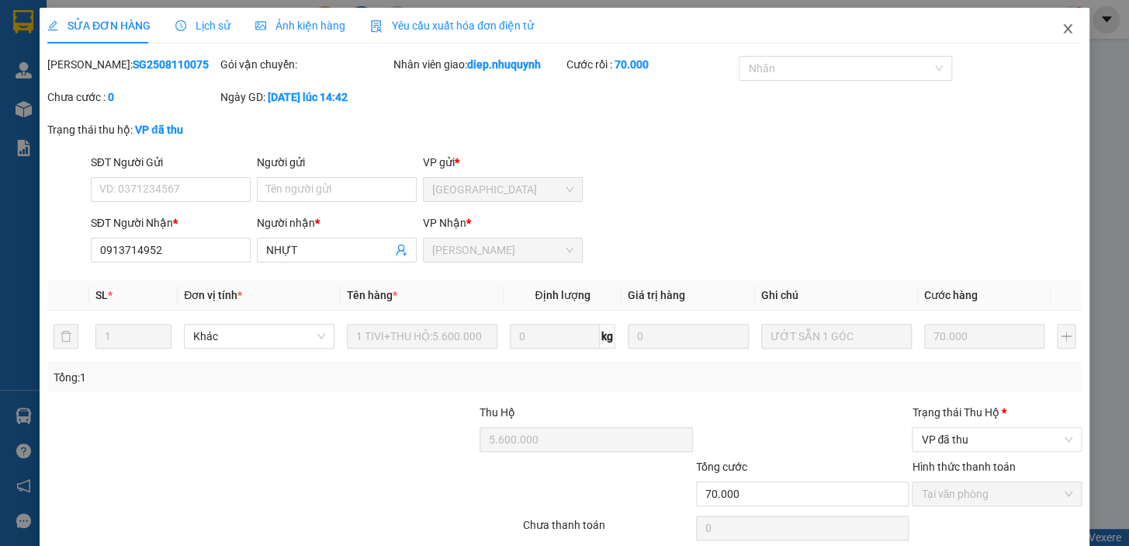
click at [1062, 27] on icon "close" at bounding box center [1068, 29] width 12 height 12
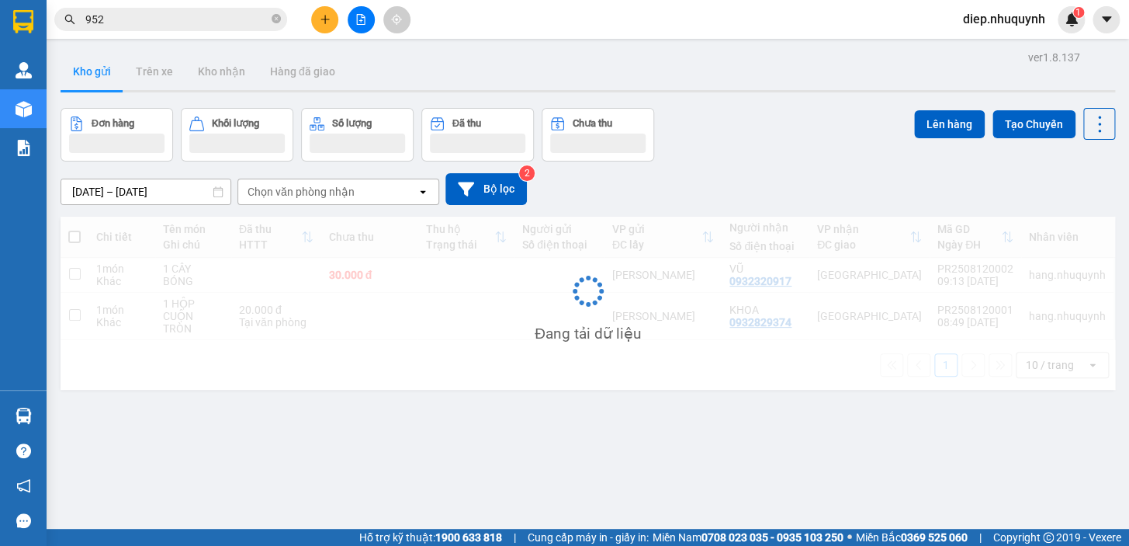
click at [318, 23] on button at bounding box center [324, 19] width 27 height 27
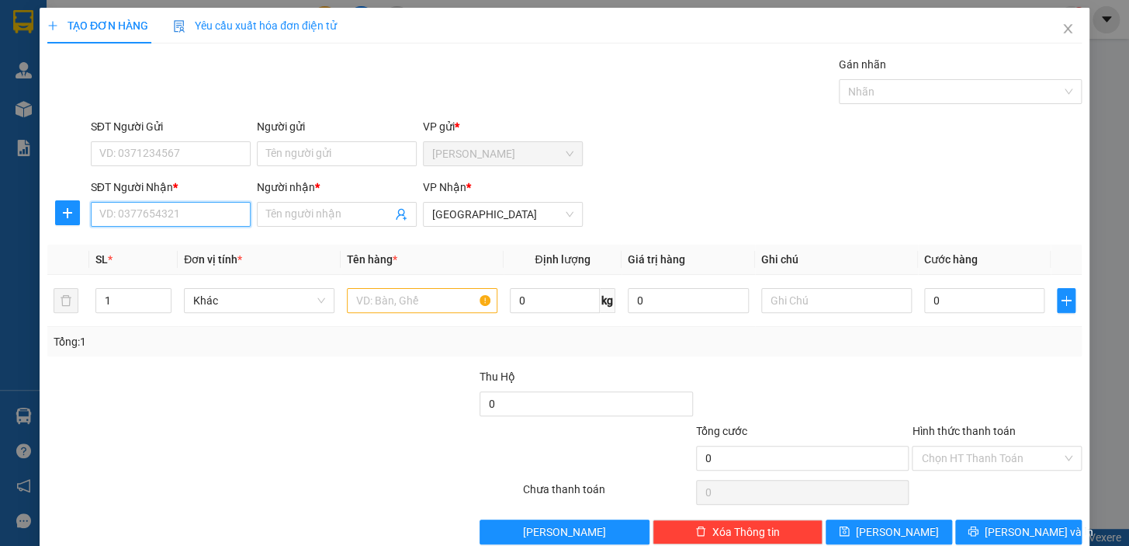
paste input "0913714952"
type input "0913714952"
click at [199, 244] on div "0913714952 - [PERSON_NAME]" at bounding box center [175, 245] width 153 height 17
type input "NHỰT"
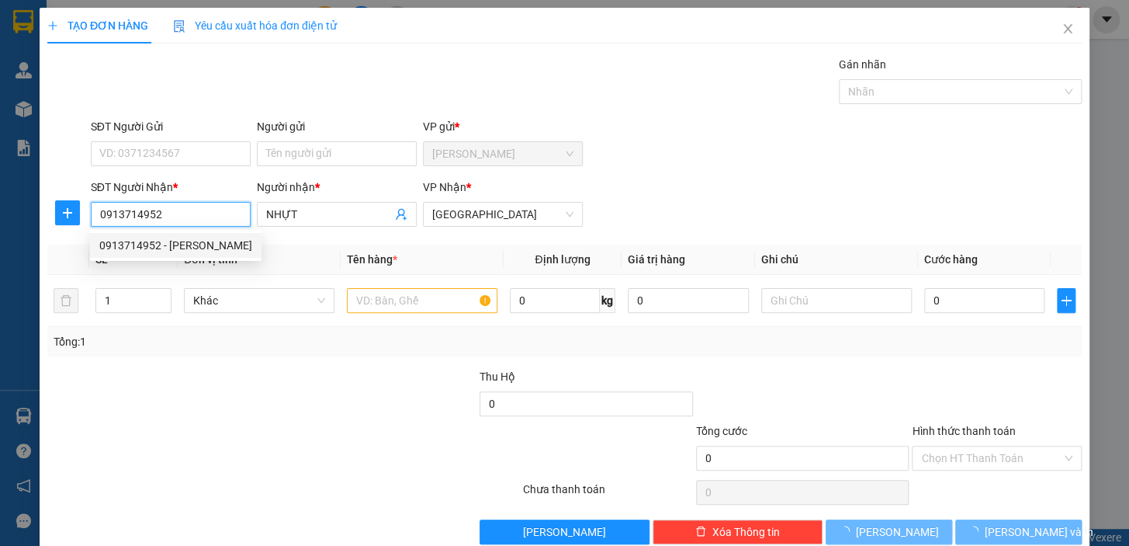
type input "20.000"
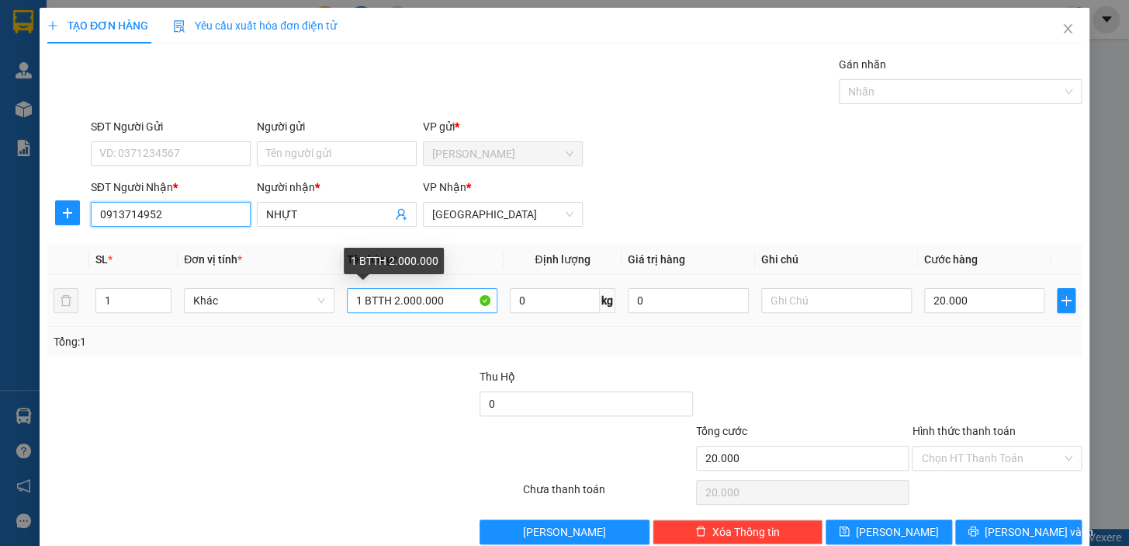
type input "0913714952"
drag, startPoint x: 407, startPoint y: 298, endPoint x: 449, endPoint y: 301, distance: 42.0
click at [449, 301] on input "1 BTTH 2.000.000" at bounding box center [422, 300] width 151 height 25
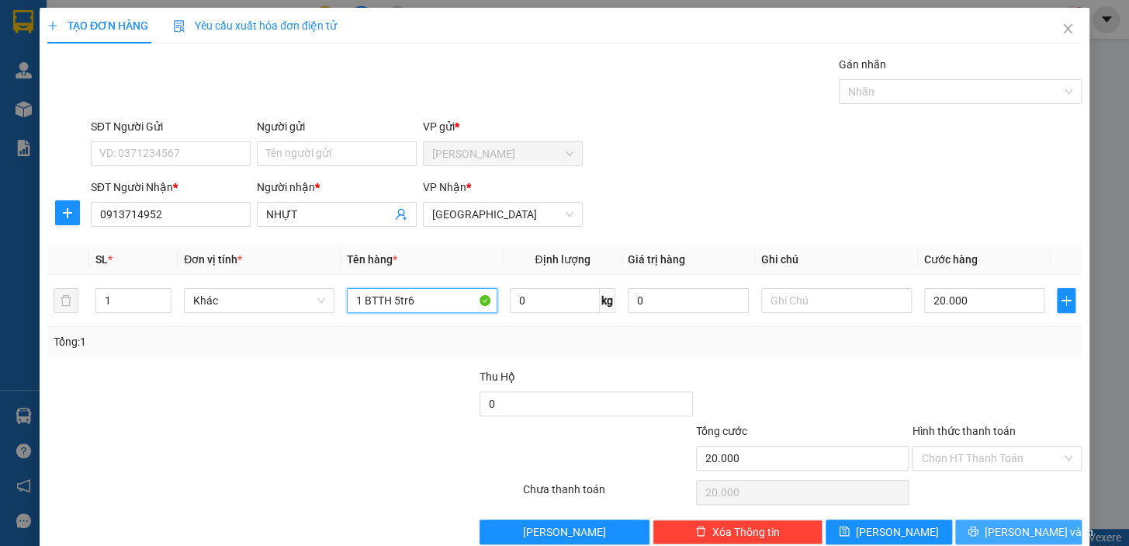
type input "1 BTTH 5tr6"
click at [1008, 534] on span "[PERSON_NAME] và In" at bounding box center [1039, 531] width 109 height 17
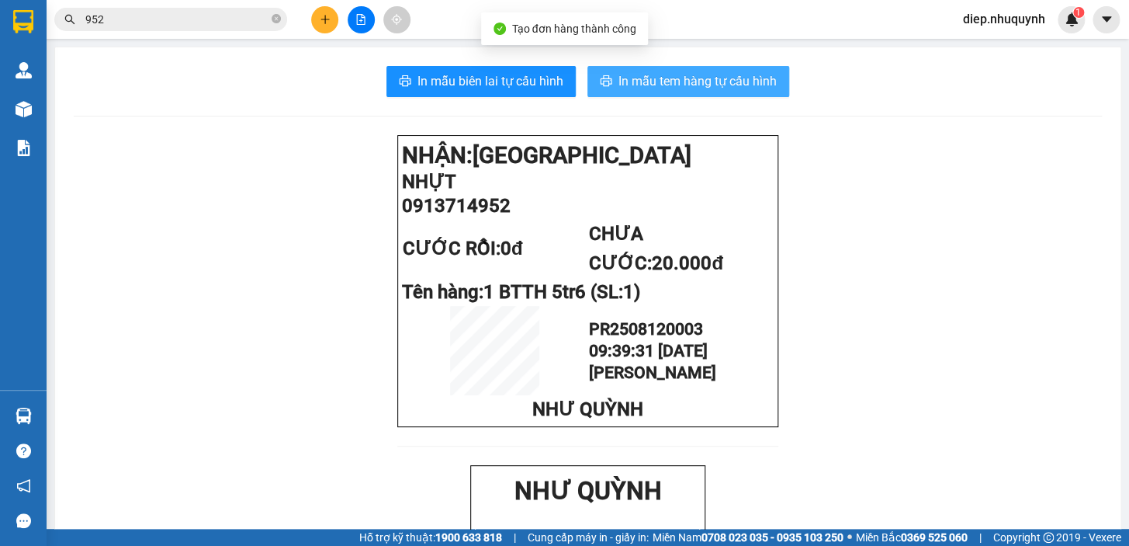
click at [699, 85] on span "In mẫu tem hàng tự cấu hình" at bounding box center [697, 80] width 158 height 19
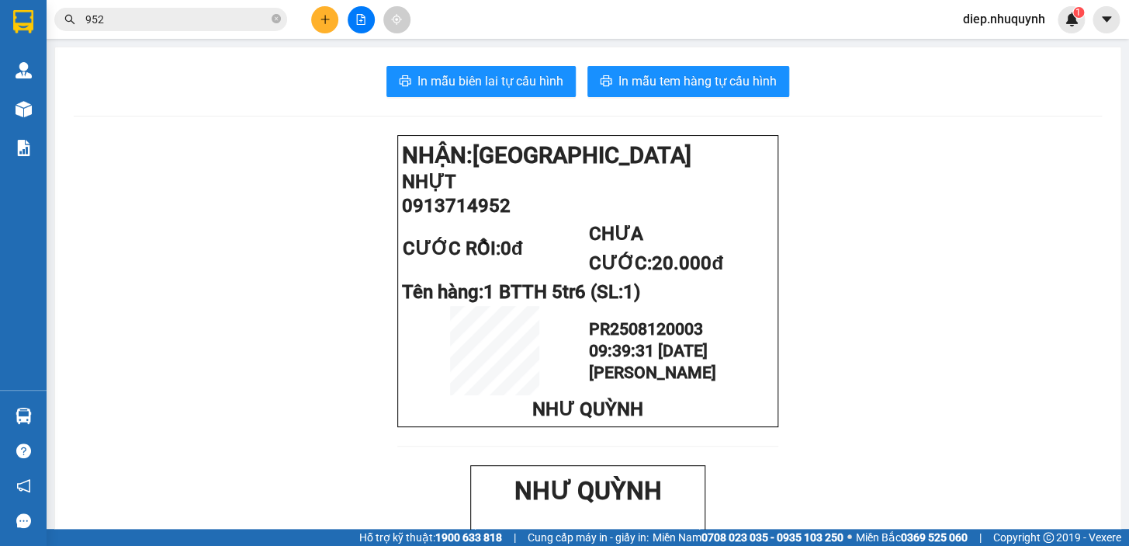
click at [321, 20] on icon "plus" at bounding box center [325, 19] width 11 height 11
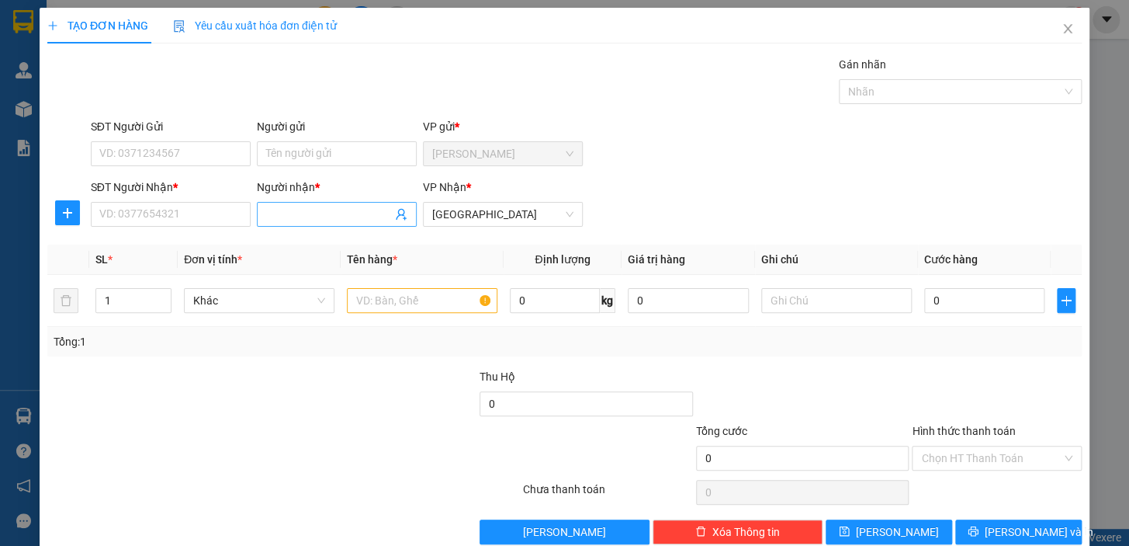
click at [296, 217] on input "Người nhận *" at bounding box center [329, 214] width 126 height 17
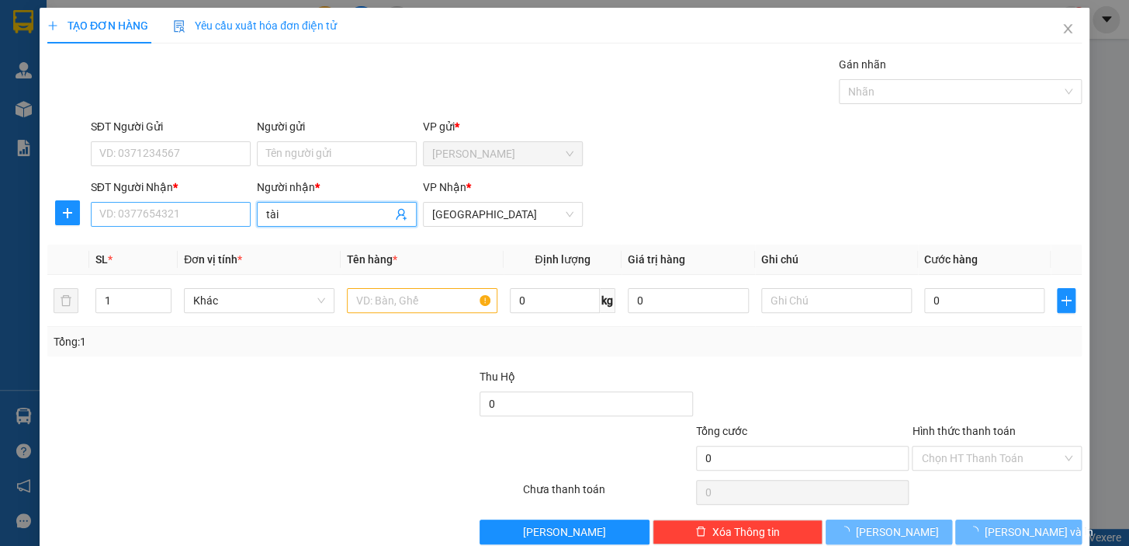
type input "tài"
click at [213, 220] on input "SĐT Người Nhận *" at bounding box center [171, 214] width 160 height 25
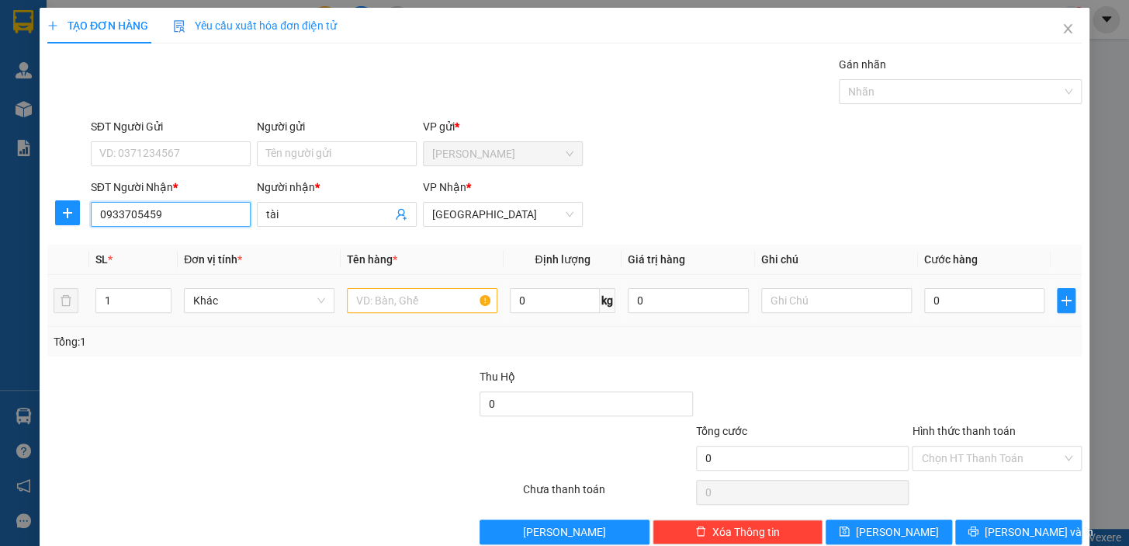
type input "0933705459"
click at [402, 304] on input "text" at bounding box center [422, 300] width 151 height 25
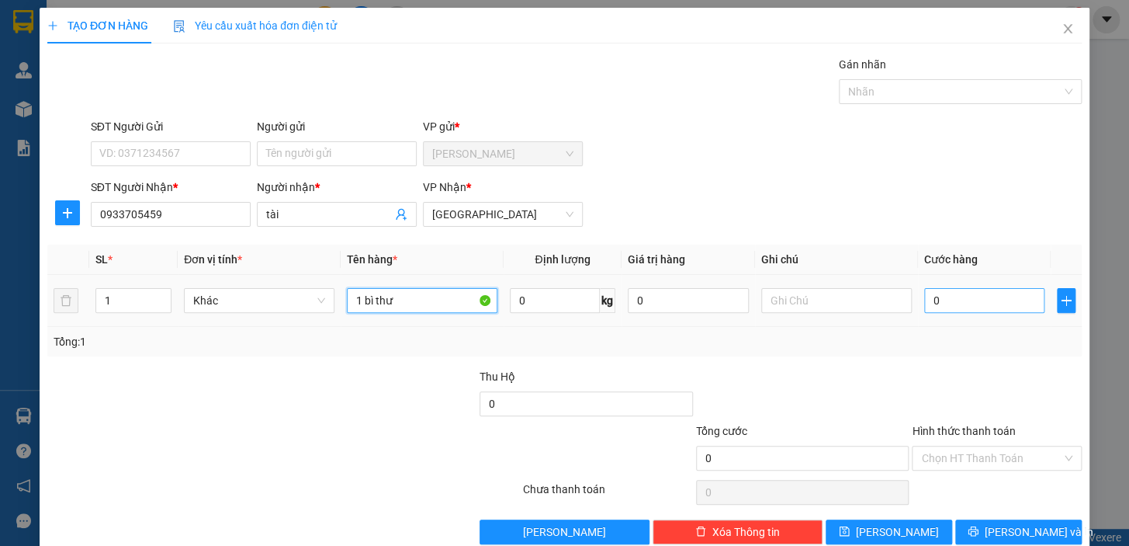
type input "1 bì thư"
click at [965, 307] on input "0" at bounding box center [984, 300] width 121 height 25
type input "2"
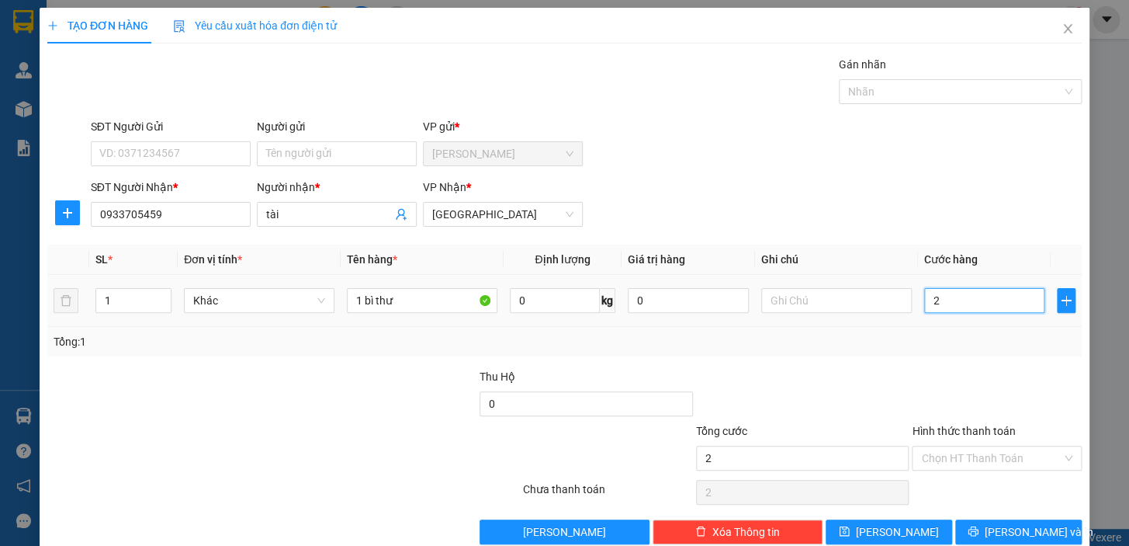
type input "20"
type input "20.000"
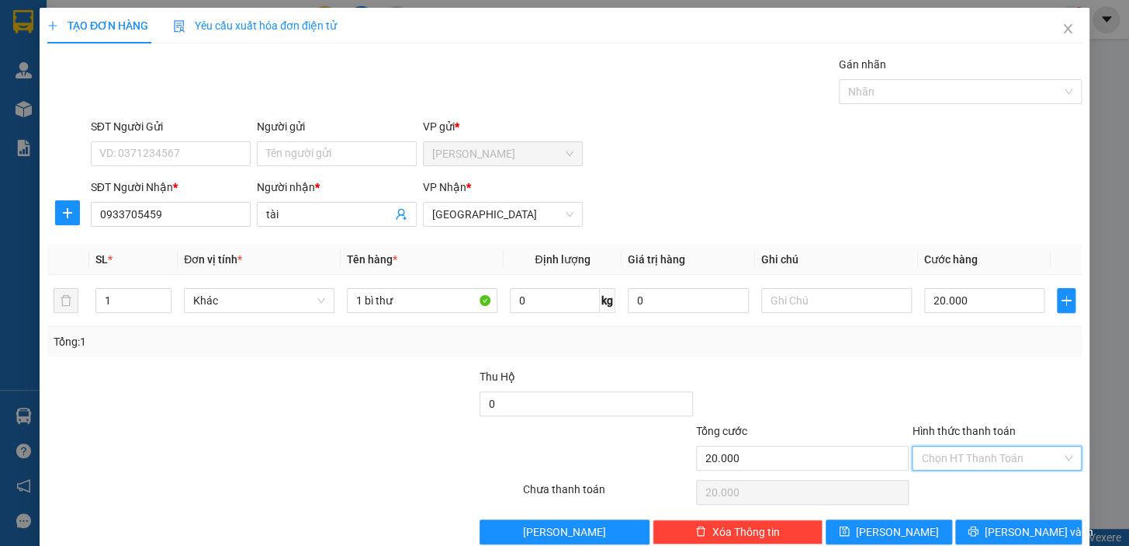
click at [934, 451] on input "Hình thức thanh toán" at bounding box center [991, 457] width 140 height 23
click at [955, 490] on div "Tại văn phòng" at bounding box center [988, 488] width 150 height 17
type input "0"
click at [1017, 530] on span "[PERSON_NAME] và In" at bounding box center [1039, 531] width 109 height 17
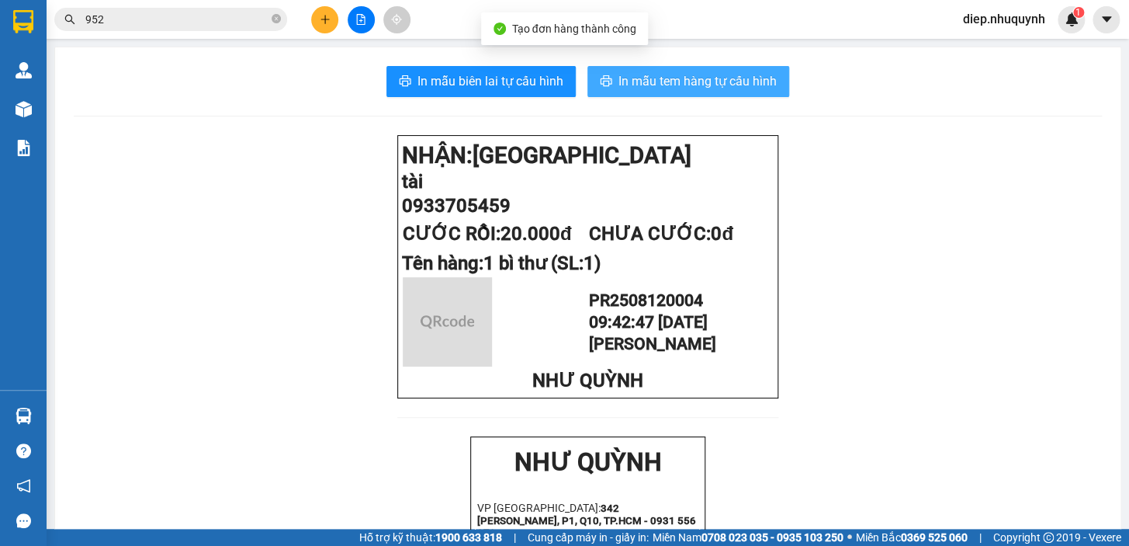
click at [691, 81] on span "In mẫu tem hàng tự cấu hình" at bounding box center [697, 80] width 158 height 19
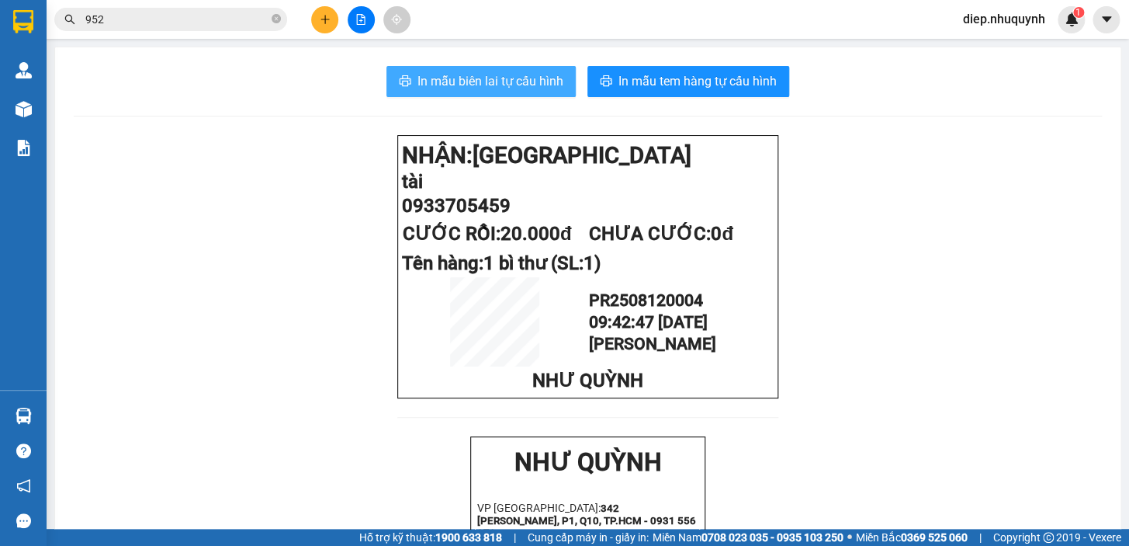
click at [499, 81] on span "In mẫu biên lai tự cấu hình" at bounding box center [490, 80] width 146 height 19
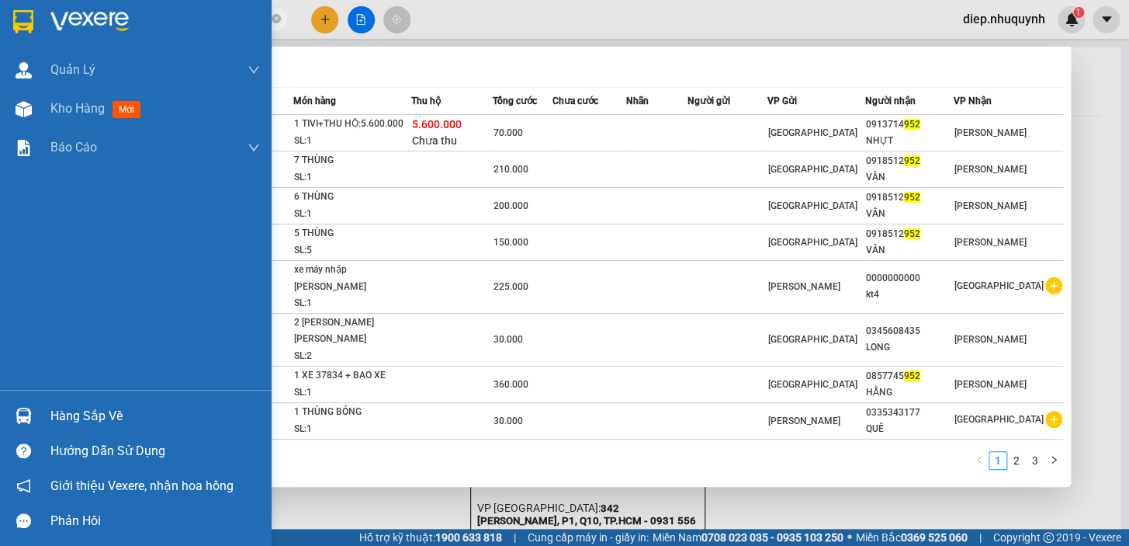
drag, startPoint x: 107, startPoint y: 20, endPoint x: 44, endPoint y: 29, distance: 63.4
click at [44, 29] on section "Kết quả [PERSON_NAME] ( 29 ) Bộ lọc Mã ĐH Trạng thái Món hàng Thu hộ Tổng [PERS…" at bounding box center [564, 273] width 1129 height 546
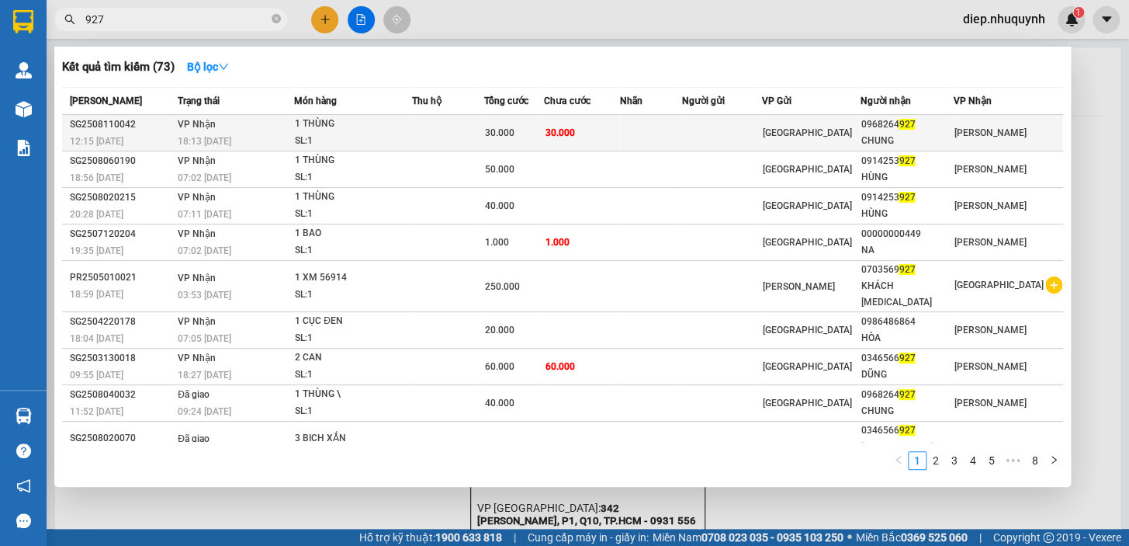
type input "927"
click at [542, 126] on div "30.000" at bounding box center [513, 132] width 59 height 17
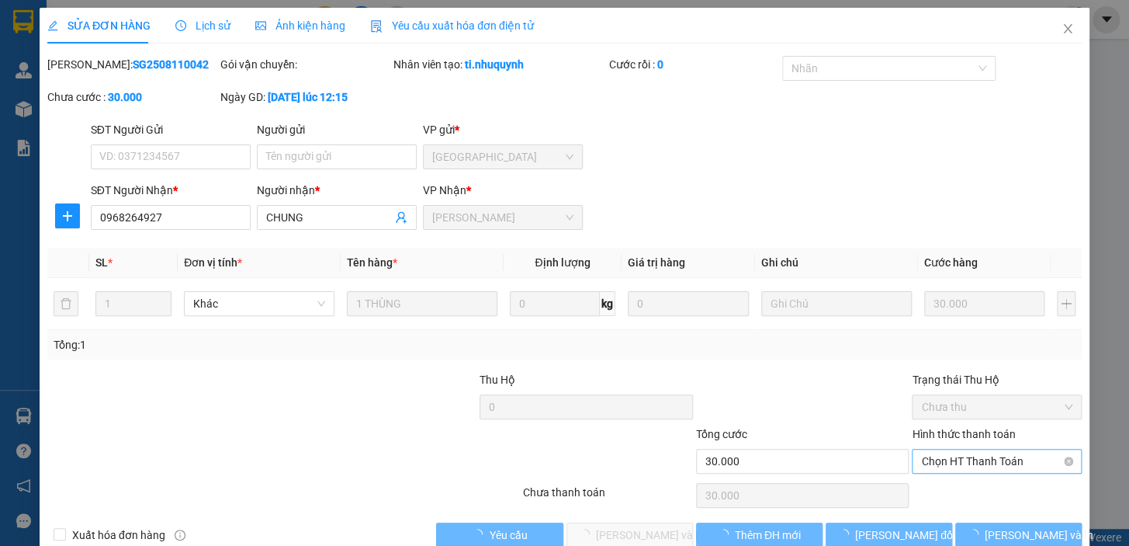
type input "0968264927"
type input "CHUNG"
type input "30.000"
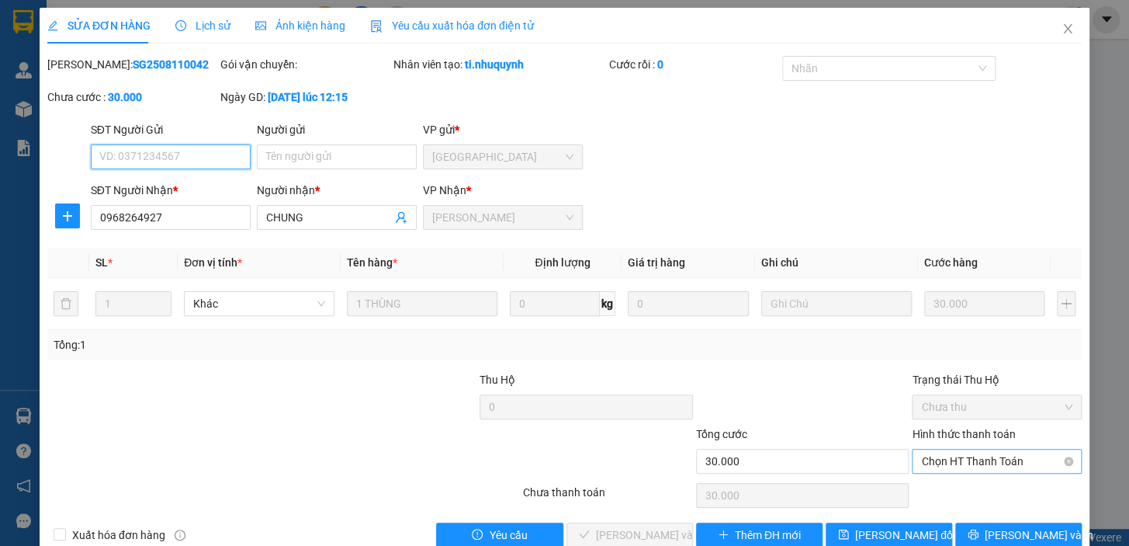
drag, startPoint x: 930, startPoint y: 458, endPoint x: 923, endPoint y: 469, distance: 13.2
click at [931, 458] on span "Chọn HT Thanh Toán" at bounding box center [996, 460] width 151 height 23
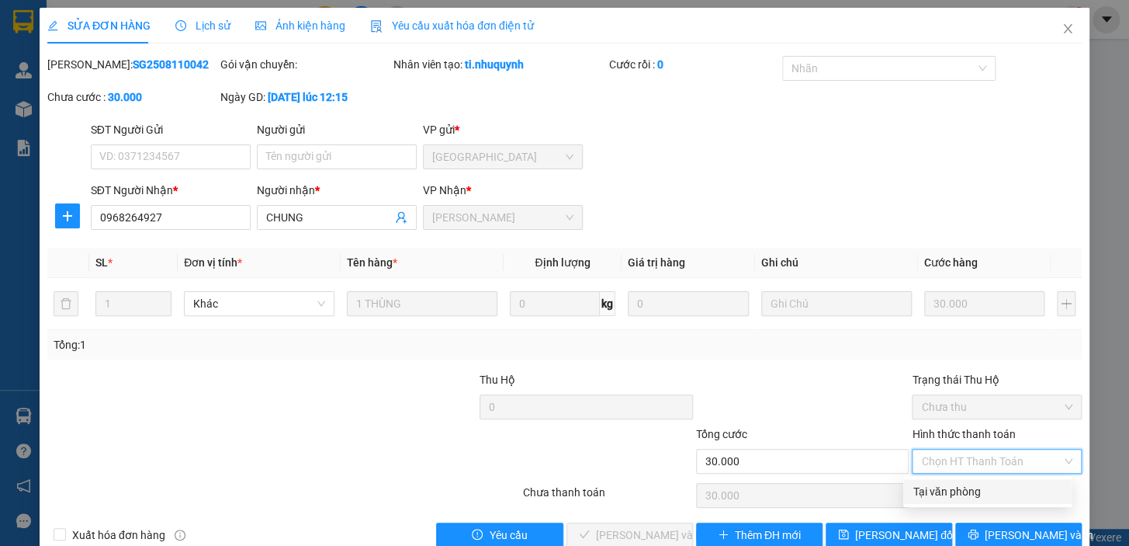
click at [941, 501] on div "Tại văn phòng" at bounding box center [987, 491] width 168 height 25
type input "0"
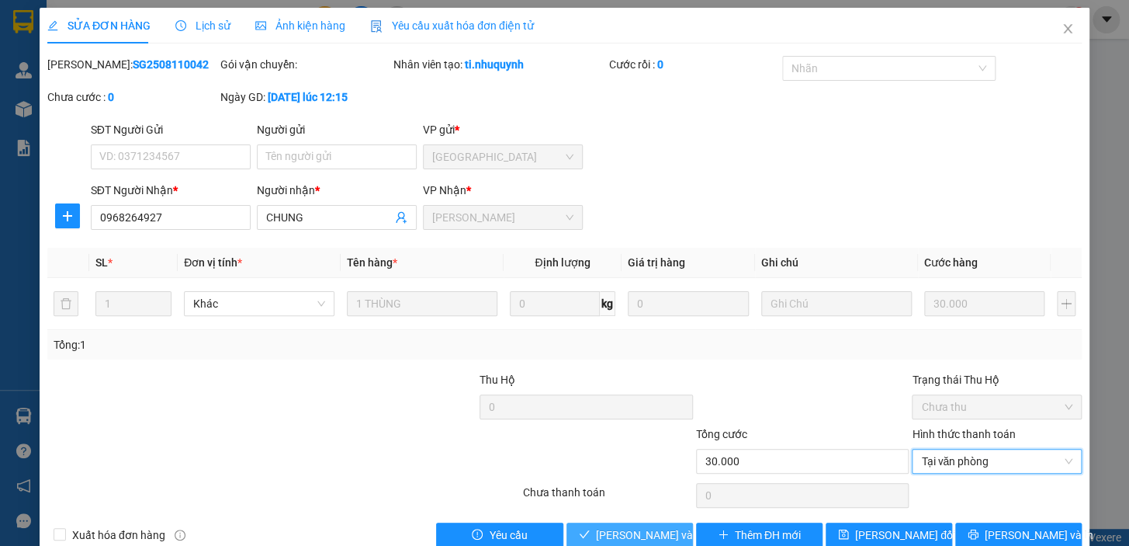
click at [629, 542] on span "[PERSON_NAME] và [PERSON_NAME] hàng" at bounding box center [701, 534] width 210 height 17
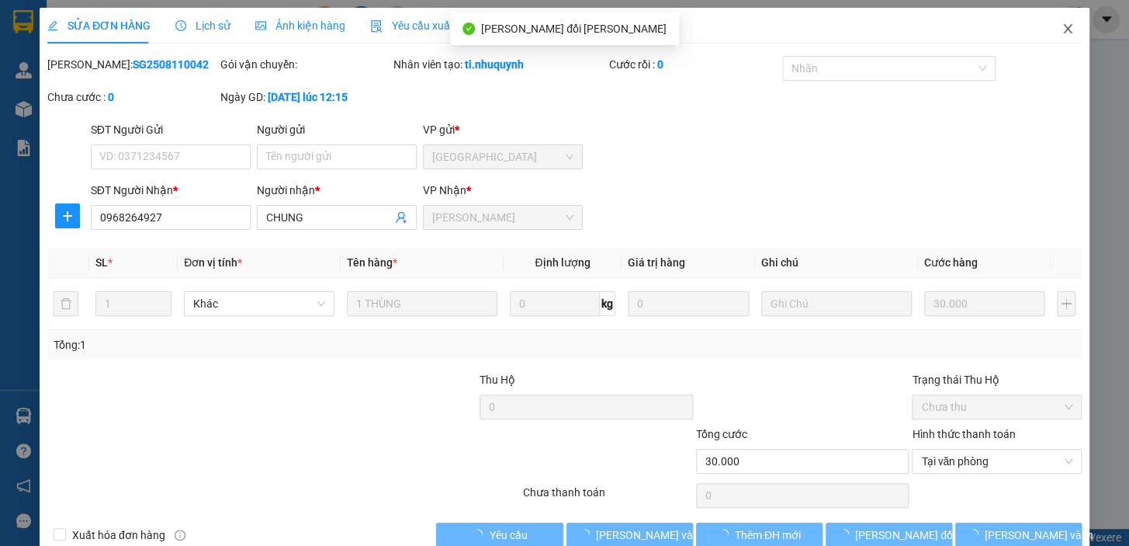
click at [1062, 33] on icon "close" at bounding box center [1068, 29] width 12 height 12
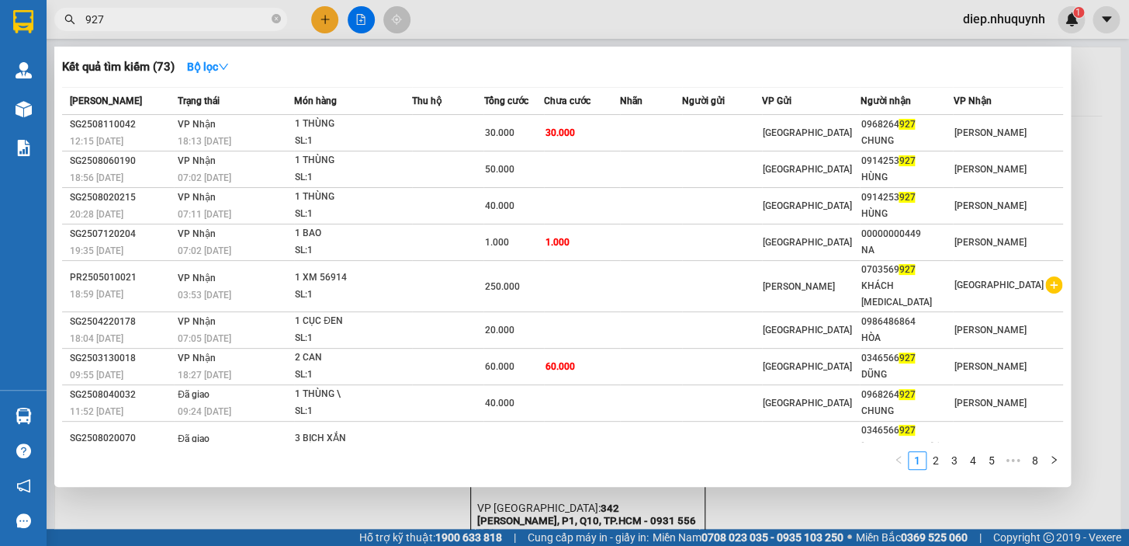
drag, startPoint x: 111, startPoint y: 18, endPoint x: 56, endPoint y: 20, distance: 55.1
click at [59, 20] on span "927" at bounding box center [170, 19] width 233 height 23
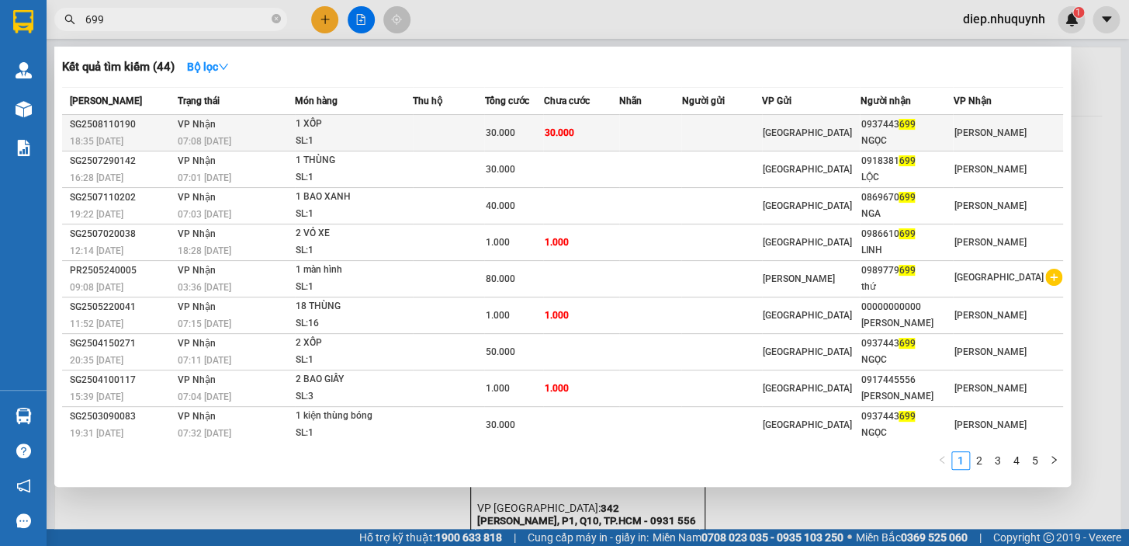
type input "699"
click at [332, 137] on div "SL: 1" at bounding box center [354, 141] width 116 height 17
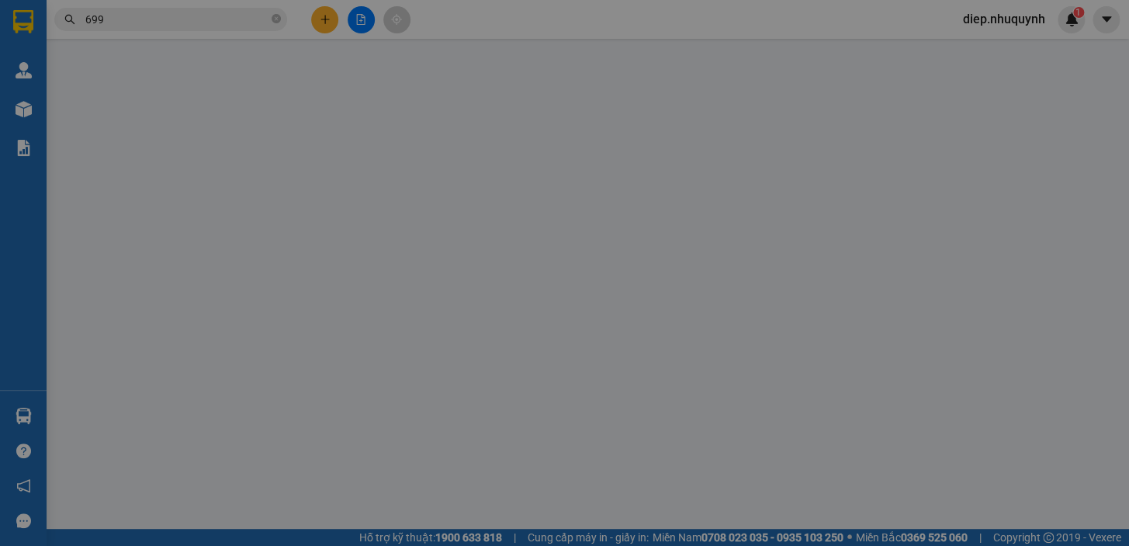
type input "0937443699"
type input "NGỌC"
type input "30.000"
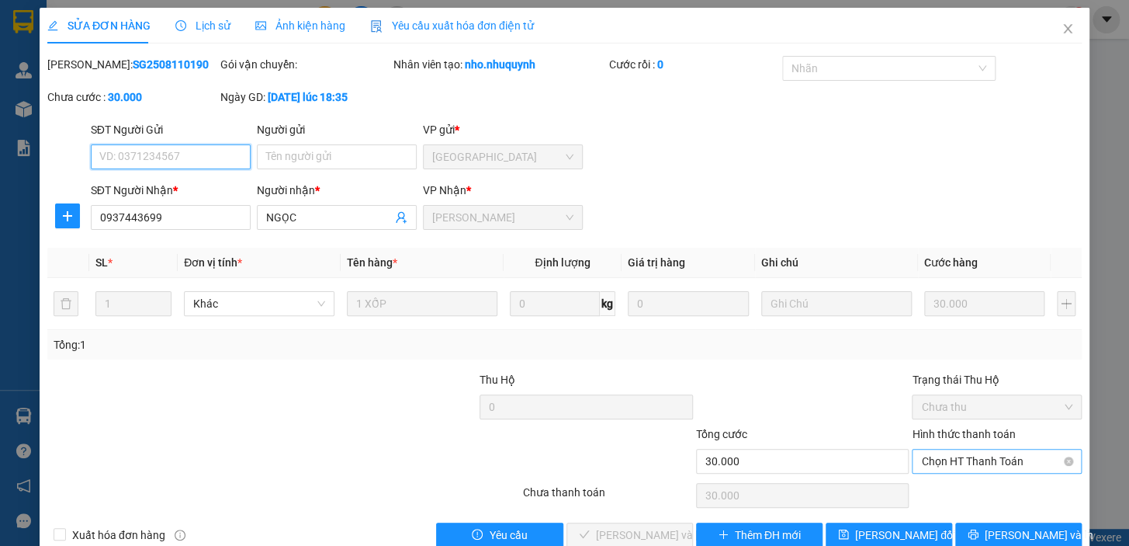
click at [978, 459] on span "Chọn HT Thanh Toán" at bounding box center [996, 460] width 151 height 23
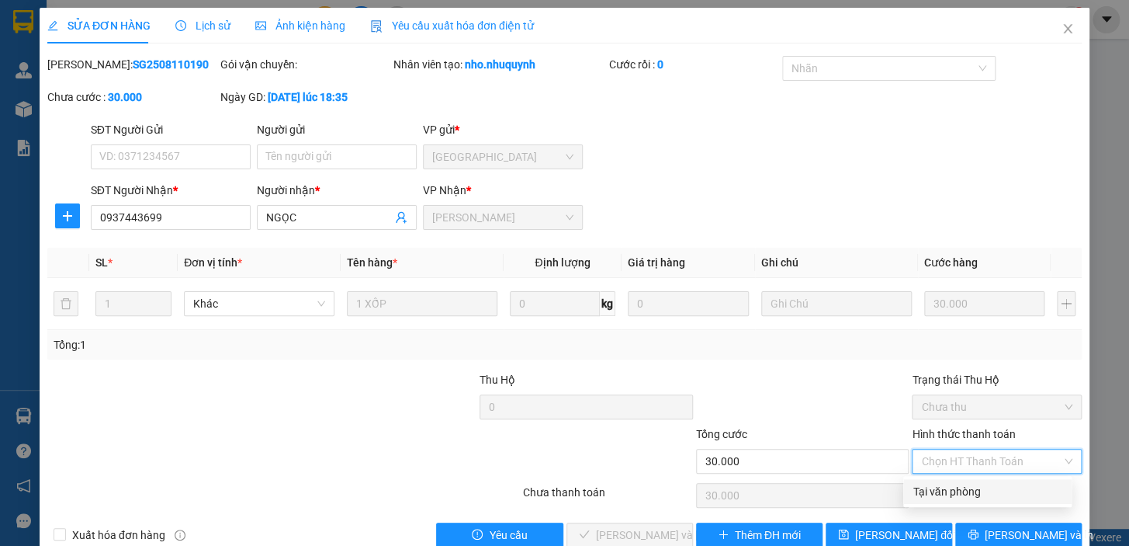
click at [975, 490] on div "Tại văn phòng" at bounding box center [988, 491] width 150 height 17
type input "0"
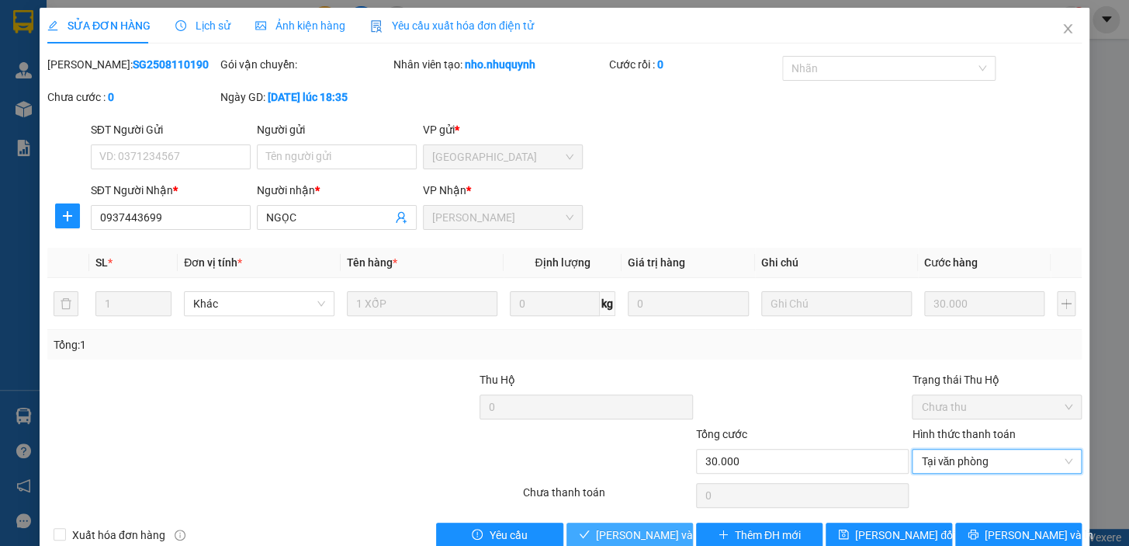
drag, startPoint x: 649, startPoint y: 535, endPoint x: 621, endPoint y: 535, distance: 27.9
click at [646, 535] on span "[PERSON_NAME] và [PERSON_NAME] hàng" at bounding box center [701, 534] width 210 height 17
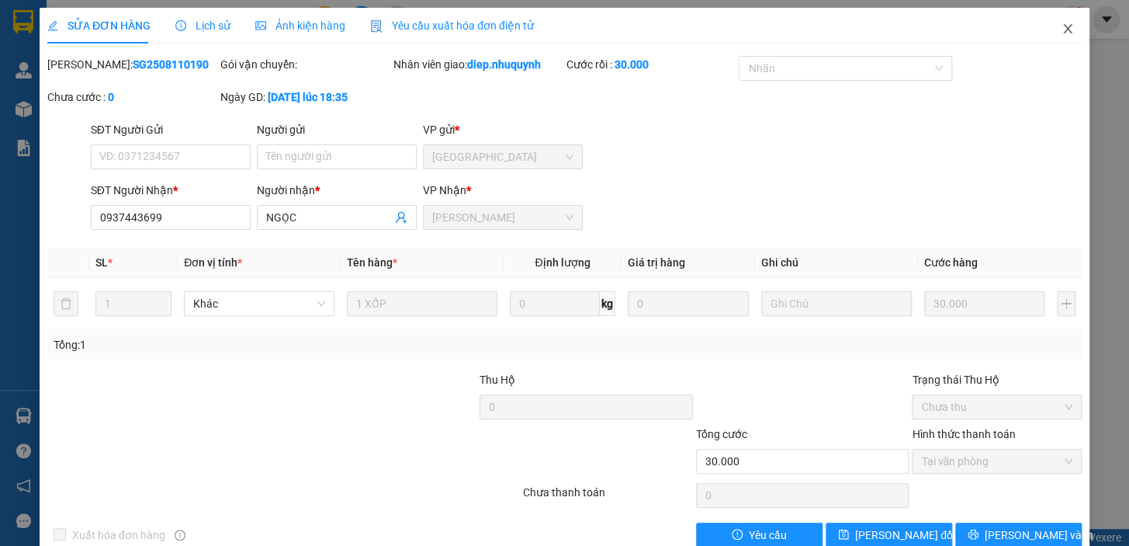
drag, startPoint x: 1055, startPoint y: 31, endPoint x: 1034, endPoint y: 34, distance: 21.2
click at [1062, 30] on icon "close" at bounding box center [1068, 29] width 12 height 12
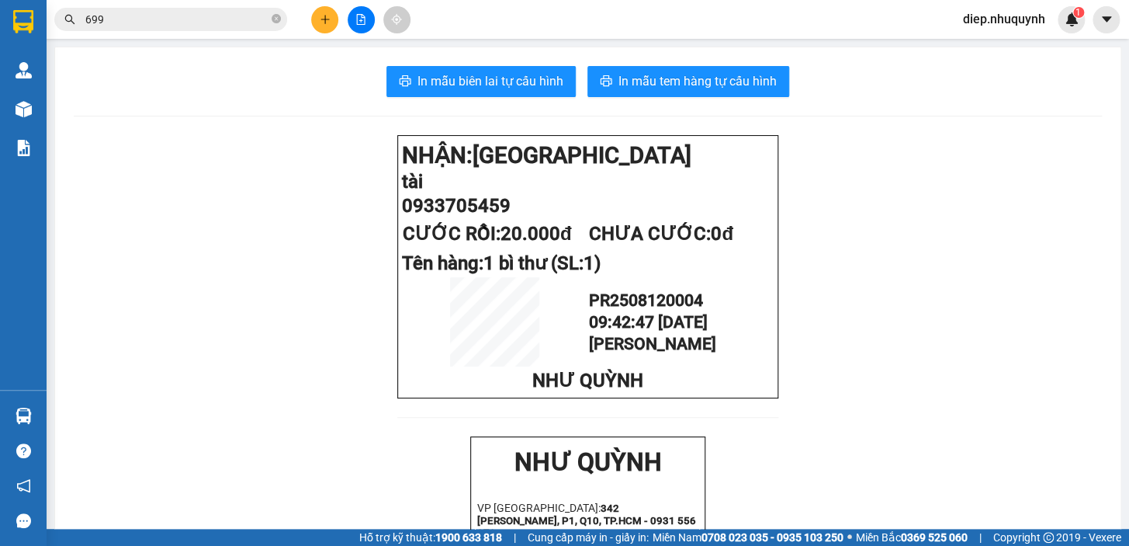
click at [993, 19] on span "diep.nhuquynh" at bounding box center [1004, 18] width 107 height 19
click at [987, 54] on span "Đăng xuất" at bounding box center [1010, 48] width 76 height 17
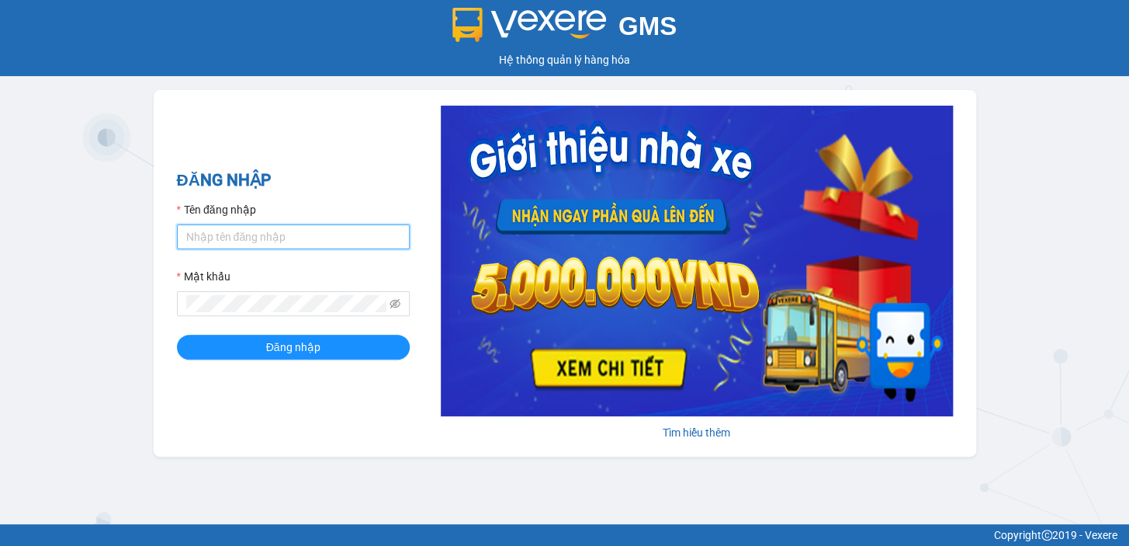
click at [286, 227] on input "Tên đăng nhập" at bounding box center [293, 236] width 233 height 25
type input "rin.nhuquynh"
click at [255, 293] on span at bounding box center [293, 303] width 233 height 25
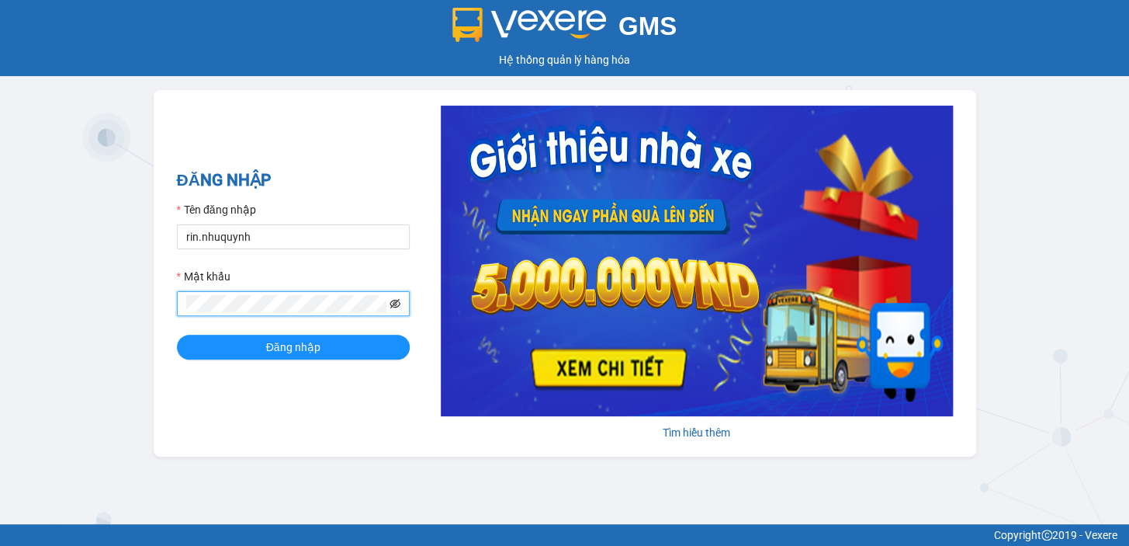
click at [177, 334] on button "Đăng nhập" at bounding box center [293, 346] width 233 height 25
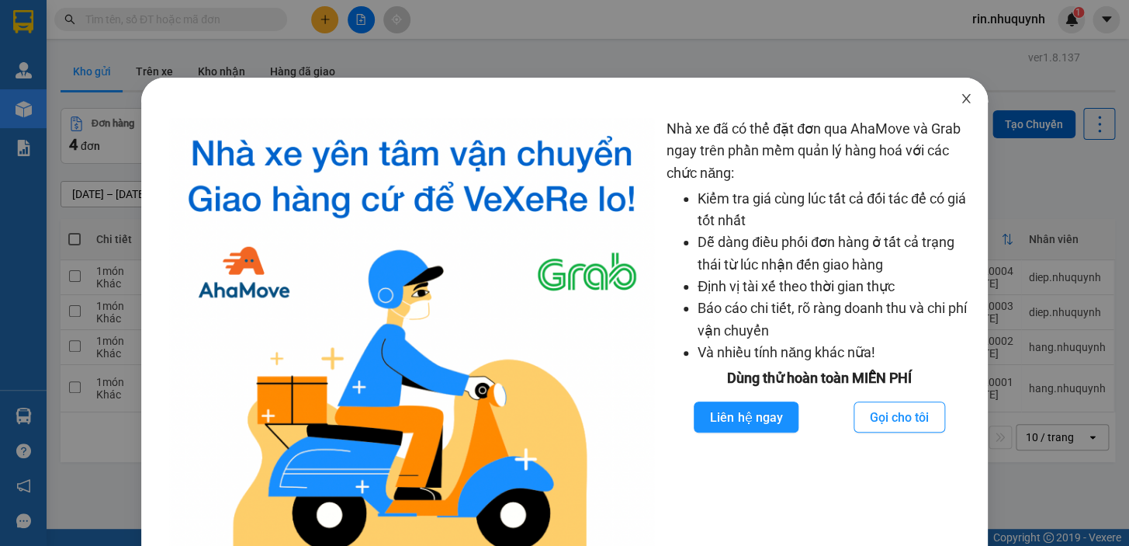
click at [964, 101] on span "Close" at bounding box center [965, 99] width 43 height 43
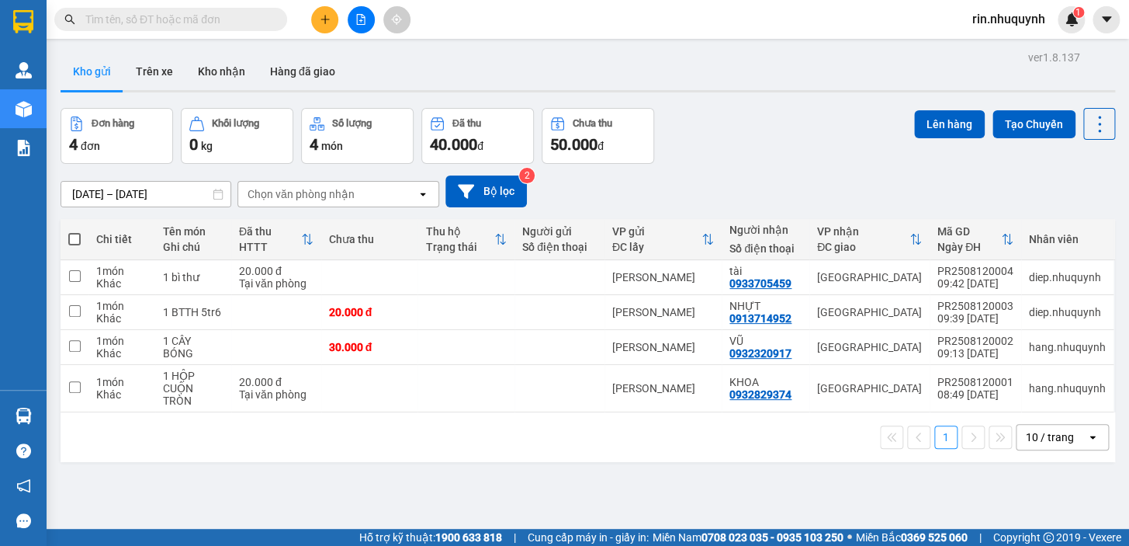
click at [272, 25] on span at bounding box center [276, 19] width 9 height 17
click at [265, 21] on input "text" at bounding box center [176, 19] width 183 height 17
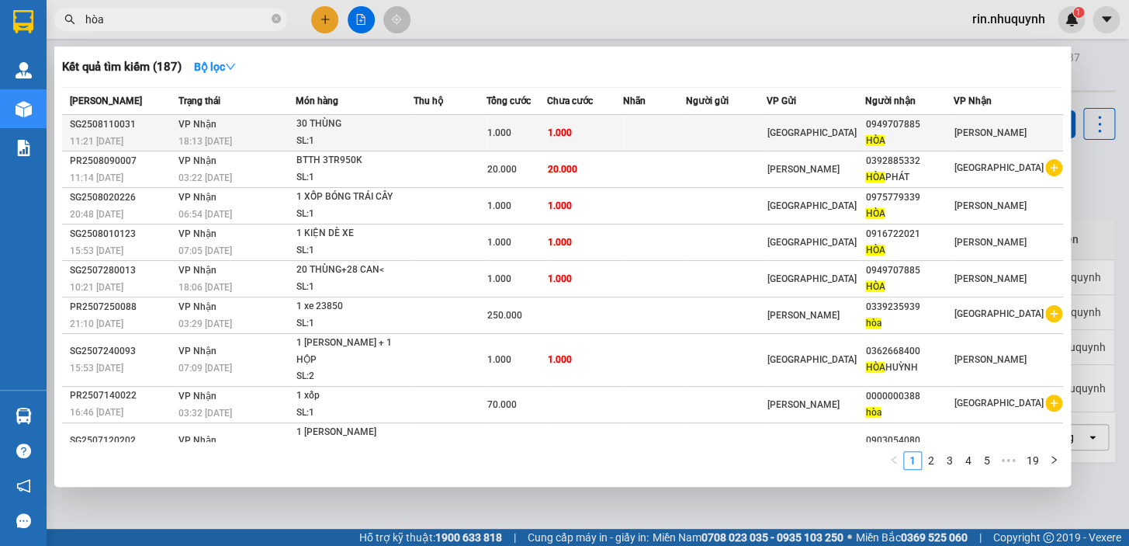
type input "hòa"
click at [327, 137] on div "SL: 1" at bounding box center [354, 141] width 116 height 17
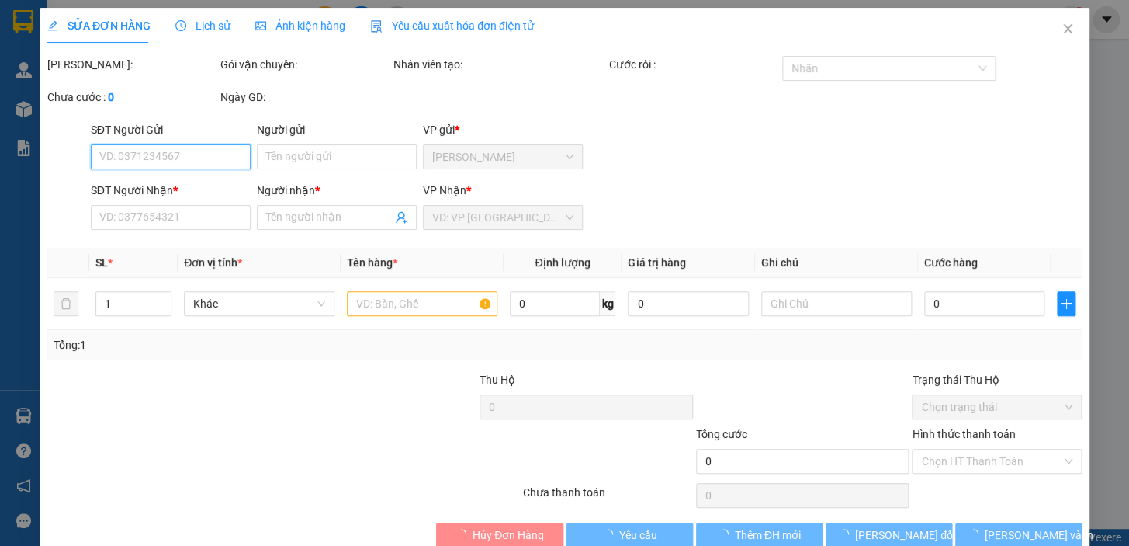
type input "0949707885"
type input "HÒA"
type input "1.000"
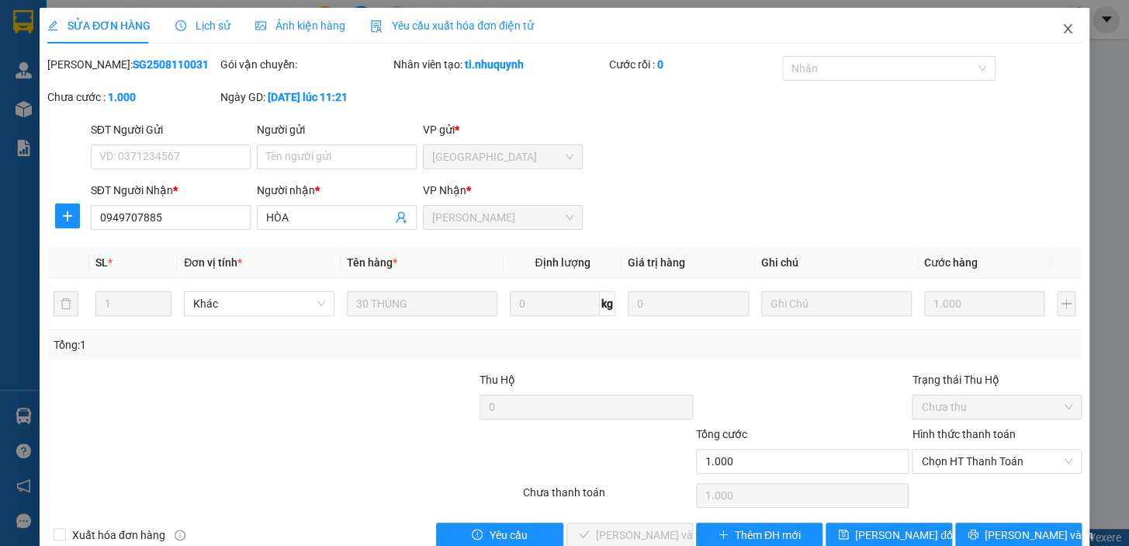
click at [1062, 29] on icon "close" at bounding box center [1068, 29] width 12 height 12
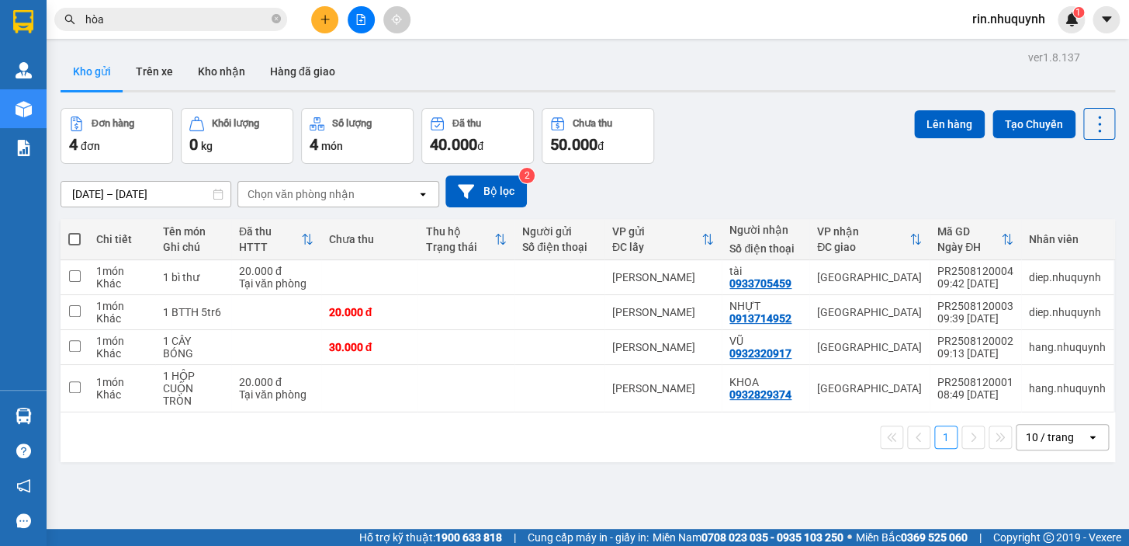
click at [220, 25] on input "hòa" at bounding box center [176, 19] width 183 height 17
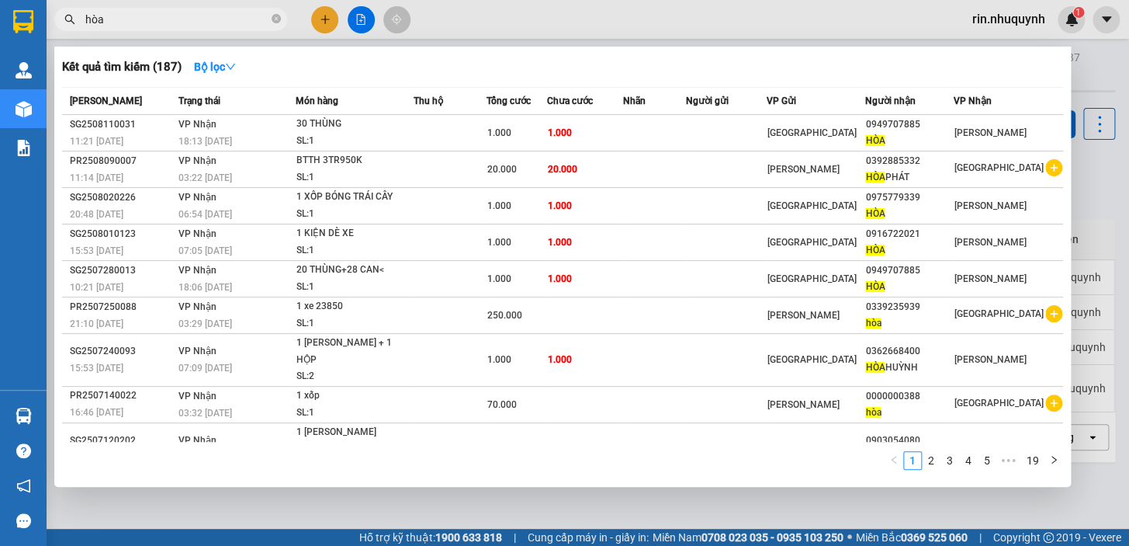
drag, startPoint x: 279, startPoint y: 23, endPoint x: 264, endPoint y: 19, distance: 15.1
click at [278, 22] on icon "close-circle" at bounding box center [276, 18] width 9 height 9
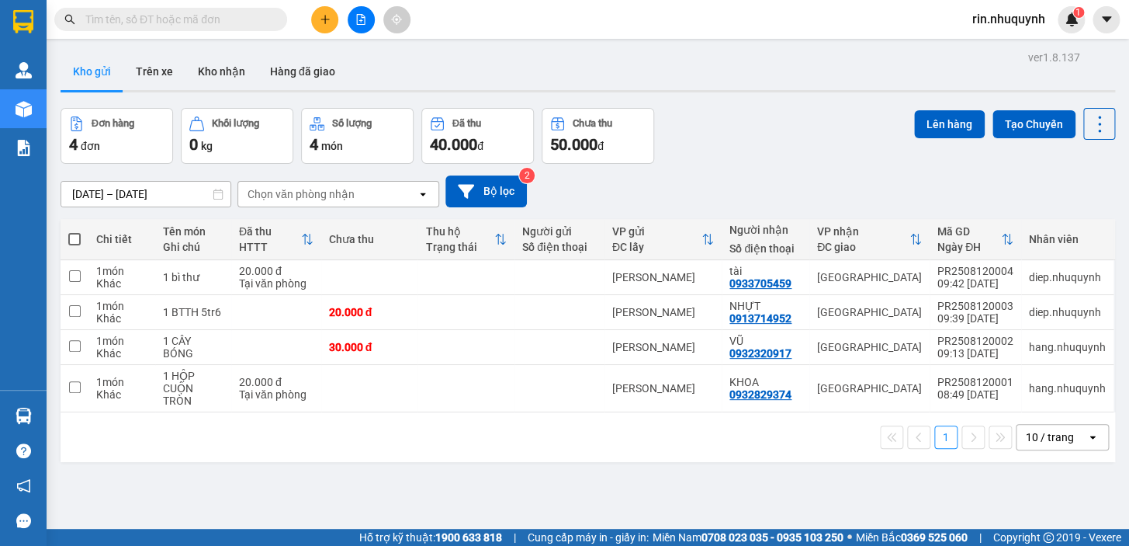
click at [253, 19] on input "text" at bounding box center [176, 19] width 183 height 17
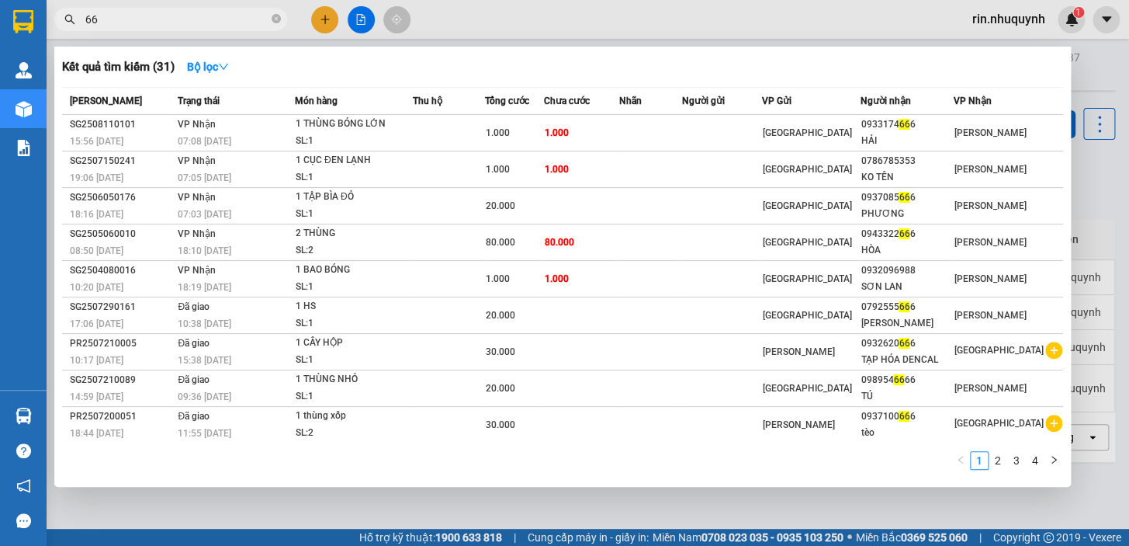
type input "6"
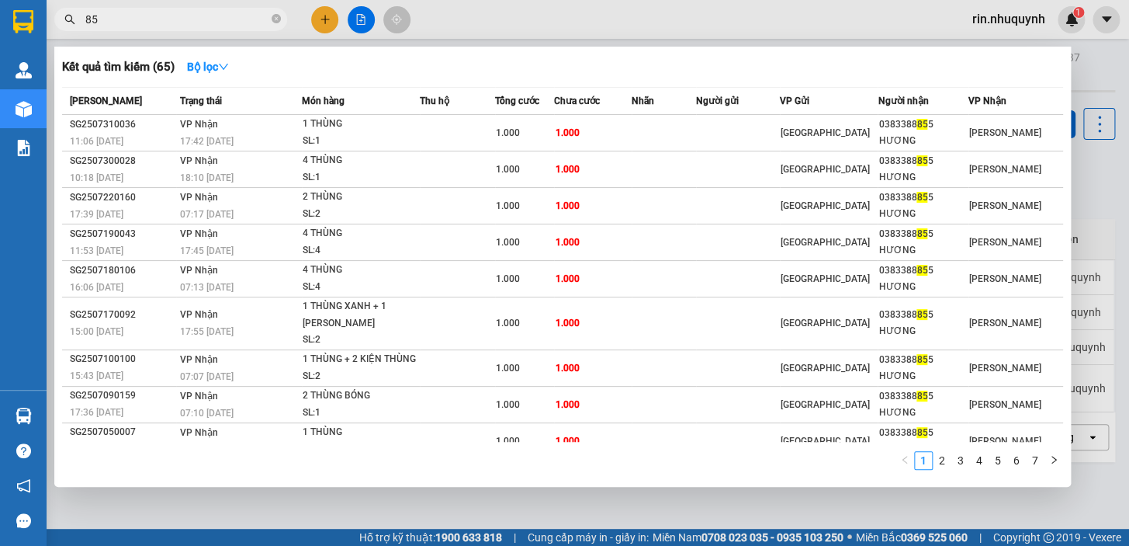
type input "8"
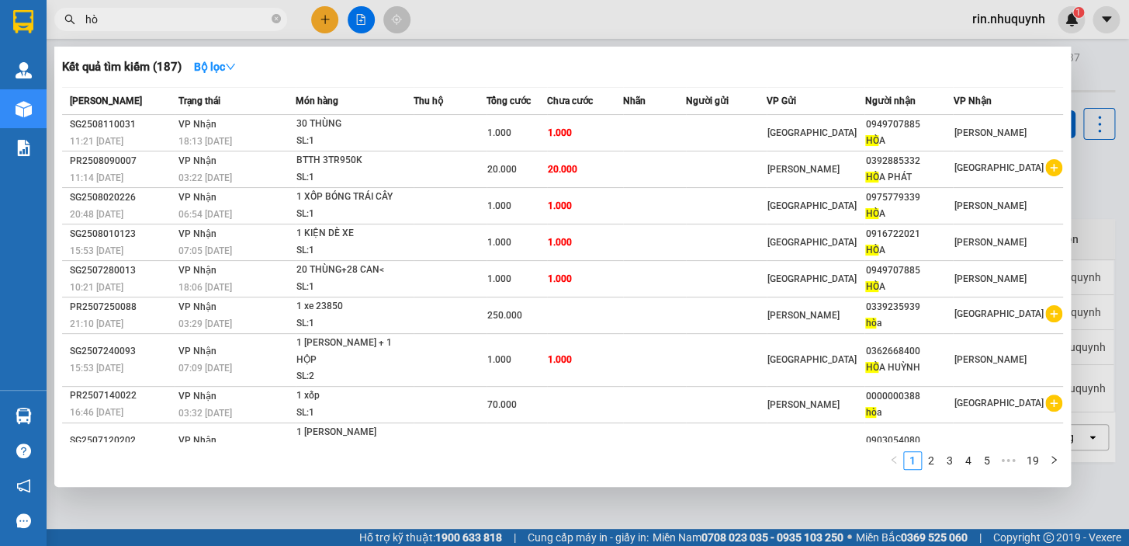
type input "h"
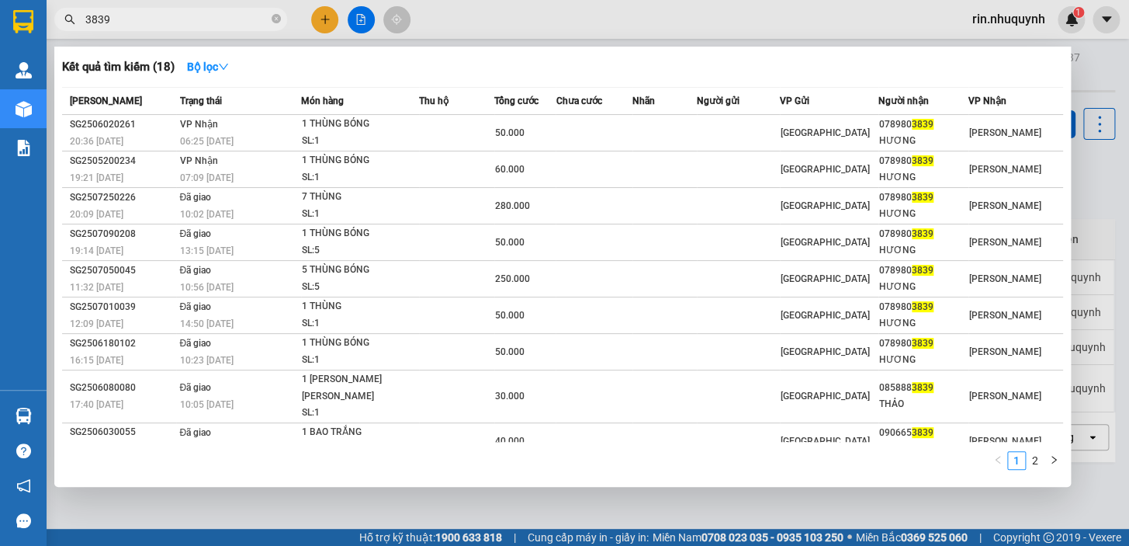
type input "3839"
click at [273, 16] on icon "close-circle" at bounding box center [276, 18] width 9 height 9
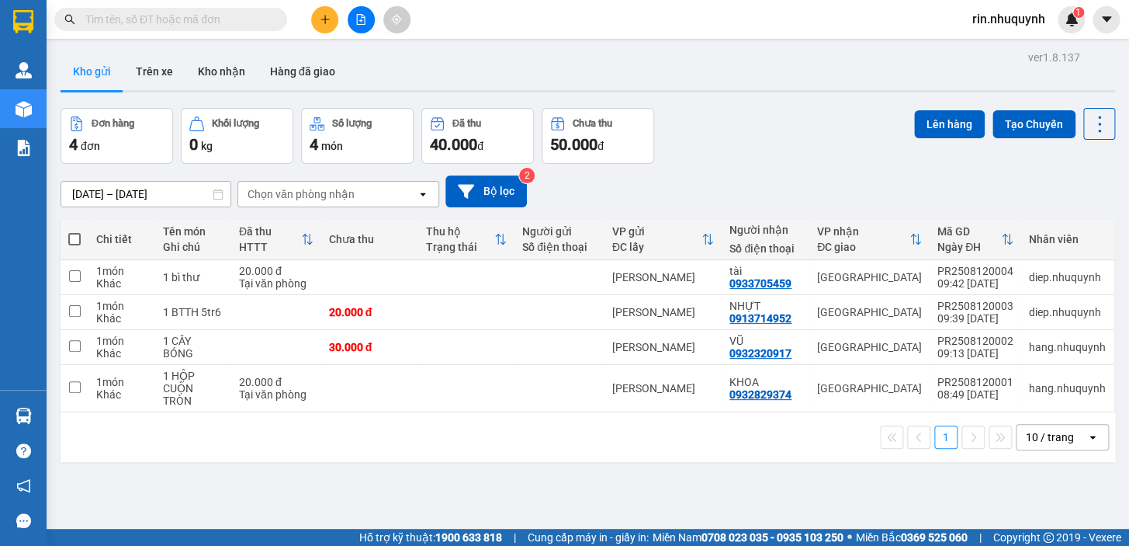
click at [251, 16] on input "text" at bounding box center [176, 19] width 183 height 17
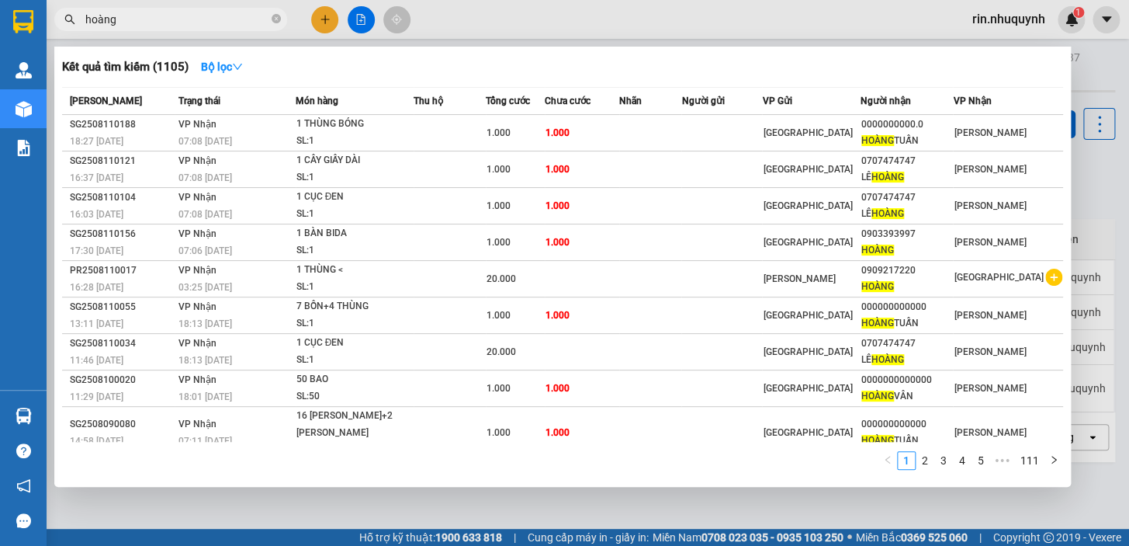
type input "hoàng"
click at [274, 19] on icon "close-circle" at bounding box center [276, 18] width 9 height 9
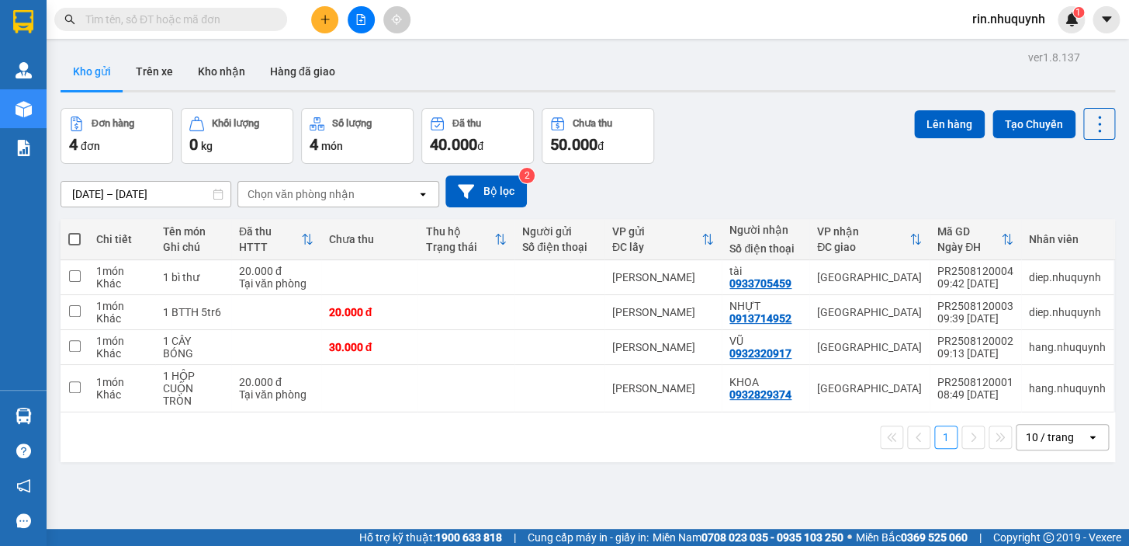
click at [264, 20] on input "text" at bounding box center [176, 19] width 183 height 17
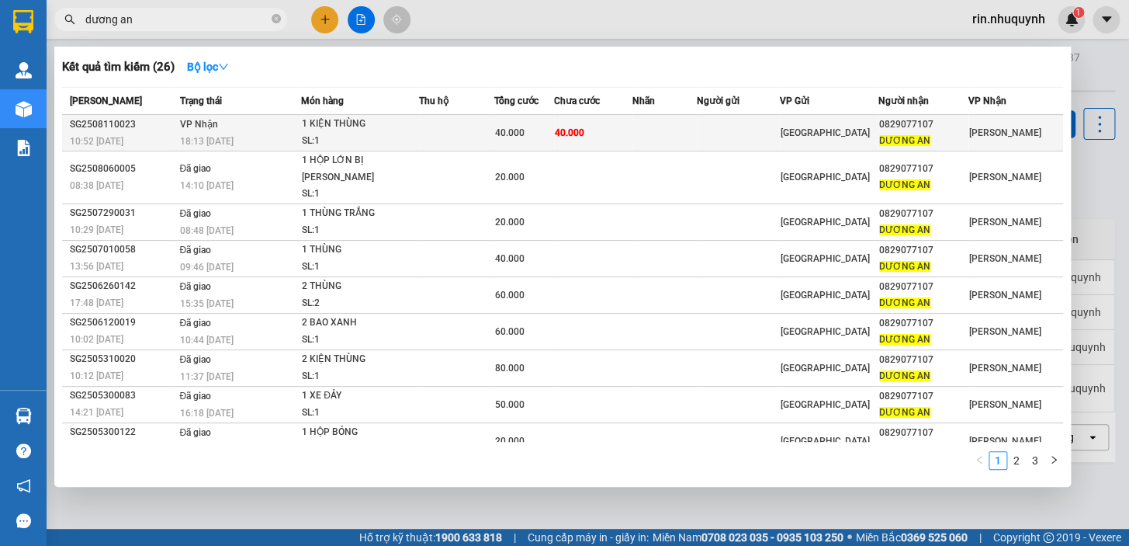
type input "dương an"
click at [643, 137] on td at bounding box center [664, 133] width 64 height 36
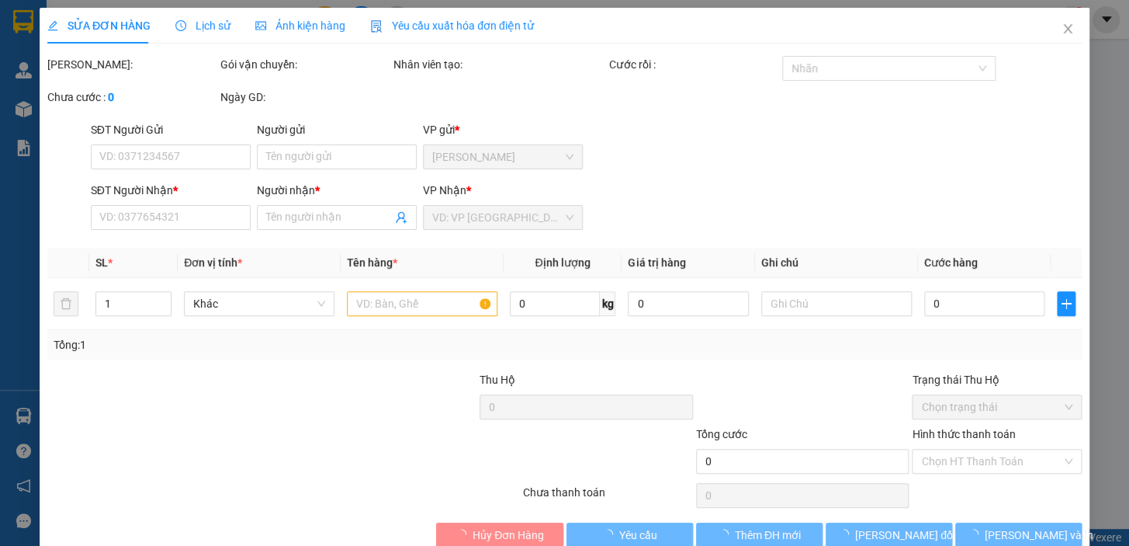
type input "0829077107"
type input "DƯƠNG AN"
type input "40.000"
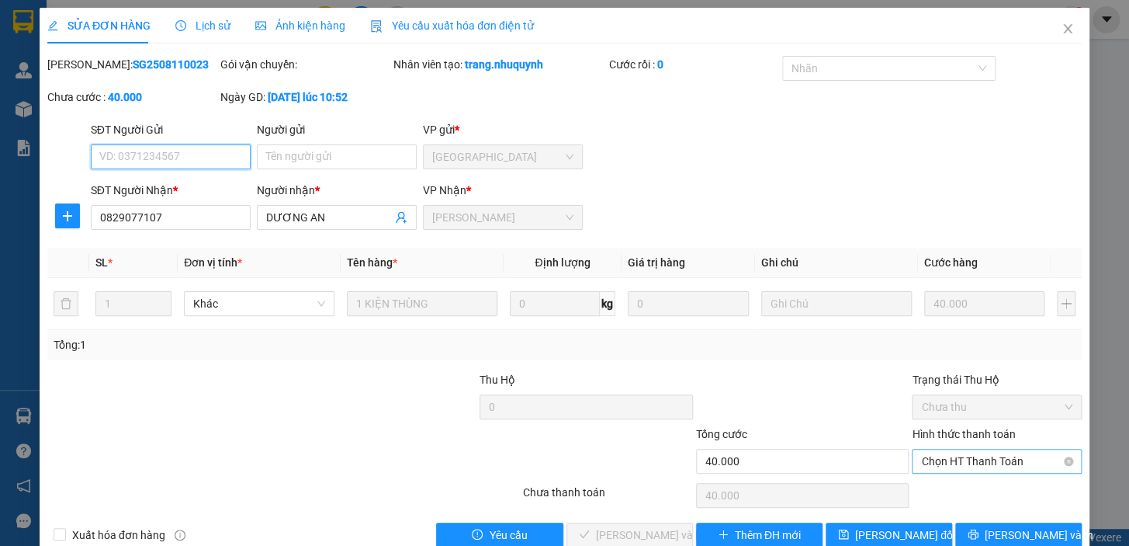
click at [1017, 463] on span "Chọn HT Thanh Toán" at bounding box center [996, 460] width 151 height 23
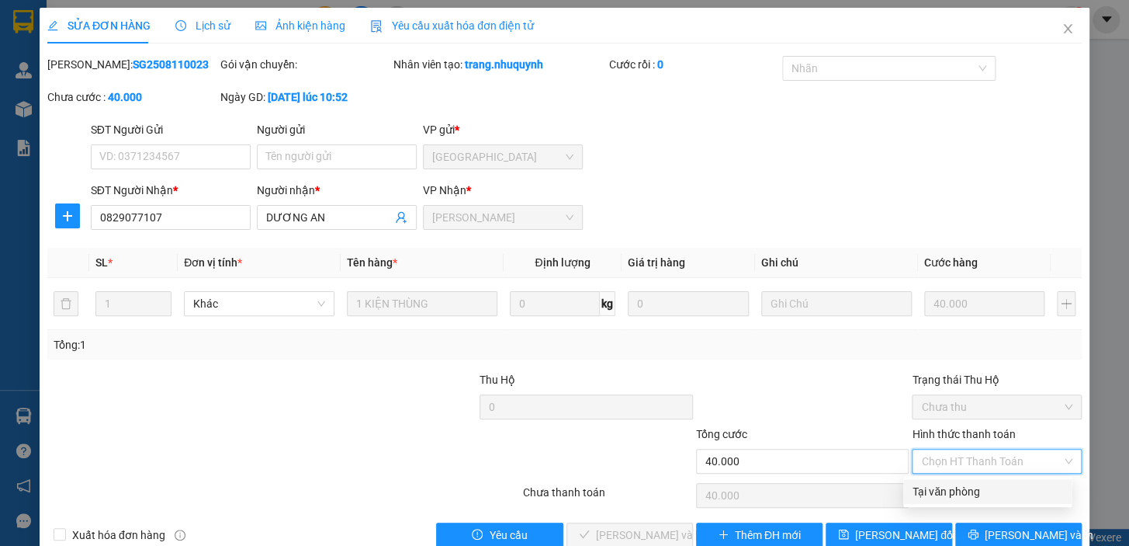
click at [993, 490] on div "Tại văn phòng" at bounding box center [988, 491] width 150 height 17
type input "0"
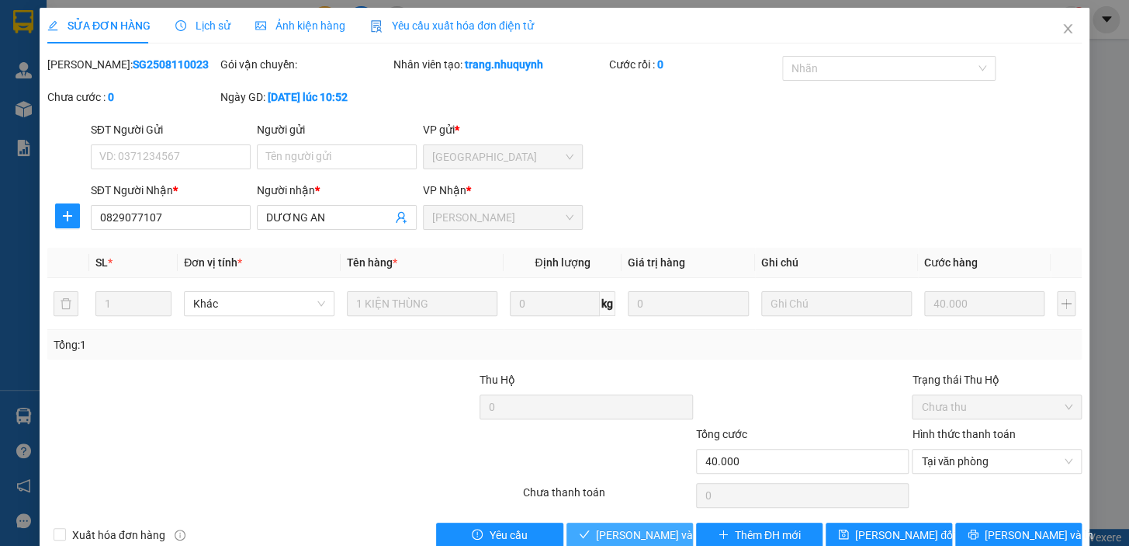
click at [668, 528] on span "[PERSON_NAME] và [PERSON_NAME] hàng" at bounding box center [701, 534] width 210 height 17
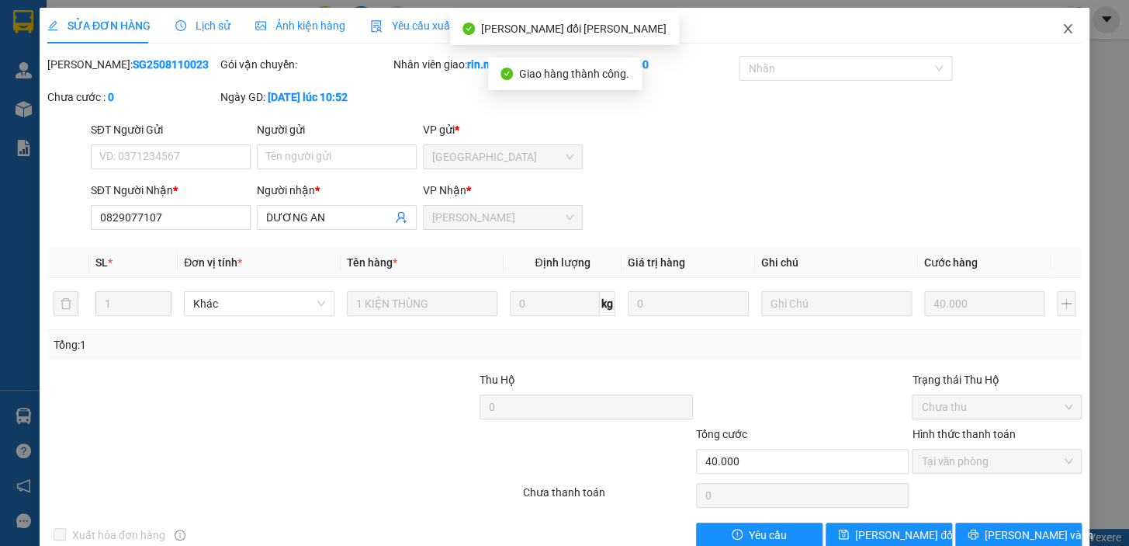
click at [1062, 35] on icon "close" at bounding box center [1068, 29] width 12 height 12
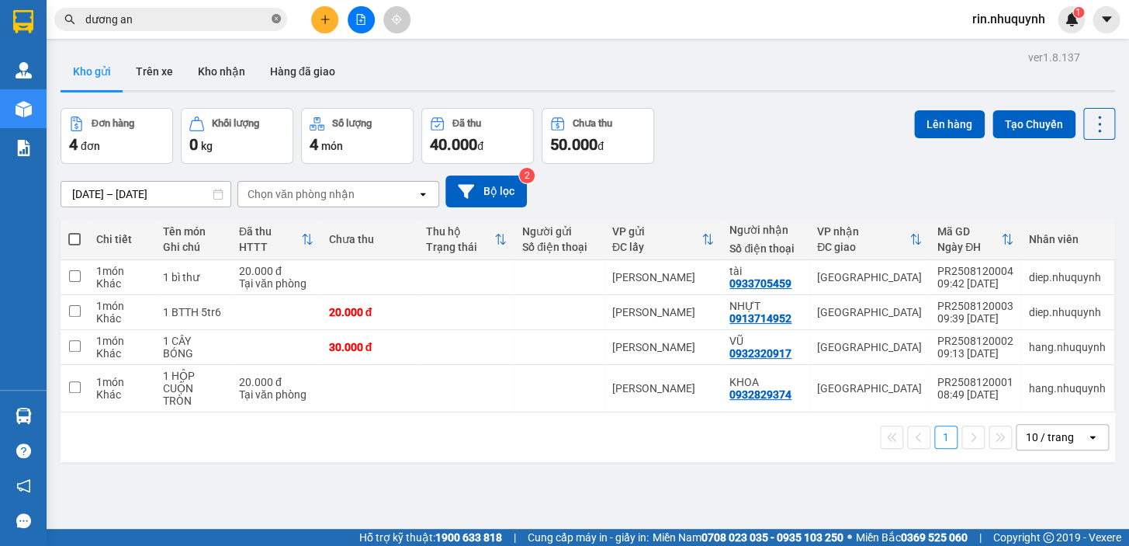
click at [279, 19] on icon "close-circle" at bounding box center [276, 18] width 9 height 9
click at [258, 16] on input "text" at bounding box center [176, 19] width 183 height 17
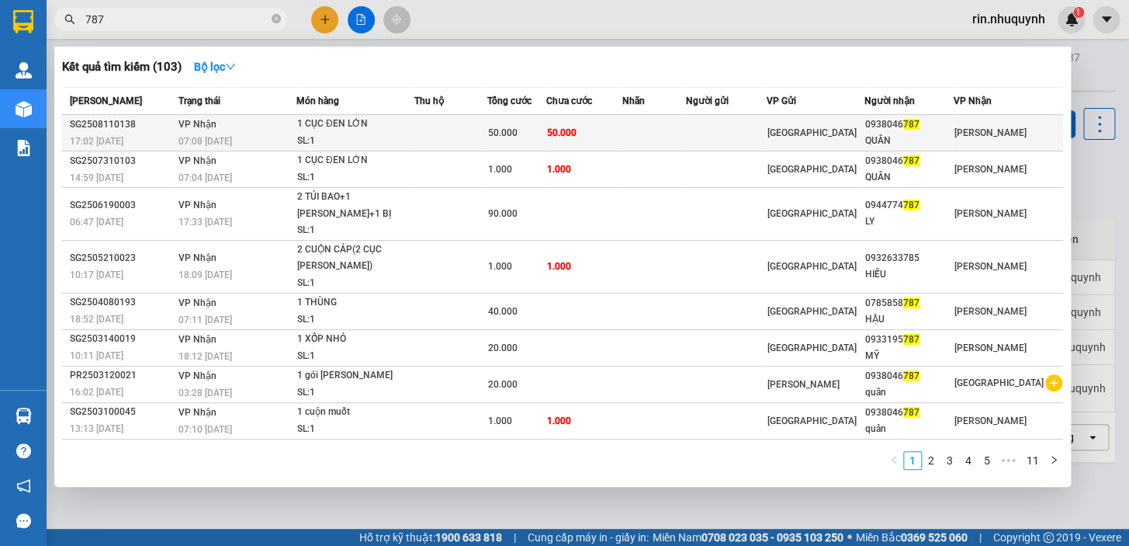
type input "787"
click at [685, 140] on td at bounding box center [653, 133] width 63 height 36
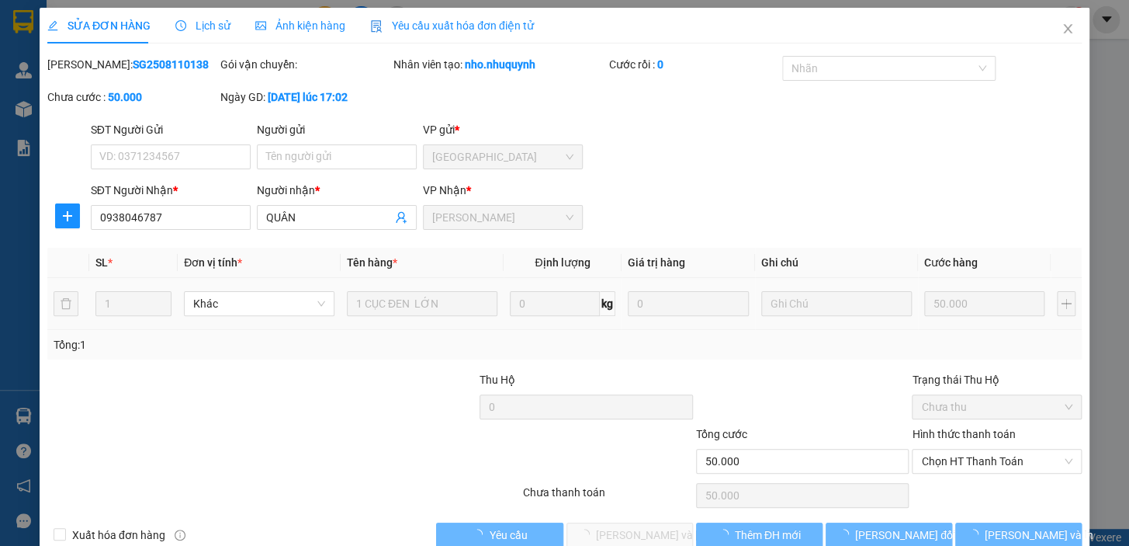
type input "0938046787"
type input "QUÂN"
type input "50.000"
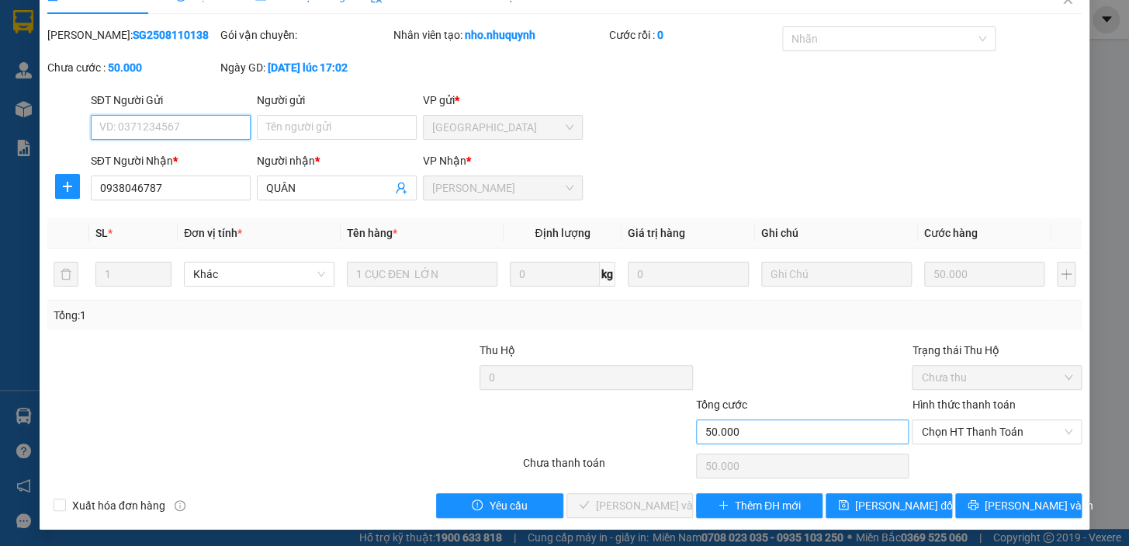
scroll to position [31, 0]
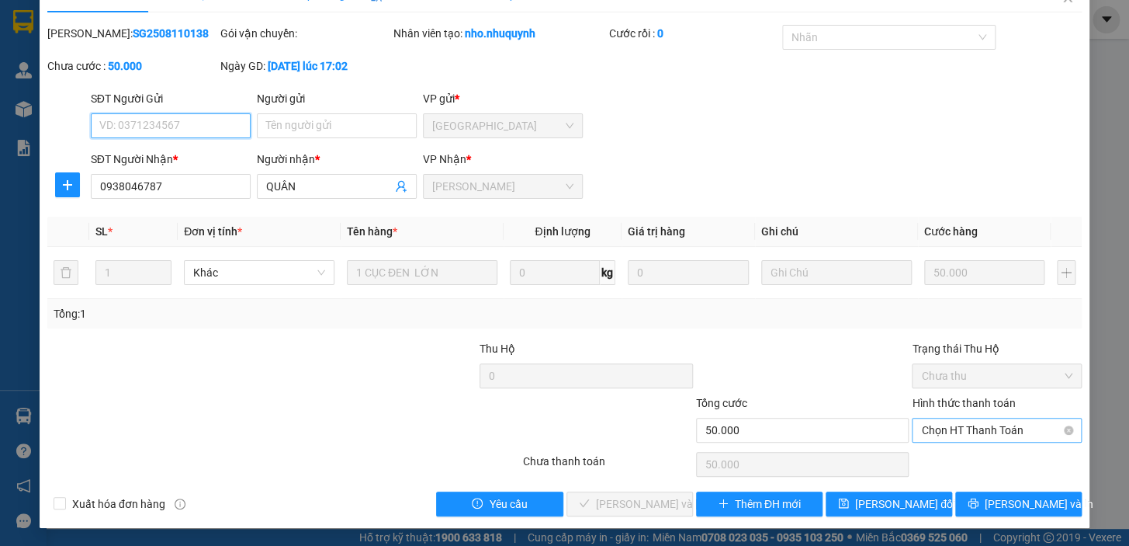
click at [923, 429] on span "Chọn HT Thanh Toán" at bounding box center [996, 429] width 151 height 23
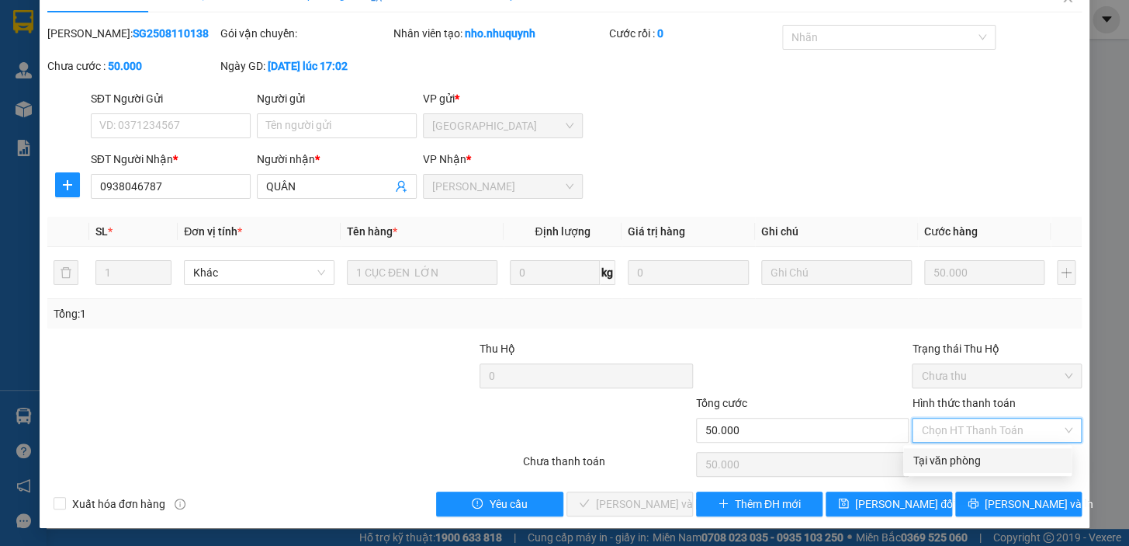
click at [937, 461] on div "Tại văn phòng" at bounding box center [988, 460] width 150 height 17
type input "0"
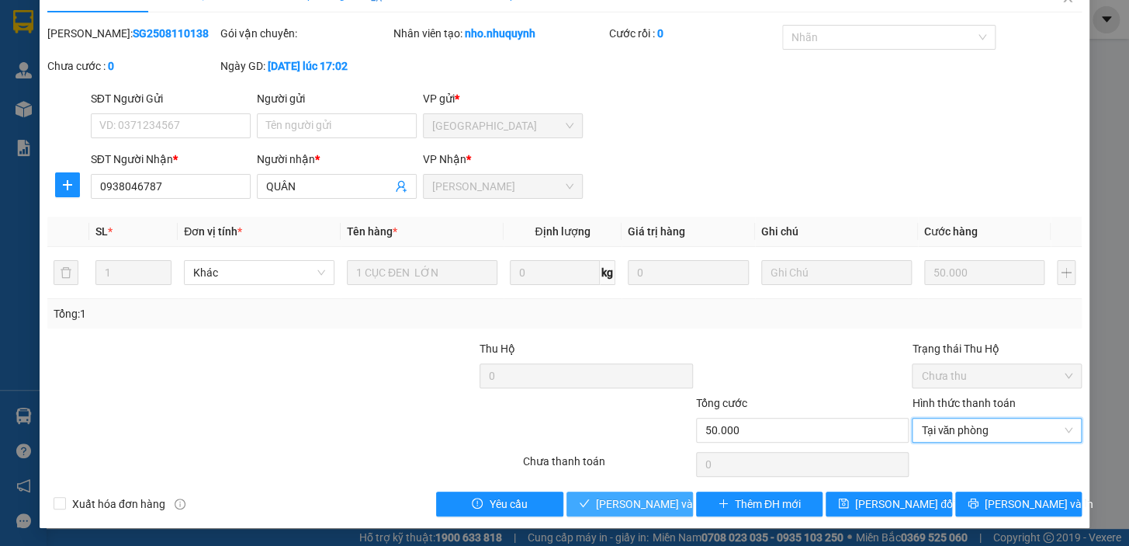
click at [636, 497] on span "[PERSON_NAME] và [PERSON_NAME] hàng" at bounding box center [701, 503] width 210 height 17
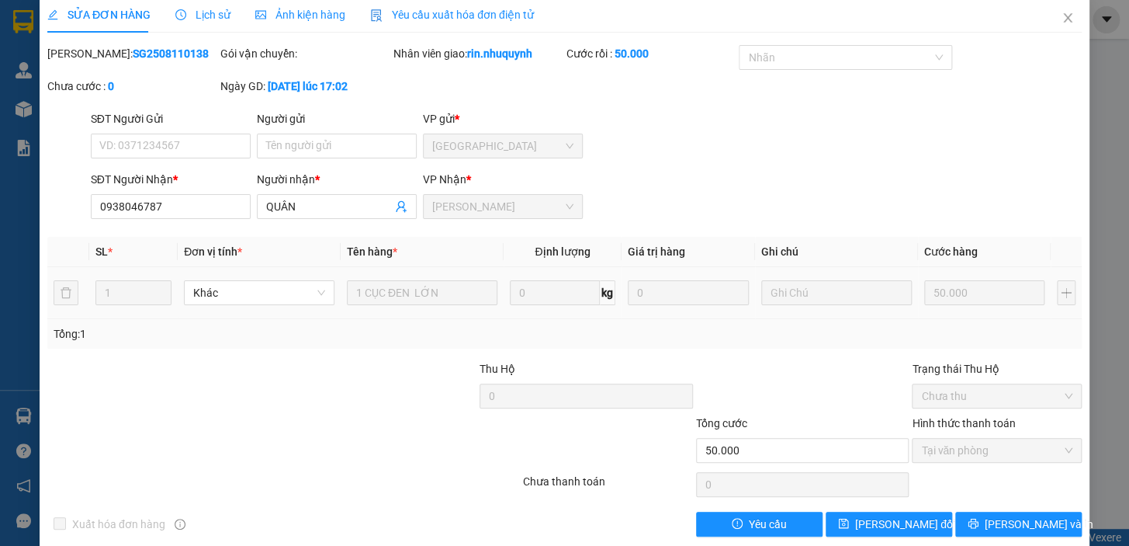
scroll to position [0, 0]
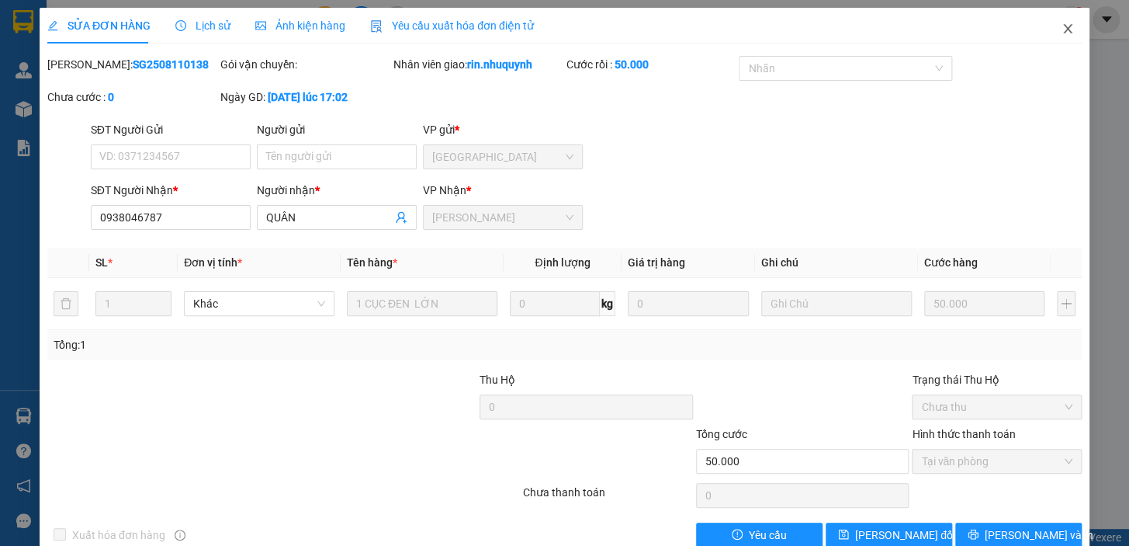
click at [1063, 28] on icon "close" at bounding box center [1067, 28] width 9 height 9
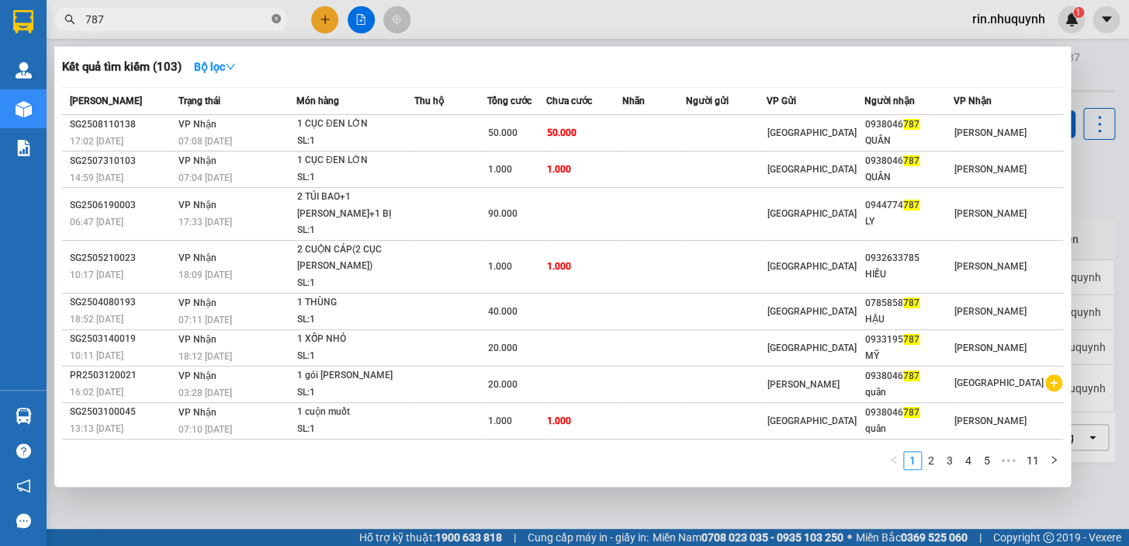
click at [277, 18] on icon "close-circle" at bounding box center [276, 18] width 9 height 9
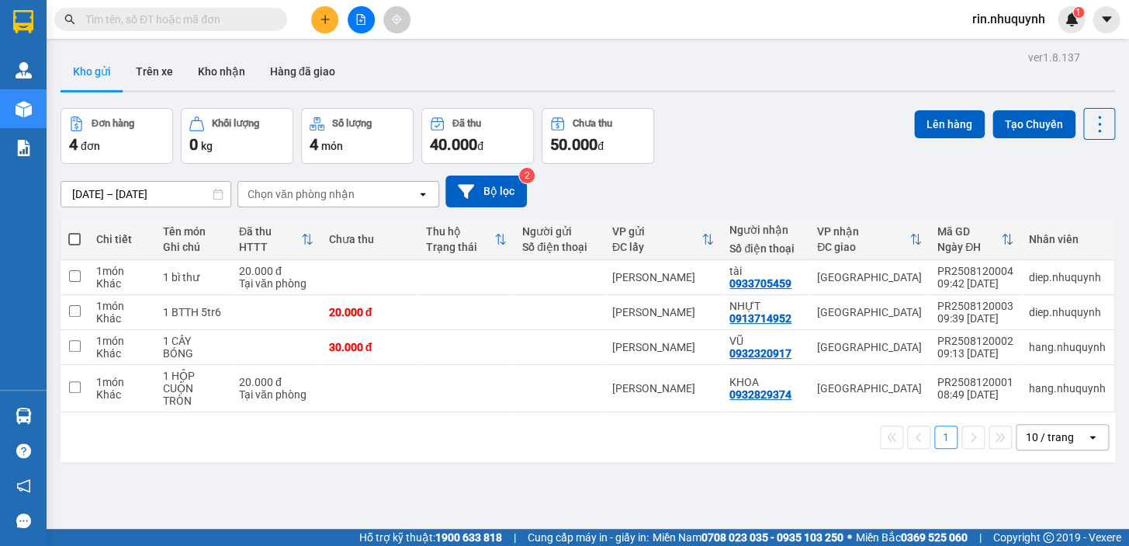
click at [251, 20] on input "text" at bounding box center [176, 19] width 183 height 17
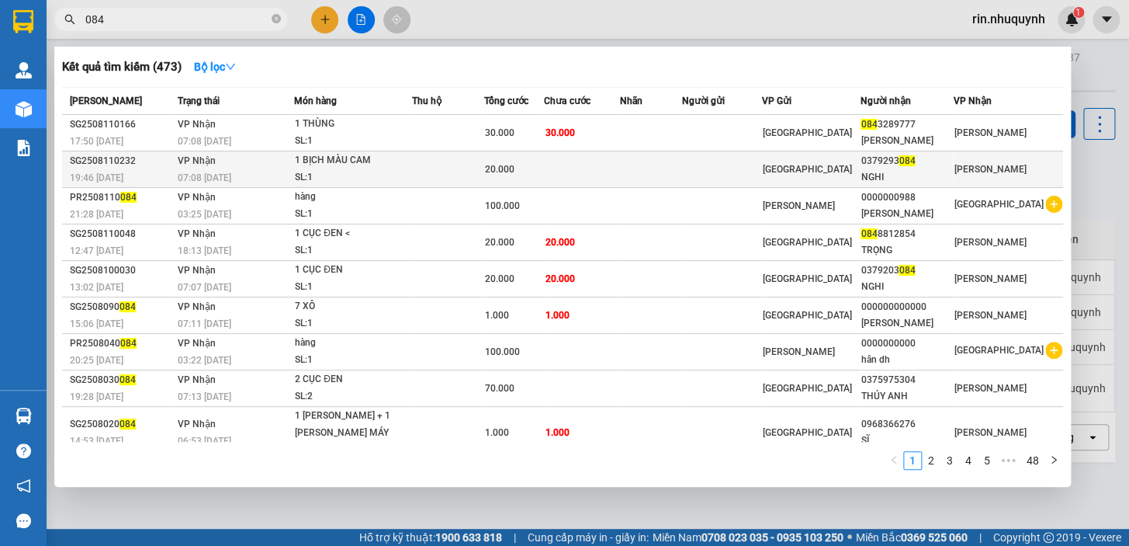
type input "084"
click at [504, 168] on span "20.000" at bounding box center [498, 169] width 29 height 11
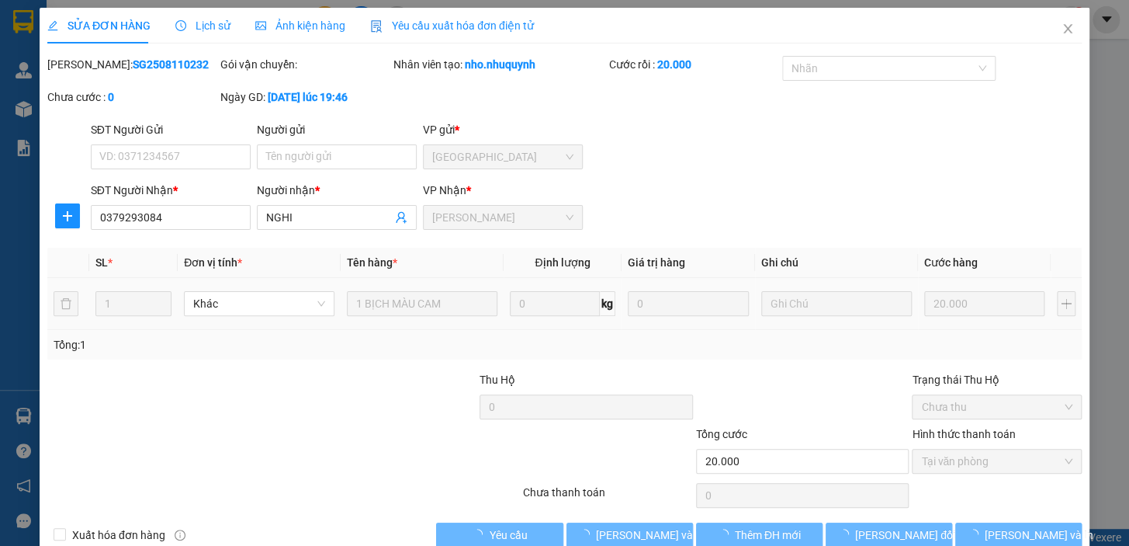
type input "0379293084"
type input "NGHI"
type input "20.000"
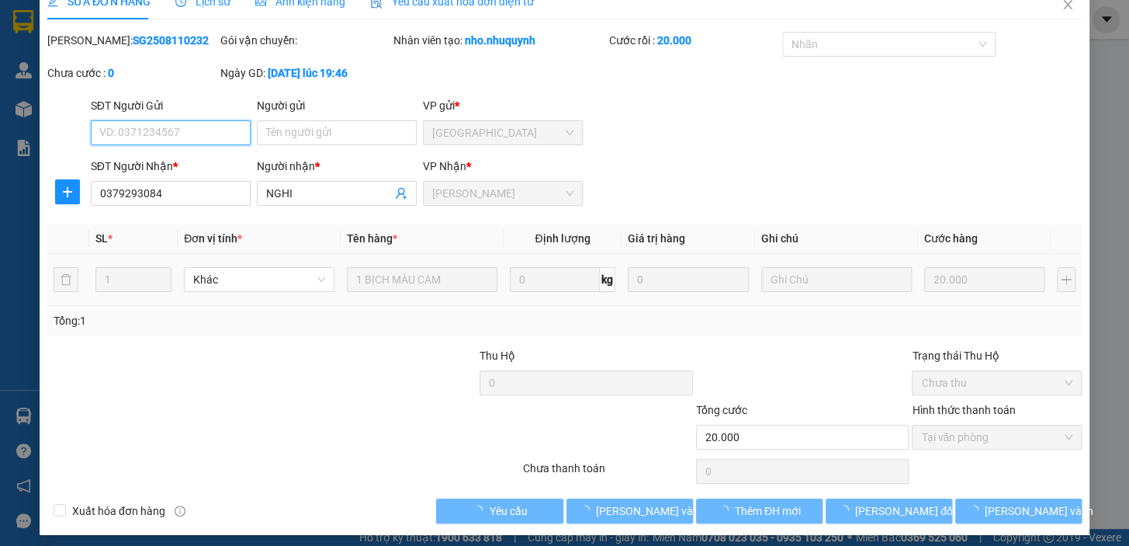
scroll to position [31, 0]
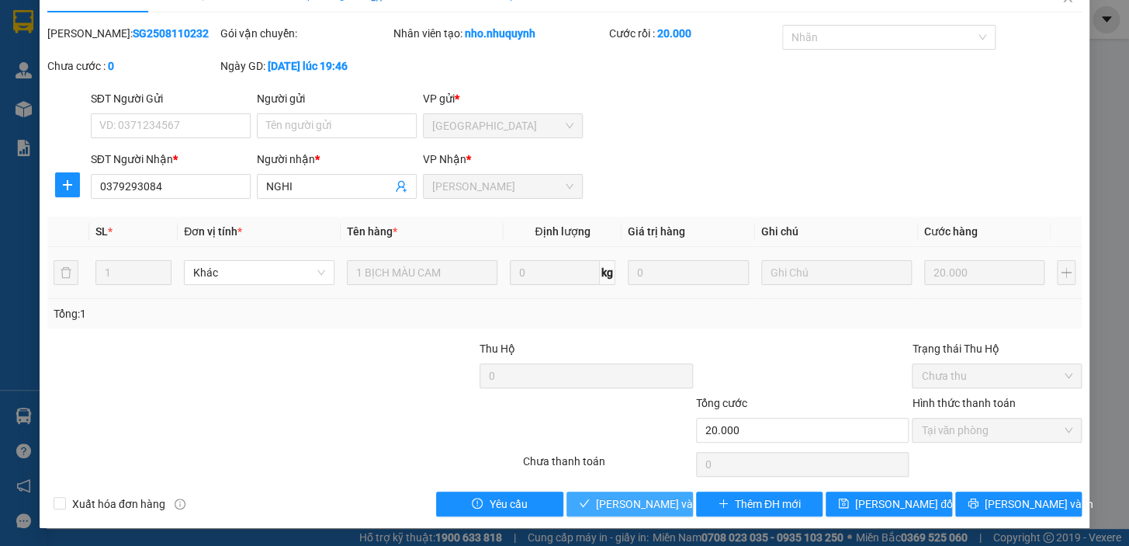
click at [639, 504] on span "[PERSON_NAME] và [PERSON_NAME] hàng" at bounding box center [701, 503] width 210 height 17
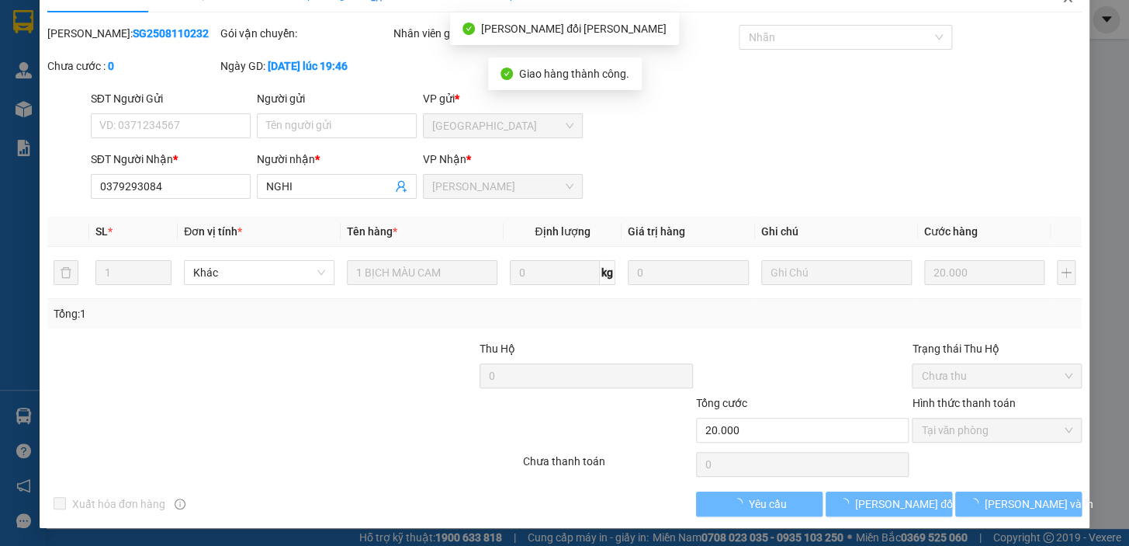
scroll to position [0, 0]
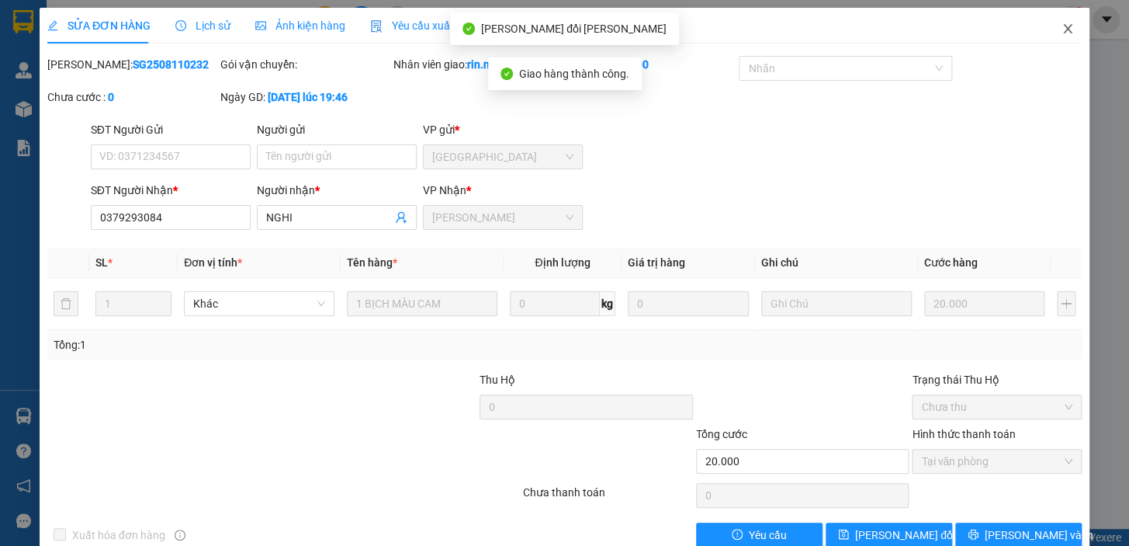
click at [1062, 35] on icon "close" at bounding box center [1068, 29] width 12 height 12
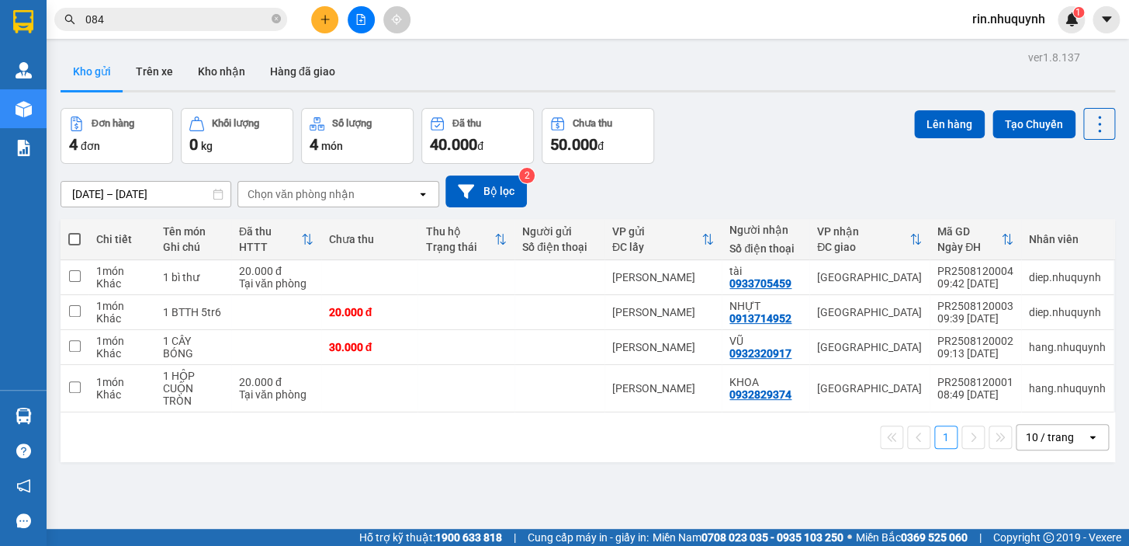
click at [210, 6] on div "Kết quả tìm kiếm ( 473 ) Bộ lọc Mã ĐH Trạng thái Món hàng Thu hộ Tổng cước Chưa…" at bounding box center [151, 19] width 303 height 27
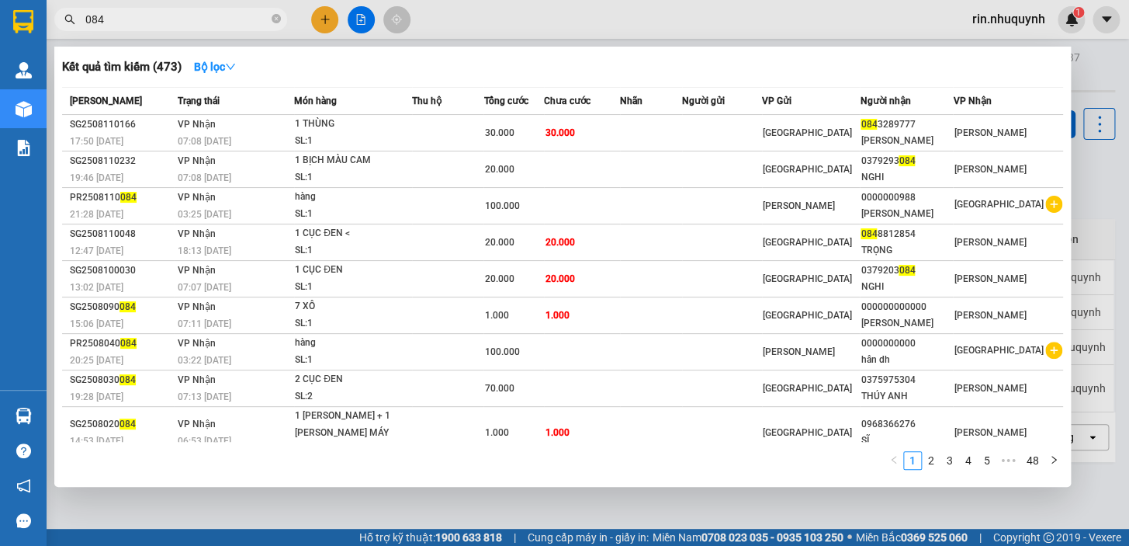
click at [210, 16] on input "084" at bounding box center [176, 19] width 183 height 17
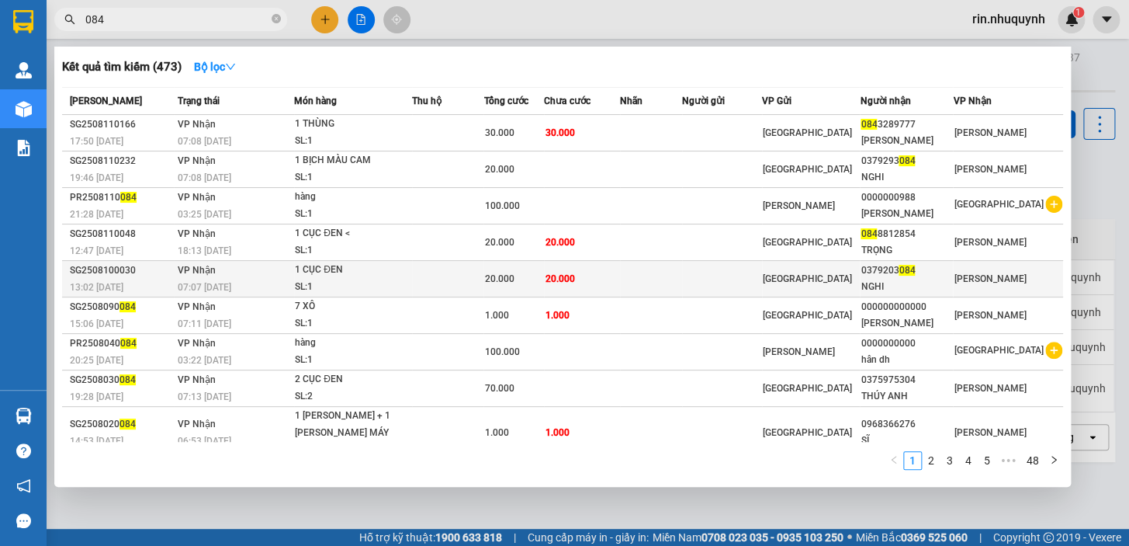
click at [616, 275] on td "20.000" at bounding box center [581, 279] width 75 height 36
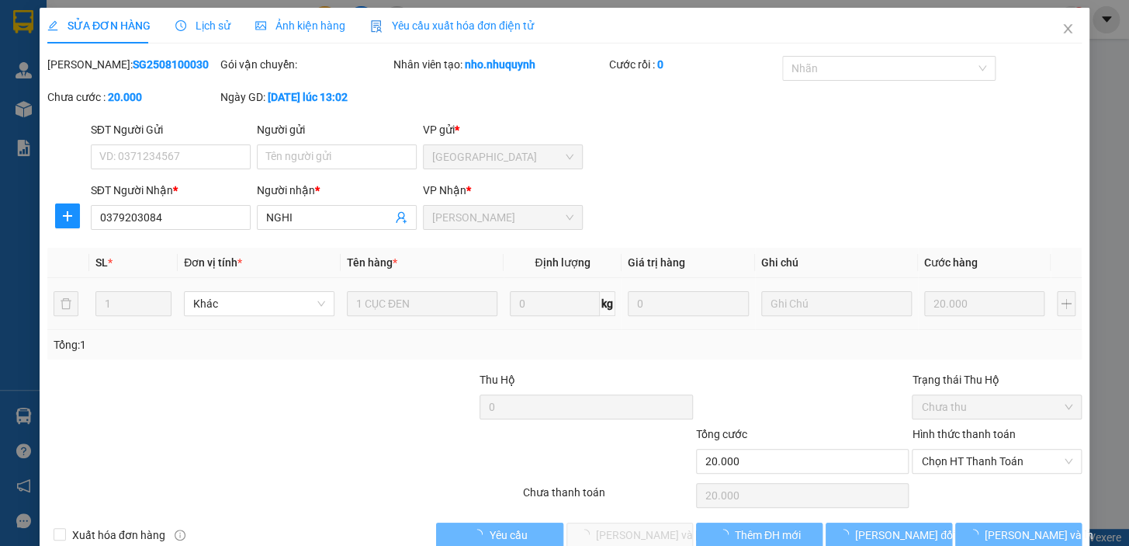
type input "0379203084"
type input "NGHI"
type input "20.000"
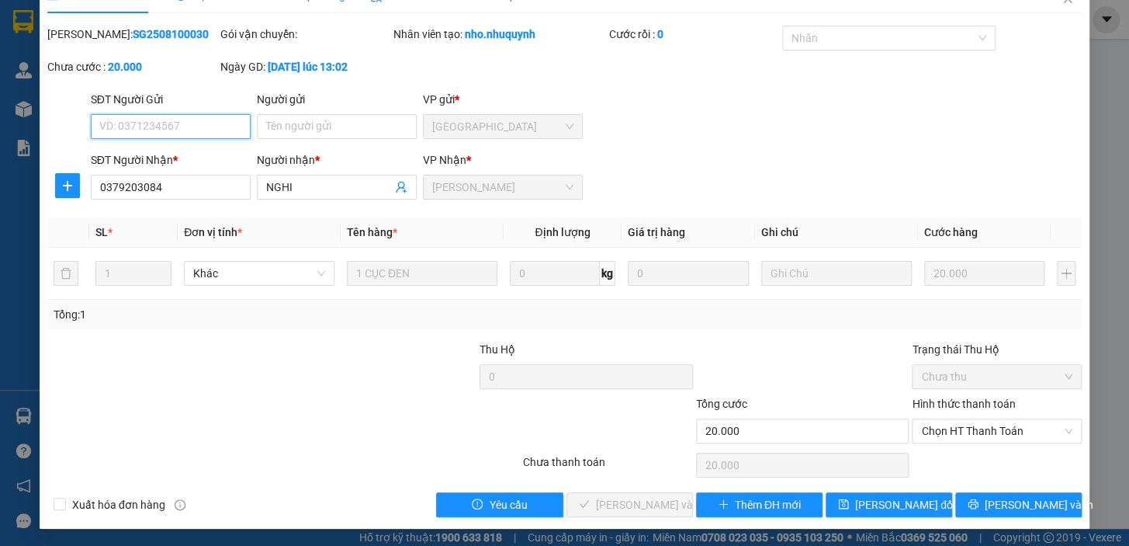
scroll to position [31, 0]
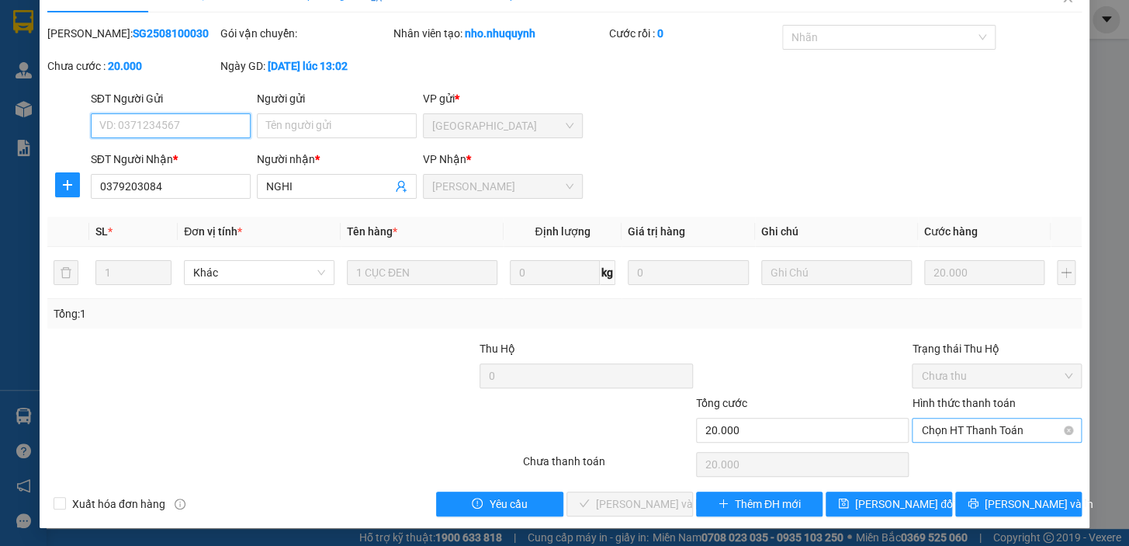
click at [972, 431] on span "Chọn HT Thanh Toán" at bounding box center [996, 429] width 151 height 23
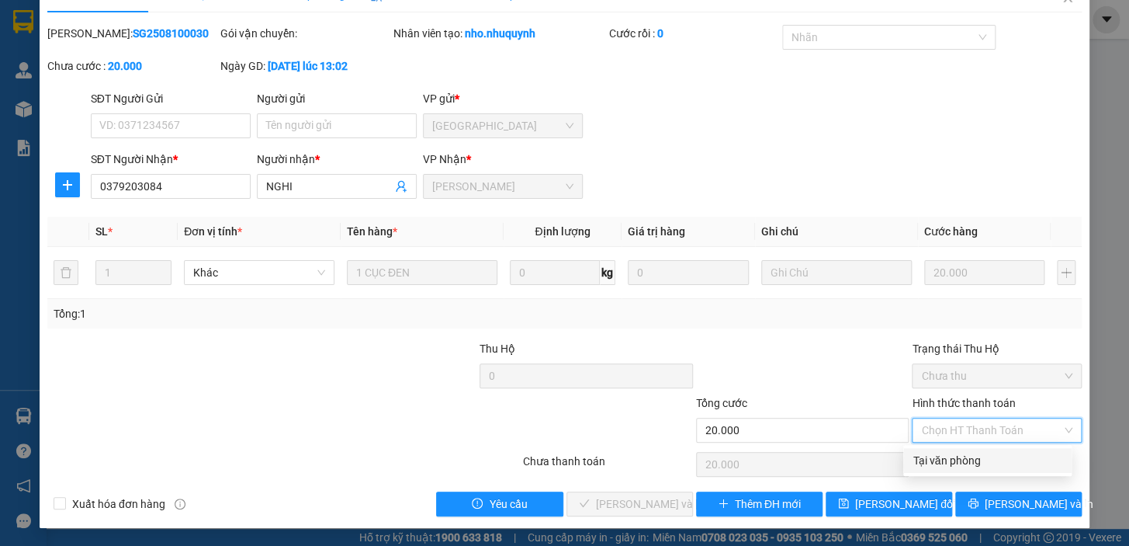
click at [963, 450] on div "Tại văn phòng" at bounding box center [987, 460] width 168 height 25
type input "0"
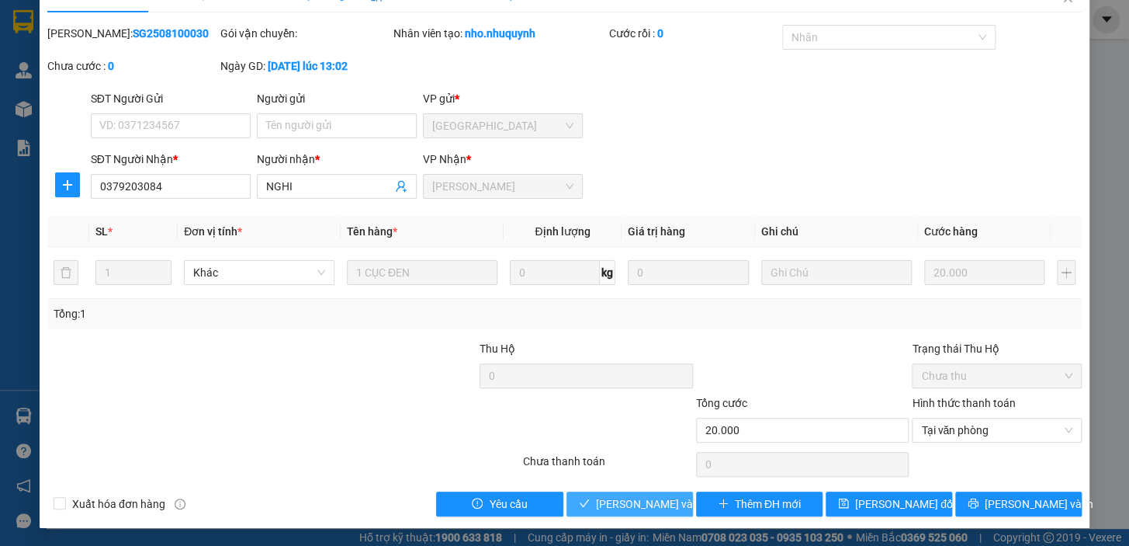
click at [652, 508] on span "[PERSON_NAME] và [PERSON_NAME] hàng" at bounding box center [701, 503] width 210 height 17
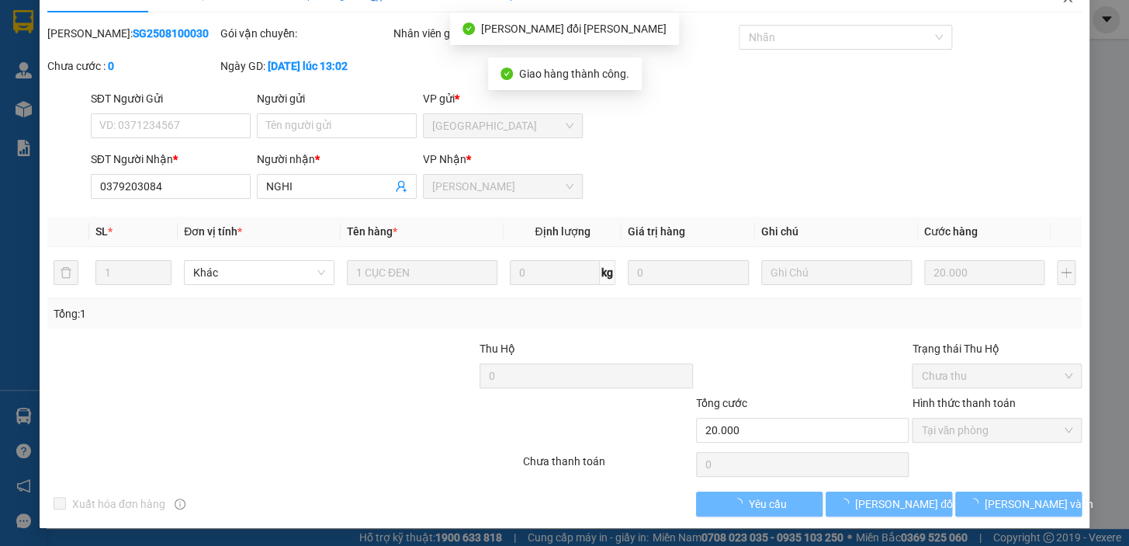
scroll to position [0, 0]
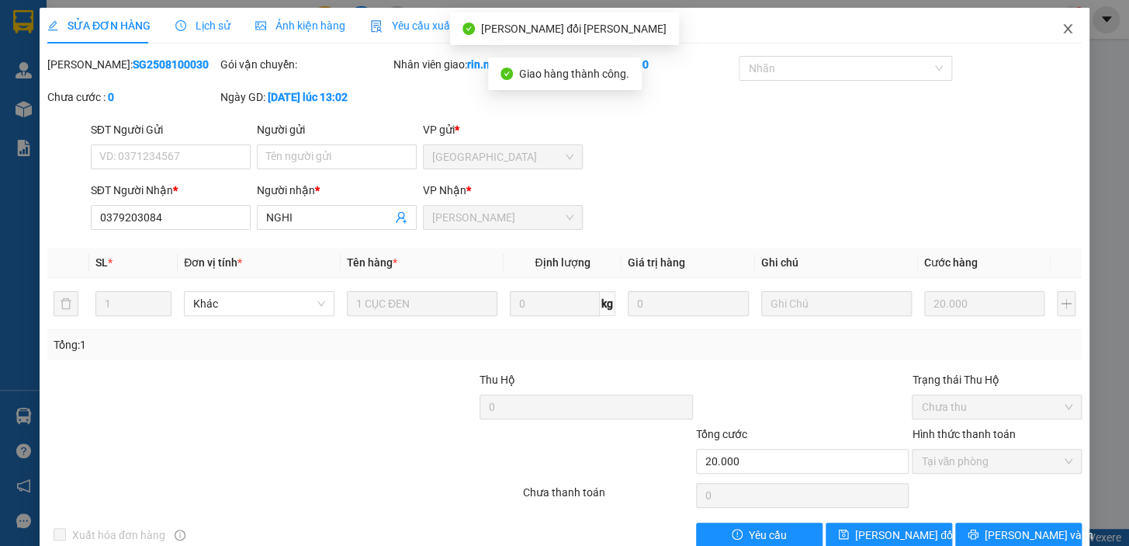
click at [1063, 33] on icon "close" at bounding box center [1067, 28] width 9 height 9
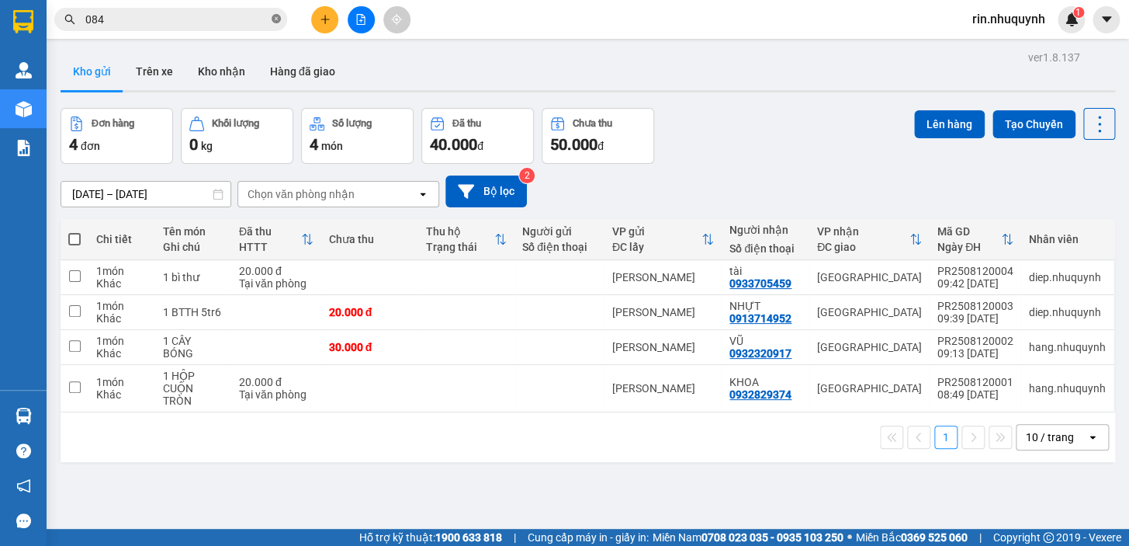
click at [275, 22] on icon "close-circle" at bounding box center [276, 18] width 9 height 9
click at [244, 23] on input "text" at bounding box center [176, 19] width 183 height 17
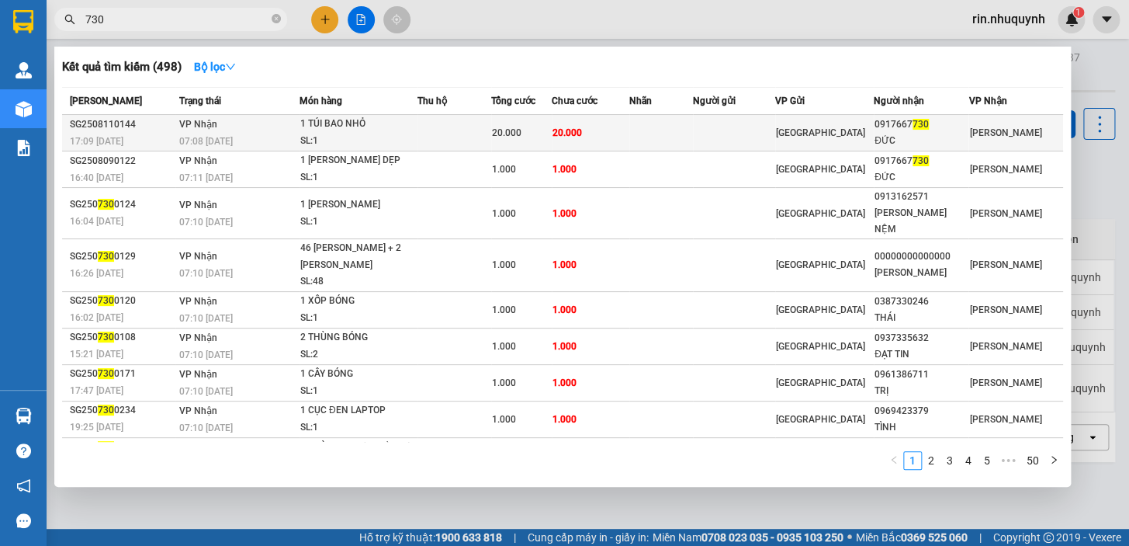
type input "730"
click at [692, 140] on td at bounding box center [661, 133] width 64 height 36
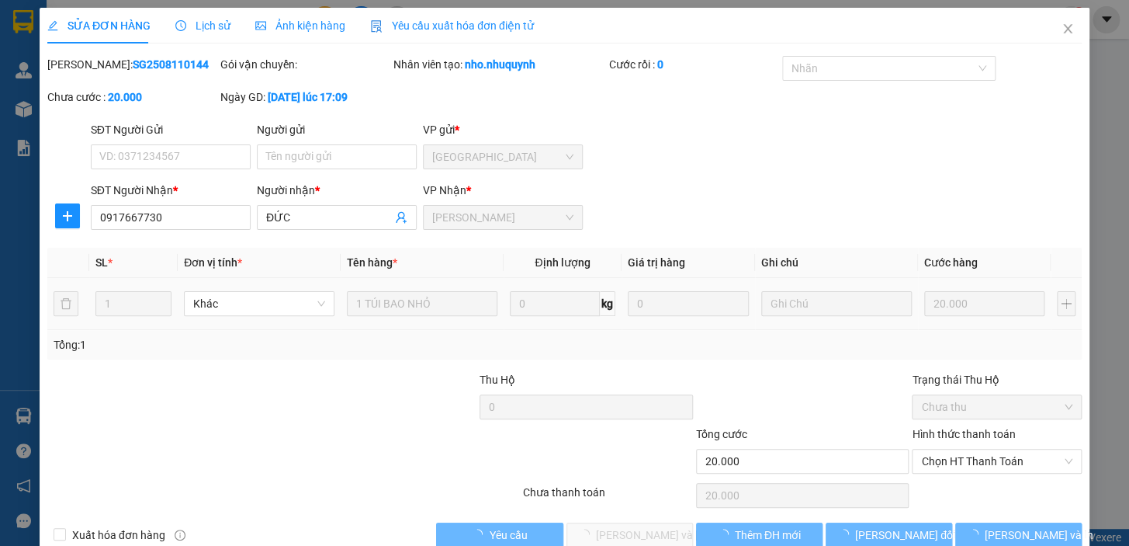
type input "0917667730"
type input "ĐỨC"
type input "20.000"
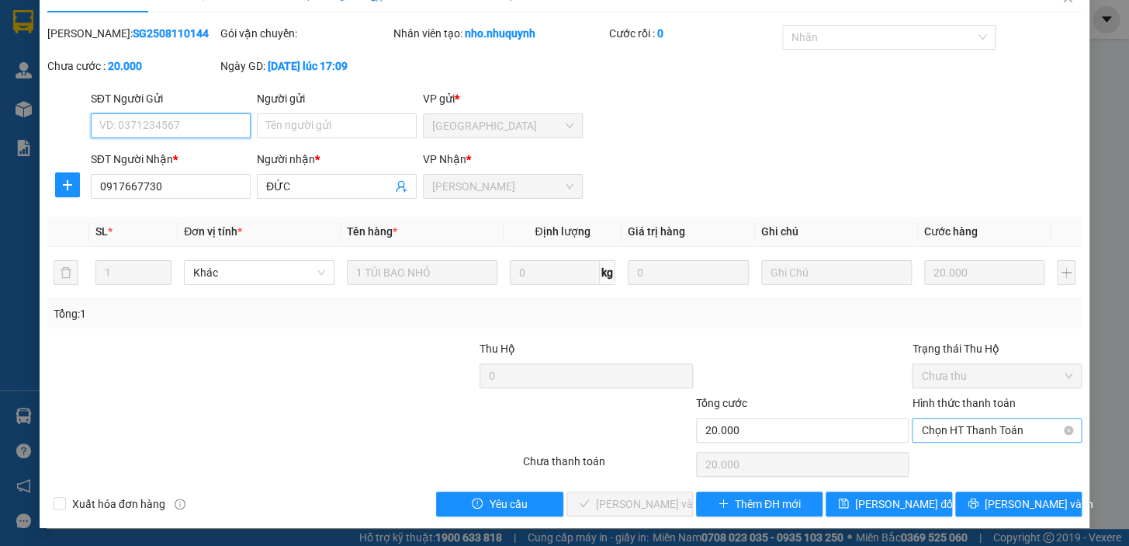
click at [939, 430] on span "Chọn HT Thanh Toán" at bounding box center [996, 429] width 151 height 23
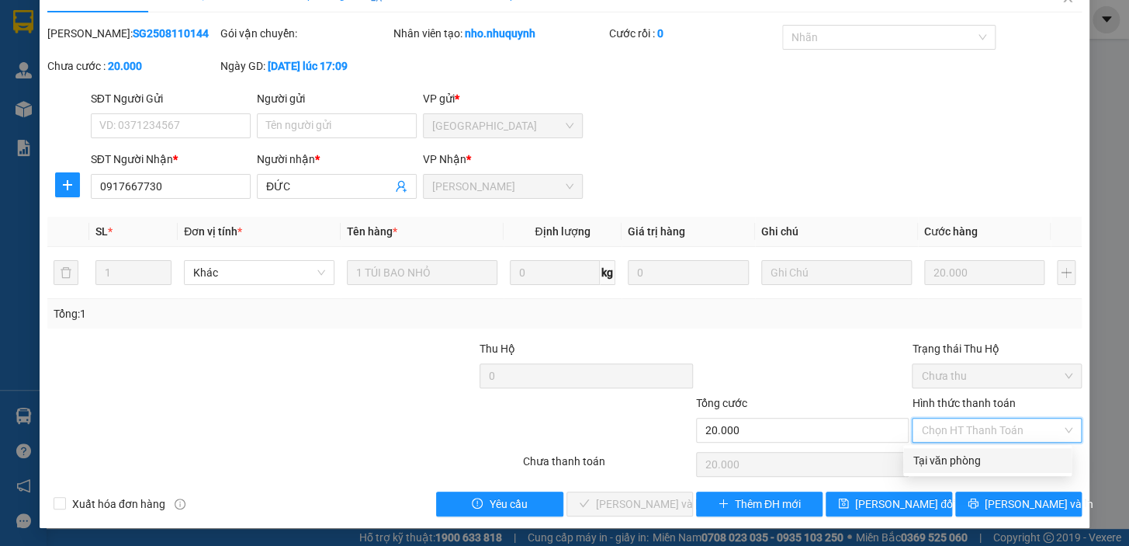
click at [958, 465] on div "Tại văn phòng" at bounding box center [988, 460] width 150 height 17
type input "0"
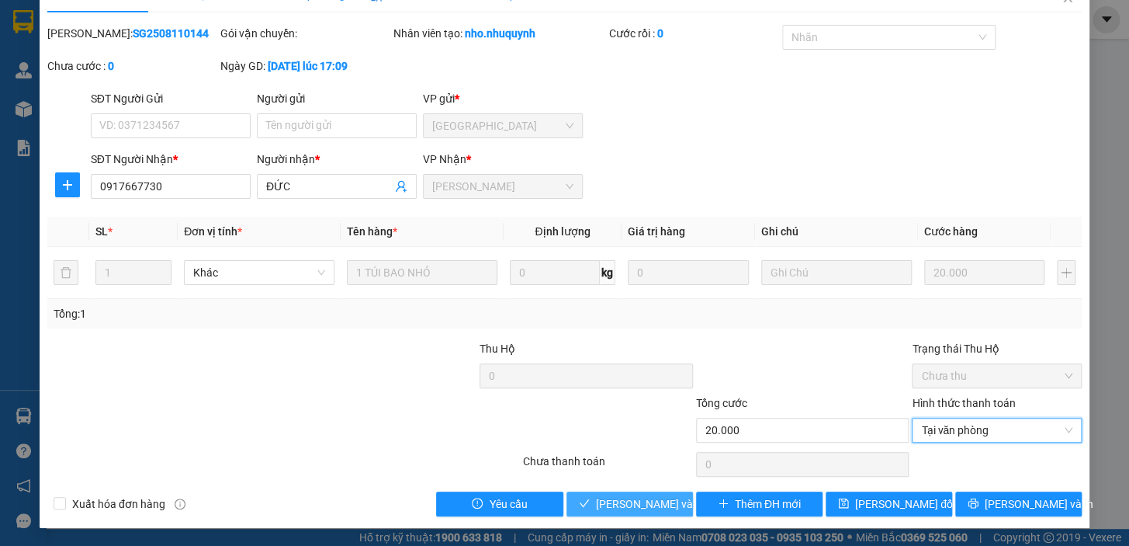
drag, startPoint x: 664, startPoint y: 511, endPoint x: 670, endPoint y: 504, distance: 8.8
click at [664, 509] on span "[PERSON_NAME] và [PERSON_NAME] hàng" at bounding box center [701, 503] width 210 height 17
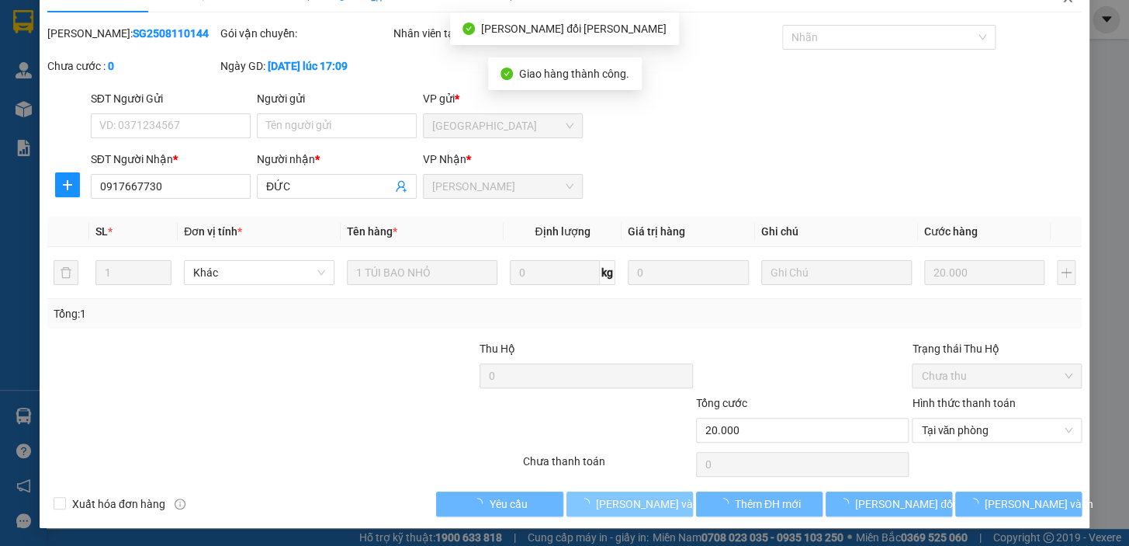
scroll to position [0, 0]
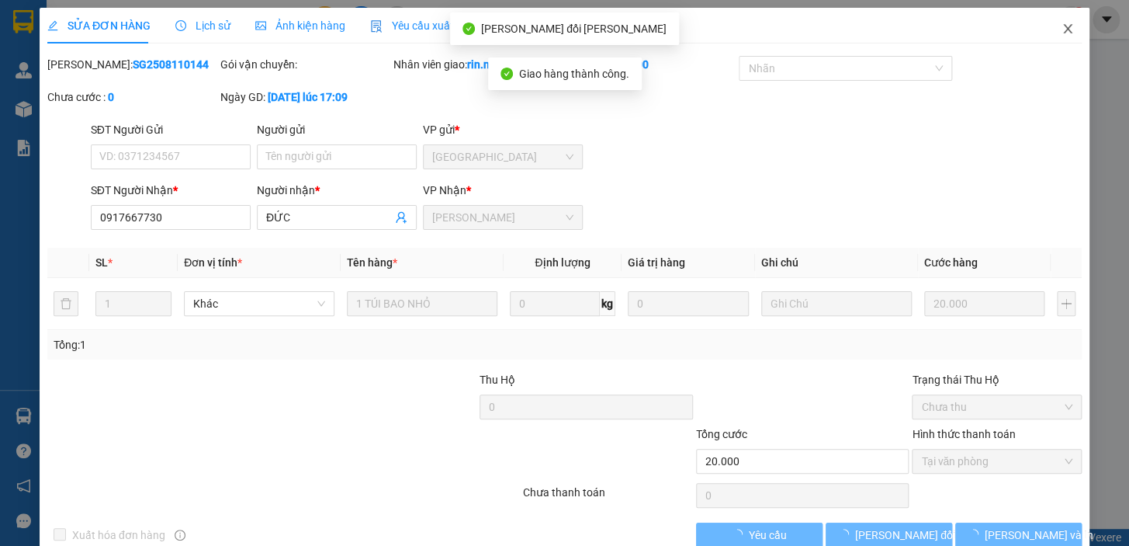
click at [1063, 31] on icon "close" at bounding box center [1067, 28] width 9 height 9
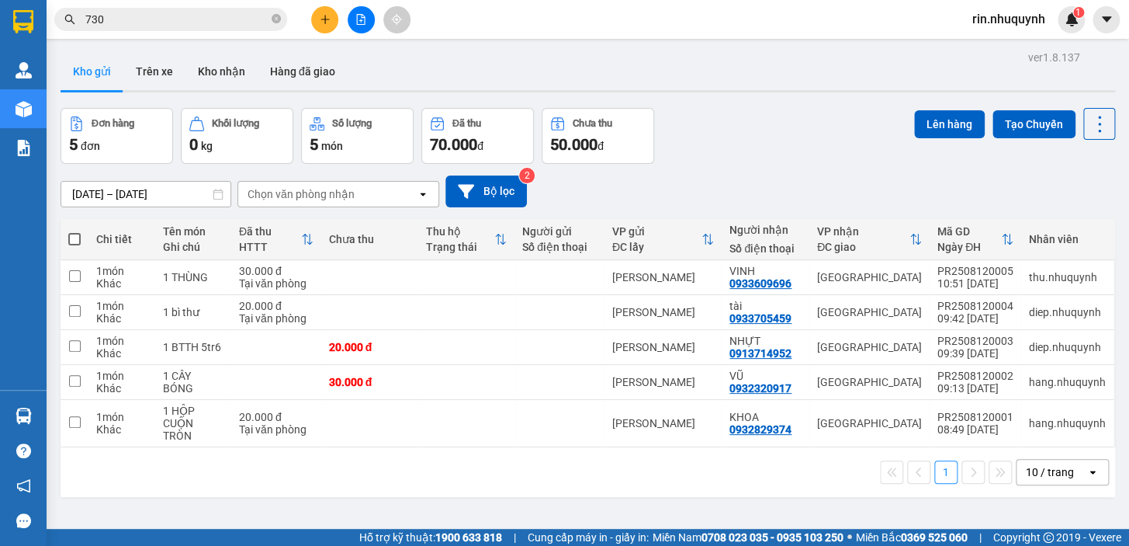
click at [1001, 30] on div "rin.nhuquynh 1" at bounding box center [1022, 19] width 125 height 27
click at [1000, 24] on span "rin.nhuquynh" at bounding box center [1009, 18] width 98 height 19
click at [1002, 55] on span "Đăng xuất" at bounding box center [1015, 48] width 66 height 17
